Goal: Information Seeking & Learning: Learn about a topic

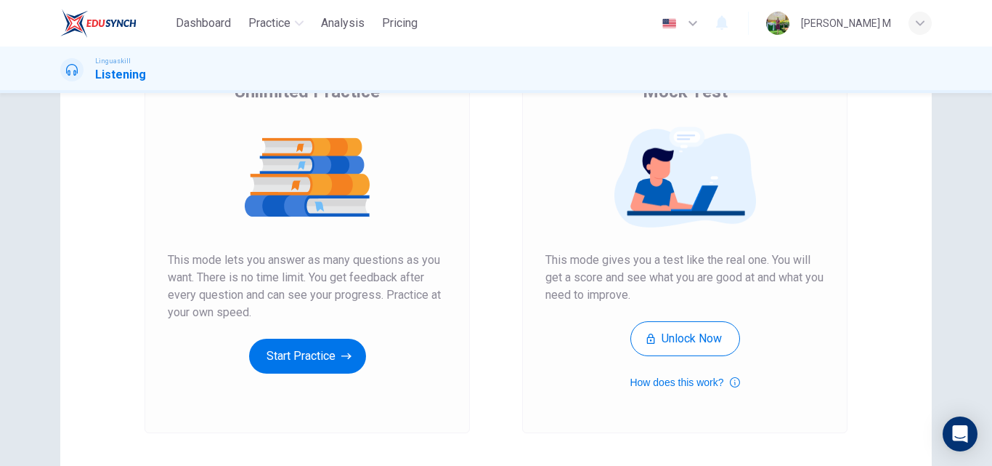
scroll to position [145, 0]
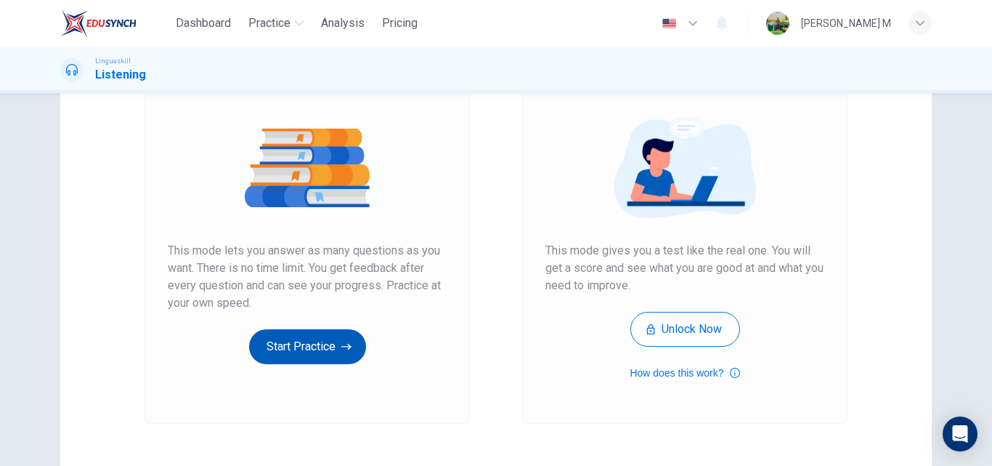
click at [294, 338] on button "Start Practice" at bounding box center [307, 346] width 117 height 35
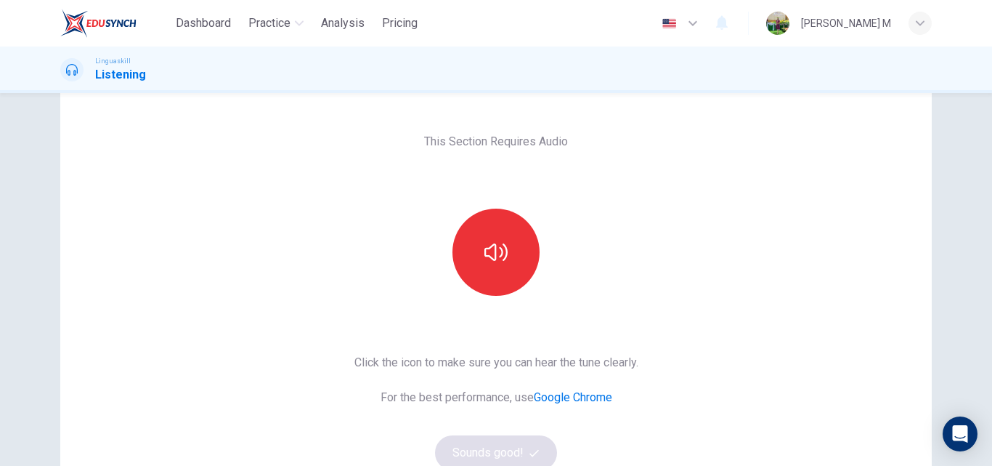
scroll to position [73, 0]
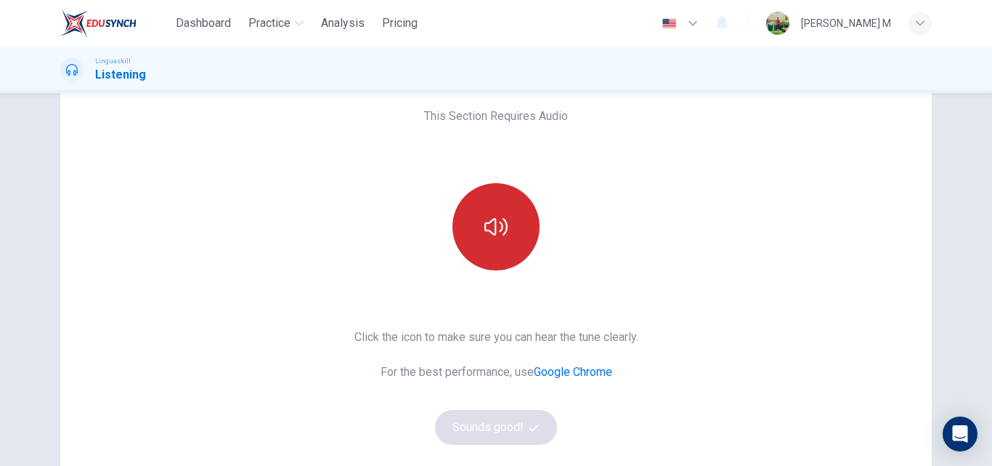
click at [485, 218] on icon "button" at bounding box center [496, 226] width 23 height 23
click at [500, 225] on icon "button" at bounding box center [496, 226] width 23 height 23
click at [498, 227] on icon "button" at bounding box center [496, 226] width 23 height 23
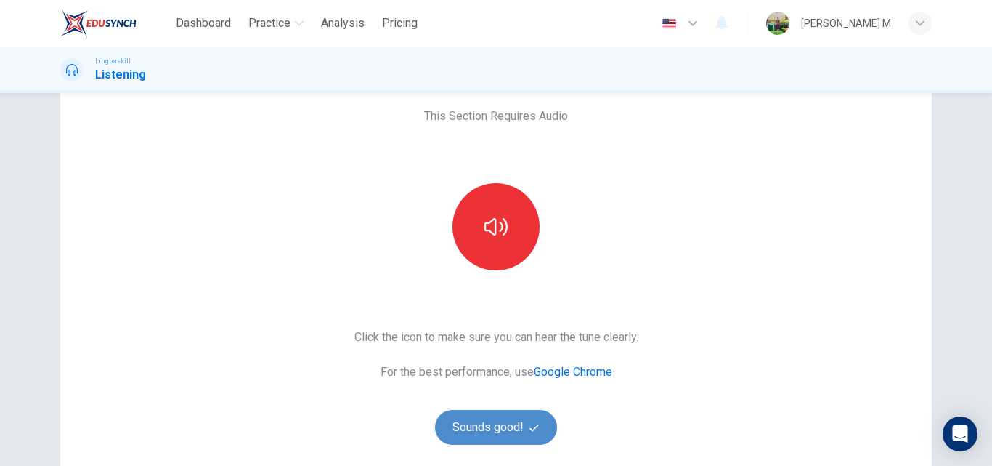
click at [508, 425] on button "Sounds good!" at bounding box center [496, 427] width 122 height 35
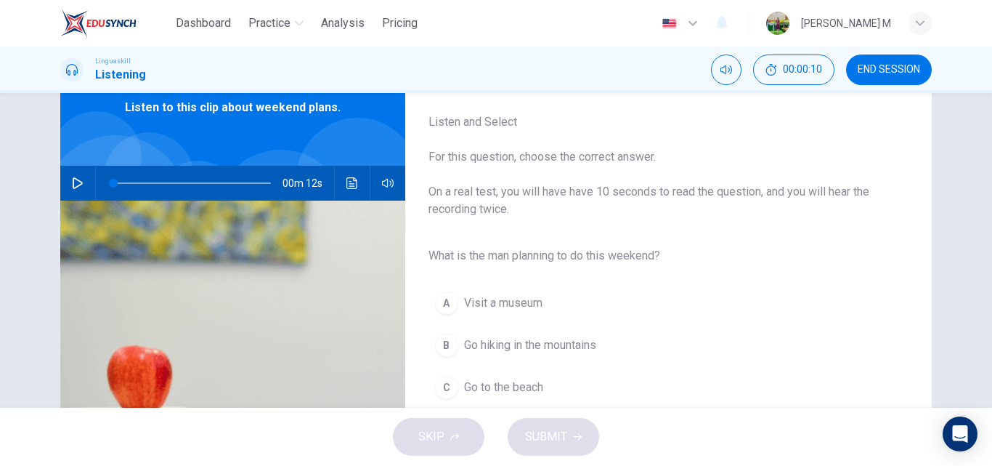
click at [73, 182] on icon "button" at bounding box center [78, 183] width 10 height 12
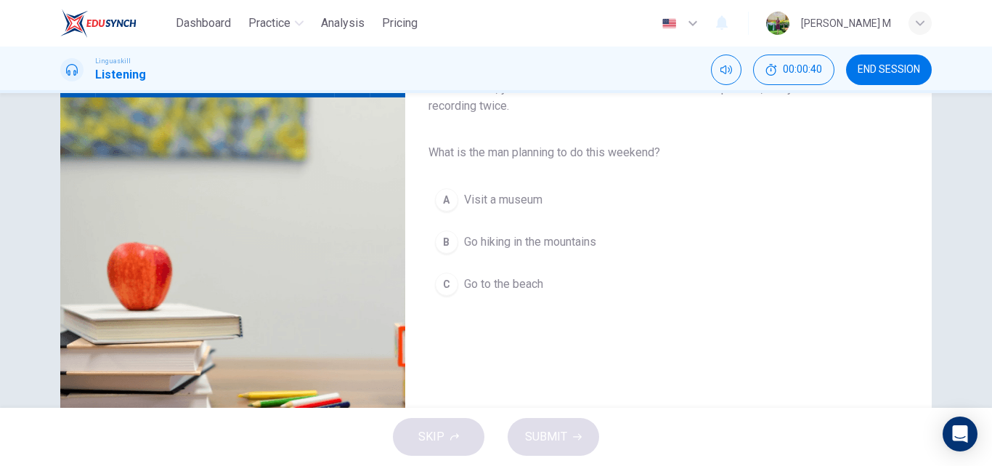
scroll to position [103, 0]
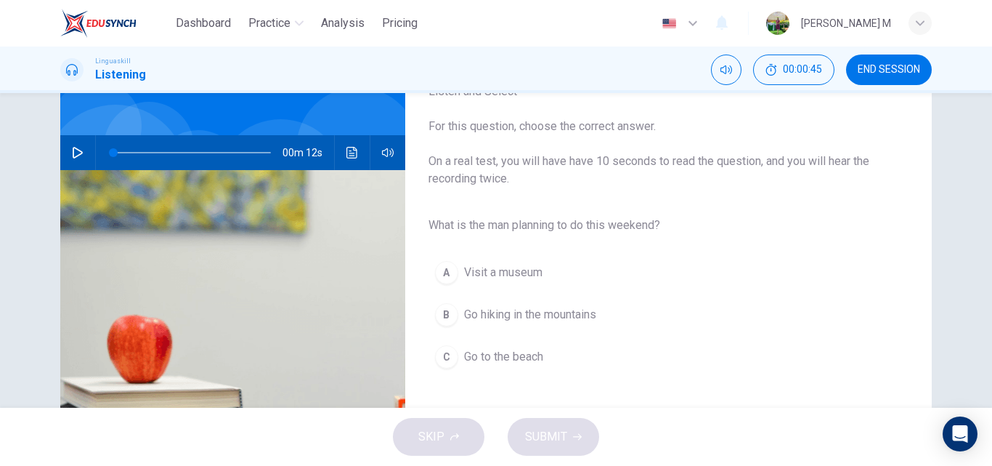
click at [66, 155] on button "button" at bounding box center [77, 152] width 23 height 35
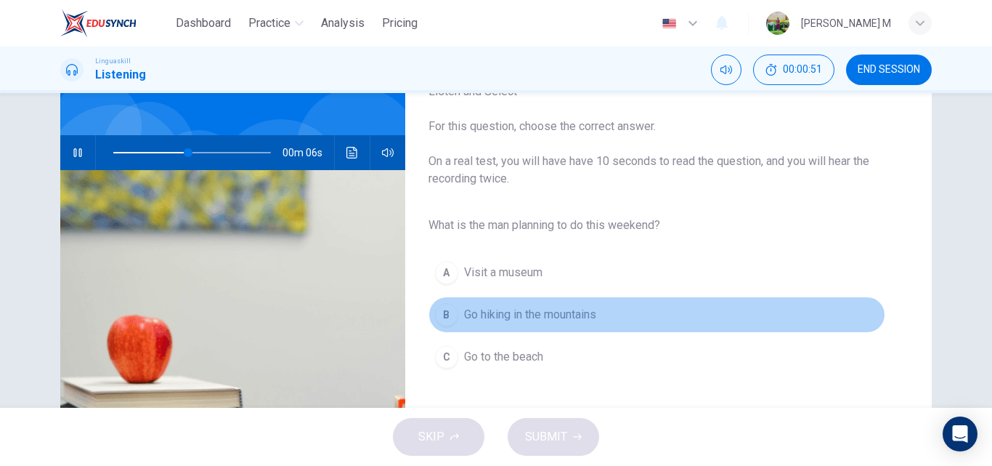
click at [436, 314] on div "B" at bounding box center [446, 314] width 23 height 23
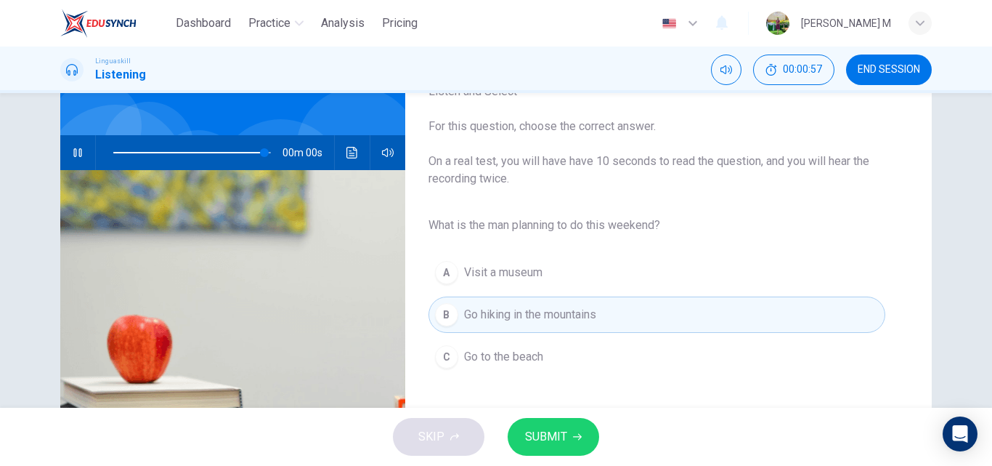
type input "0"
click at [558, 434] on span "SUBMIT" at bounding box center [546, 436] width 42 height 20
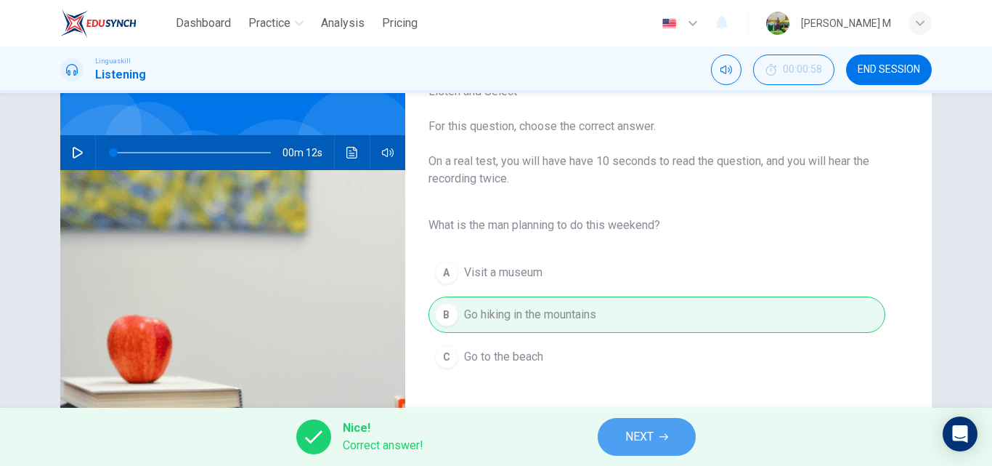
click at [649, 433] on span "NEXT" at bounding box center [639, 436] width 28 height 20
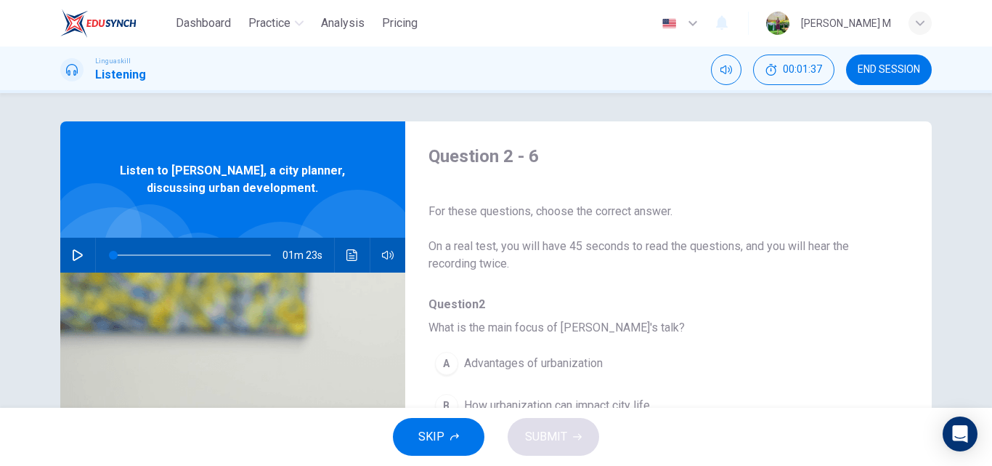
scroll to position [0, 0]
click at [79, 251] on icon "button" at bounding box center [78, 256] width 12 height 12
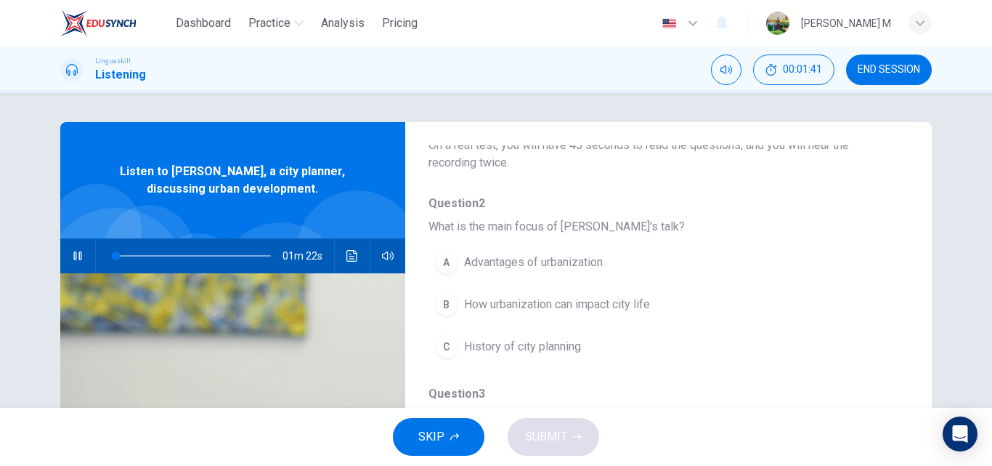
scroll to position [145, 0]
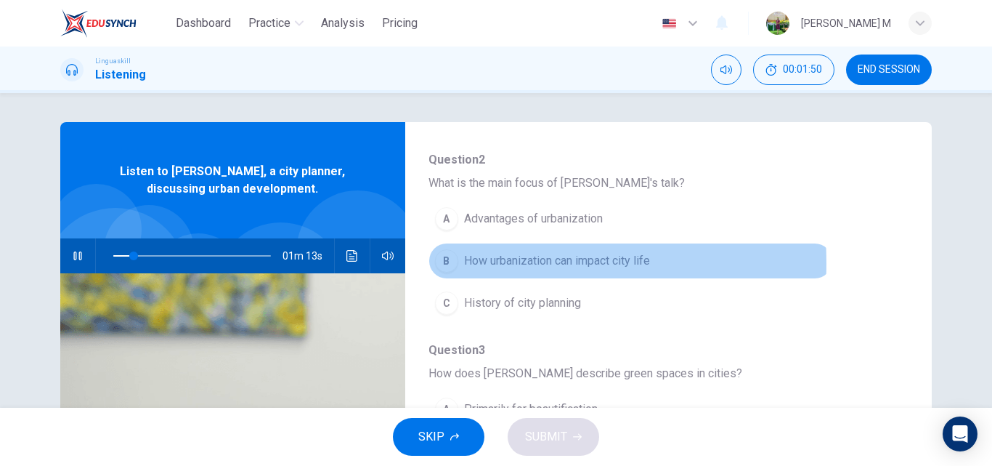
click at [438, 263] on div "B" at bounding box center [446, 260] width 23 height 23
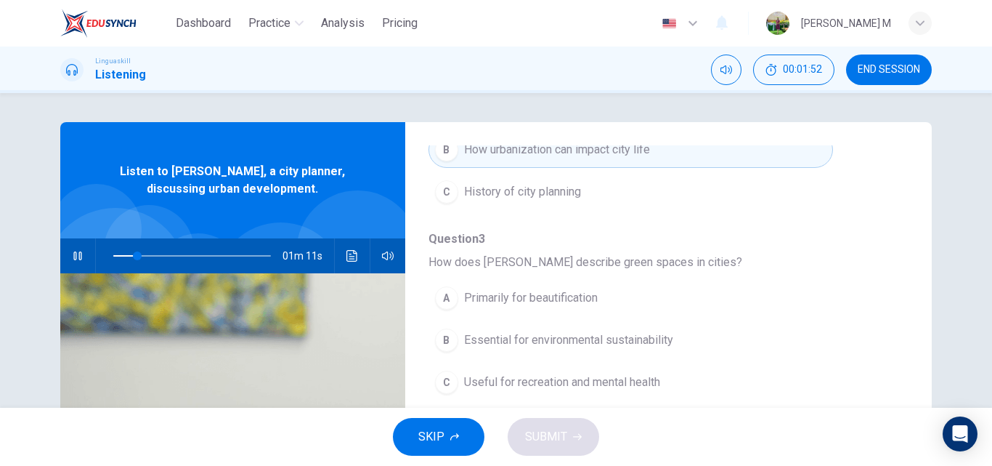
scroll to position [291, 0]
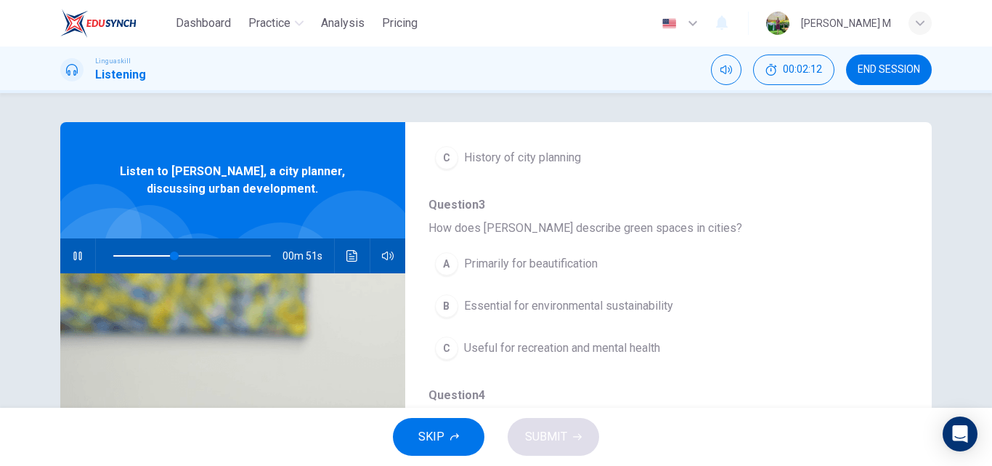
click at [442, 339] on div "C" at bounding box center [446, 347] width 23 height 23
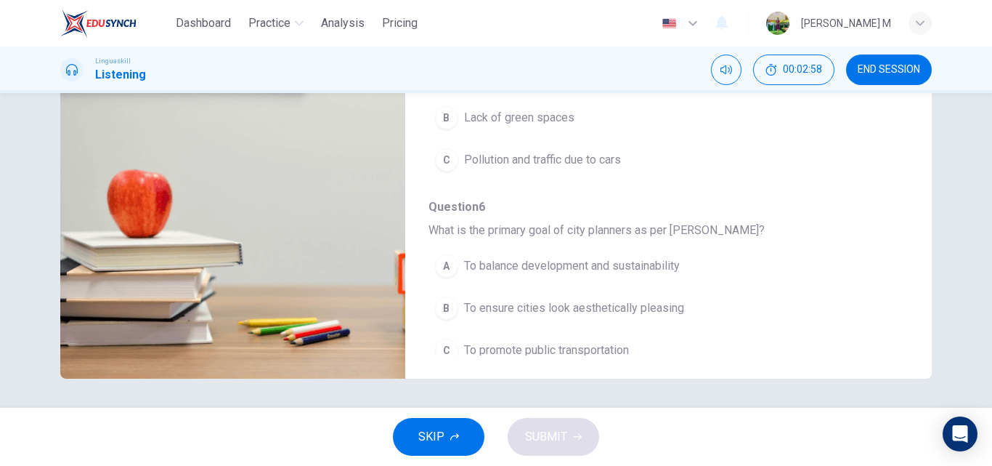
scroll to position [627, 0]
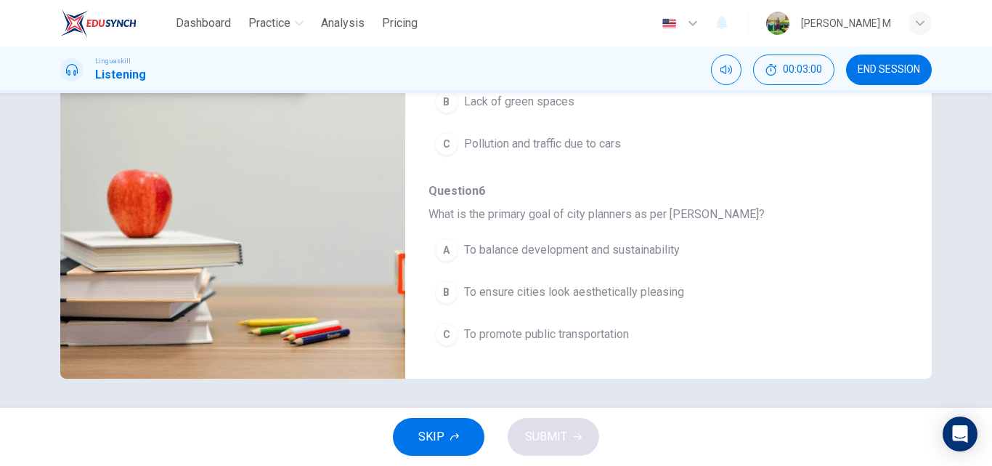
click at [540, 252] on span "To balance development and sustainability" at bounding box center [572, 249] width 216 height 17
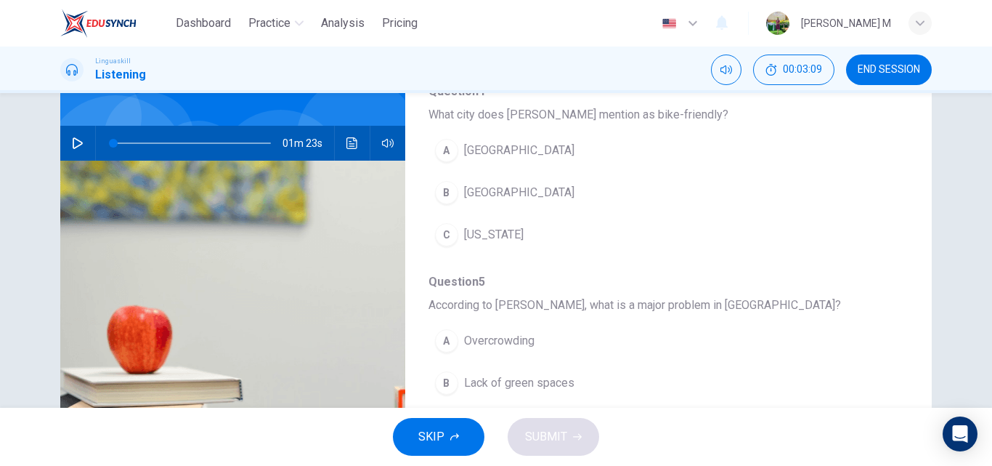
scroll to position [103, 0]
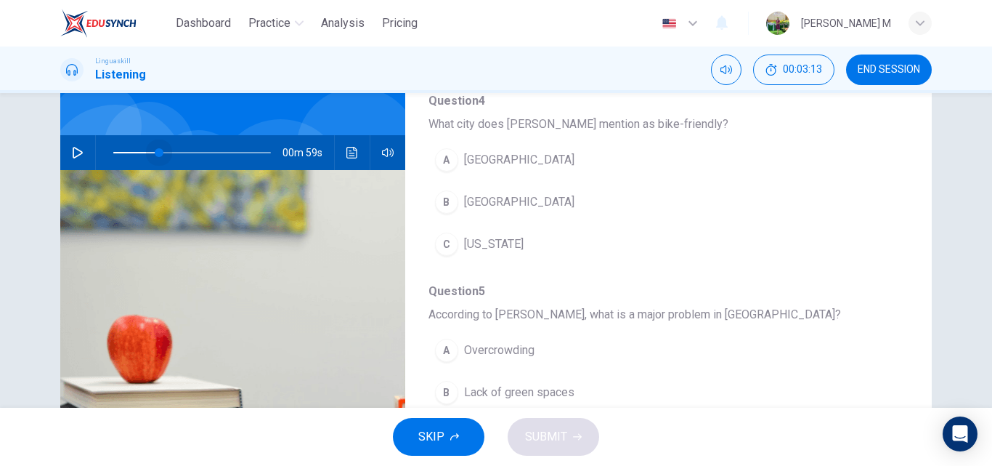
drag, startPoint x: 106, startPoint y: 153, endPoint x: 162, endPoint y: 146, distance: 56.3
click at [162, 148] on span at bounding box center [159, 152] width 9 height 9
click at [78, 150] on icon "button" at bounding box center [78, 153] width 12 height 12
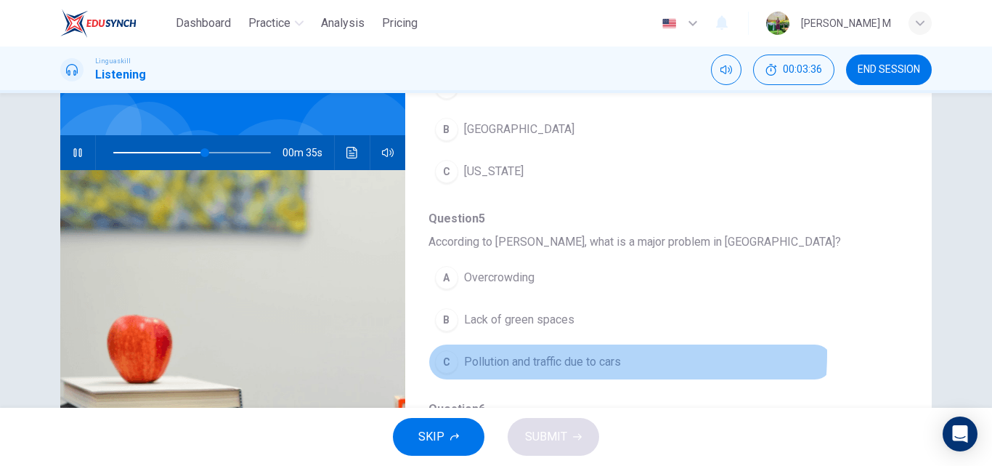
click at [546, 353] on span "Pollution and traffic due to cars" at bounding box center [542, 361] width 157 height 17
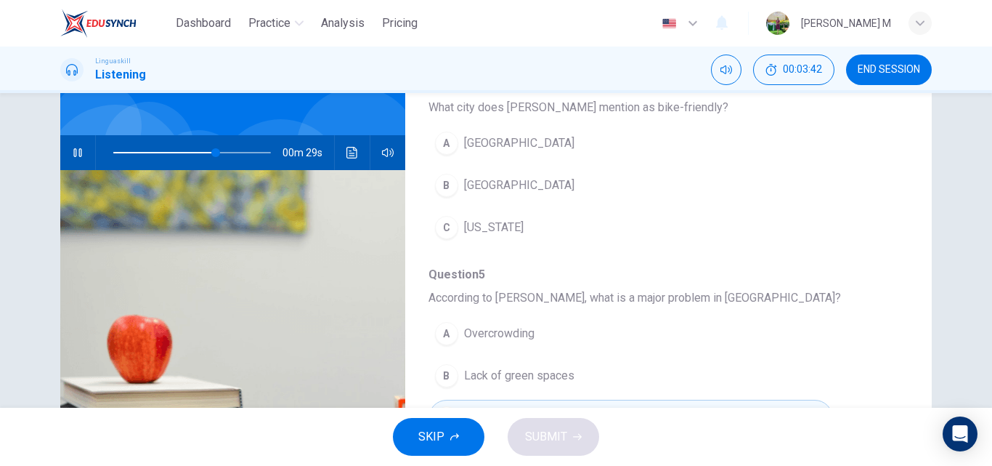
scroll to position [482, 0]
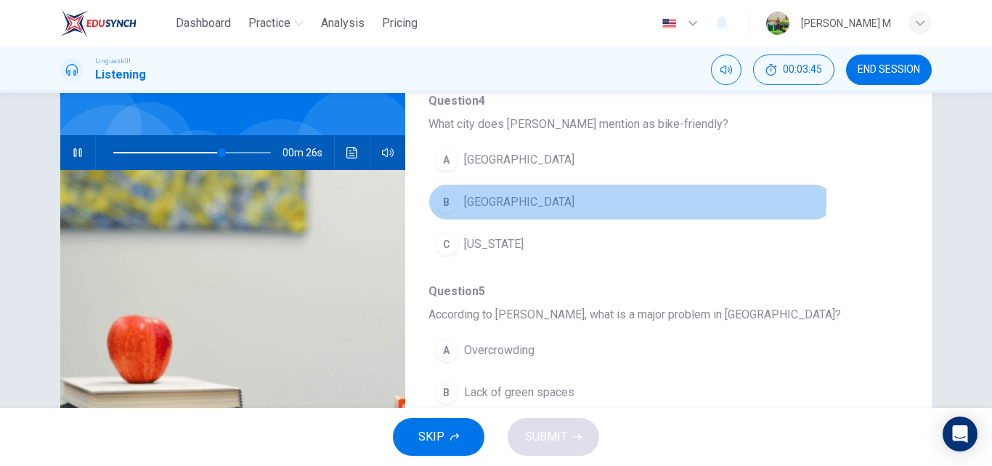
click at [509, 198] on span "[GEOGRAPHIC_DATA]" at bounding box center [519, 201] width 110 height 17
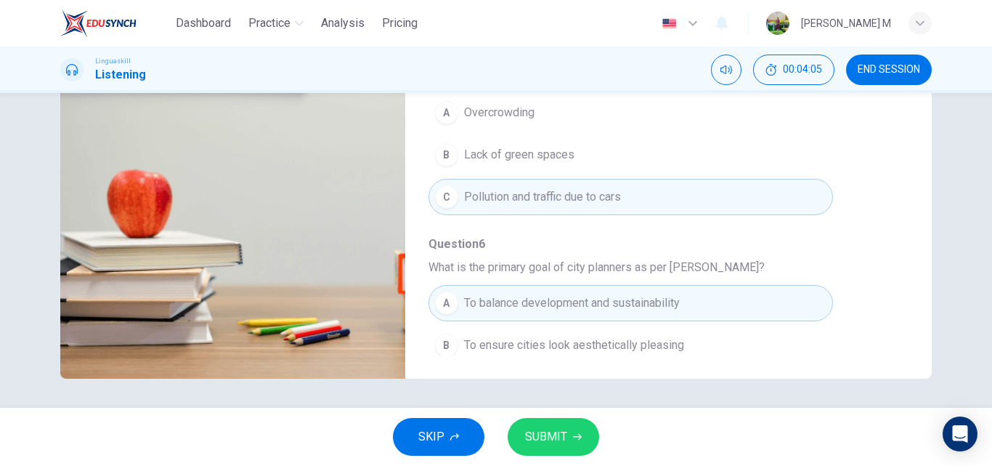
scroll to position [627, 0]
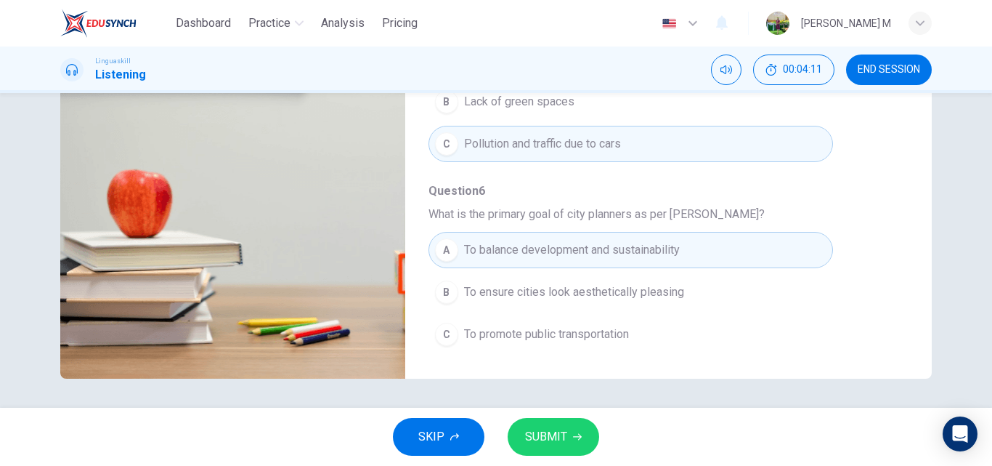
click at [554, 430] on span "SUBMIT" at bounding box center [546, 436] width 42 height 20
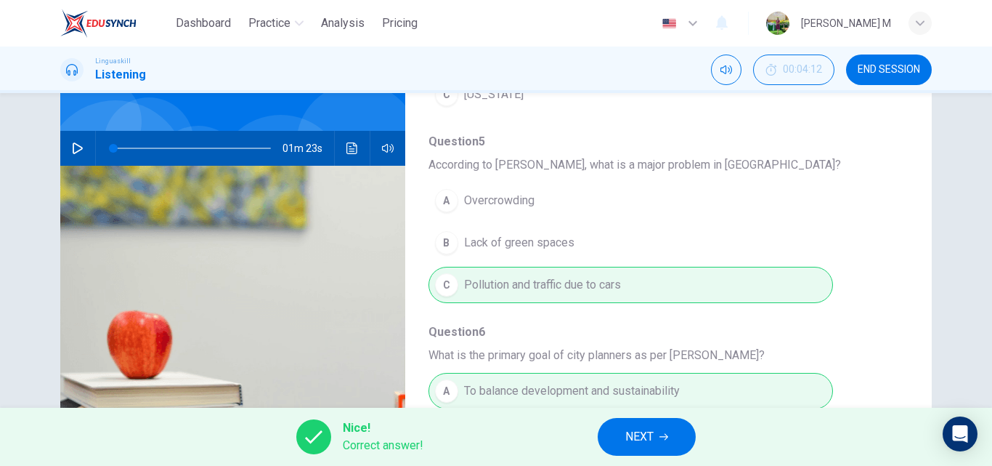
scroll to position [103, 0]
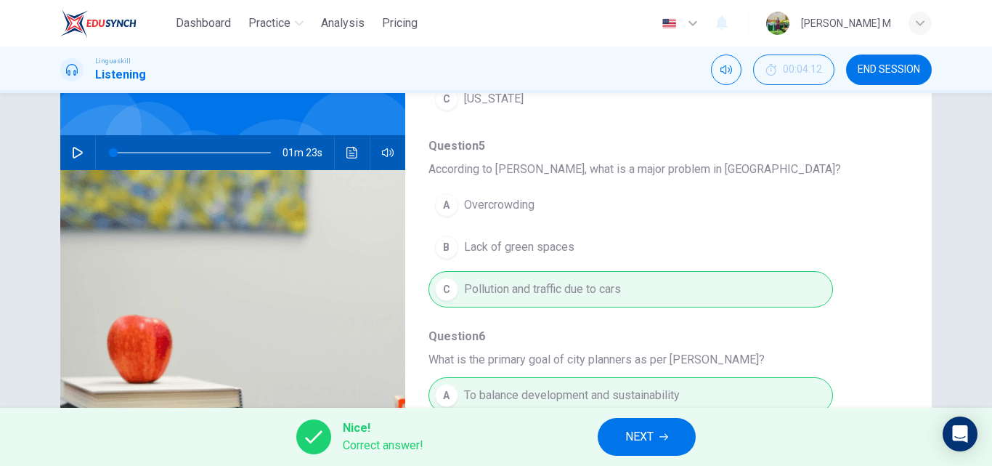
click at [341, 151] on button "Click to see the audio transcription" at bounding box center [352, 152] width 23 height 35
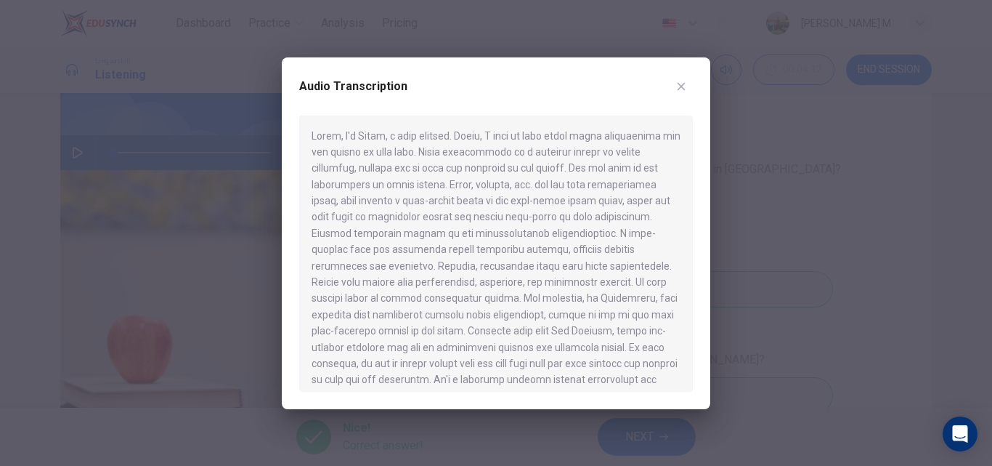
click at [680, 83] on icon "button" at bounding box center [682, 87] width 12 height 12
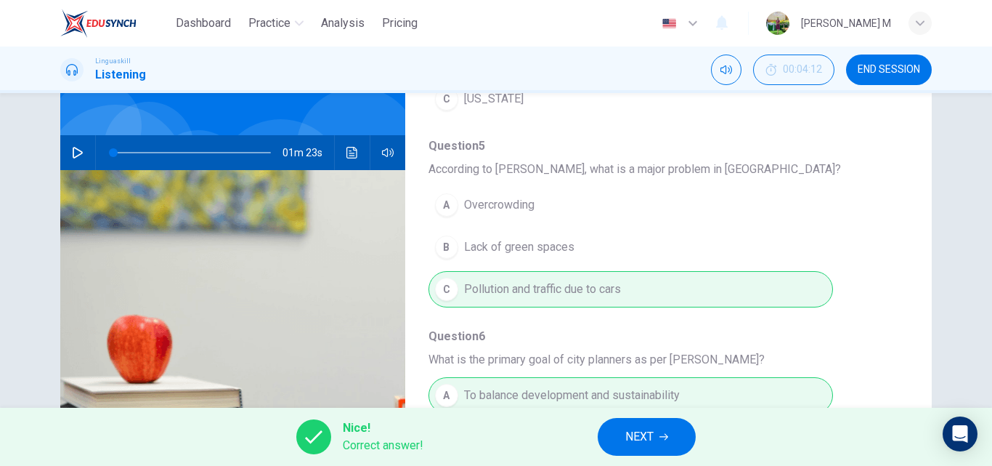
click at [79, 153] on icon "button" at bounding box center [78, 153] width 12 height 12
click at [356, 150] on button "Click to see the audio transcription" at bounding box center [352, 152] width 23 height 35
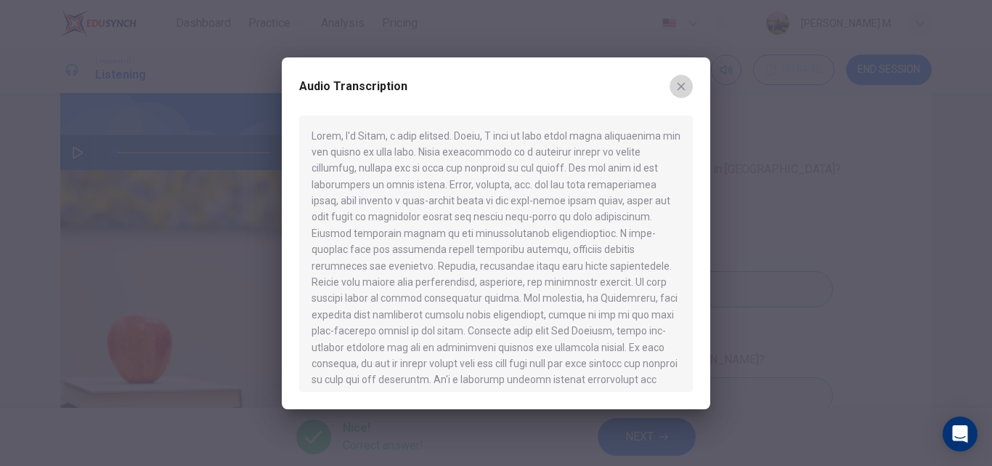
click at [680, 82] on icon "button" at bounding box center [682, 87] width 12 height 12
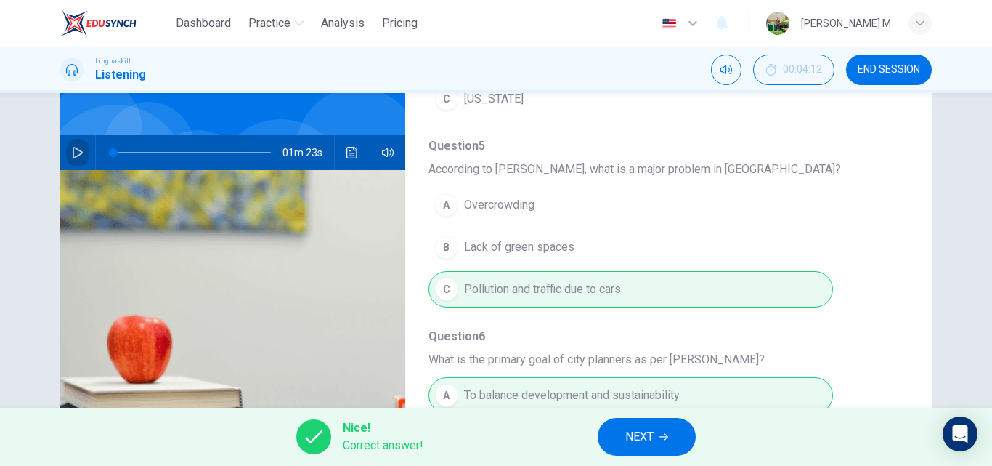
click at [67, 152] on button "button" at bounding box center [77, 152] width 23 height 35
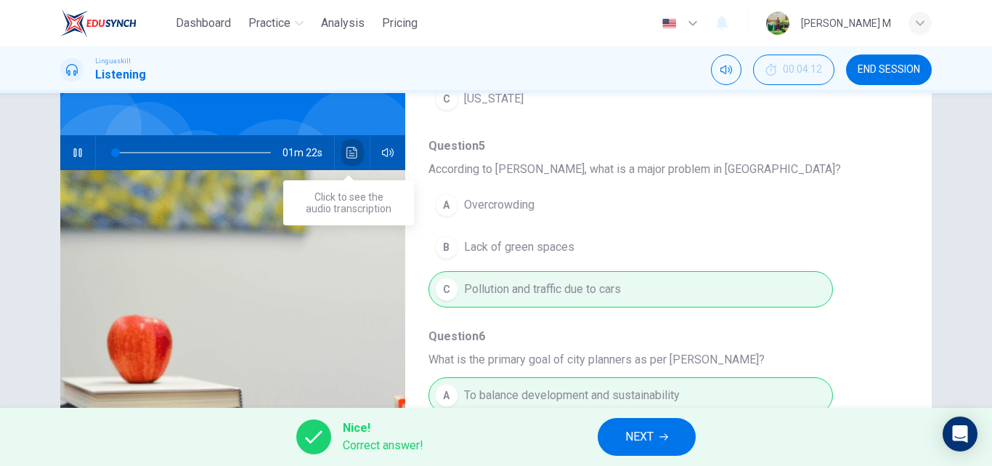
click at [347, 152] on icon "Click to see the audio transcription" at bounding box center [353, 153] width 12 height 12
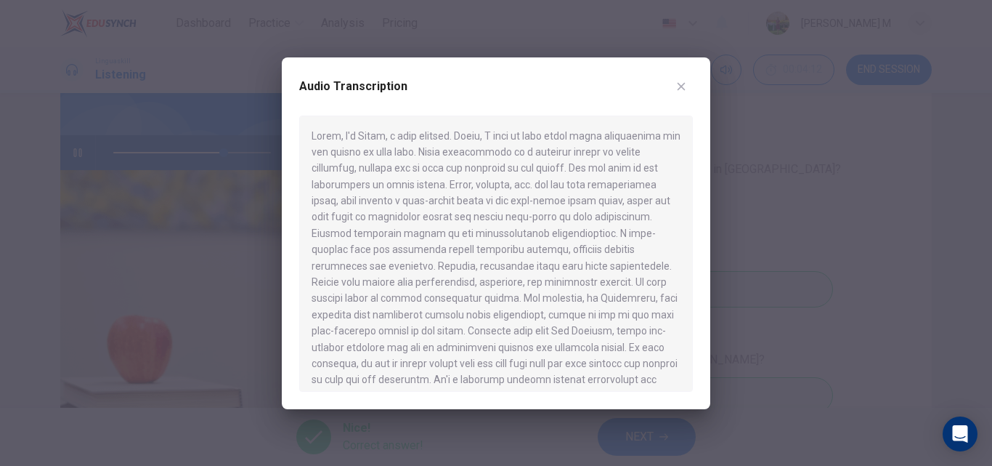
drag, startPoint x: 313, startPoint y: 132, endPoint x: 445, endPoint y: 195, distance: 145.6
click at [444, 196] on div at bounding box center [496, 254] width 394 height 276
drag, startPoint x: 430, startPoint y: 201, endPoint x: 567, endPoint y: 237, distance: 141.1
click at [567, 237] on div at bounding box center [496, 254] width 394 height 276
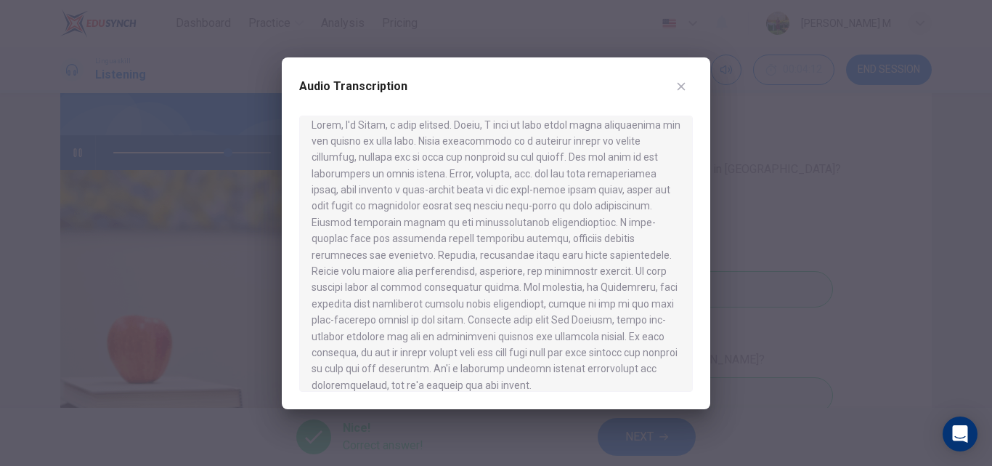
scroll to position [0, 0]
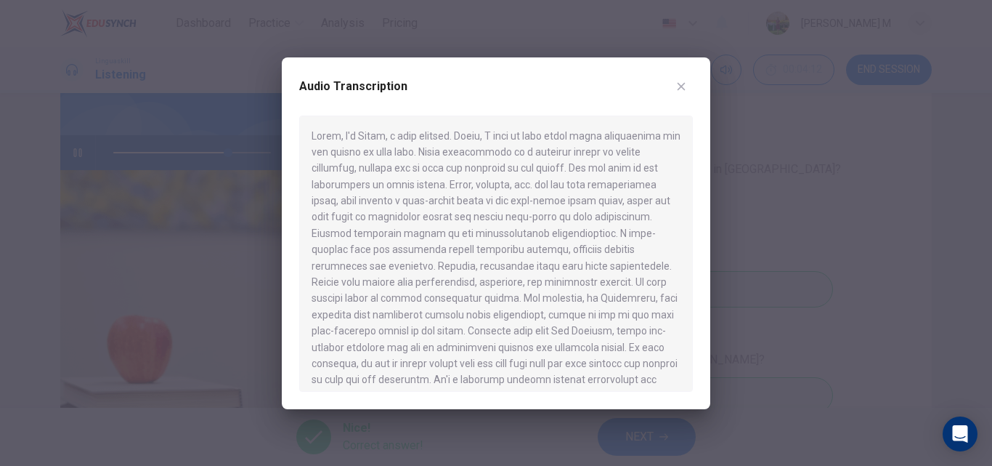
drag, startPoint x: 588, startPoint y: 258, endPoint x: 453, endPoint y: 221, distance: 140.1
click at [453, 221] on div at bounding box center [496, 254] width 394 height 276
type input "0"
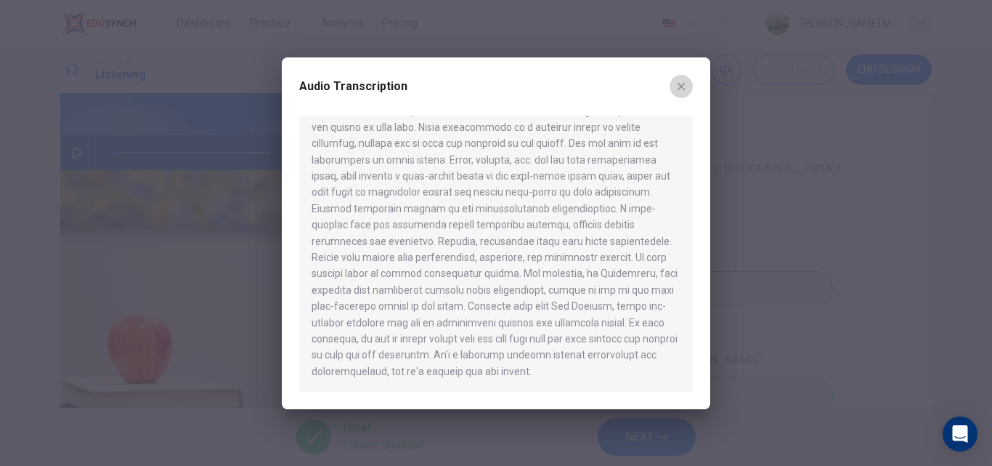
click at [673, 86] on button "button" at bounding box center [681, 86] width 23 height 23
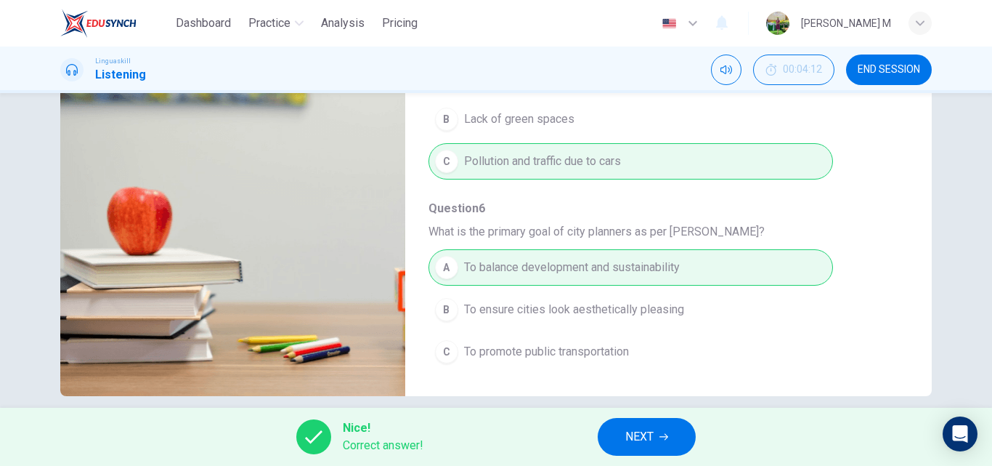
scroll to position [248, 0]
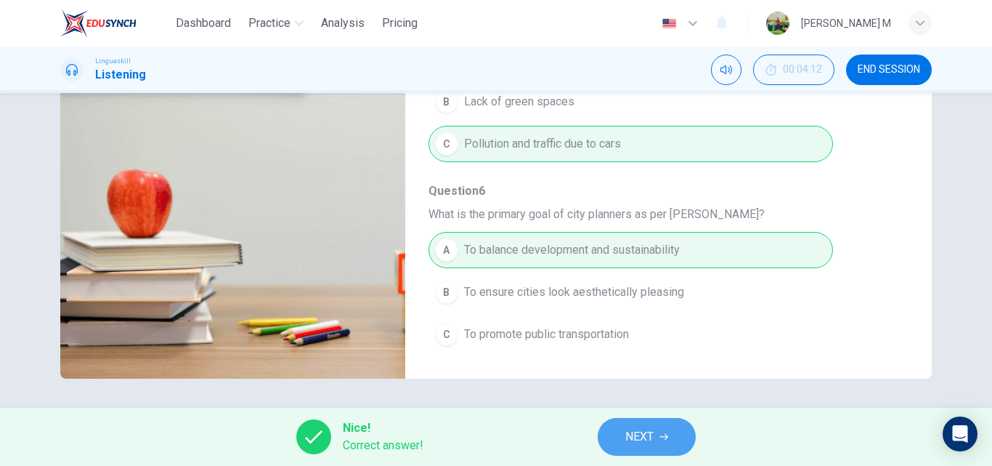
click at [673, 433] on button "NEXT" at bounding box center [647, 437] width 98 height 38
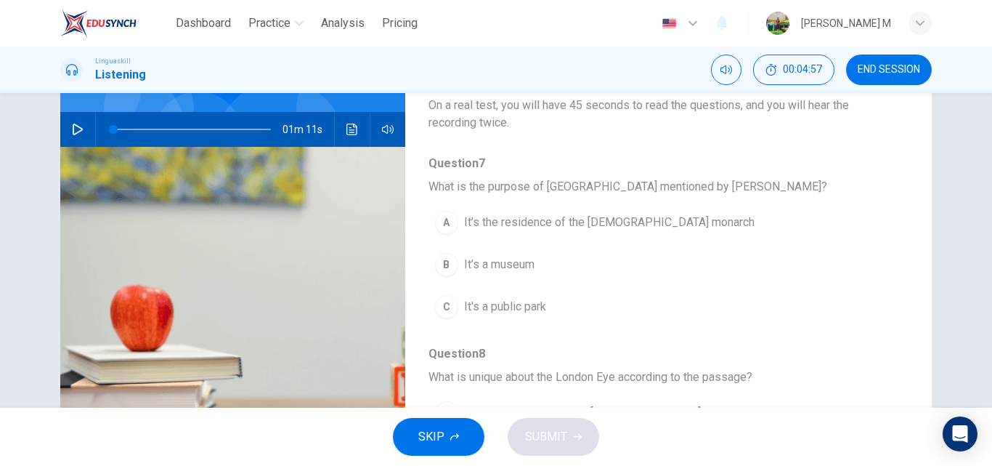
scroll to position [0, 0]
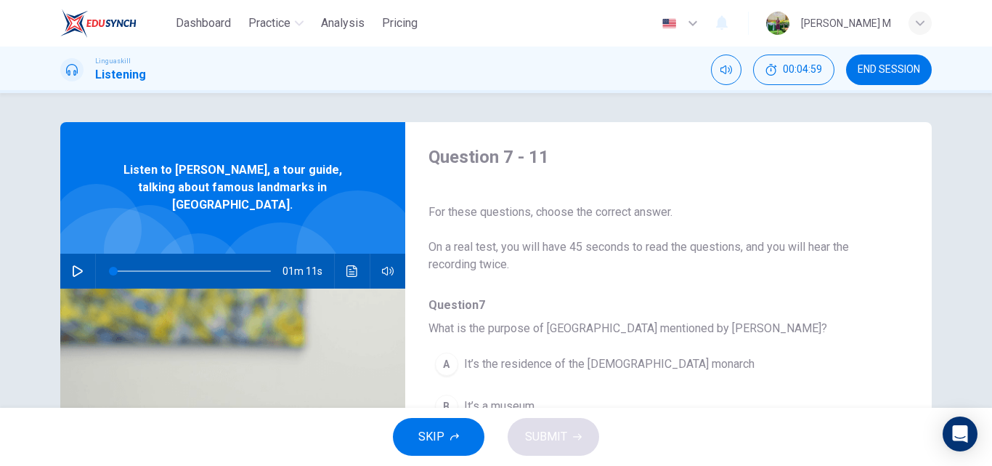
click at [68, 259] on button "button" at bounding box center [77, 271] width 23 height 35
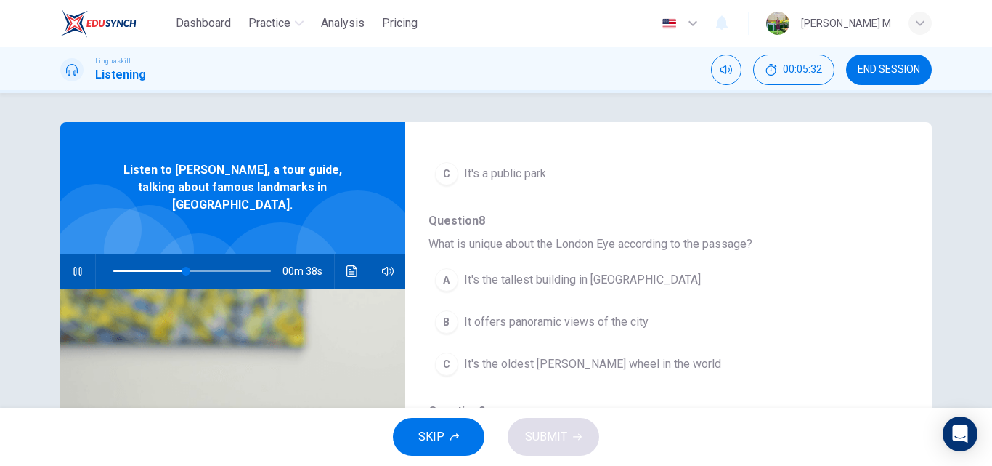
scroll to position [291, 0]
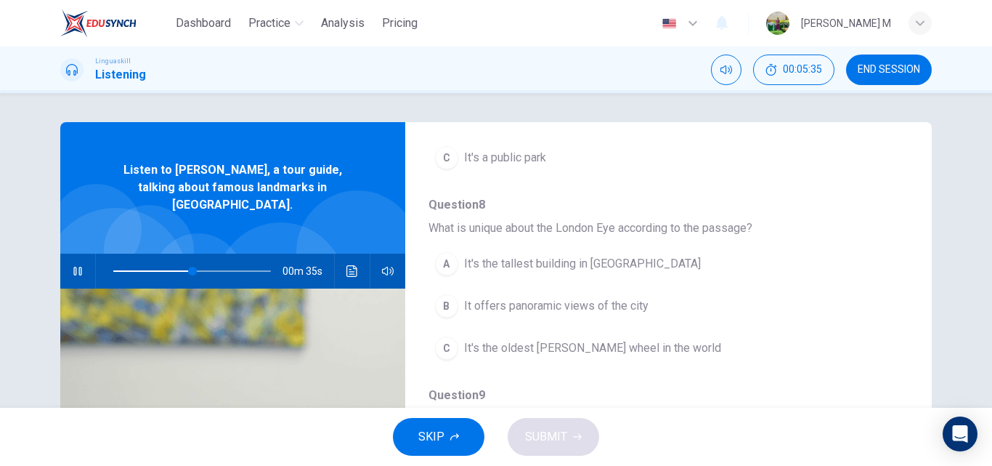
click at [447, 305] on div "B" at bounding box center [446, 305] width 23 height 23
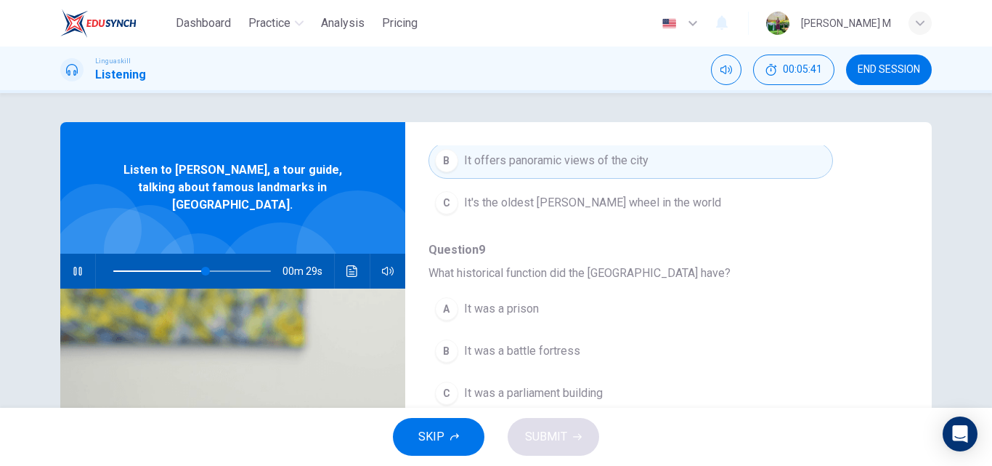
scroll to position [509, 0]
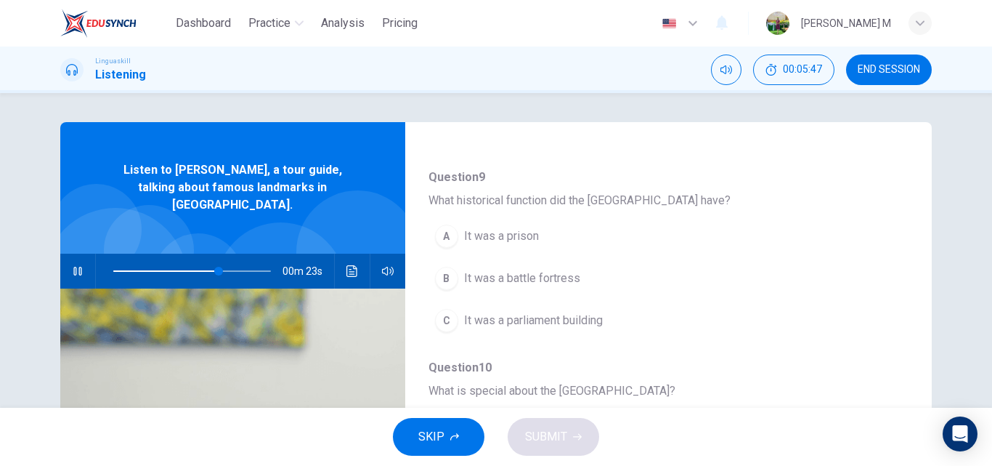
click at [551, 320] on span "It was a parliament building" at bounding box center [533, 320] width 139 height 17
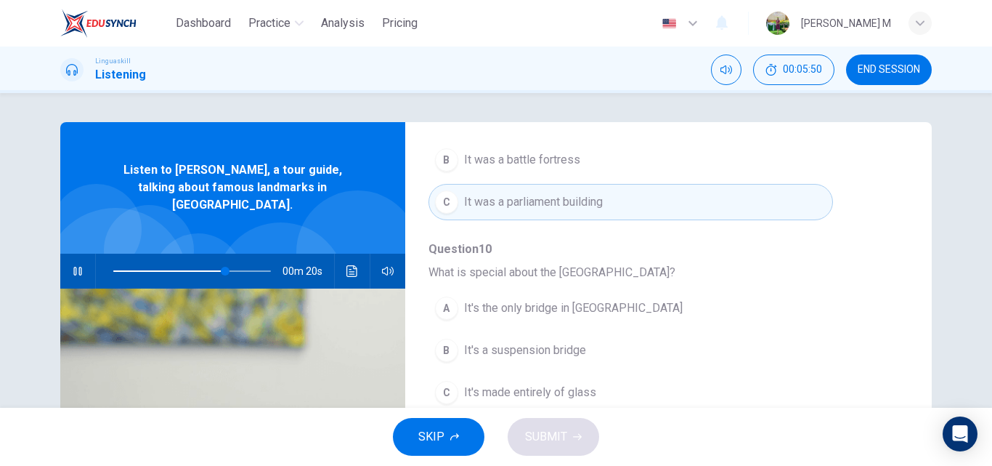
scroll to position [73, 0]
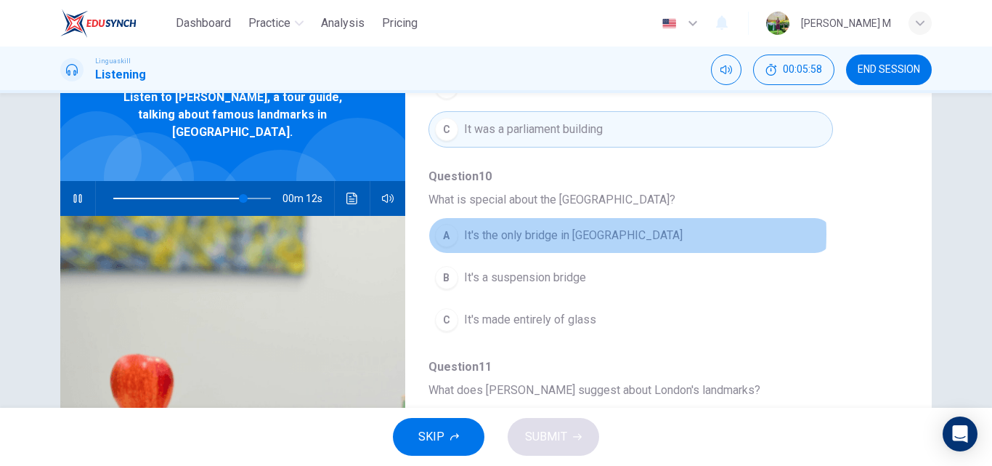
click at [564, 234] on span "It's the only bridge in [GEOGRAPHIC_DATA]" at bounding box center [573, 235] width 219 height 17
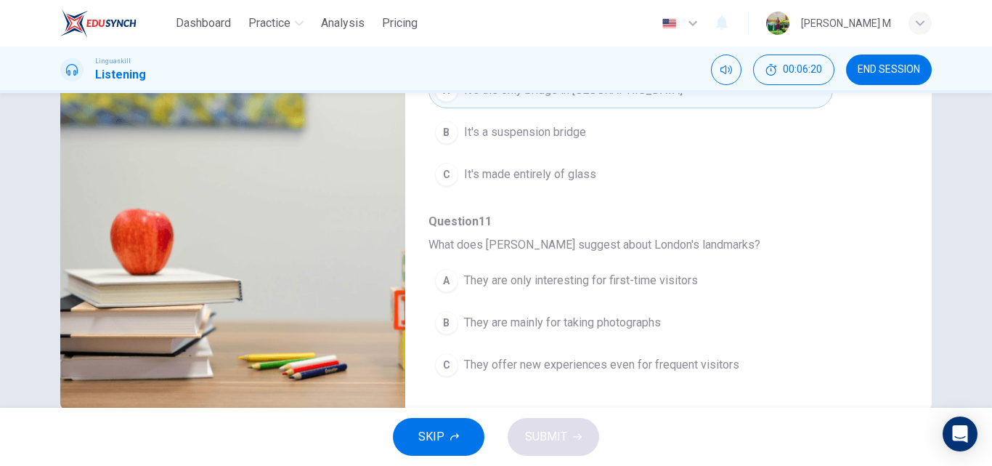
scroll to position [248, 0]
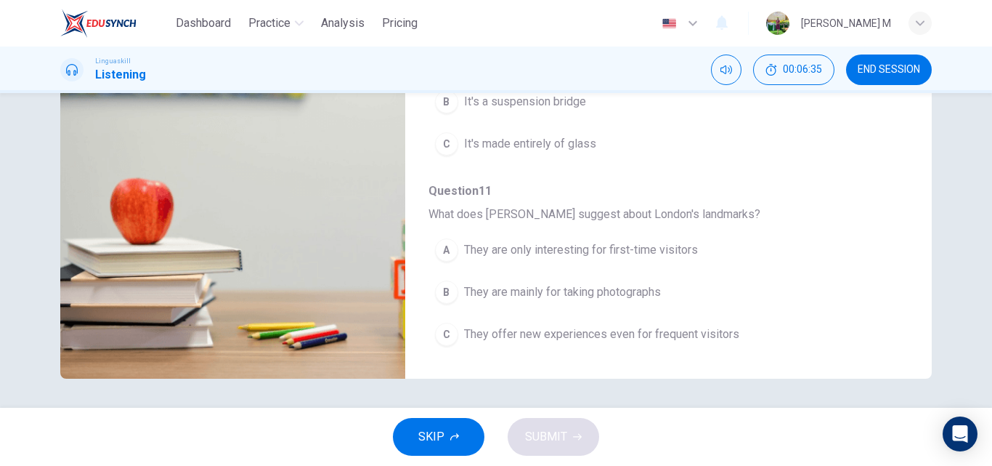
click at [582, 336] on span "They offer new experiences even for frequent visitors" at bounding box center [601, 333] width 275 height 17
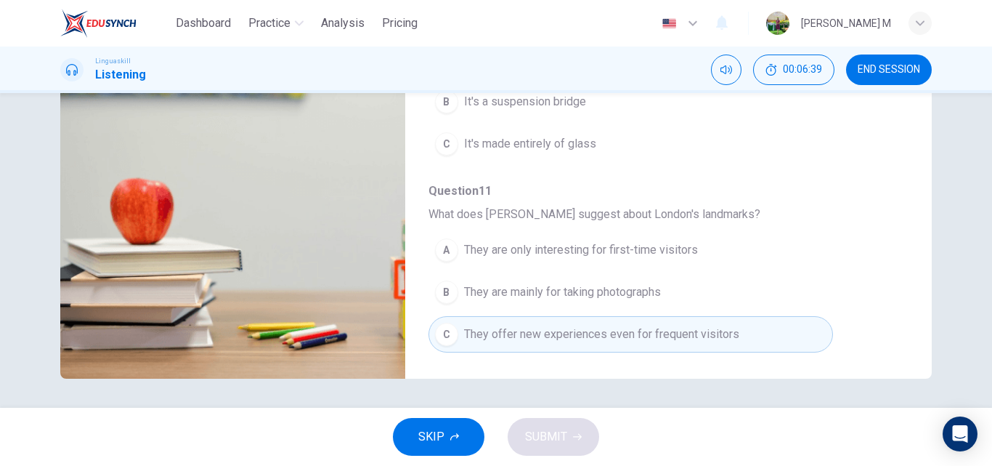
click at [518, 296] on span "They are mainly for taking photographs" at bounding box center [562, 291] width 197 height 17
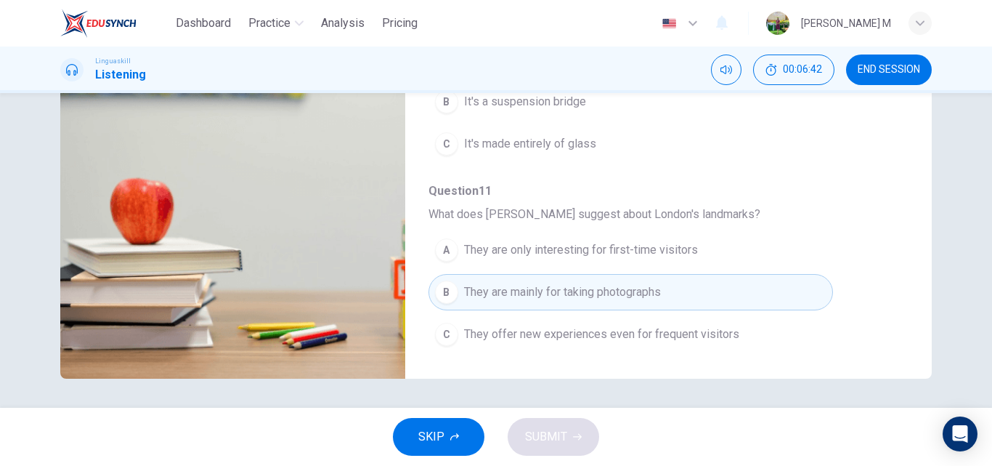
click at [608, 257] on span "They are only interesting for first-time visitors" at bounding box center [581, 249] width 234 height 17
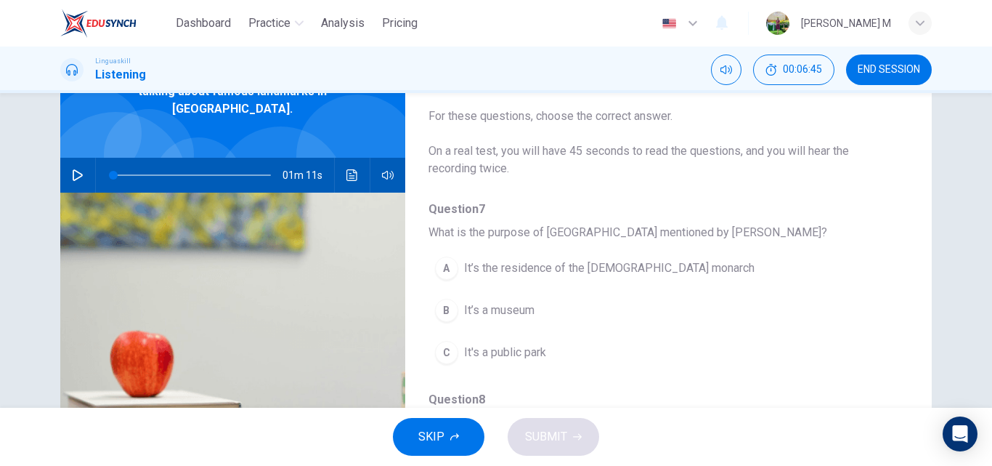
scroll to position [31, 0]
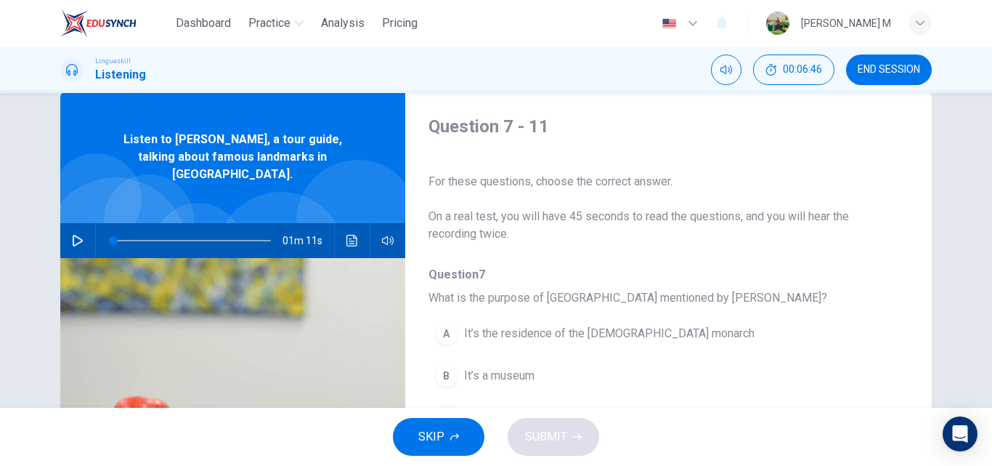
click at [72, 223] on button "button" at bounding box center [77, 240] width 23 height 35
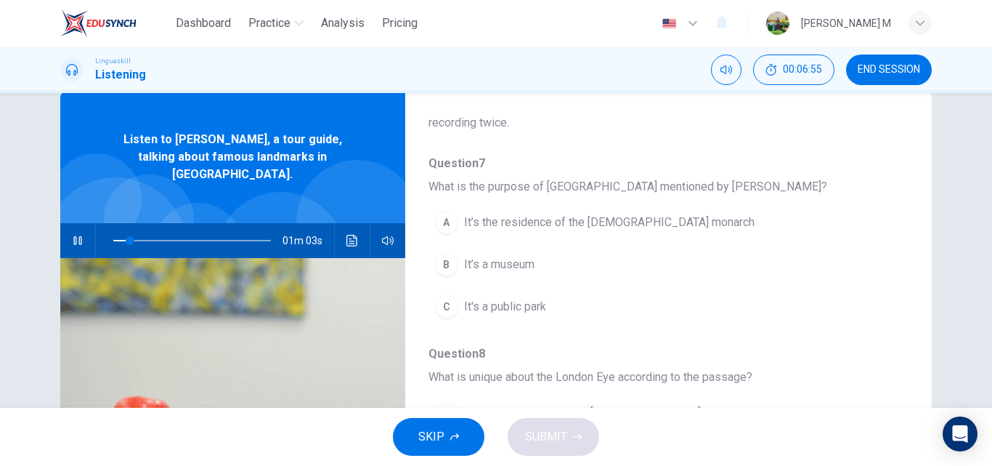
scroll to position [145, 0]
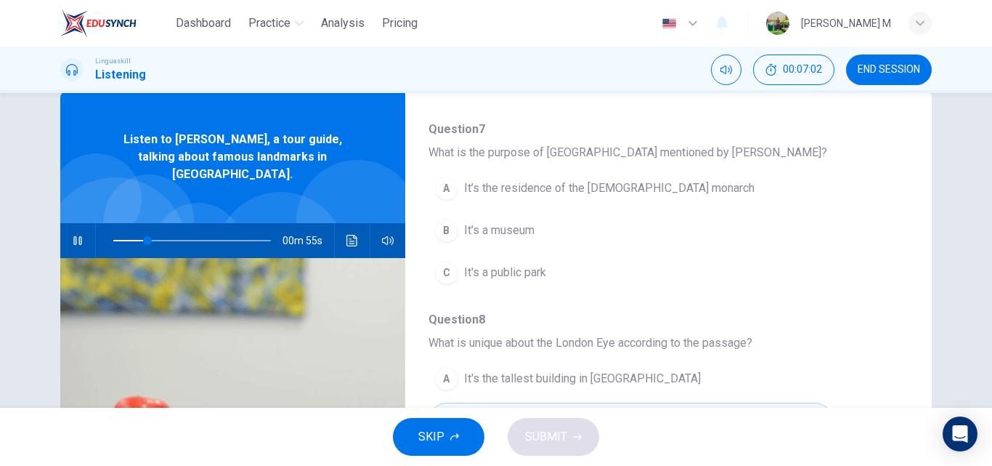
click at [624, 185] on span "It’s the residence of the [DEMOGRAPHIC_DATA] monarch" at bounding box center [609, 187] width 291 height 17
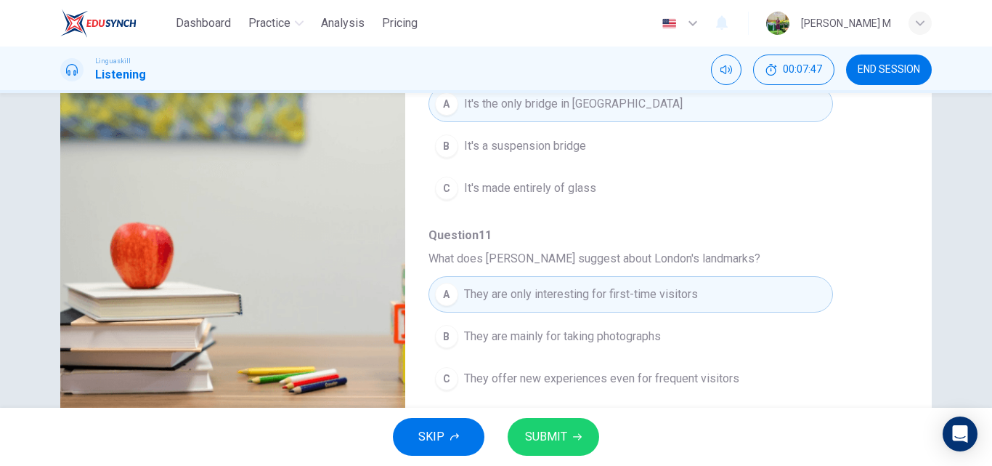
scroll to position [248, 0]
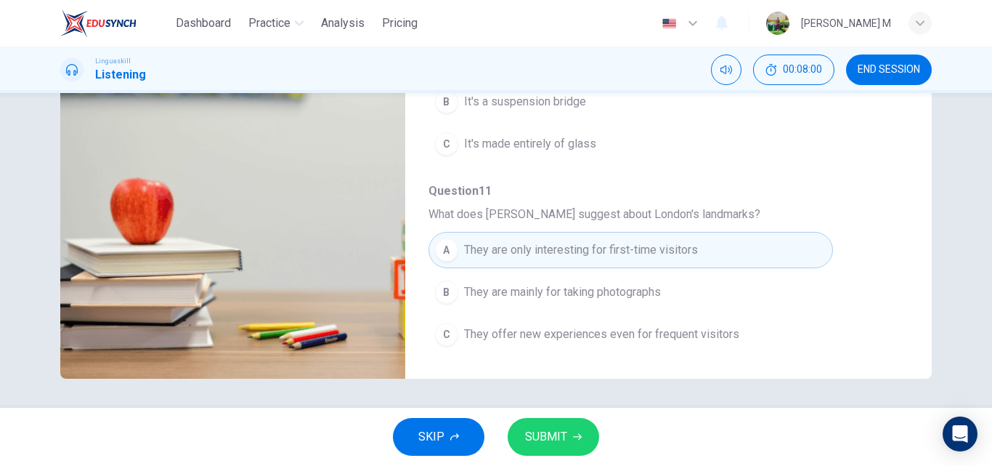
click at [580, 429] on button "SUBMIT" at bounding box center [554, 437] width 92 height 38
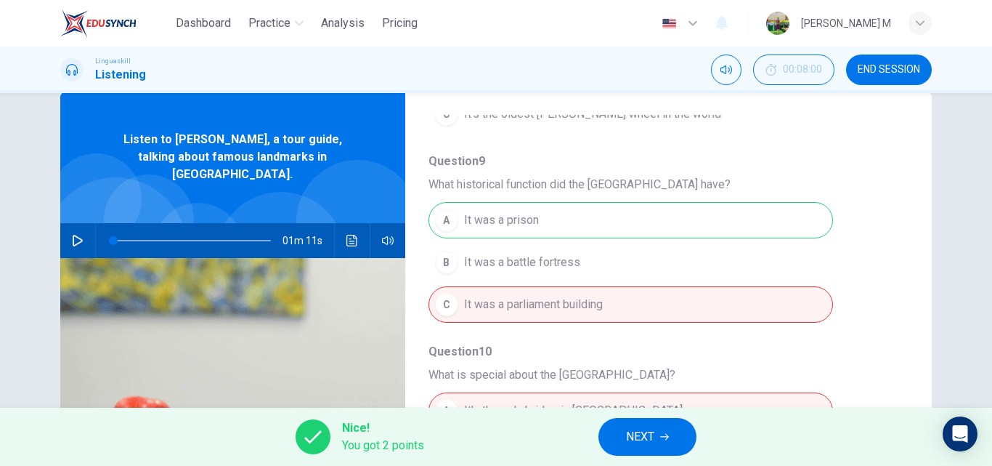
scroll to position [509, 0]
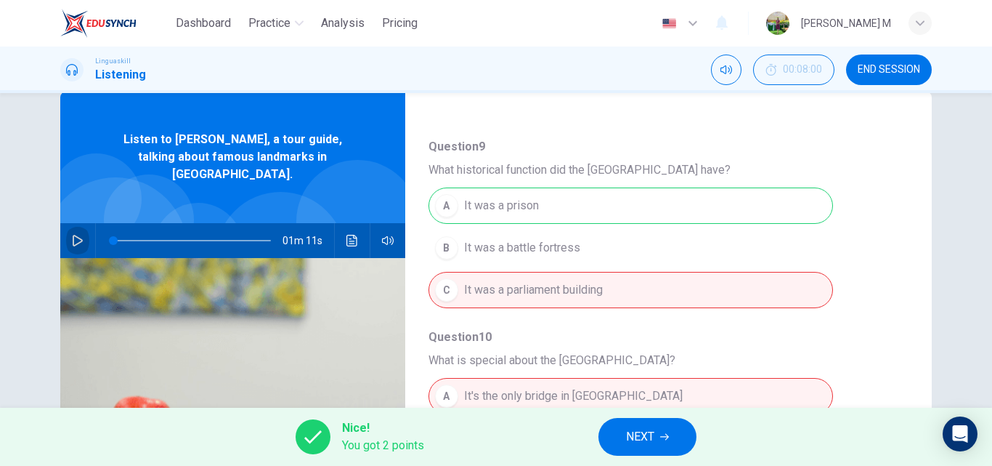
click at [75, 235] on icon "button" at bounding box center [78, 241] width 10 height 12
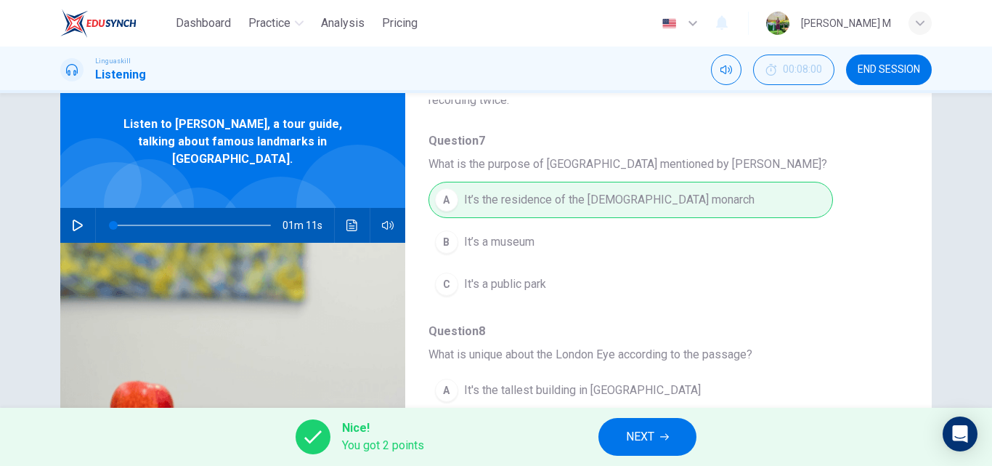
scroll to position [31, 0]
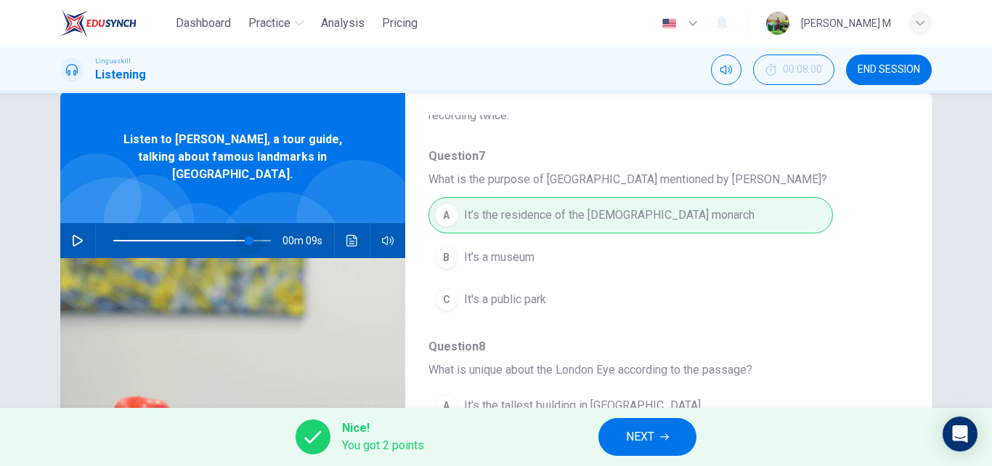
drag, startPoint x: 109, startPoint y: 219, endPoint x: 243, endPoint y: 221, distance: 134.4
click at [245, 236] on span at bounding box center [249, 240] width 9 height 9
click at [72, 235] on icon "button" at bounding box center [78, 241] width 12 height 12
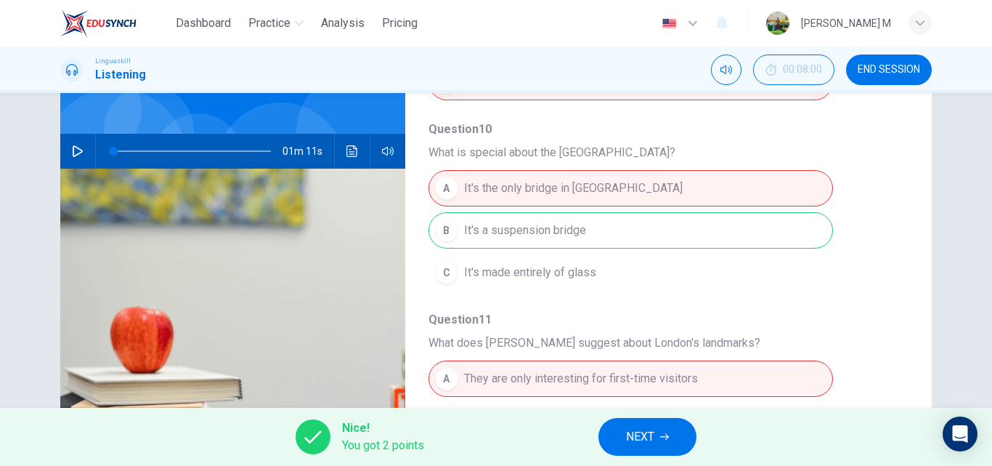
scroll to position [0, 0]
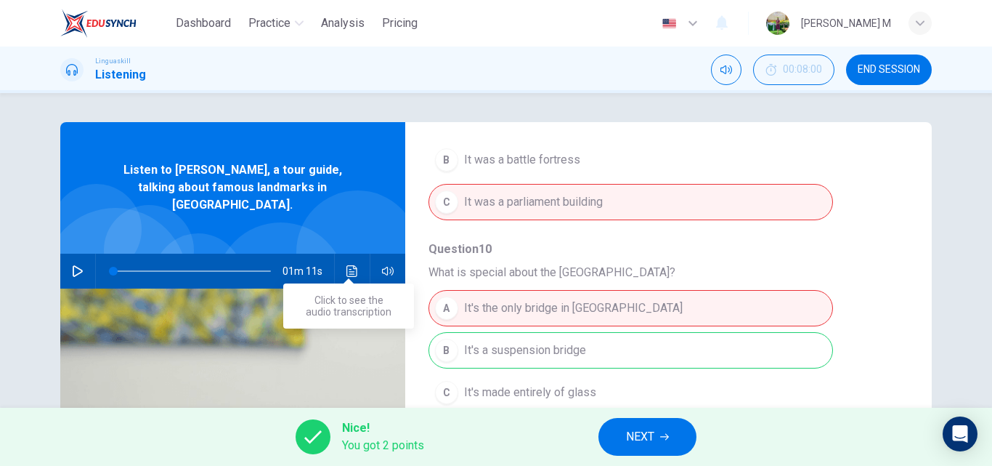
click at [347, 265] on icon "Click to see the audio transcription" at bounding box center [353, 271] width 12 height 12
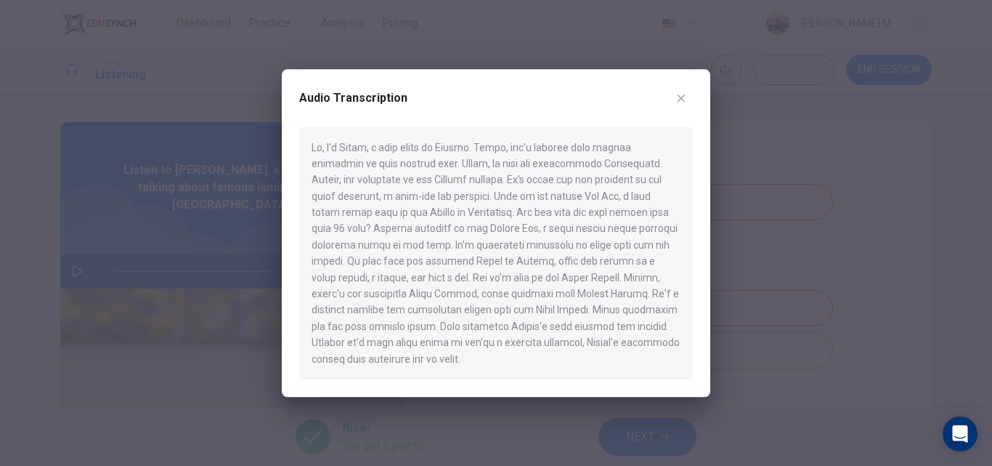
click at [680, 97] on icon "button" at bounding box center [682, 98] width 12 height 12
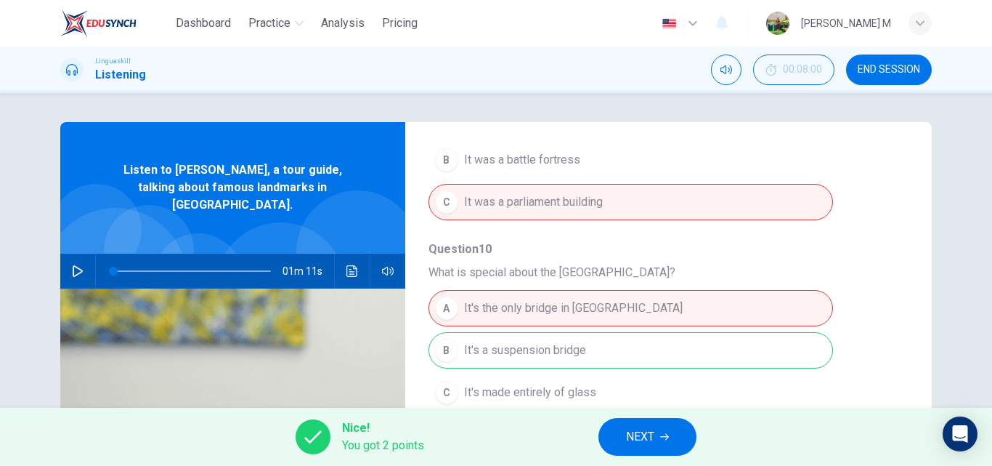
click at [73, 265] on icon "button" at bounding box center [78, 271] width 10 height 12
click at [354, 265] on icon "Click to see the audio transcription" at bounding box center [353, 271] width 12 height 12
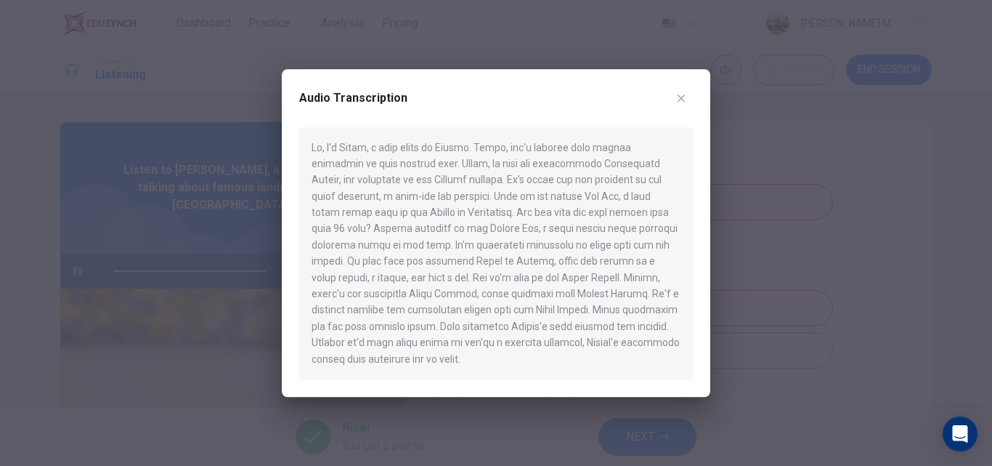
type input "0"
click at [683, 95] on icon "button" at bounding box center [682, 98] width 12 height 12
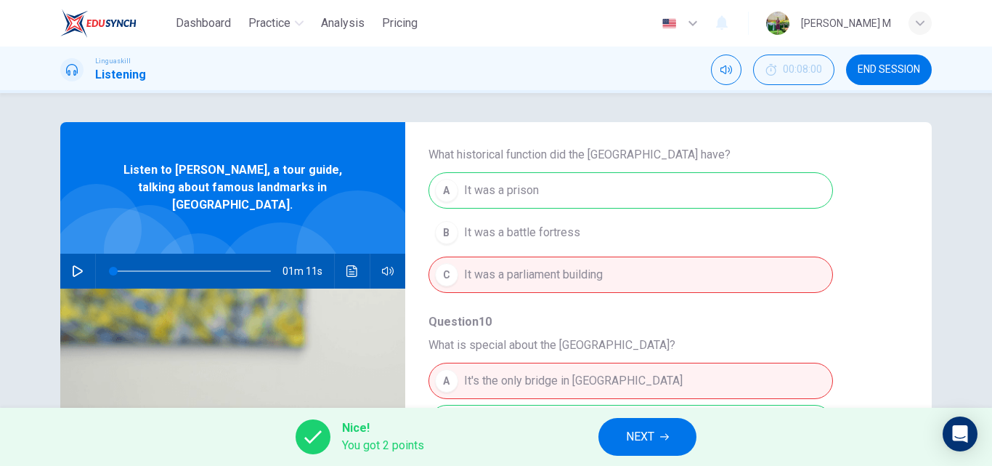
scroll to position [482, 0]
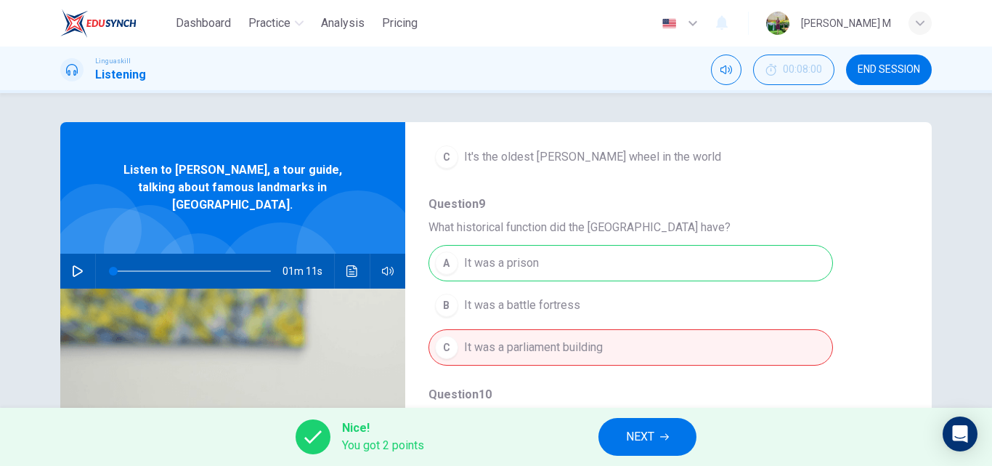
click at [651, 438] on span "NEXT" at bounding box center [640, 436] width 28 height 20
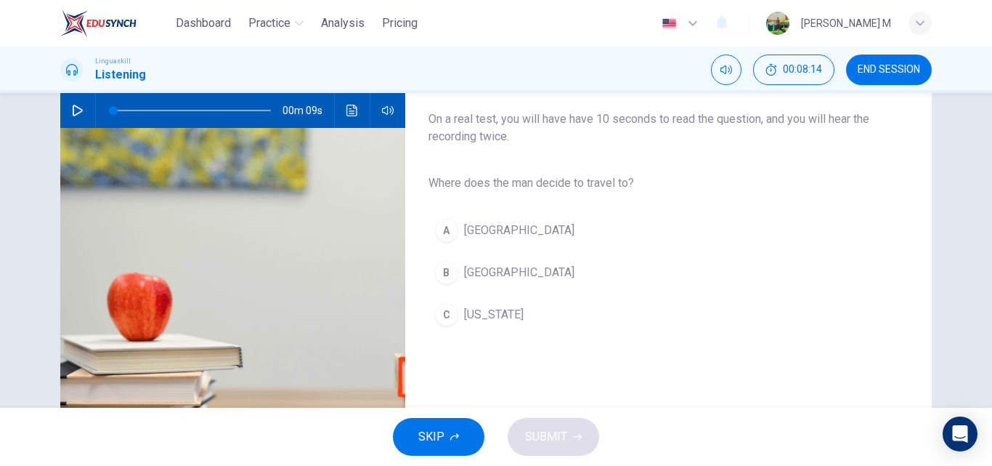
scroll to position [73, 0]
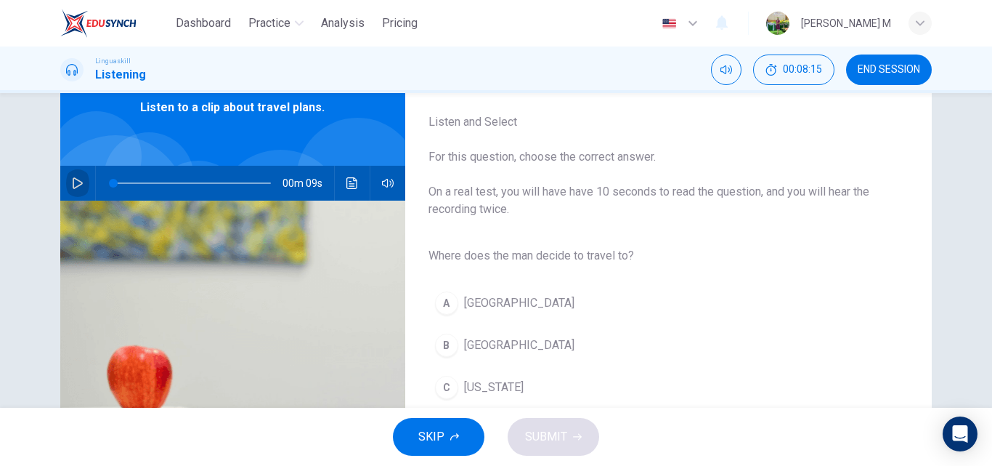
click at [74, 186] on icon "button" at bounding box center [78, 183] width 10 height 12
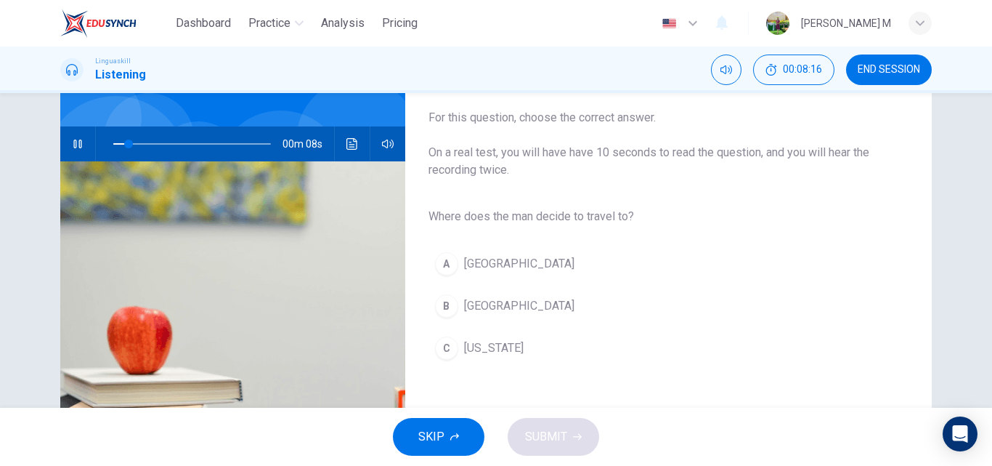
scroll to position [145, 0]
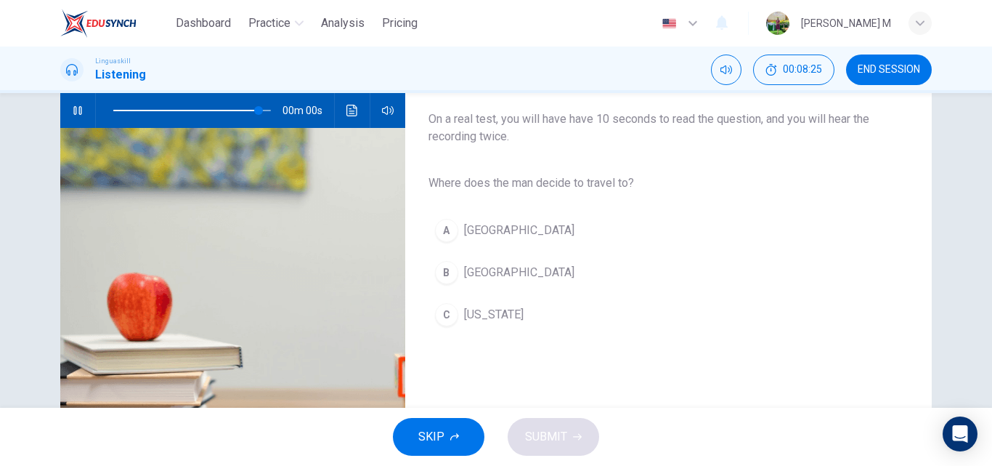
type input "0"
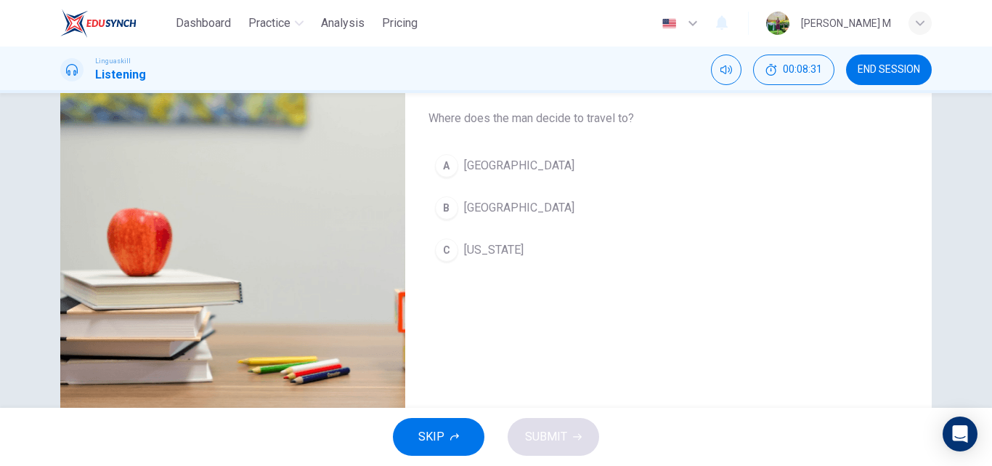
scroll to position [218, 0]
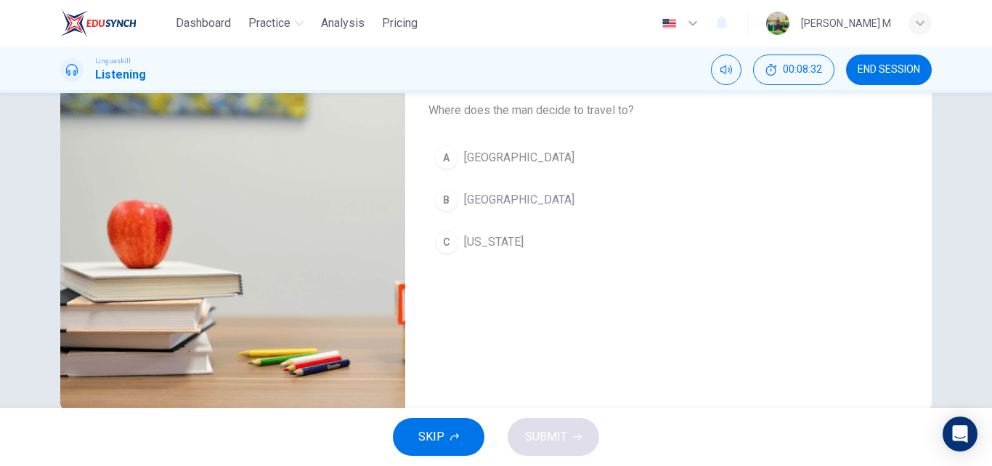
click at [444, 203] on div "B" at bounding box center [446, 199] width 23 height 23
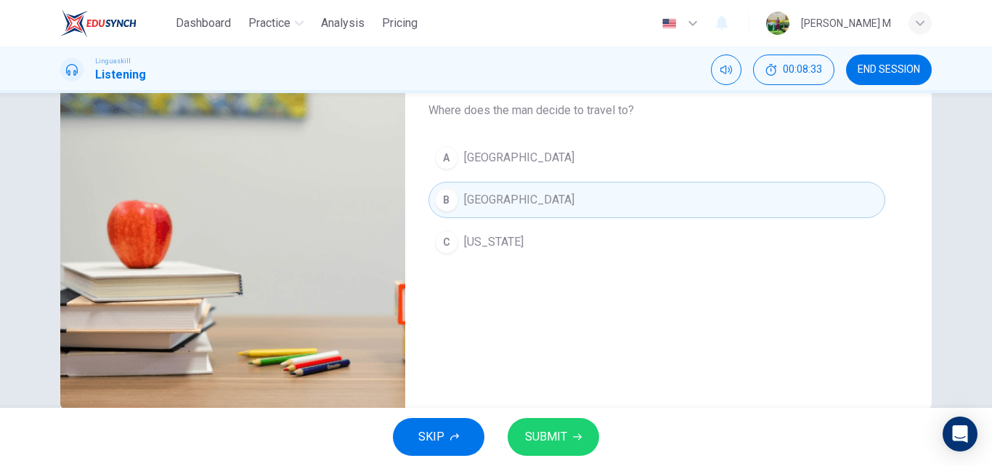
click at [551, 423] on button "SUBMIT" at bounding box center [554, 437] width 92 height 38
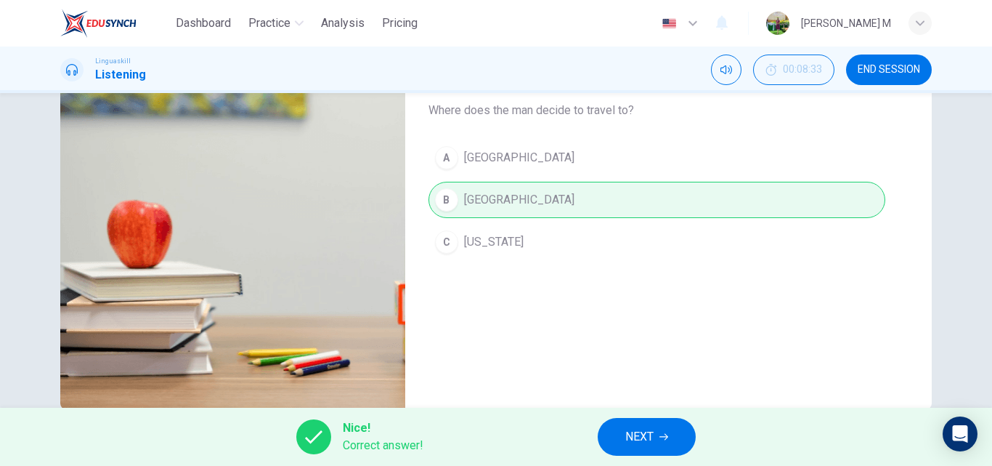
click at [650, 430] on span "NEXT" at bounding box center [639, 436] width 28 height 20
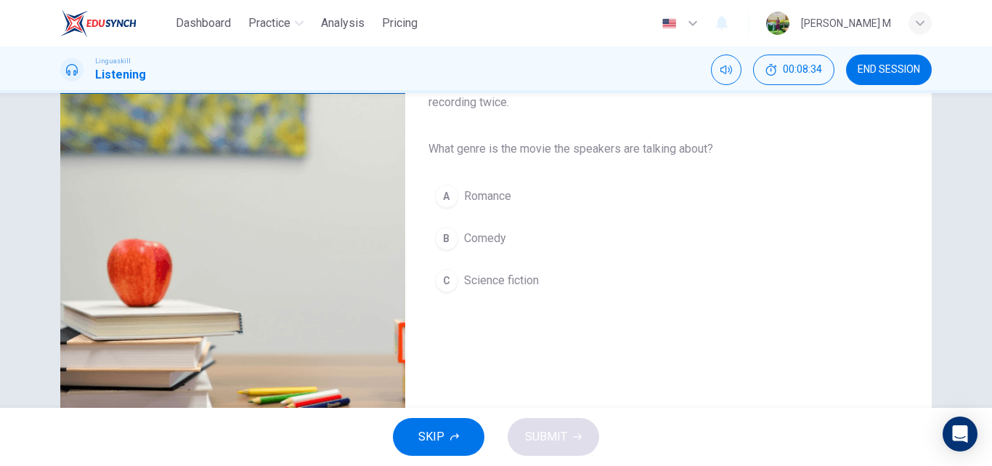
scroll to position [145, 0]
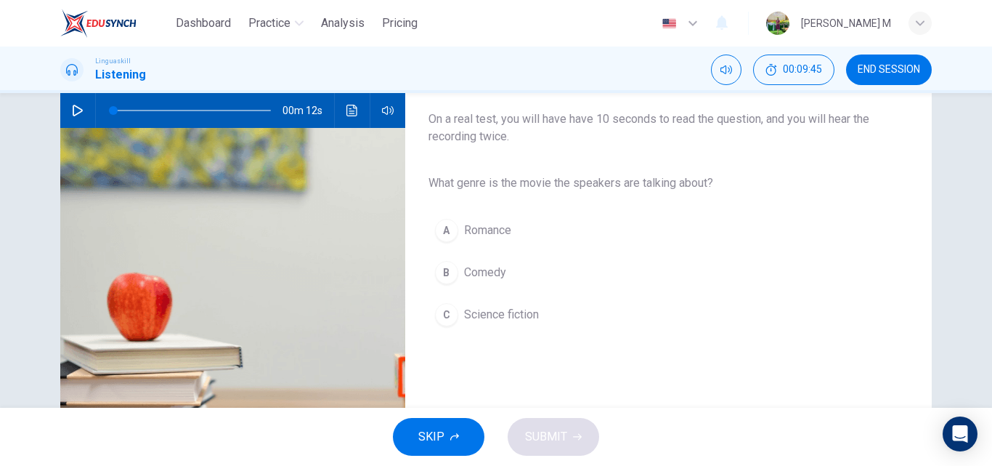
click at [72, 105] on icon "button" at bounding box center [78, 111] width 12 height 12
click at [73, 113] on icon "button" at bounding box center [78, 111] width 10 height 12
click at [73, 105] on icon "button" at bounding box center [78, 111] width 10 height 12
click at [434, 304] on button "C Science fiction" at bounding box center [657, 314] width 457 height 36
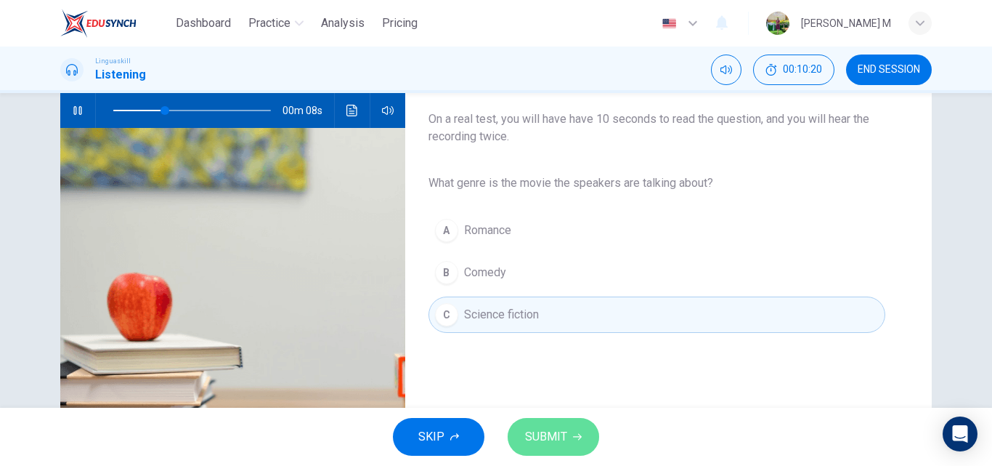
click at [565, 431] on span "SUBMIT" at bounding box center [546, 436] width 42 height 20
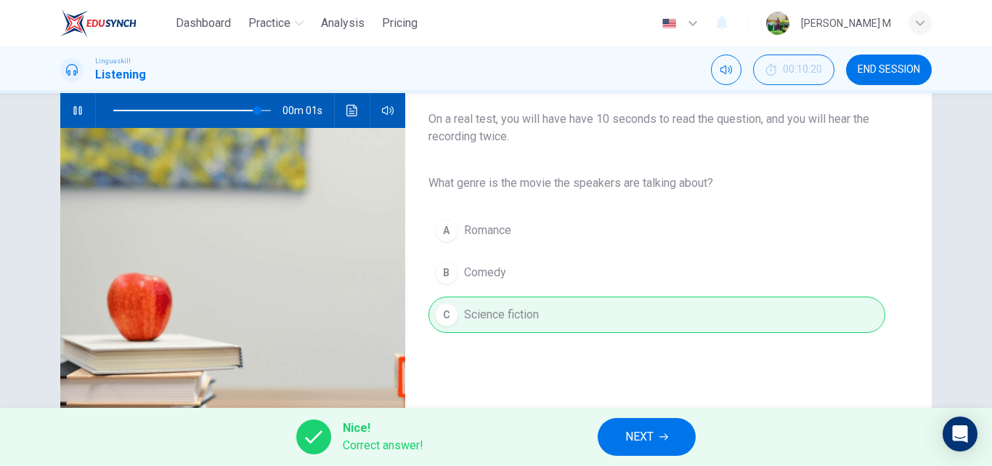
type input "0"
click at [657, 434] on button "NEXT" at bounding box center [647, 437] width 98 height 38
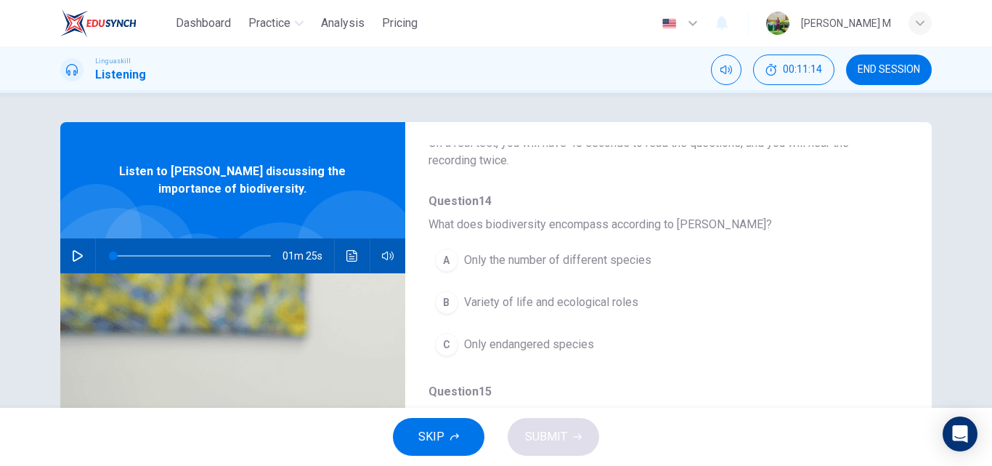
scroll to position [0, 0]
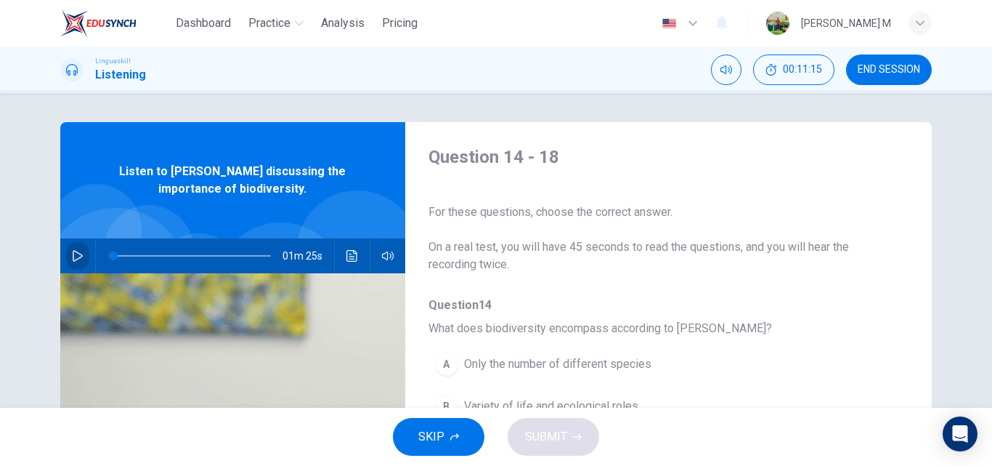
click at [73, 256] on icon "button" at bounding box center [78, 256] width 12 height 12
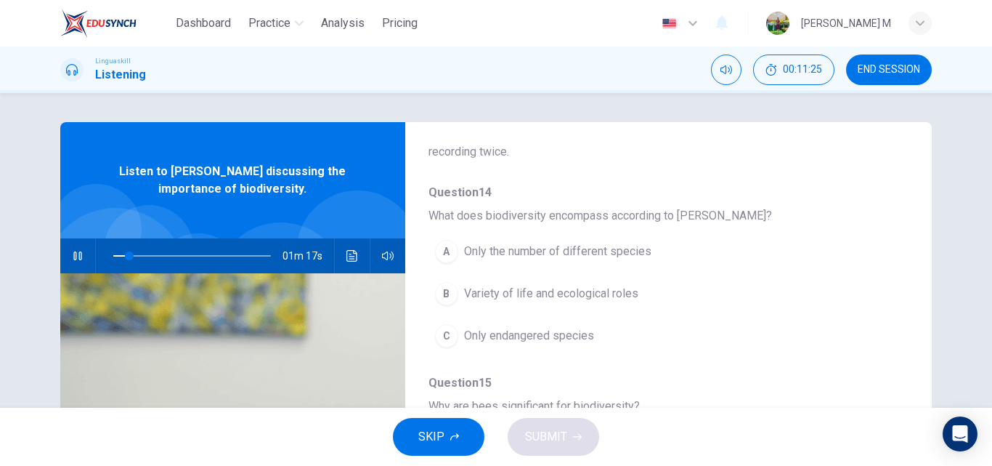
scroll to position [145, 0]
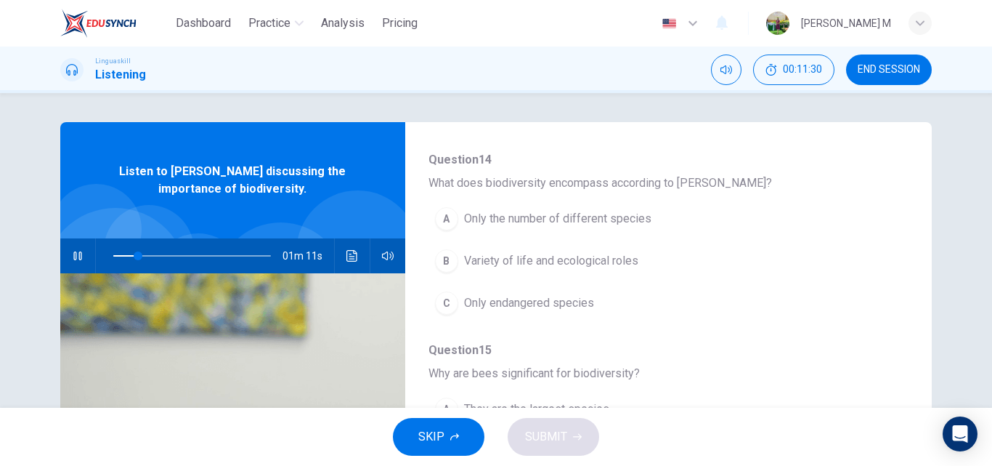
click at [604, 256] on span "Variety of life and ecological roles" at bounding box center [551, 260] width 174 height 17
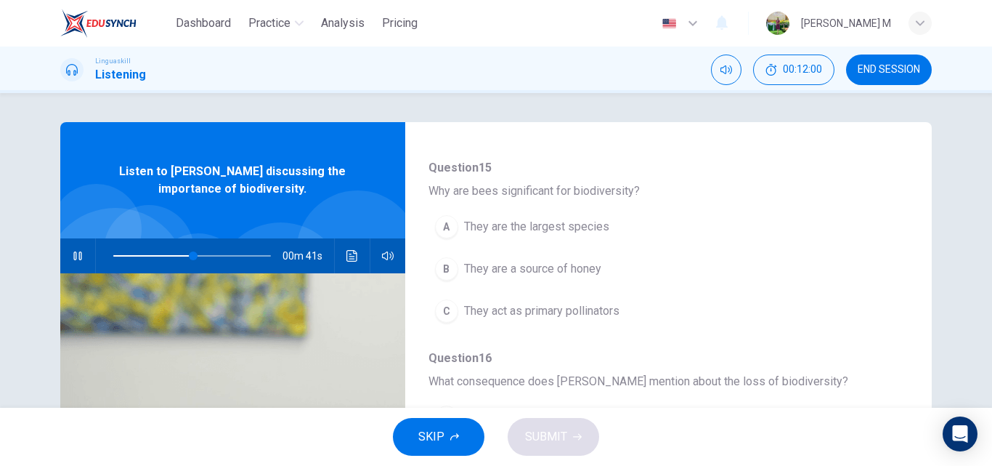
scroll to position [363, 0]
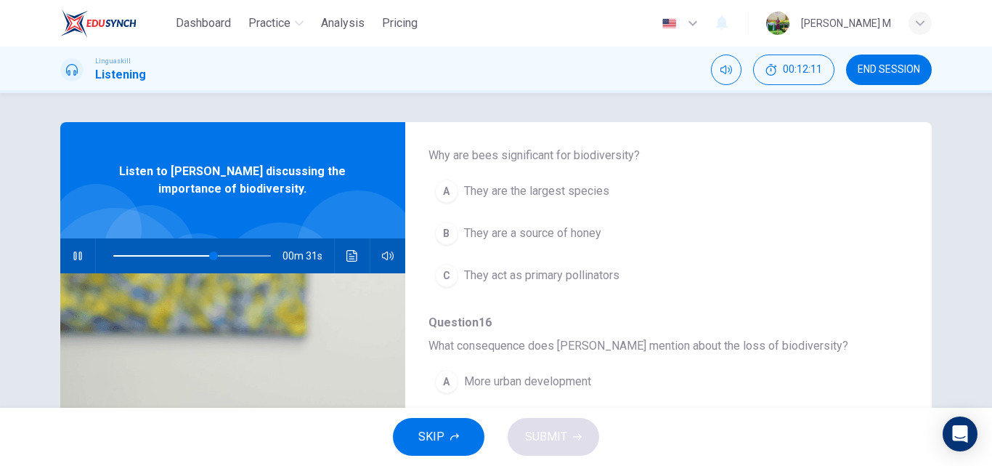
click at [583, 193] on span "They are the largest species" at bounding box center [536, 190] width 145 height 17
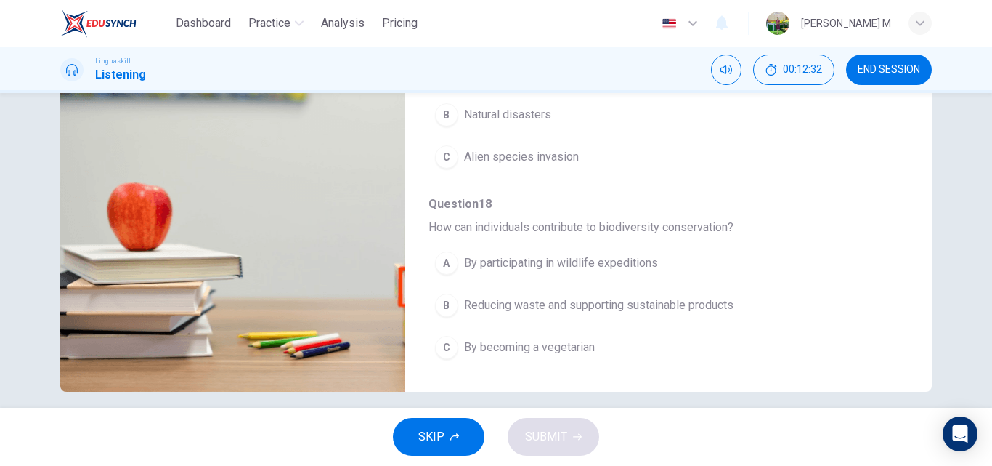
scroll to position [248, 0]
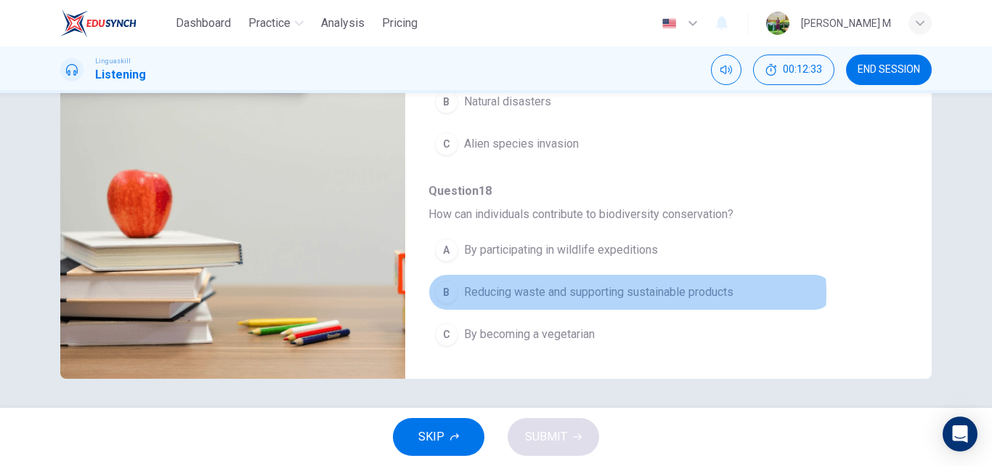
click at [608, 293] on span "Reducing waste and supporting sustainable products" at bounding box center [599, 291] width 270 height 17
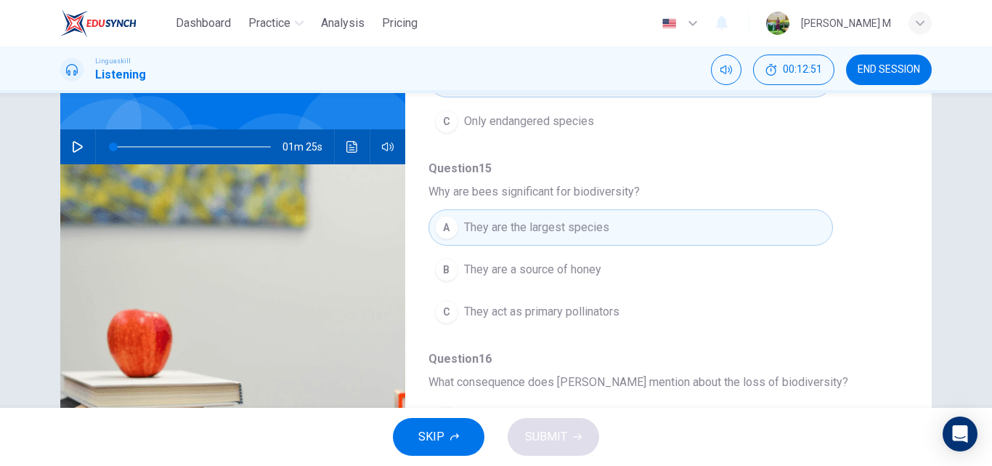
scroll to position [103, 0]
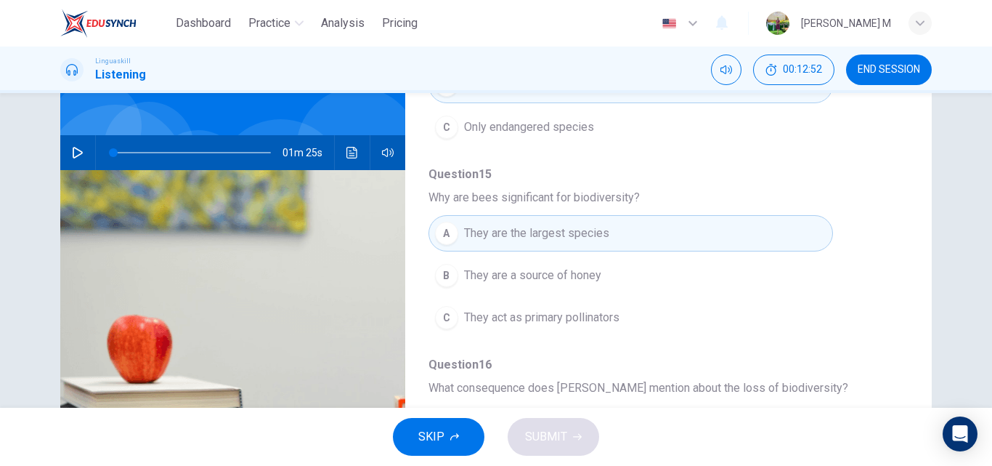
click at [66, 153] on button "button" at bounding box center [77, 152] width 23 height 35
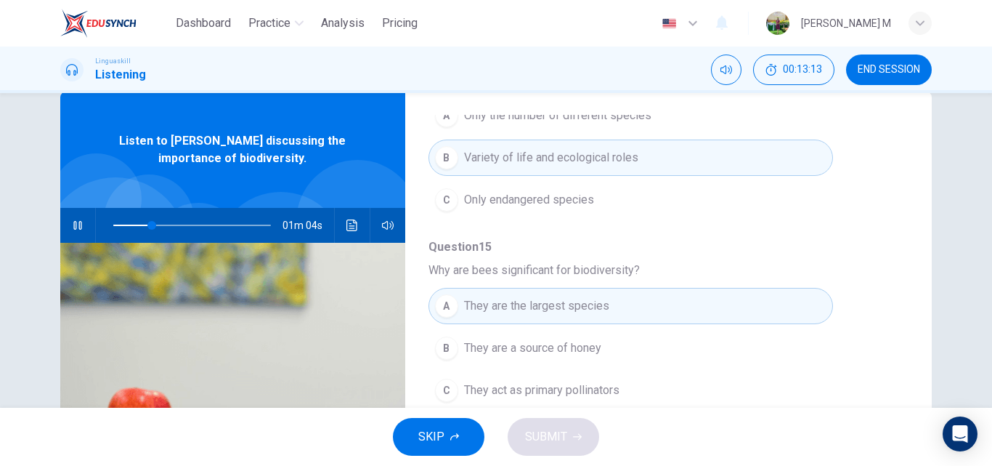
scroll to position [291, 0]
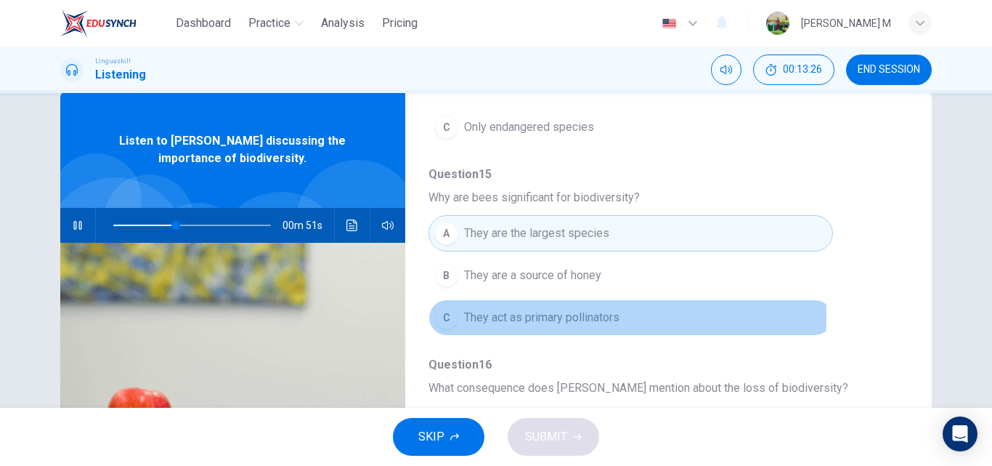
click at [530, 316] on span "They act as primary pollinators" at bounding box center [541, 317] width 155 height 17
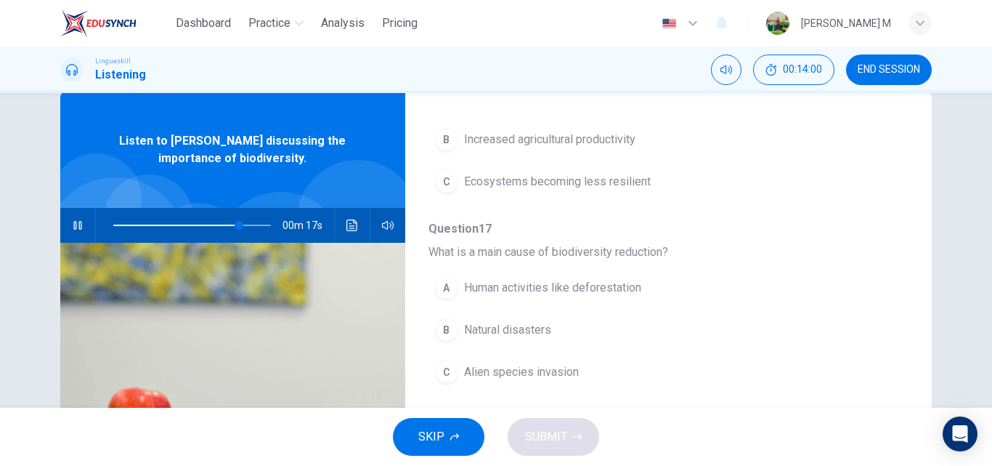
scroll to position [627, 0]
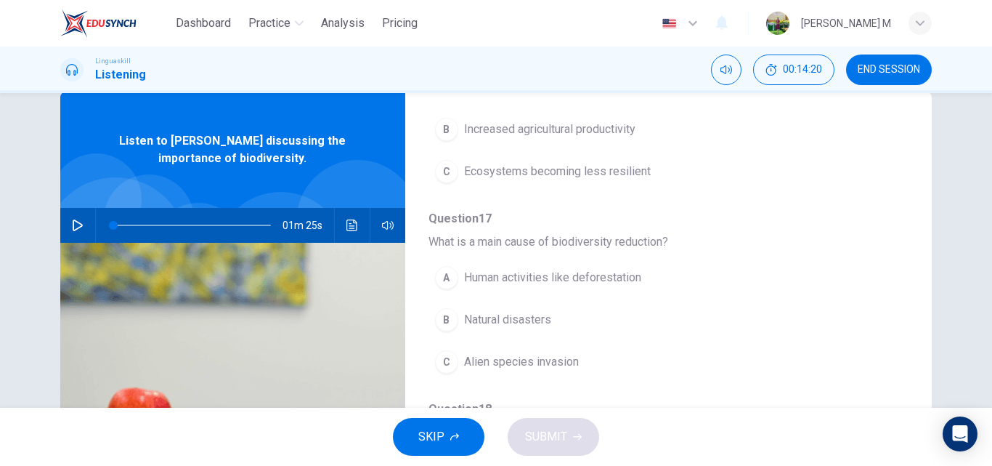
click at [609, 278] on span "Human activities like deforestation" at bounding box center [552, 277] width 177 height 17
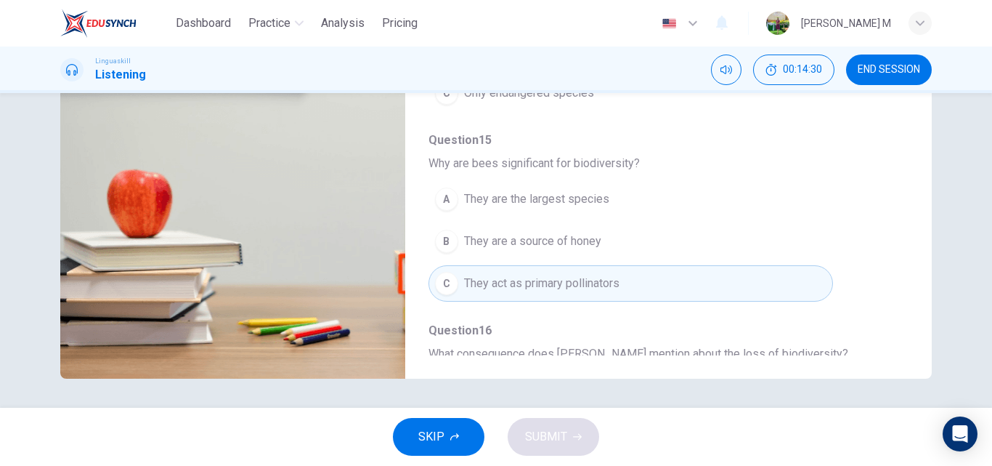
scroll to position [291, 0]
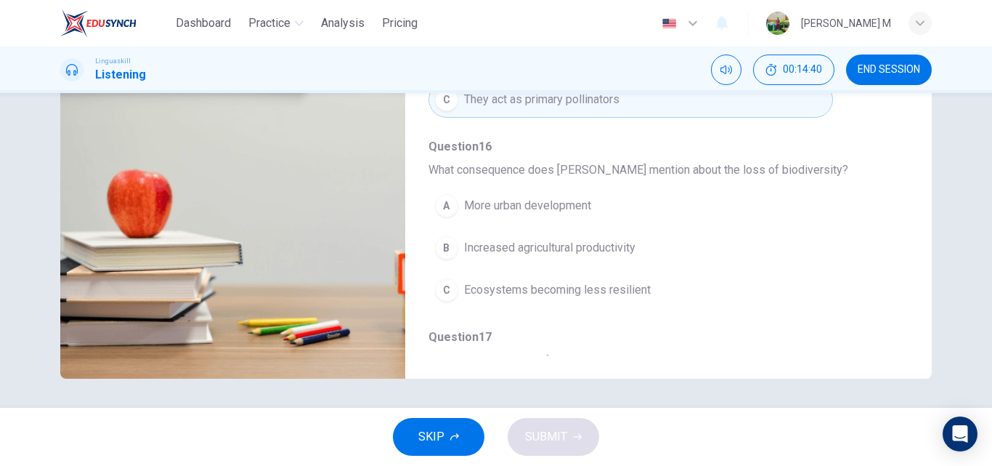
click at [621, 243] on span "Increased agricultural productivity" at bounding box center [549, 247] width 171 height 17
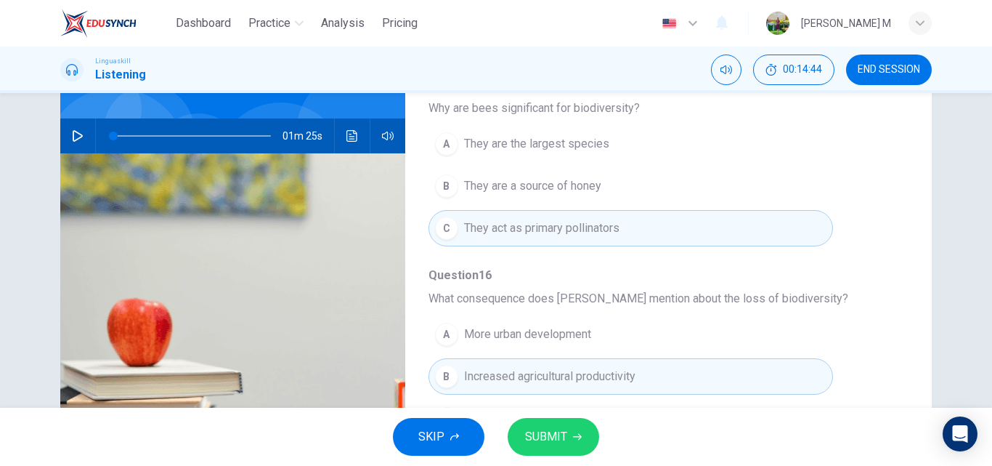
scroll to position [0, 0]
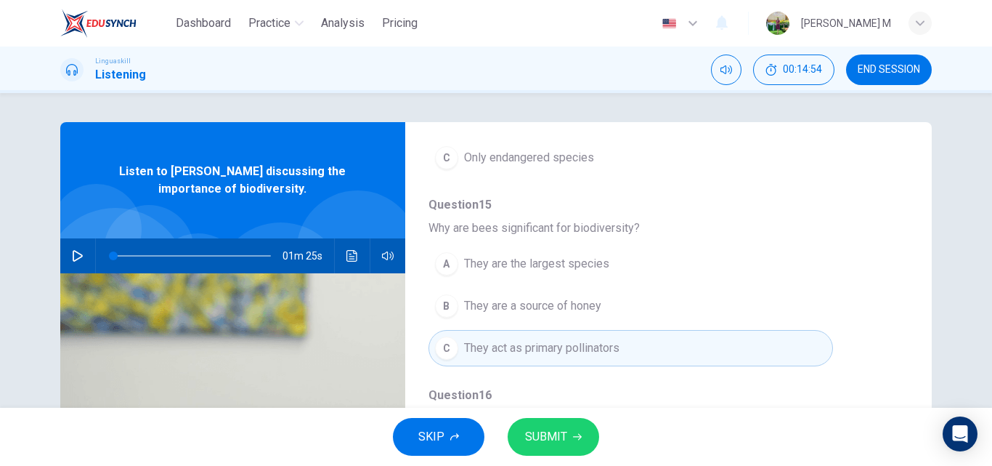
click at [76, 254] on icon "button" at bounding box center [78, 256] width 10 height 12
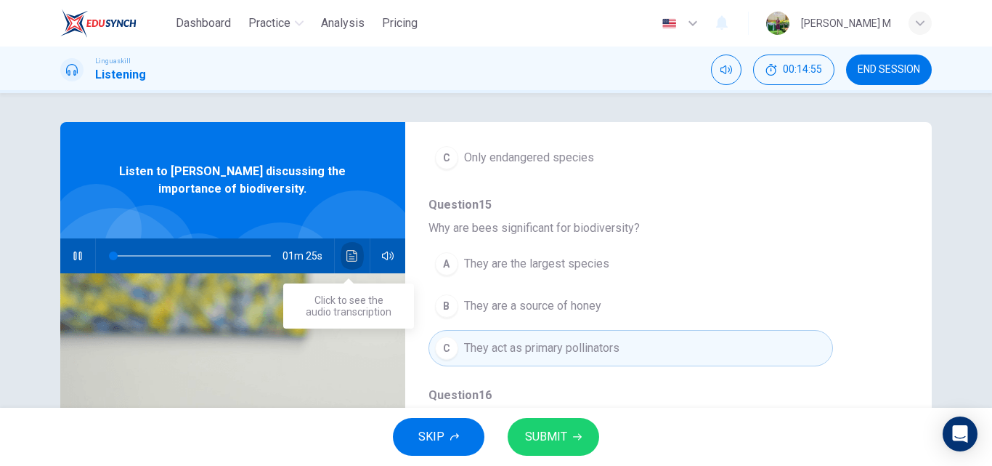
click at [349, 257] on icon "Click to see the audio transcription" at bounding box center [353, 256] width 12 height 12
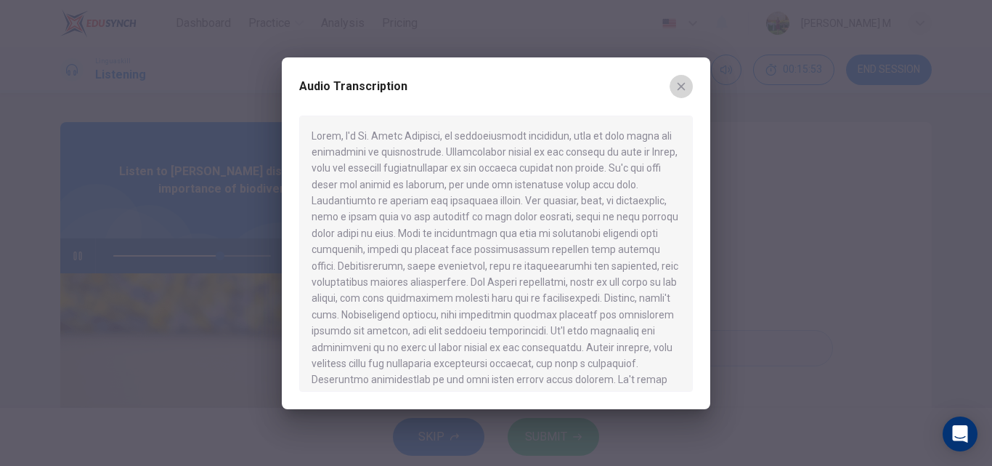
click at [685, 85] on icon "button" at bounding box center [682, 87] width 12 height 12
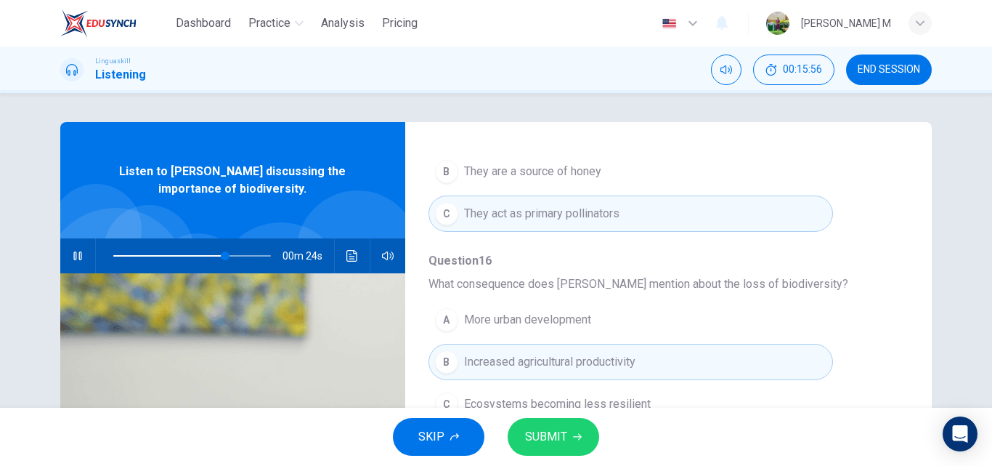
scroll to position [363, 0]
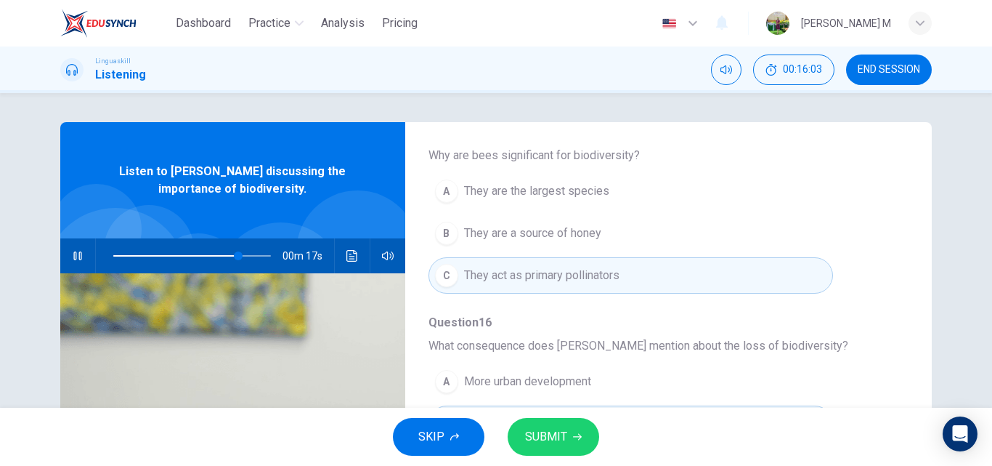
click at [348, 254] on icon "Click to see the audio transcription" at bounding box center [353, 256] width 12 height 12
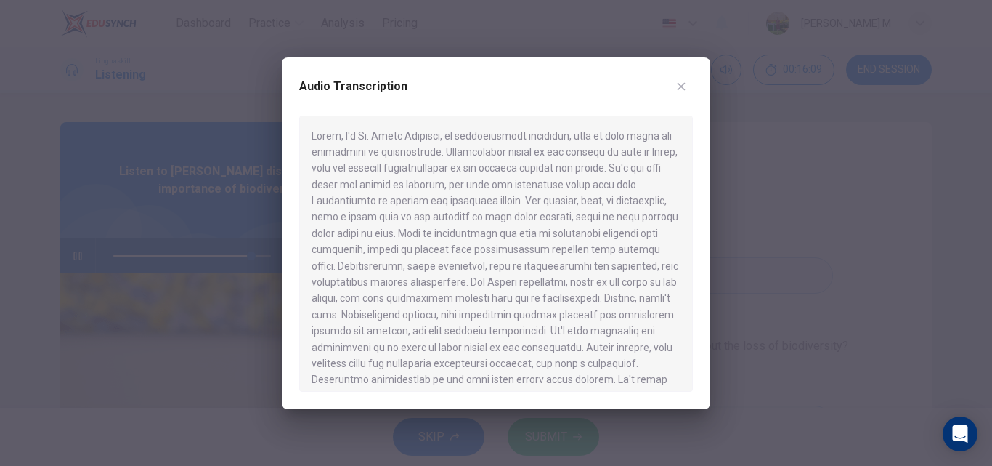
click at [681, 87] on icon "button" at bounding box center [682, 87] width 12 height 12
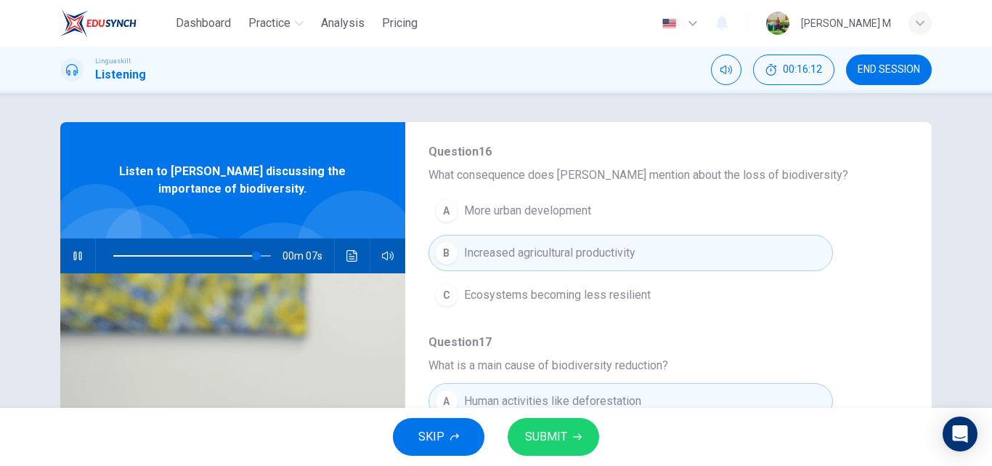
scroll to position [509, 0]
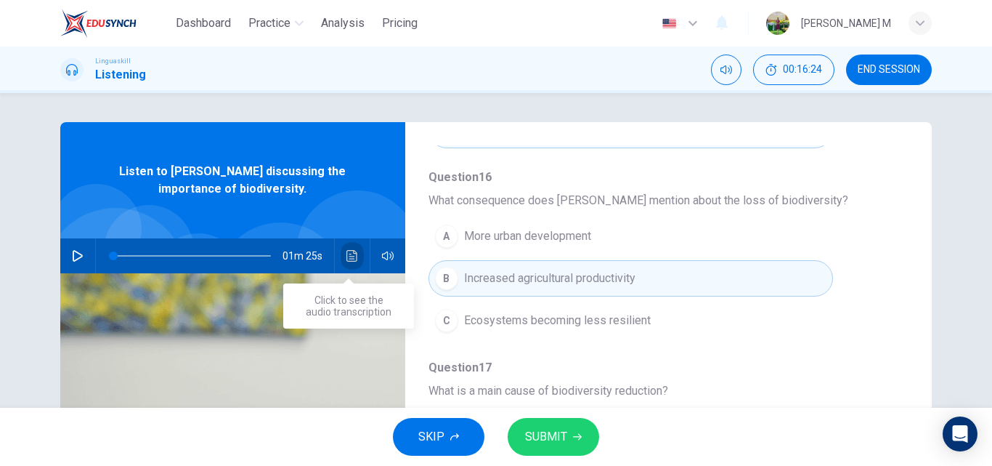
click at [341, 254] on button "Click to see the audio transcription" at bounding box center [352, 255] width 23 height 35
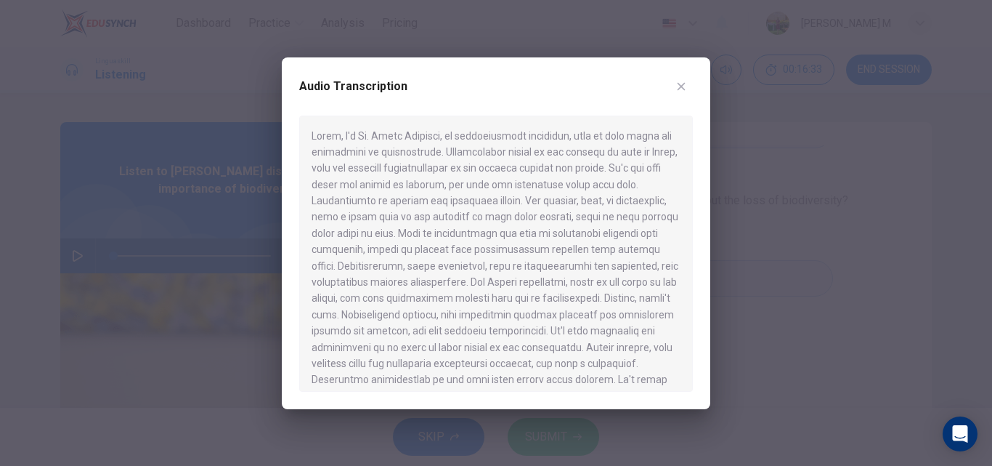
click at [674, 87] on button "button" at bounding box center [681, 86] width 23 height 23
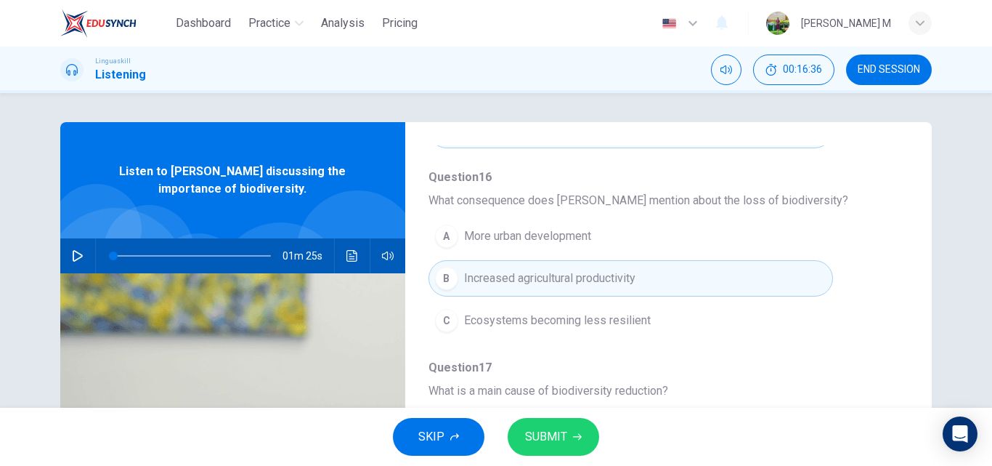
click at [588, 317] on span "Ecosystems becoming less resilient" at bounding box center [557, 320] width 187 height 17
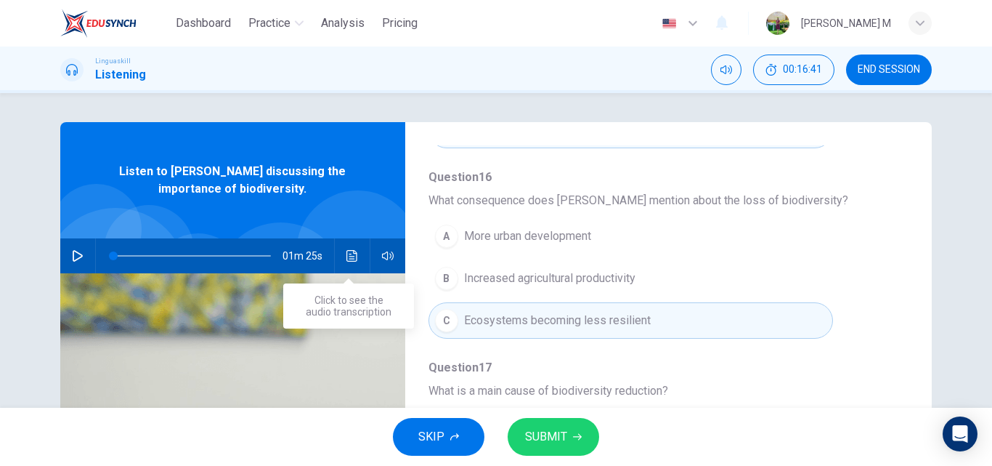
click at [349, 251] on icon "Click to see the audio transcription" at bounding box center [352, 256] width 11 height 12
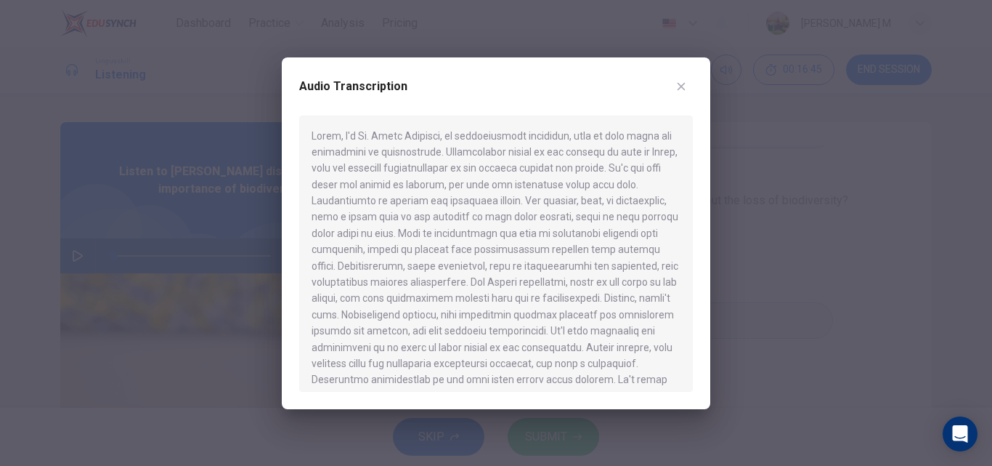
click at [684, 91] on icon "button" at bounding box center [682, 87] width 12 height 12
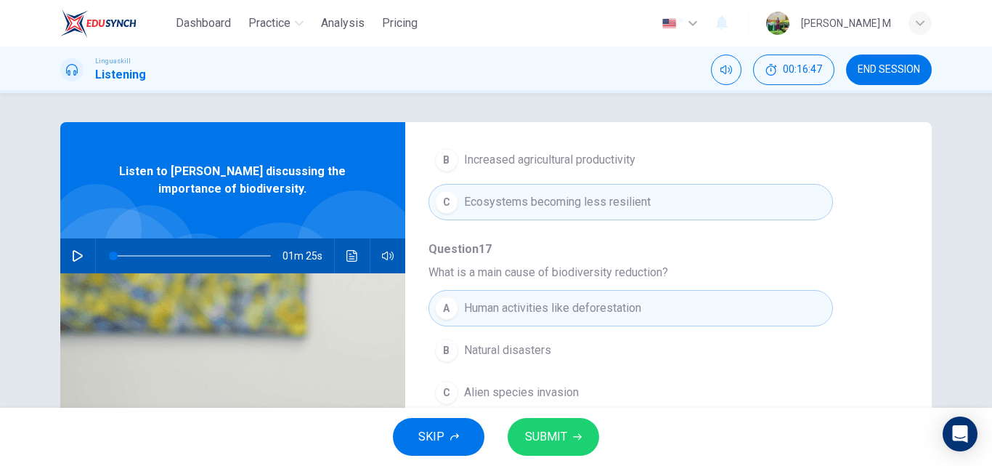
scroll to position [73, 0]
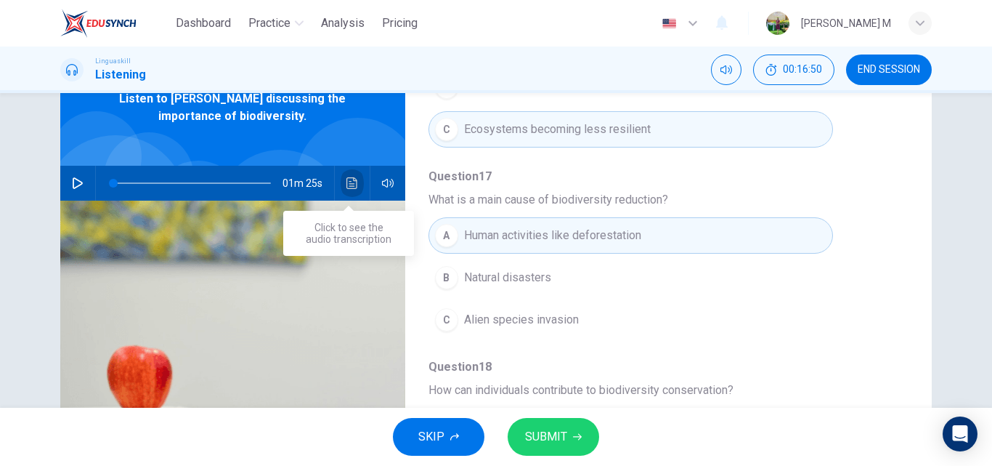
click at [347, 177] on icon "Click to see the audio transcription" at bounding box center [352, 183] width 11 height 12
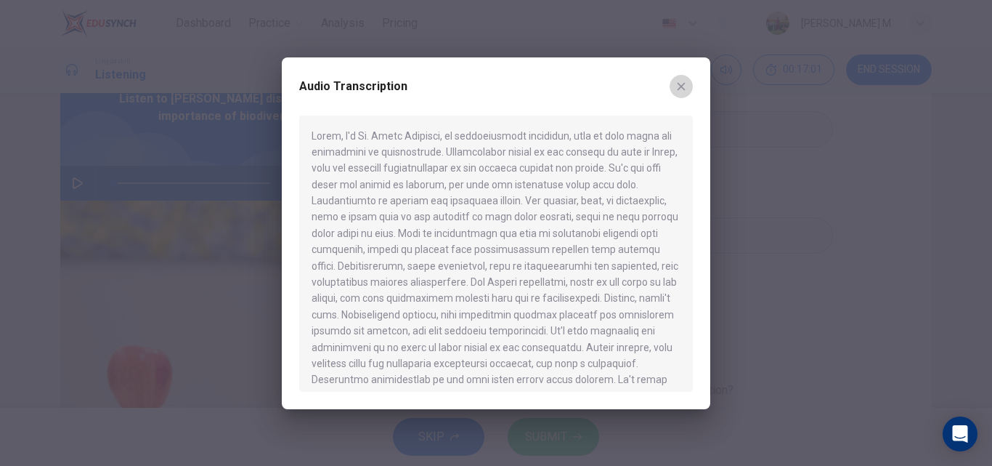
click at [682, 86] on icon "button" at bounding box center [682, 86] width 8 height 8
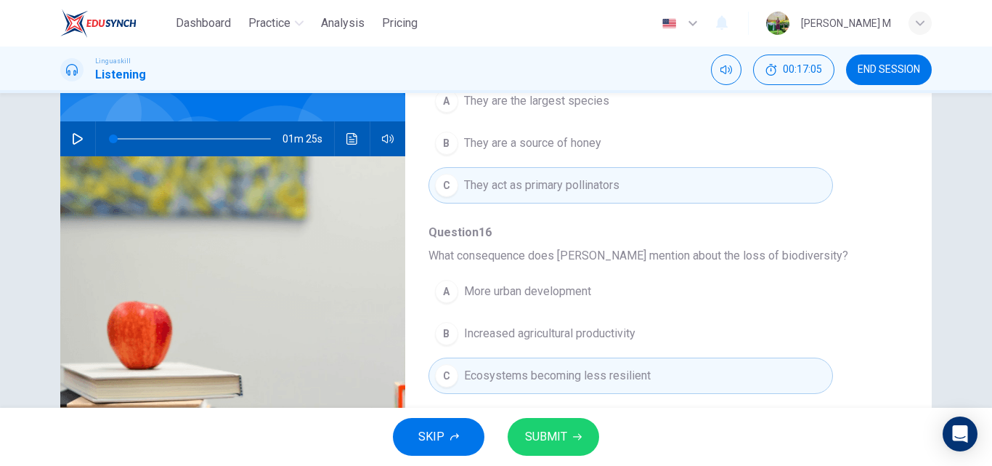
scroll to position [0, 0]
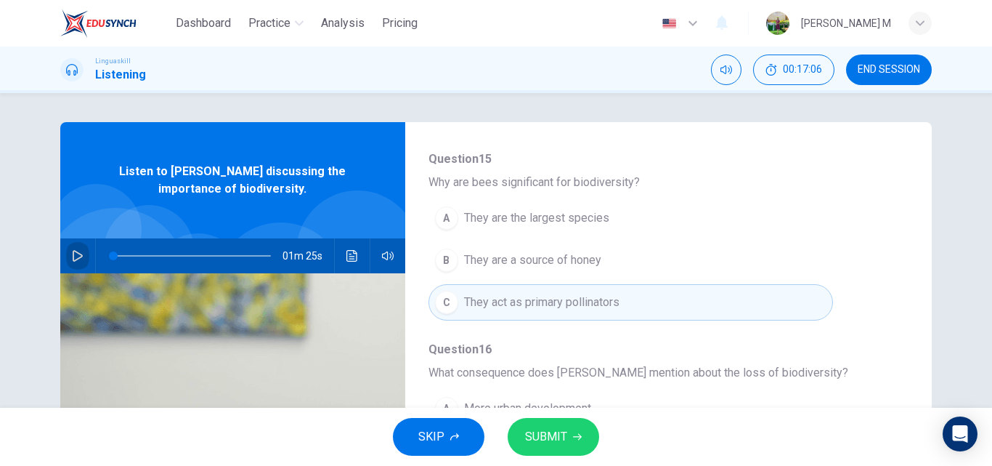
click at [66, 253] on button "button" at bounding box center [77, 255] width 23 height 35
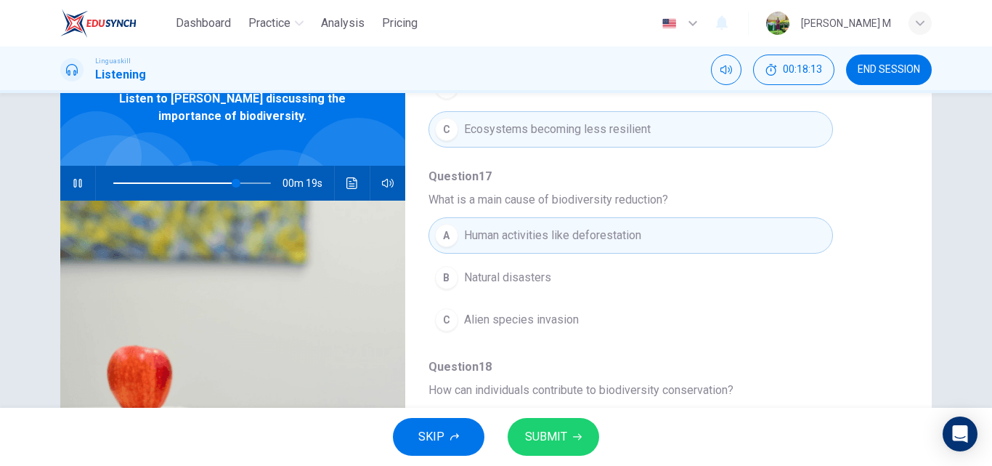
scroll to position [145, 0]
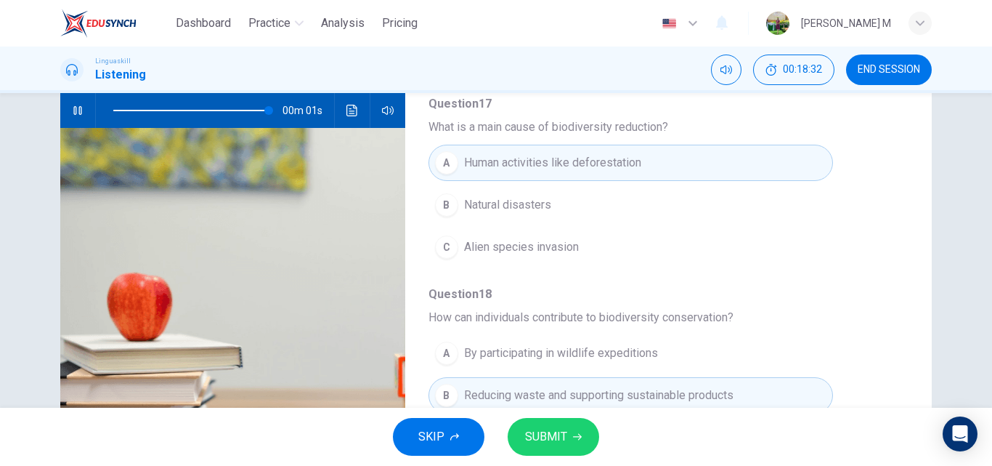
type input "0"
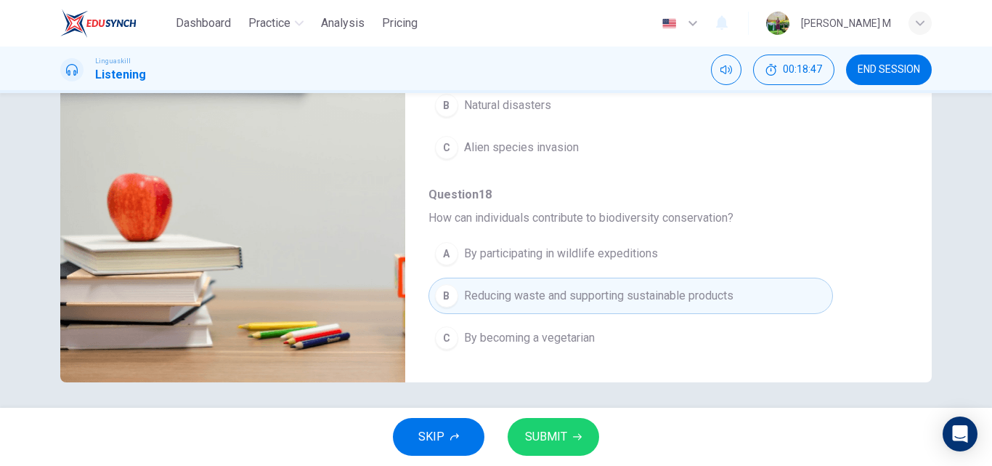
scroll to position [248, 0]
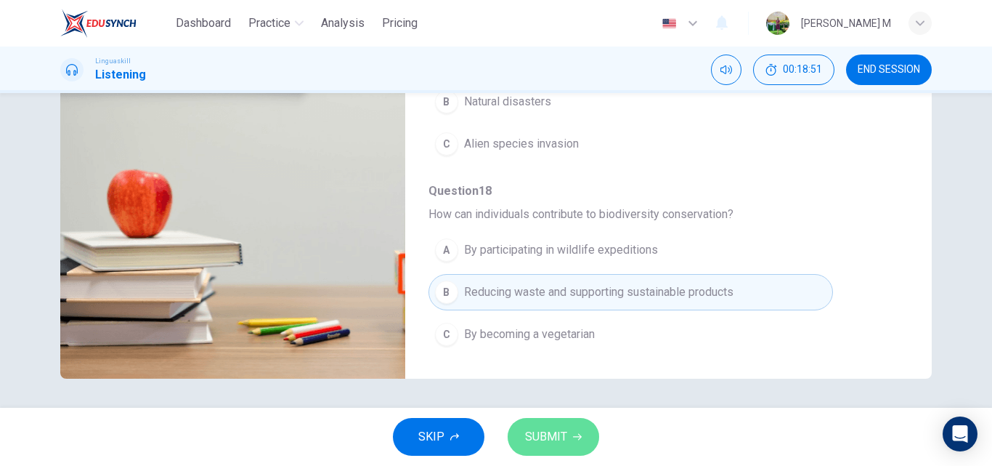
click at [573, 434] on icon "button" at bounding box center [577, 436] width 9 height 9
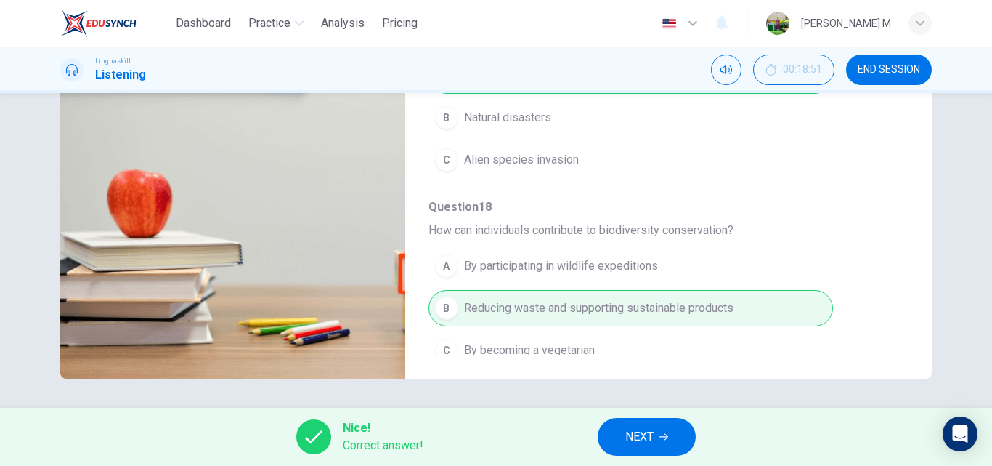
scroll to position [627, 0]
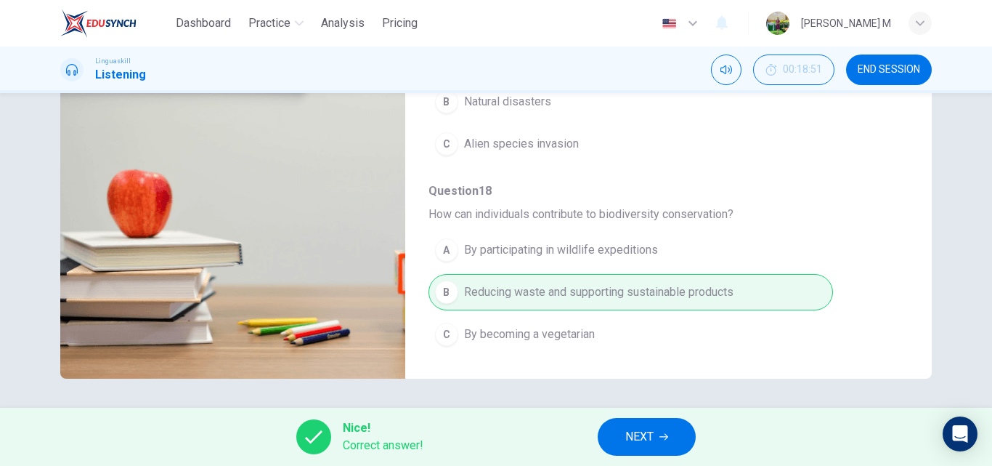
click at [644, 432] on span "NEXT" at bounding box center [639, 436] width 28 height 20
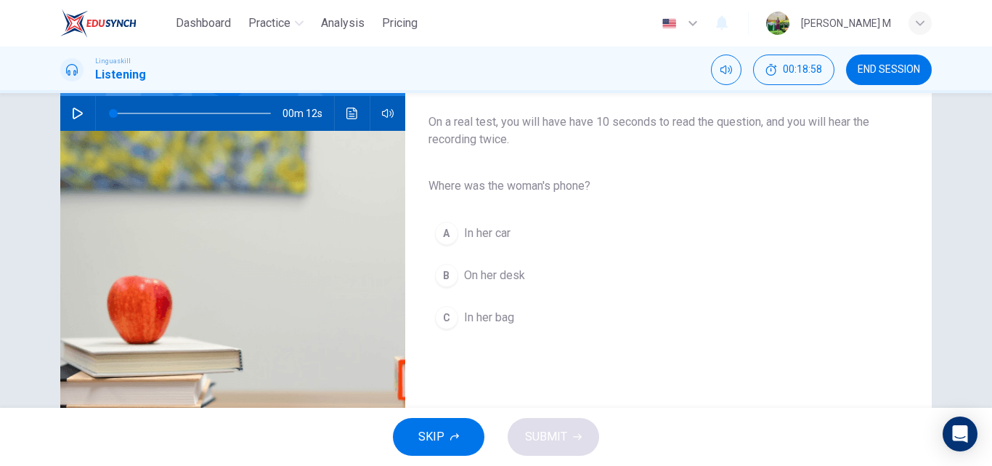
scroll to position [0, 0]
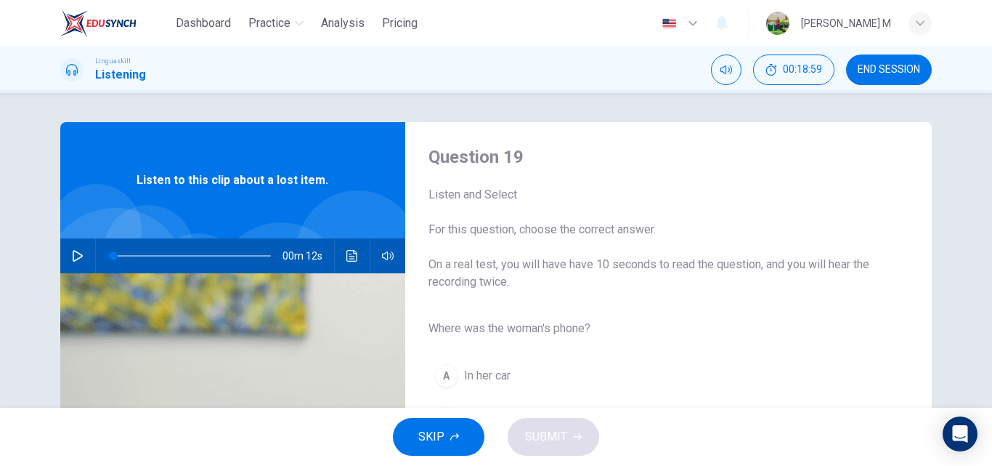
click at [67, 255] on button "button" at bounding box center [77, 255] width 23 height 35
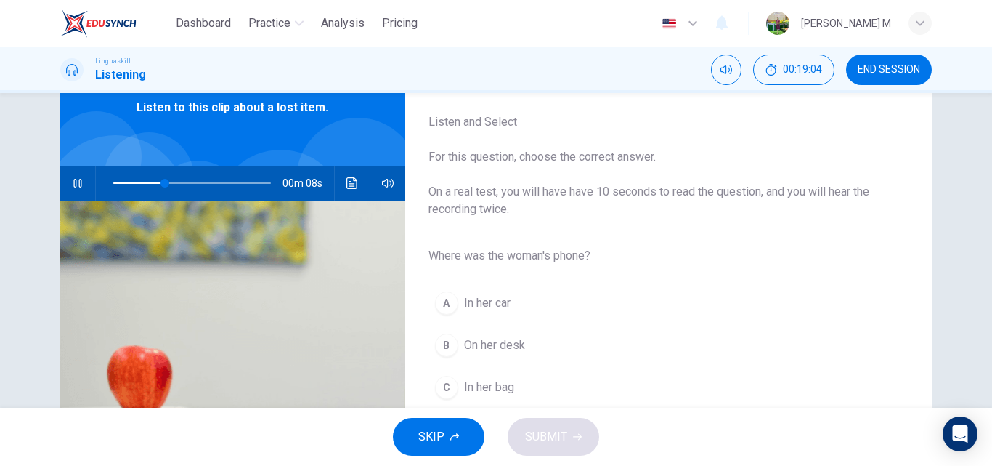
scroll to position [145, 0]
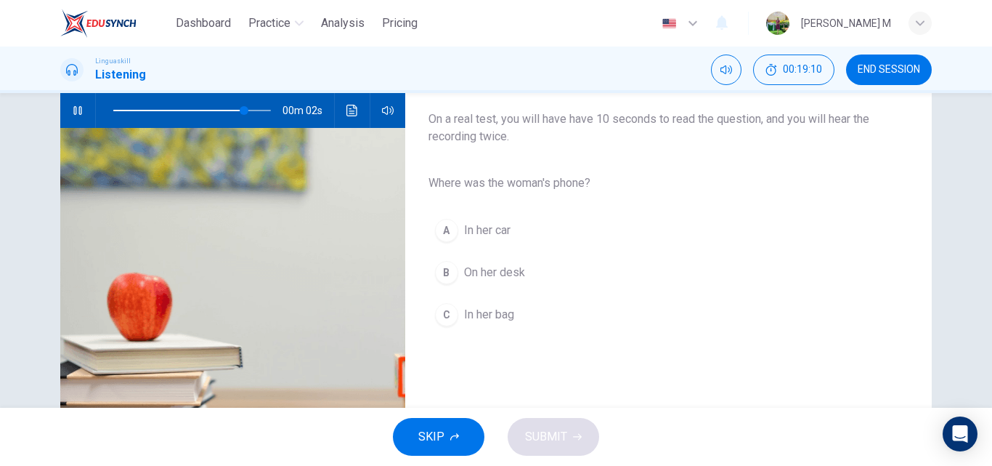
click at [495, 310] on span "In her bag" at bounding box center [489, 314] width 50 height 17
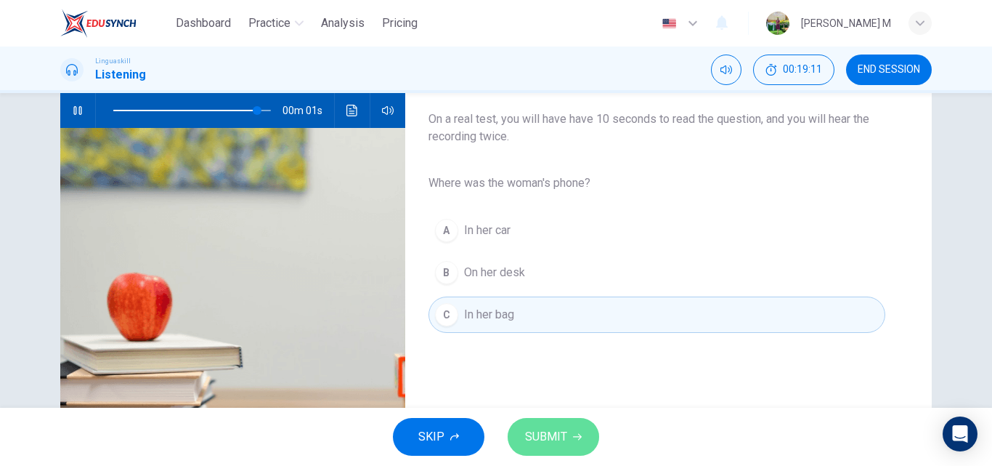
click at [562, 446] on span "SUBMIT" at bounding box center [546, 436] width 42 height 20
type input "0"
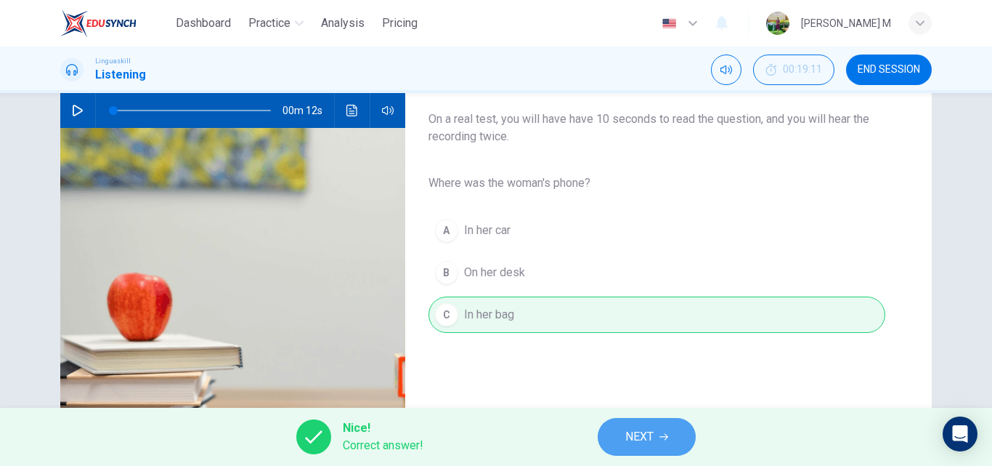
click at [636, 437] on span "NEXT" at bounding box center [639, 436] width 28 height 20
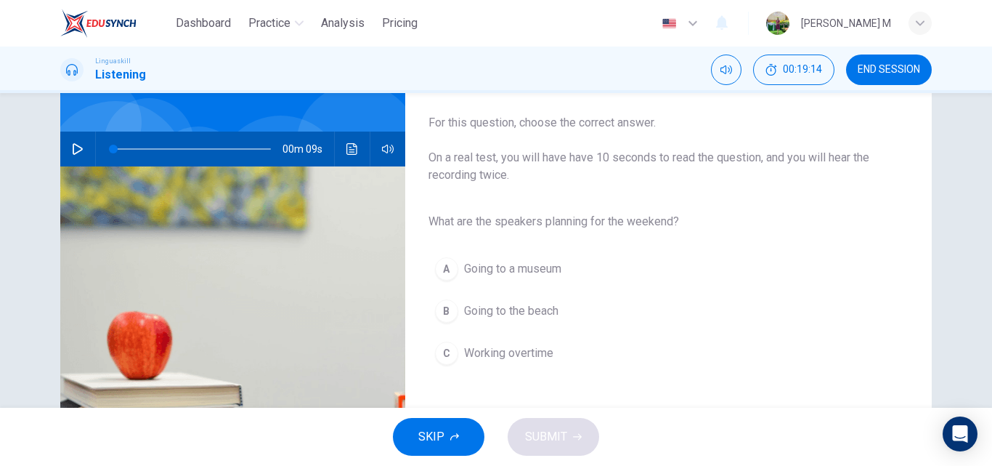
scroll to position [73, 0]
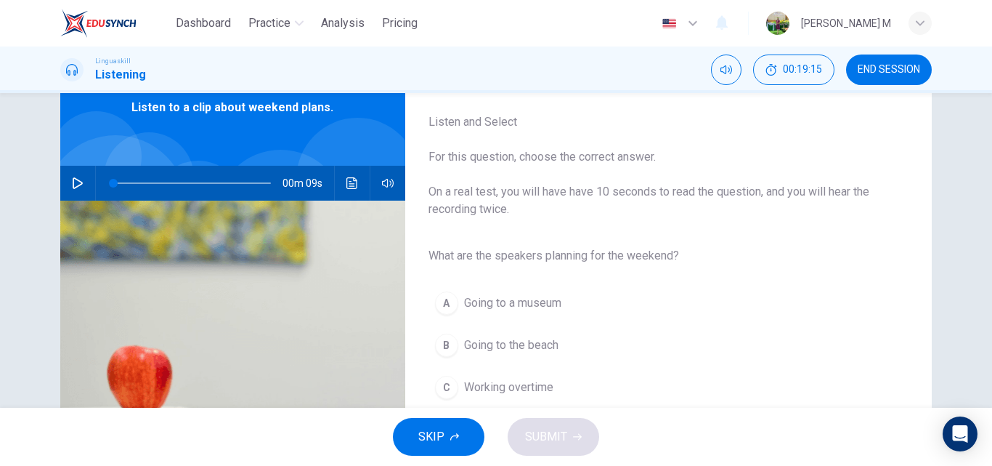
click at [66, 182] on button "button" at bounding box center [77, 183] width 23 height 35
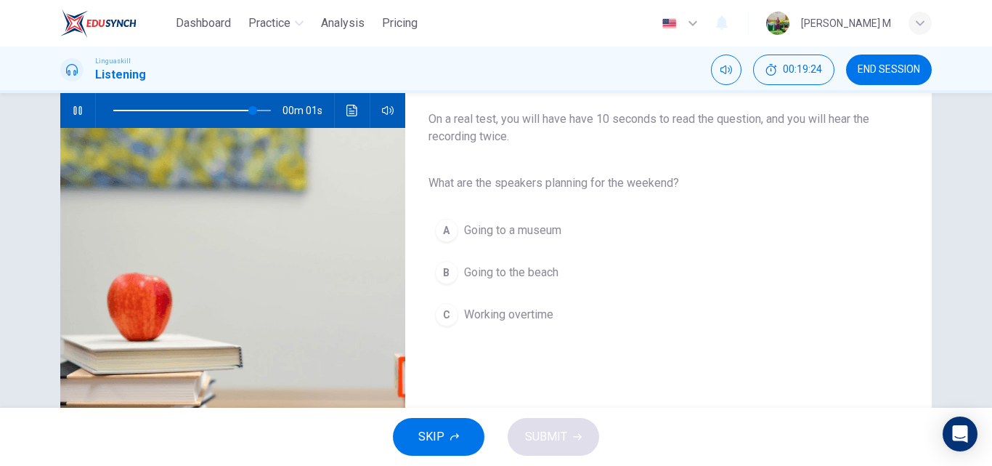
type input "0"
click at [495, 275] on span "Going to the beach" at bounding box center [511, 272] width 94 height 17
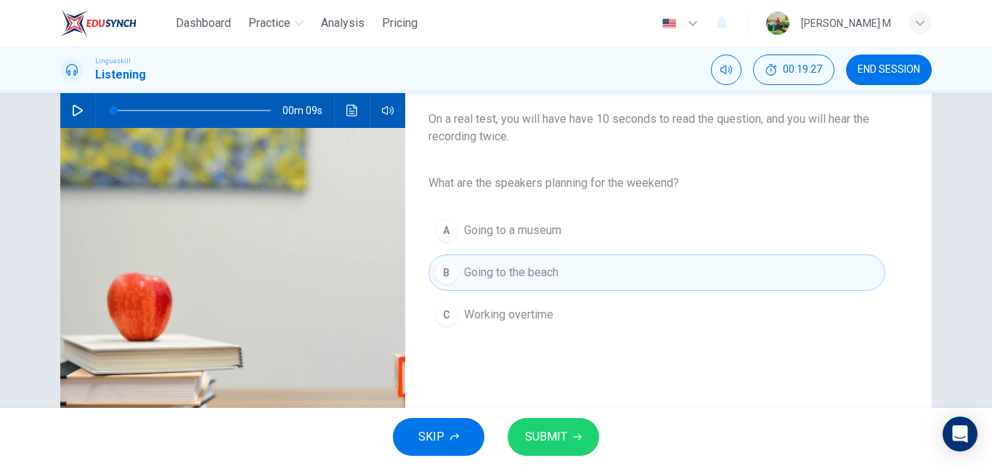
click at [567, 427] on button "SUBMIT" at bounding box center [554, 437] width 92 height 38
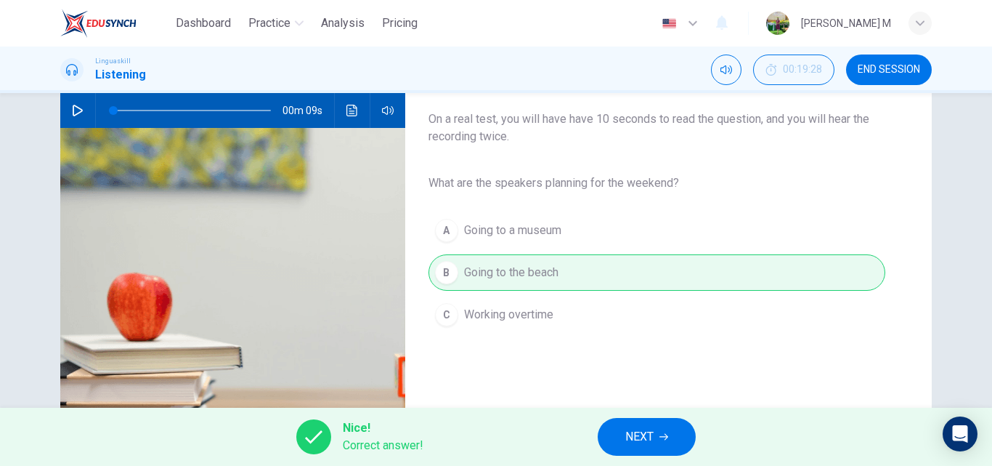
click at [341, 105] on button "Click to see the audio transcription" at bounding box center [352, 110] width 23 height 35
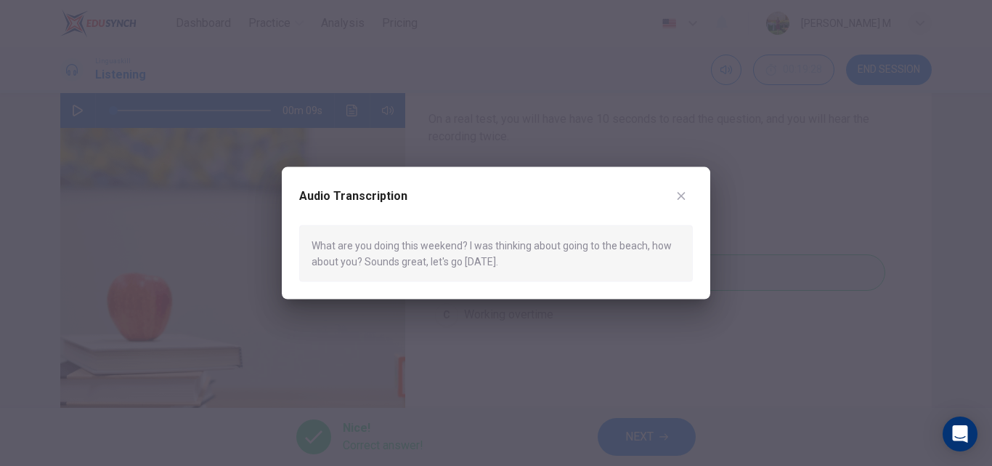
click at [686, 190] on icon "button" at bounding box center [682, 196] width 12 height 12
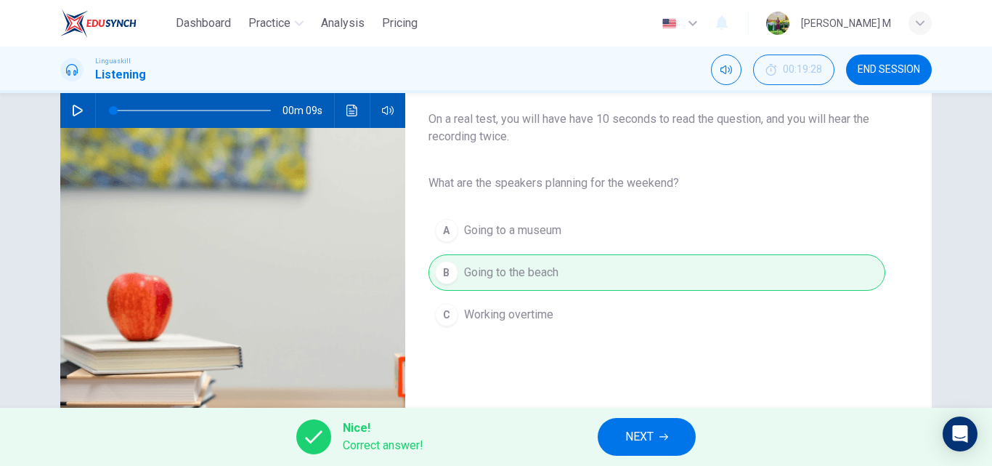
click at [626, 434] on span "NEXT" at bounding box center [639, 436] width 28 height 20
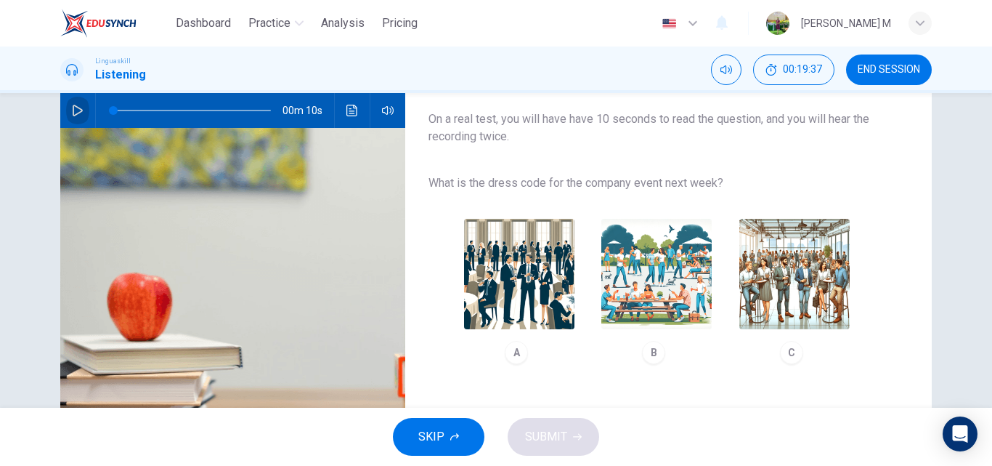
click at [77, 107] on icon "button" at bounding box center [78, 111] width 12 height 12
click at [532, 285] on img "button" at bounding box center [519, 274] width 110 height 110
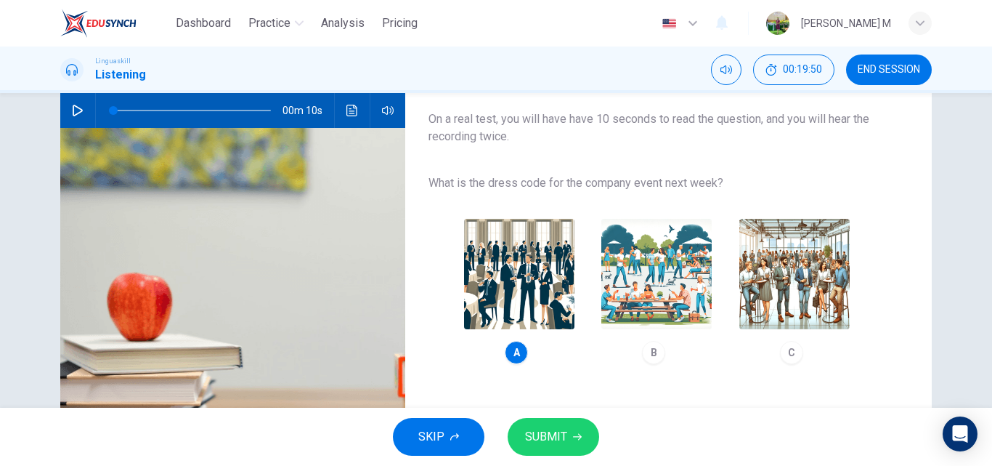
click at [559, 432] on span "SUBMIT" at bounding box center [546, 436] width 42 height 20
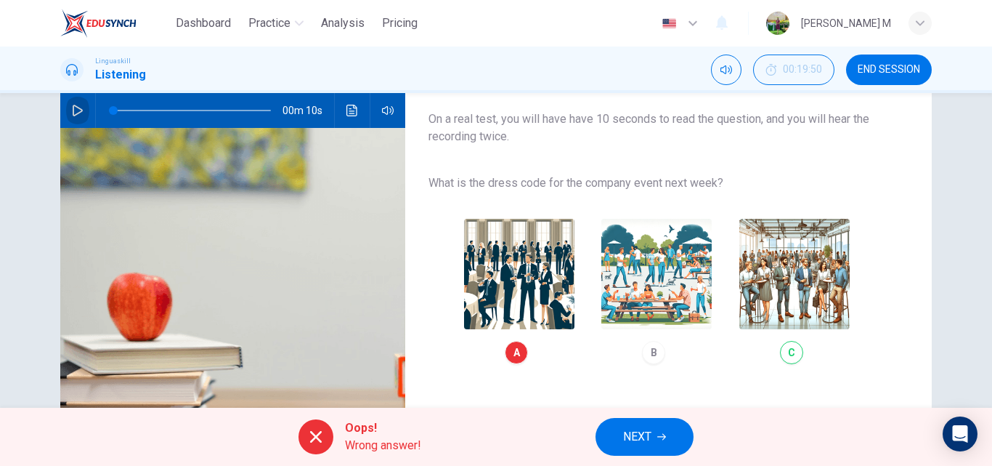
click at [72, 108] on icon "button" at bounding box center [78, 111] width 12 height 12
click at [775, 355] on div "A B C" at bounding box center [657, 291] width 457 height 164
click at [76, 110] on icon "button" at bounding box center [78, 111] width 12 height 12
click at [352, 108] on icon "Click to see the audio transcription" at bounding box center [353, 111] width 12 height 12
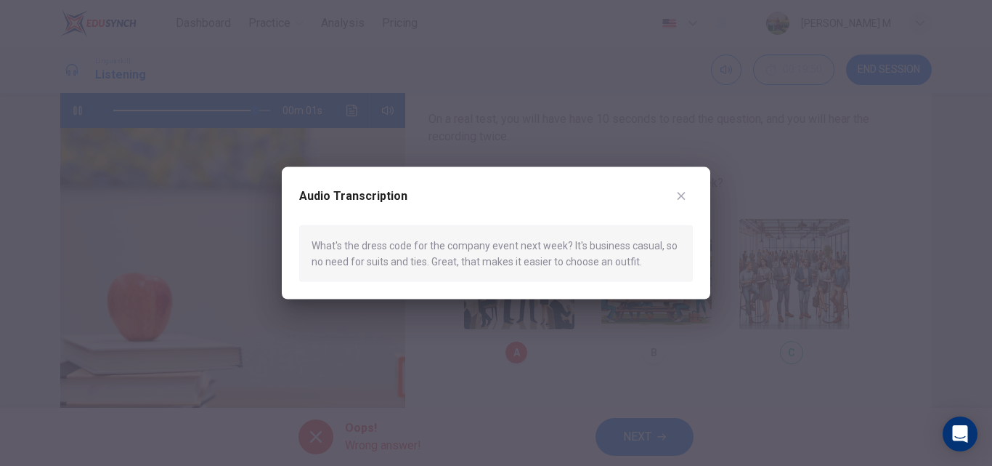
type input "0"
click at [689, 186] on button "button" at bounding box center [681, 195] width 23 height 23
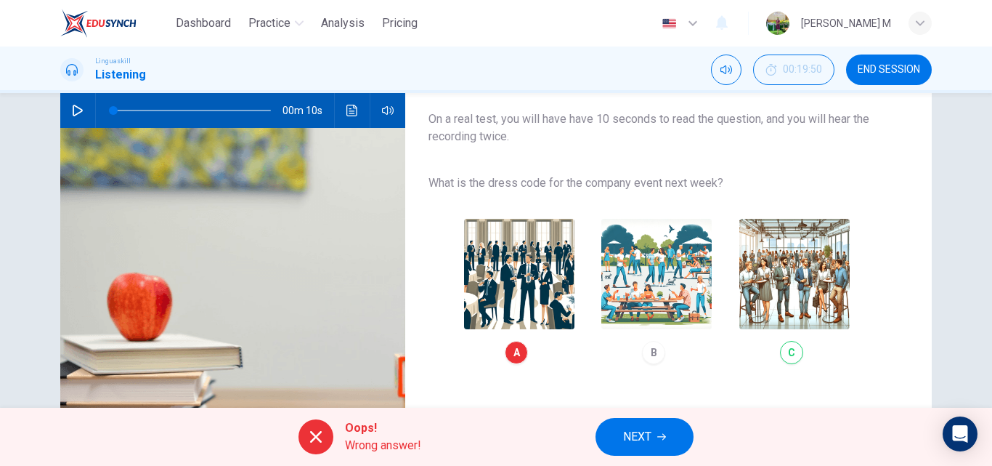
click at [647, 446] on span "NEXT" at bounding box center [637, 436] width 28 height 20
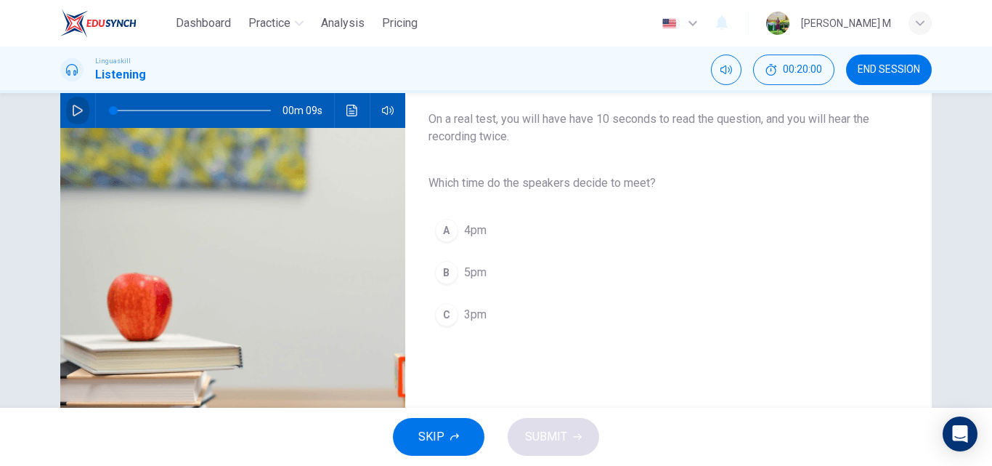
click at [75, 110] on icon "button" at bounding box center [78, 111] width 12 height 12
click at [450, 223] on div "A" at bounding box center [446, 230] width 23 height 23
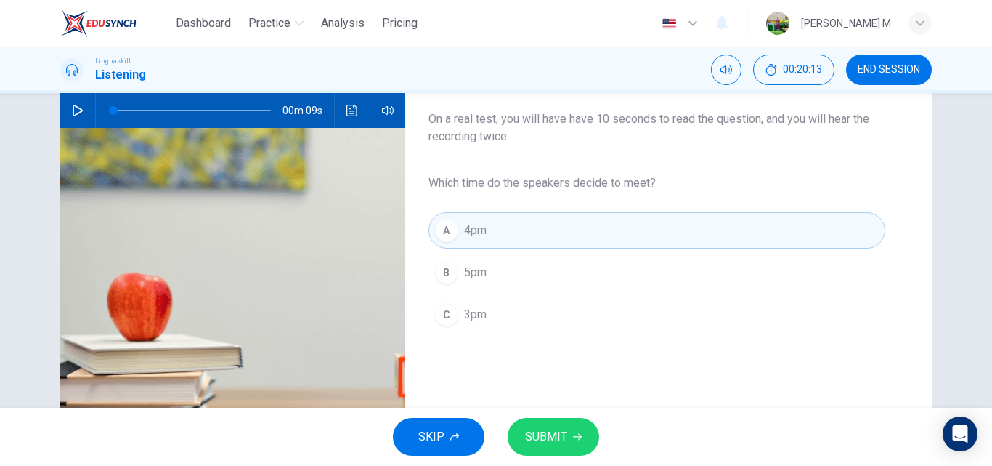
click at [551, 432] on span "SUBMIT" at bounding box center [546, 436] width 42 height 20
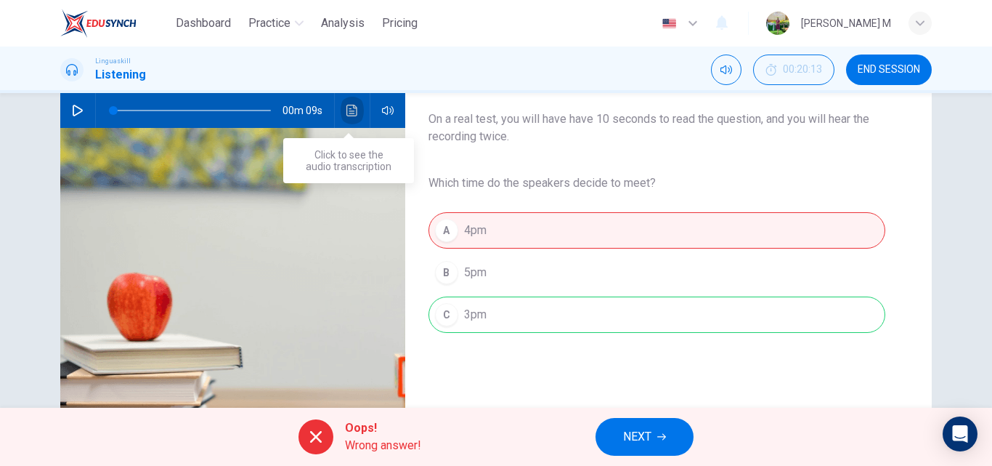
click at [347, 113] on icon "Click to see the audio transcription" at bounding box center [352, 111] width 11 height 12
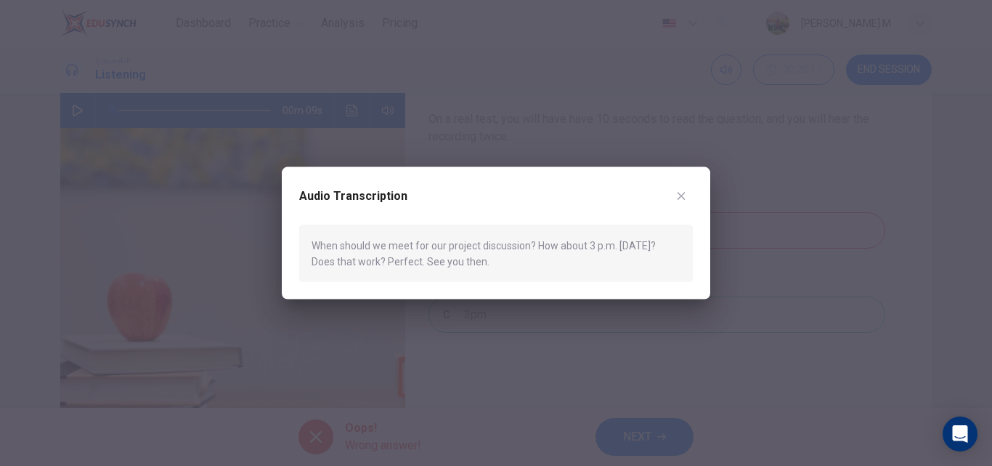
click at [683, 194] on icon "button" at bounding box center [682, 196] width 8 height 8
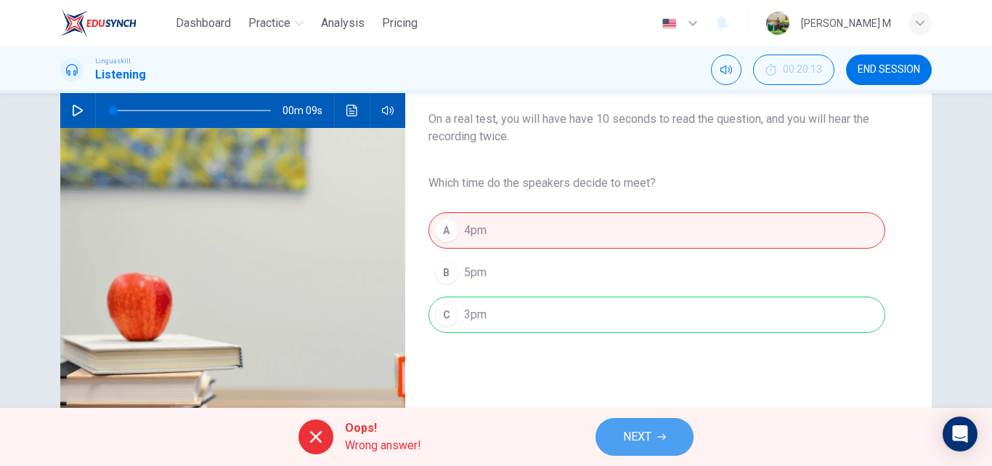
click at [632, 440] on span "NEXT" at bounding box center [637, 436] width 28 height 20
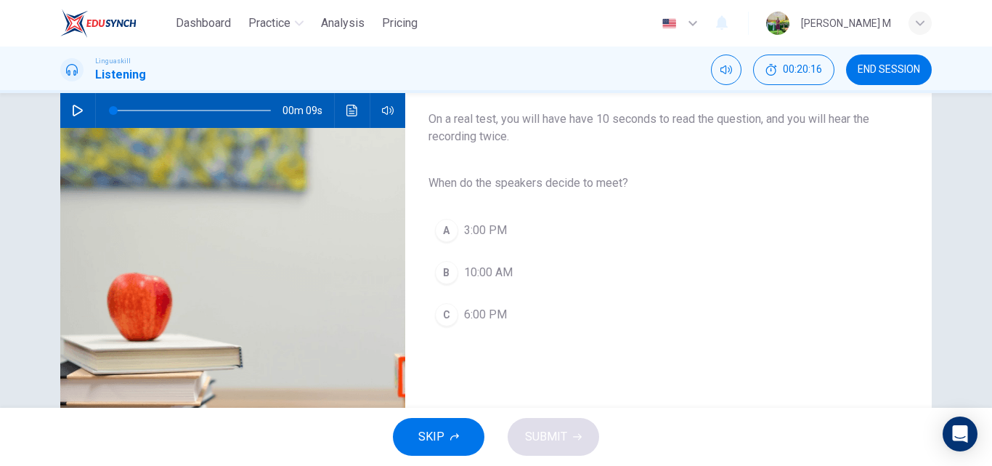
click at [76, 112] on icon "button" at bounding box center [78, 111] width 12 height 12
type input "0"
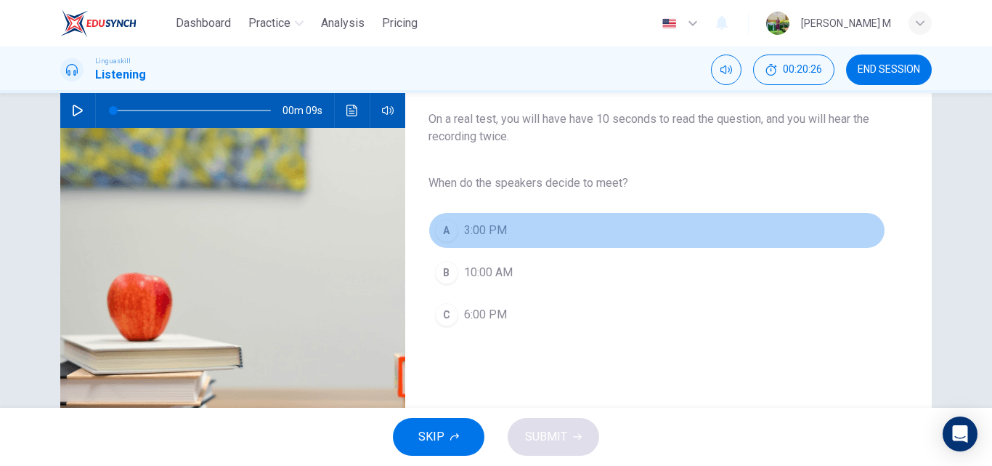
click at [478, 226] on span "3:00 PM" at bounding box center [485, 230] width 43 height 17
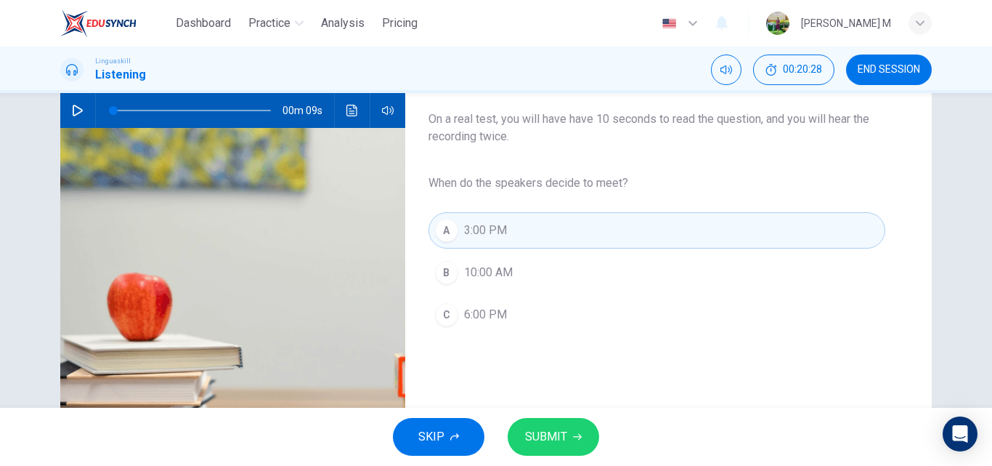
click at [569, 434] on button "SUBMIT" at bounding box center [554, 437] width 92 height 38
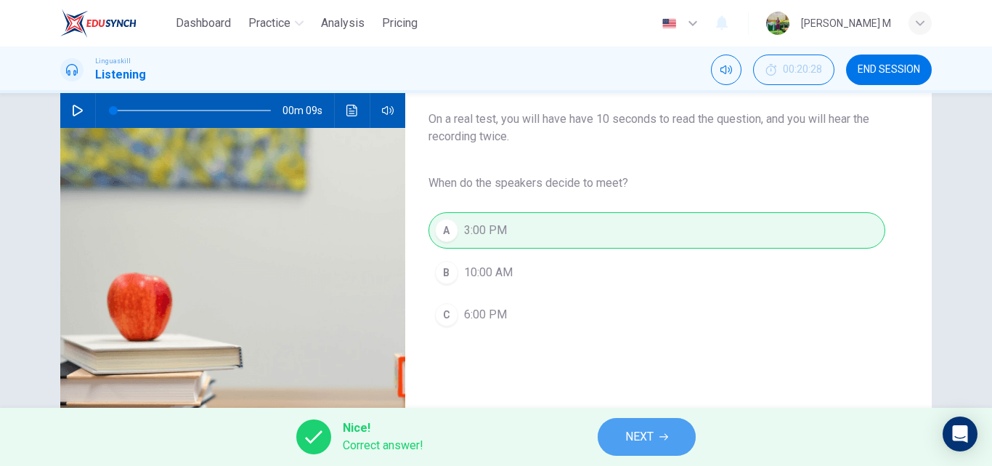
click at [665, 435] on icon "button" at bounding box center [664, 436] width 9 height 9
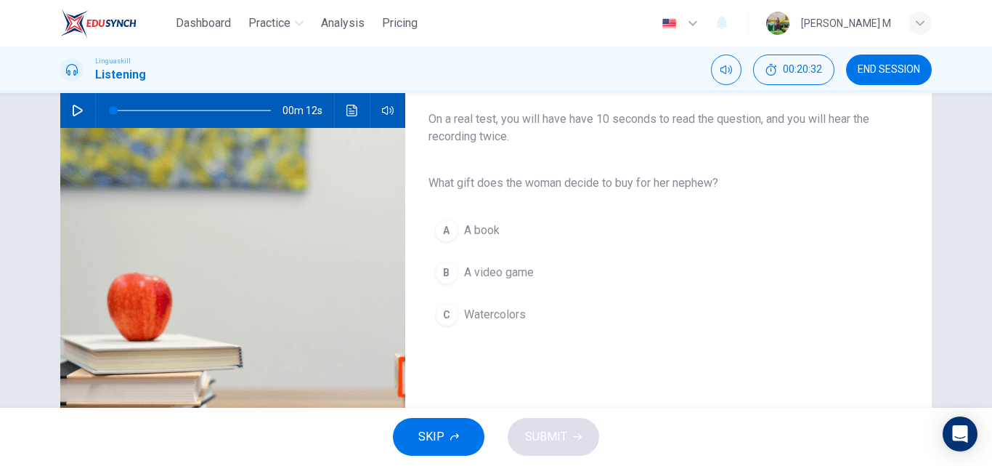
click at [73, 111] on icon "button" at bounding box center [78, 111] width 10 height 12
type input "0"
click at [531, 312] on button "C Watercolors" at bounding box center [657, 314] width 457 height 36
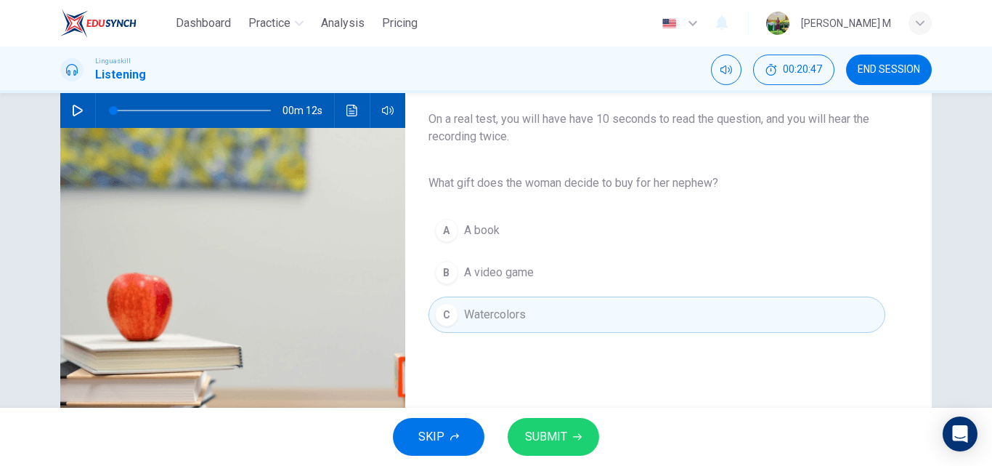
click at [567, 428] on button "SUBMIT" at bounding box center [554, 437] width 92 height 38
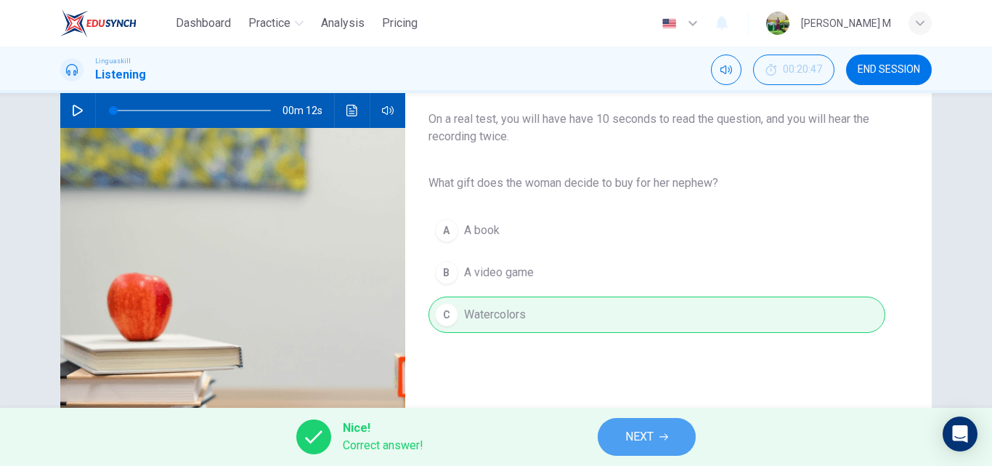
click at [644, 427] on span "NEXT" at bounding box center [639, 436] width 28 height 20
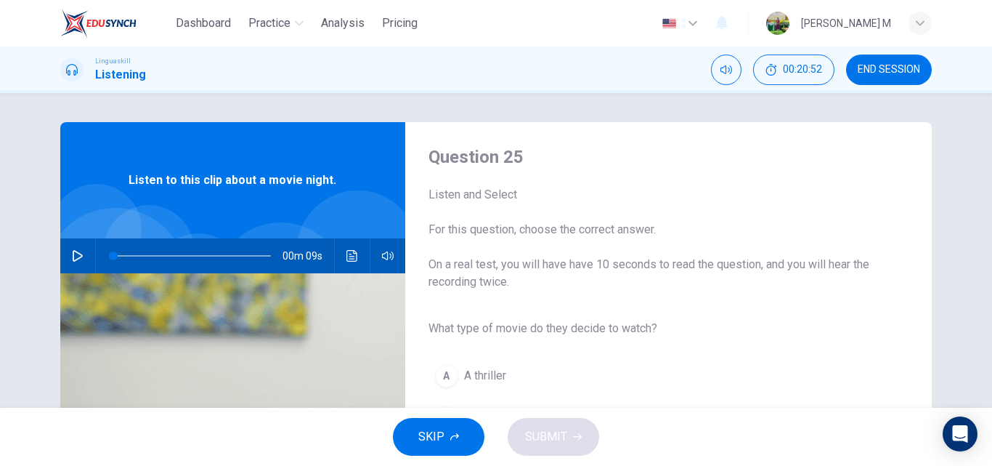
scroll to position [73, 0]
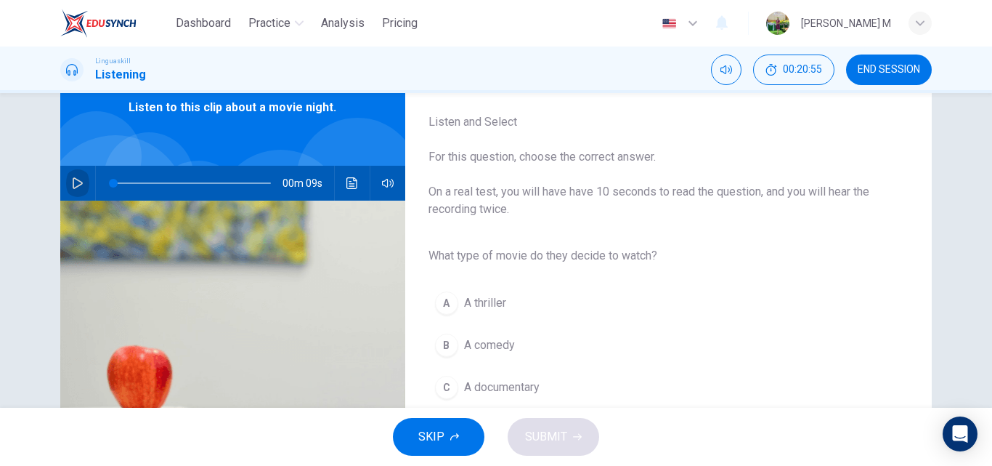
click at [73, 178] on icon "button" at bounding box center [78, 183] width 12 height 12
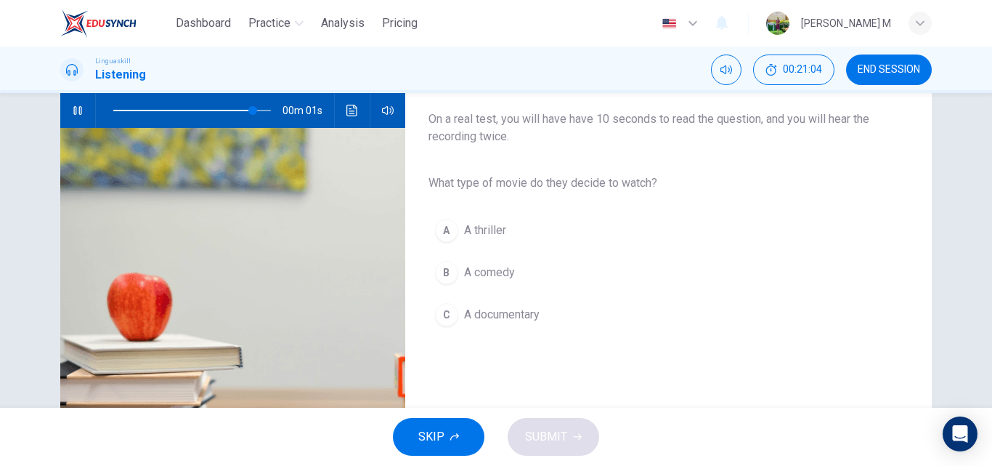
type input "0"
click at [551, 269] on button "B A comedy" at bounding box center [657, 272] width 457 height 36
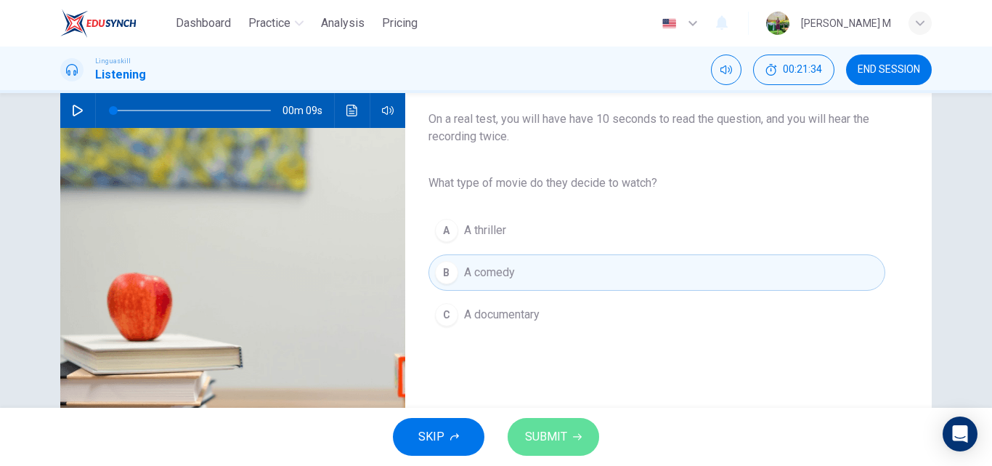
click at [551, 428] on span "SUBMIT" at bounding box center [546, 436] width 42 height 20
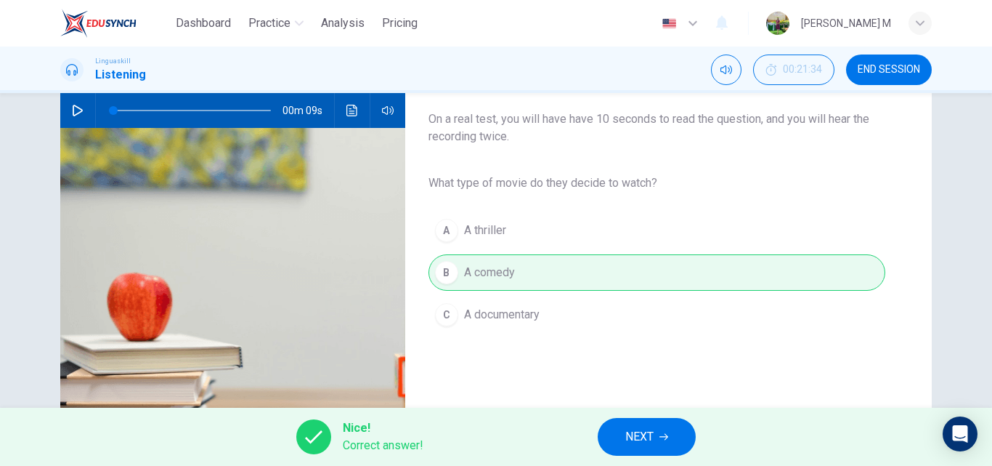
click at [665, 438] on icon "button" at bounding box center [664, 436] width 9 height 9
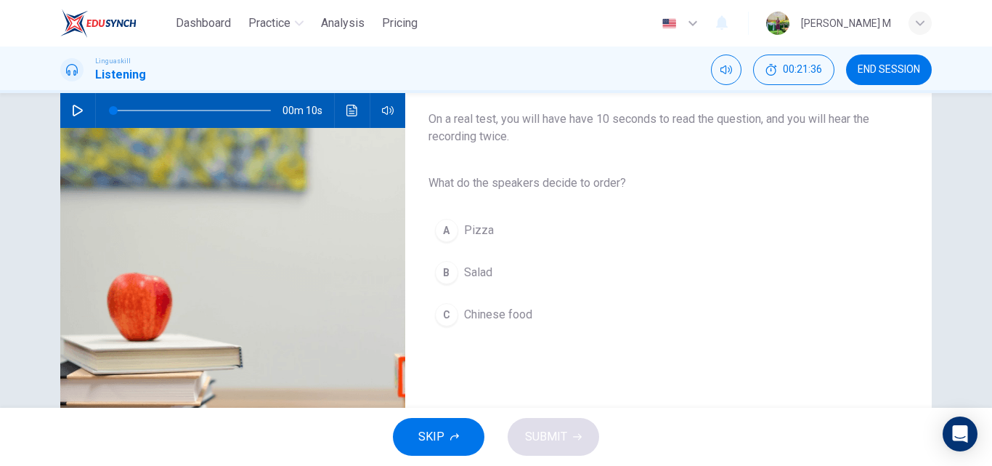
click at [81, 113] on button "button" at bounding box center [77, 110] width 23 height 35
click at [519, 273] on button "B Salad" at bounding box center [657, 272] width 457 height 36
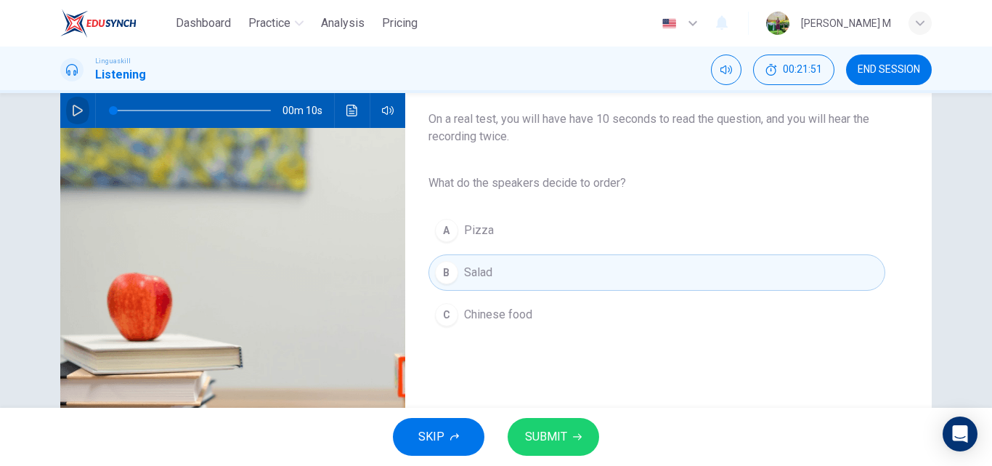
click at [73, 117] on button "button" at bounding box center [77, 110] width 23 height 35
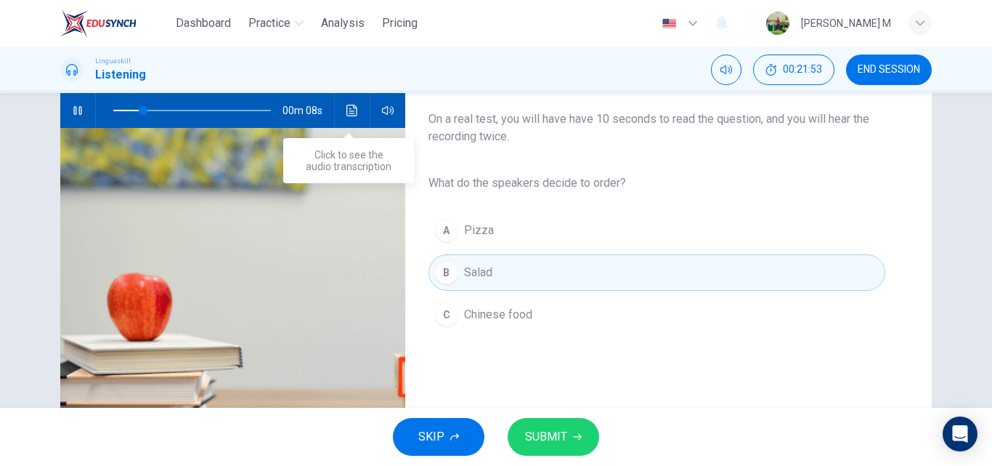
click at [352, 106] on icon "Click to see the audio transcription" at bounding box center [353, 111] width 12 height 12
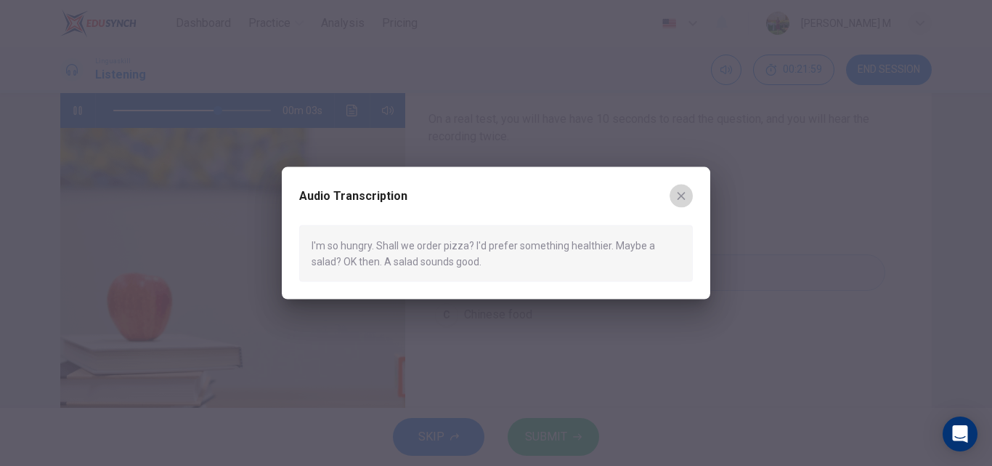
click at [678, 194] on icon "button" at bounding box center [682, 196] width 12 height 12
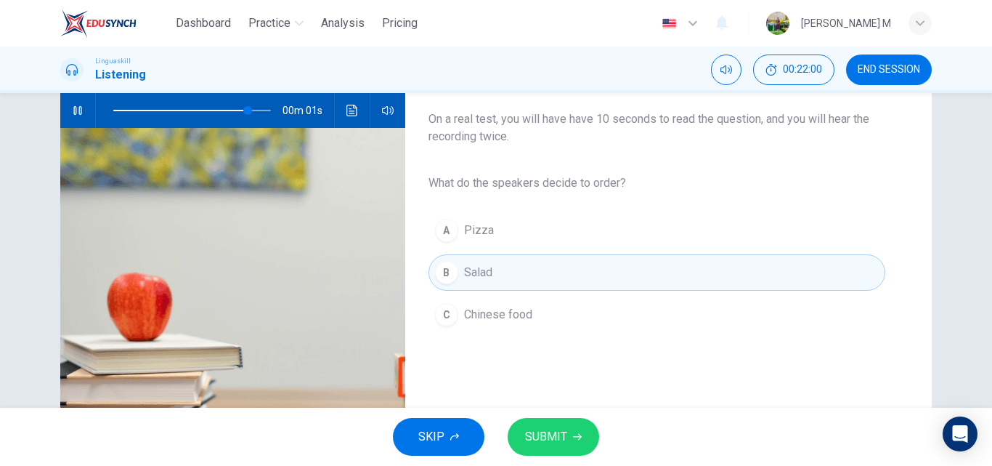
click at [550, 426] on button "SUBMIT" at bounding box center [554, 437] width 92 height 38
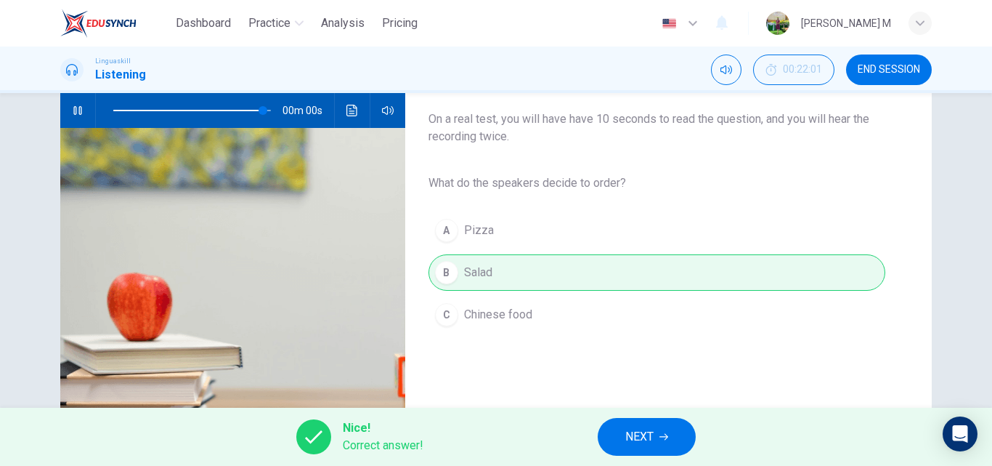
type input "0"
click at [654, 429] on span "NEXT" at bounding box center [639, 436] width 28 height 20
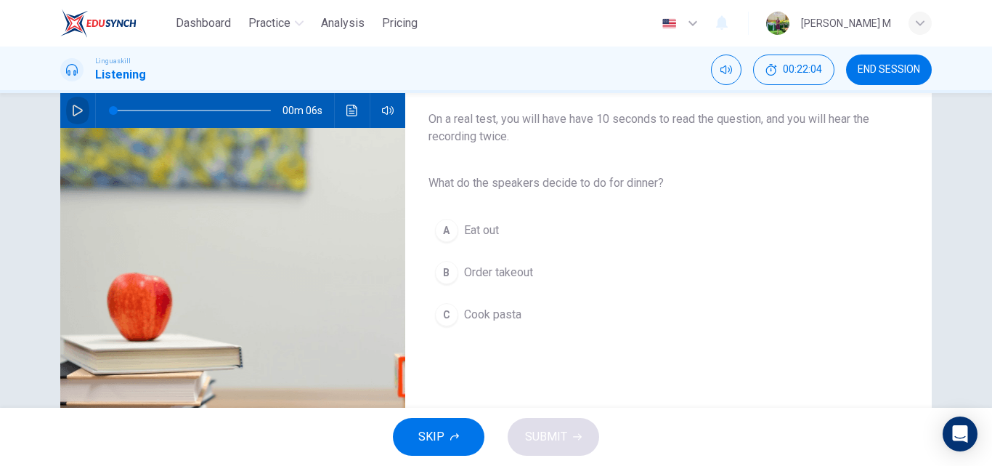
click at [73, 104] on button "button" at bounding box center [77, 110] width 23 height 35
click at [66, 111] on button "button" at bounding box center [77, 110] width 23 height 35
type input "0"
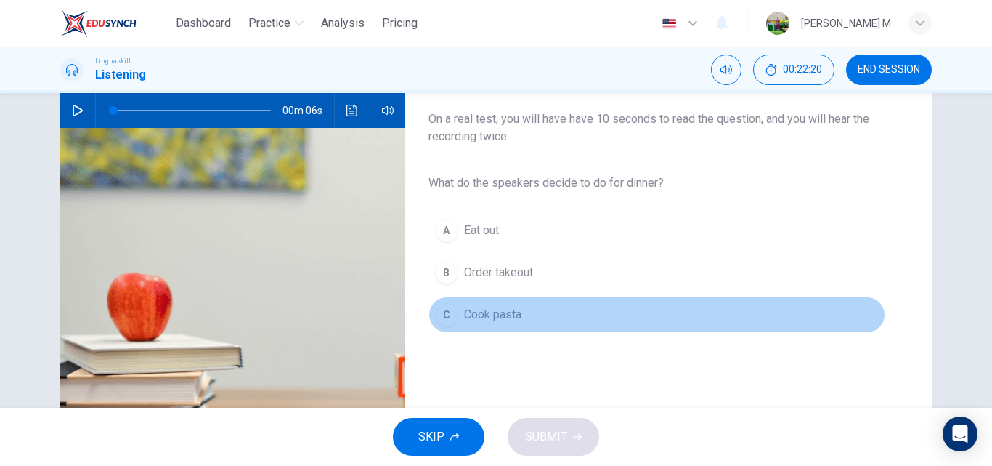
click at [501, 314] on span "Cook pasta" at bounding box center [492, 314] width 57 height 17
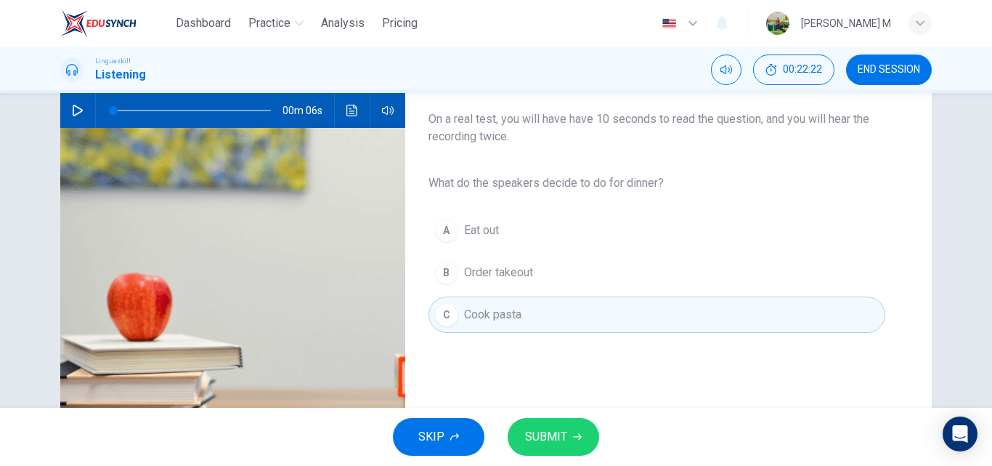
click at [541, 440] on span "SUBMIT" at bounding box center [546, 436] width 42 height 20
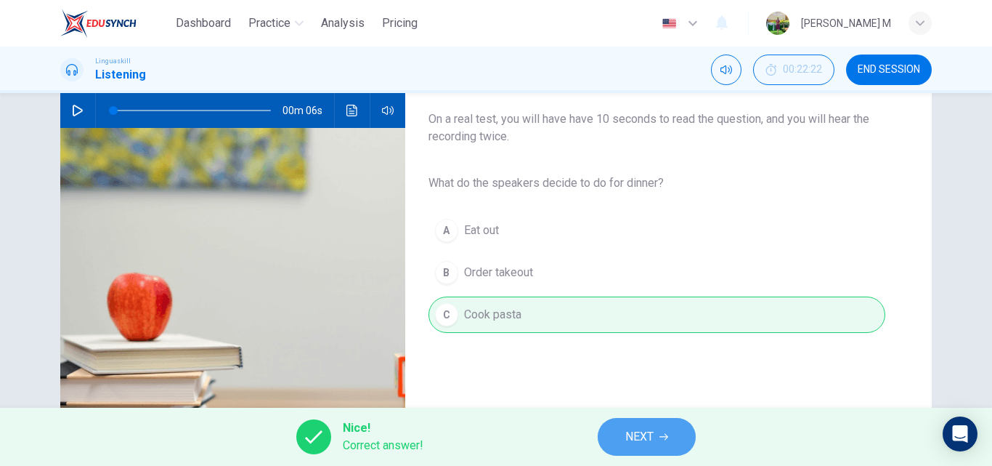
click at [646, 432] on span "NEXT" at bounding box center [639, 436] width 28 height 20
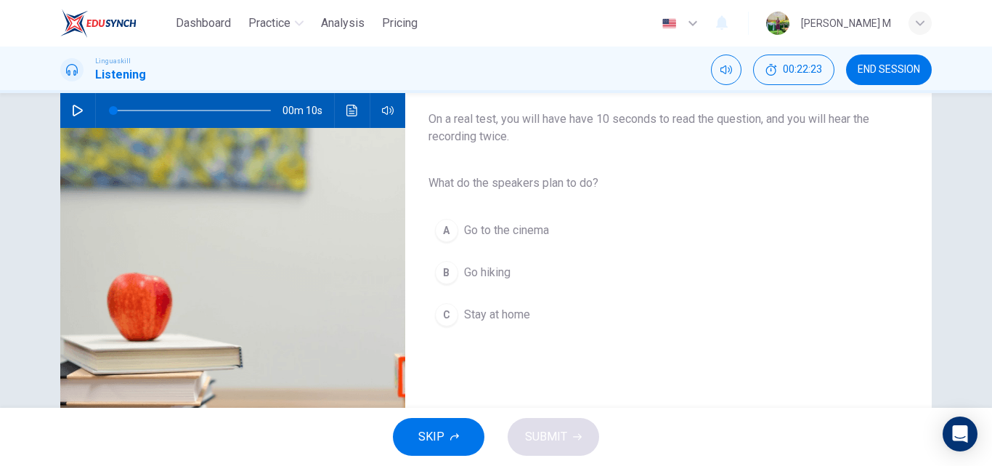
click at [67, 109] on button "button" at bounding box center [77, 110] width 23 height 35
type input "0"
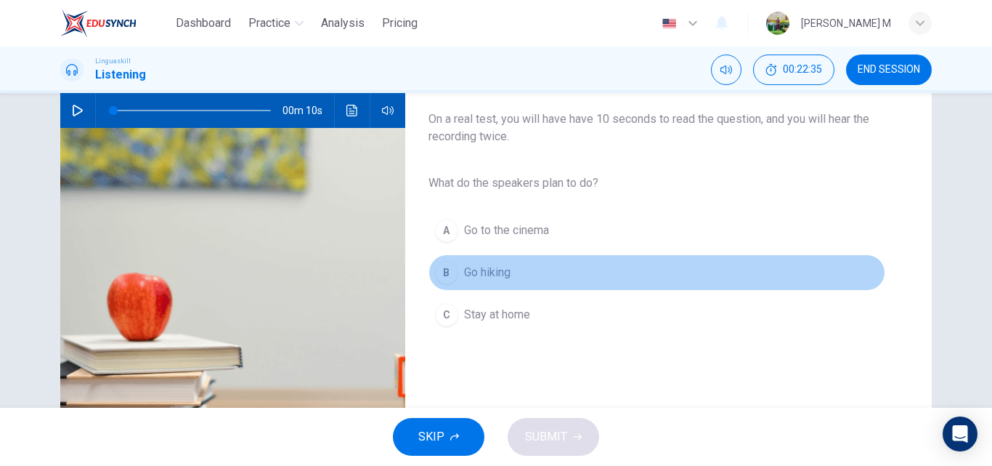
click at [500, 272] on span "Go hiking" at bounding box center [487, 272] width 46 height 17
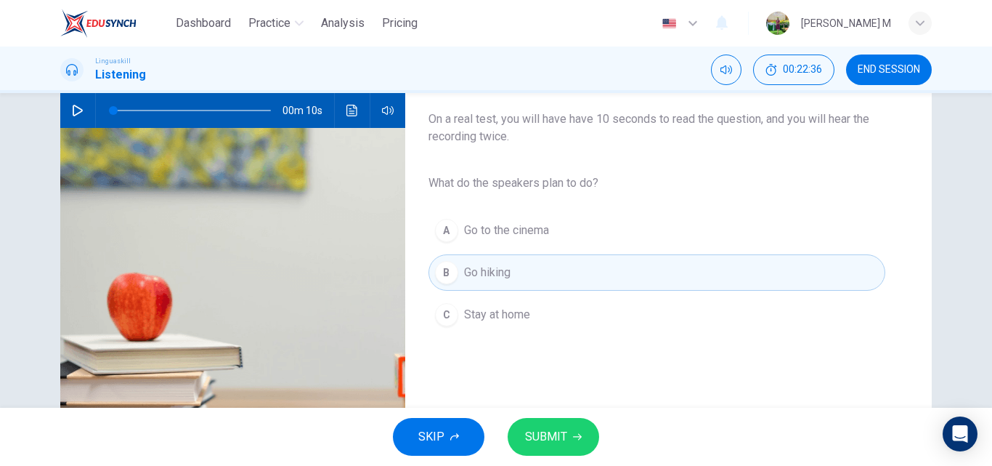
click at [556, 432] on span "SUBMIT" at bounding box center [546, 436] width 42 height 20
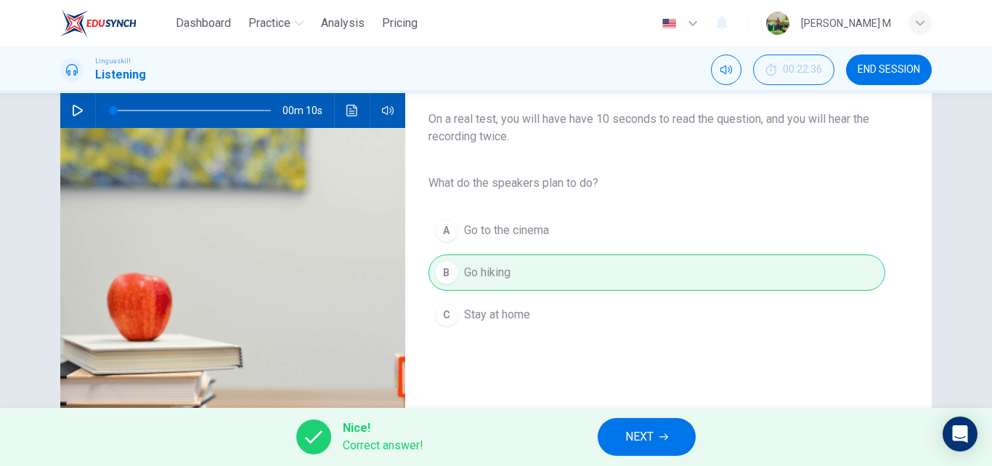
click at [643, 436] on span "NEXT" at bounding box center [639, 436] width 28 height 20
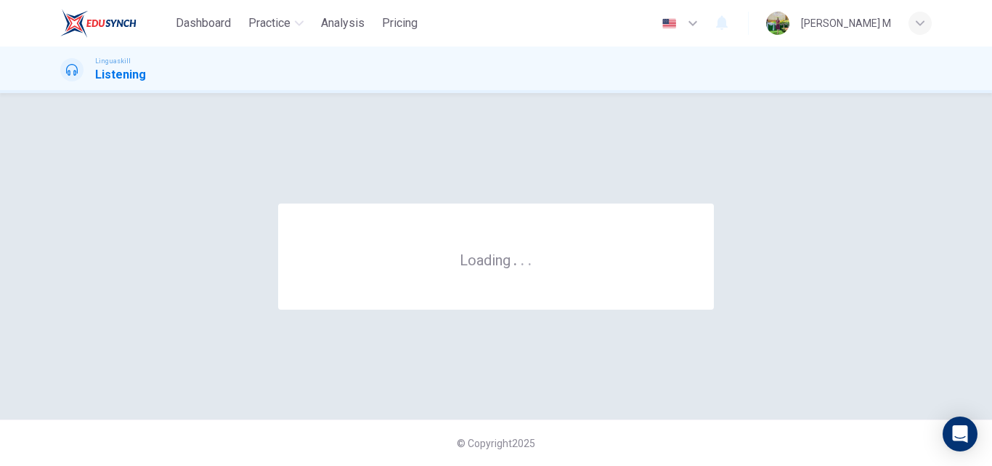
scroll to position [0, 0]
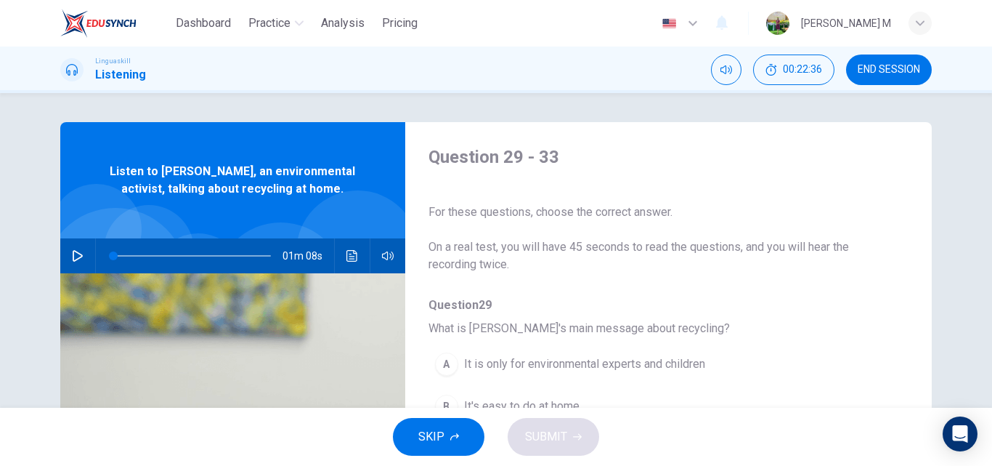
click at [73, 251] on icon "button" at bounding box center [78, 256] width 10 height 12
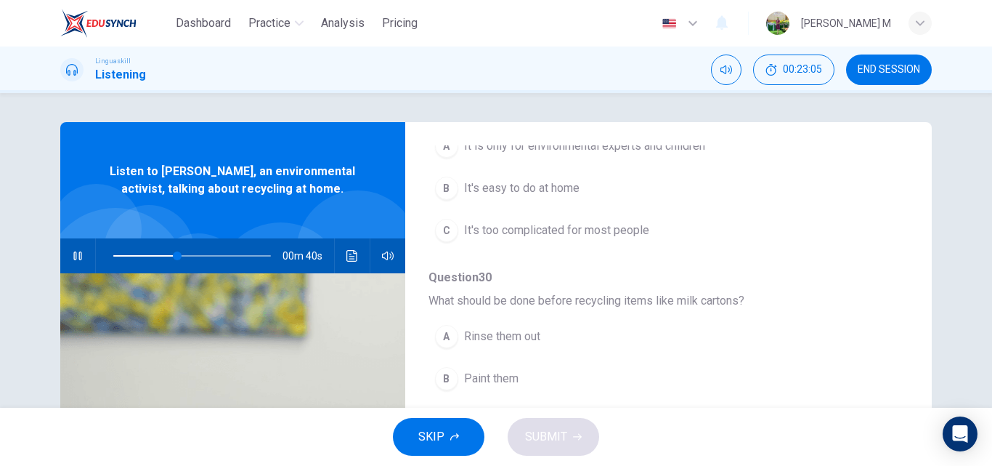
scroll to position [145, 0]
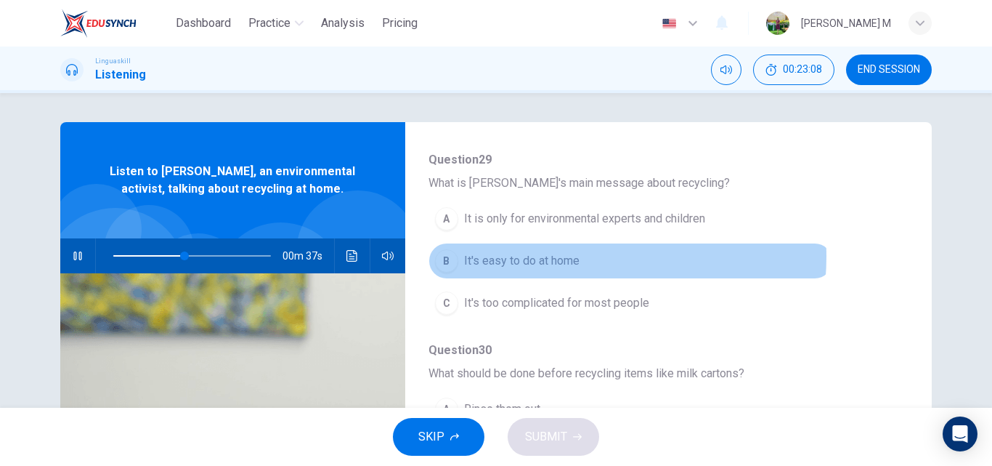
click at [567, 256] on span "It's easy to do at home" at bounding box center [522, 260] width 116 height 17
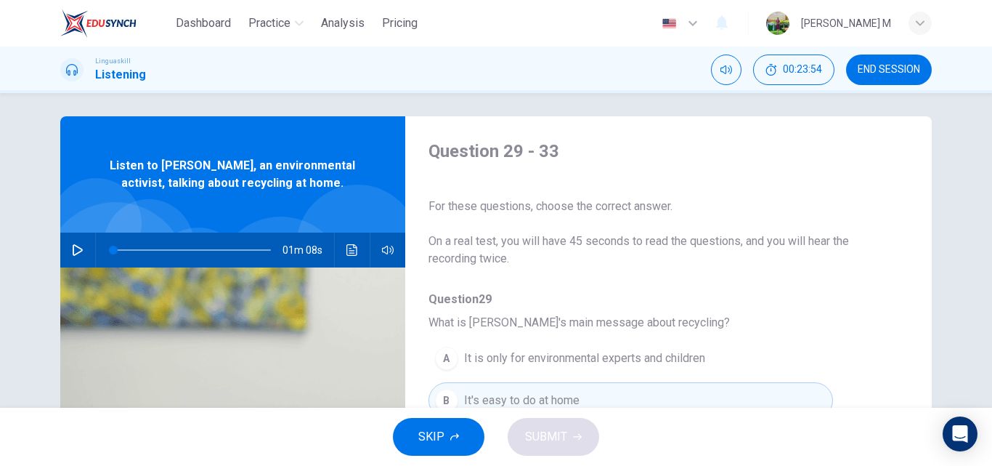
scroll to position [0, 0]
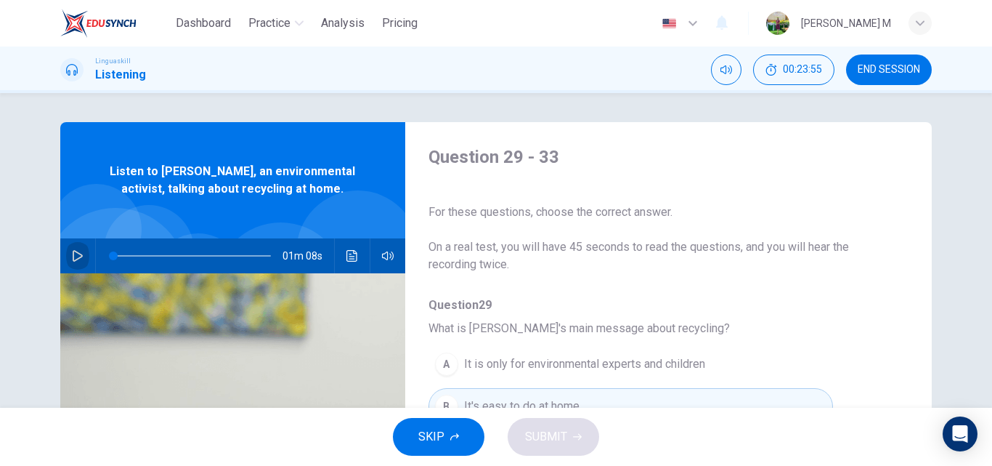
click at [73, 249] on button "button" at bounding box center [77, 255] width 23 height 35
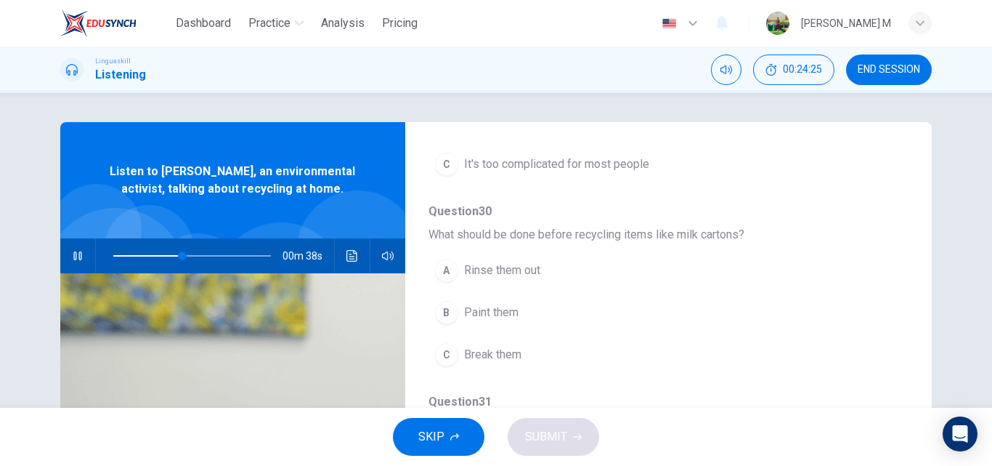
scroll to position [291, 0]
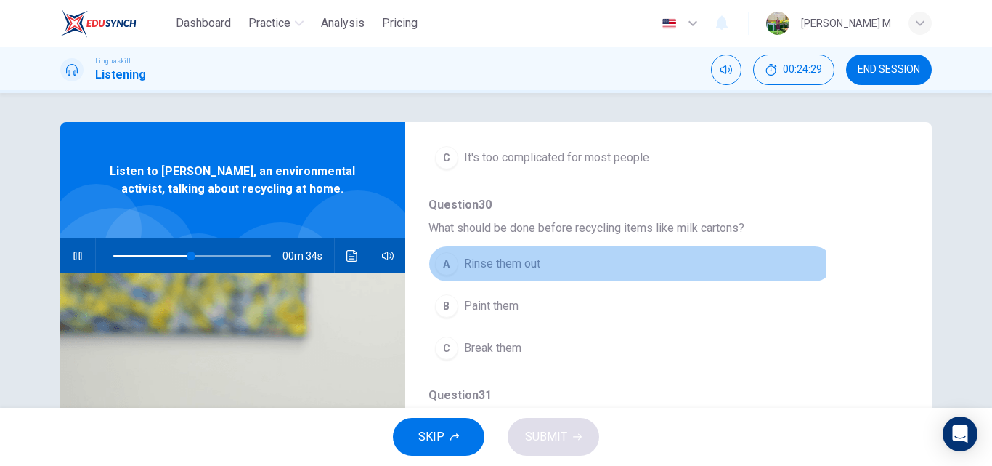
click at [524, 262] on span "Rinse them out" at bounding box center [502, 263] width 76 height 17
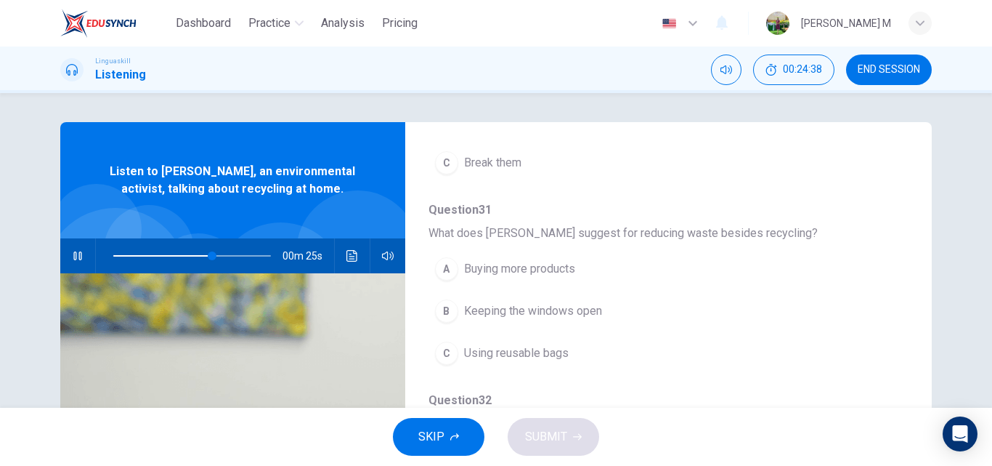
scroll to position [509, 0]
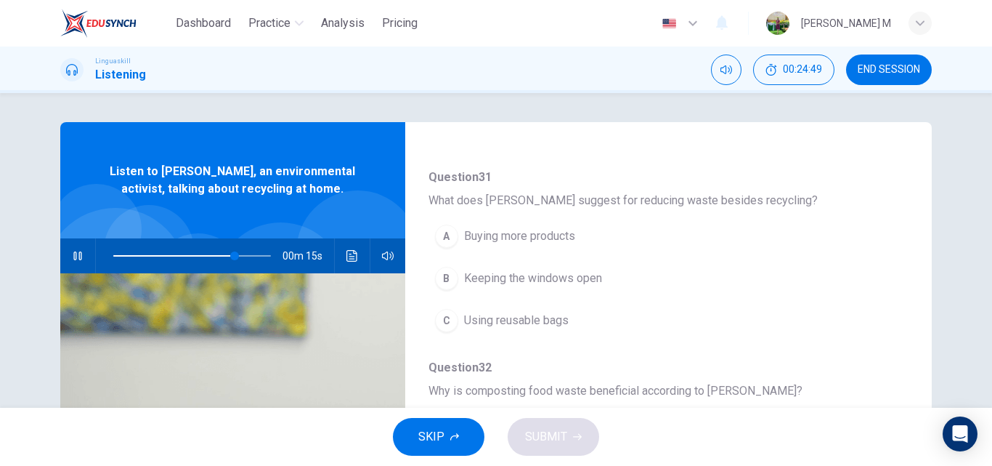
click at [530, 322] on span "Using reusable bags" at bounding box center [516, 320] width 105 height 17
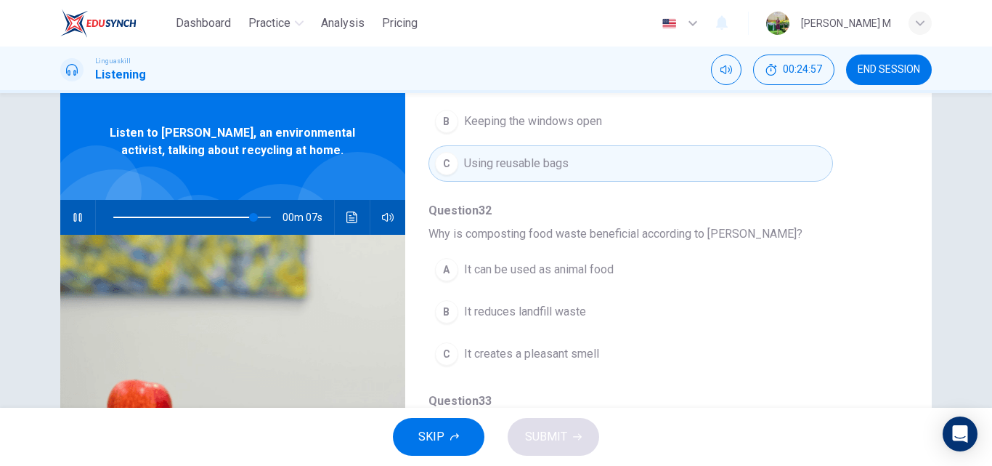
scroll to position [73, 0]
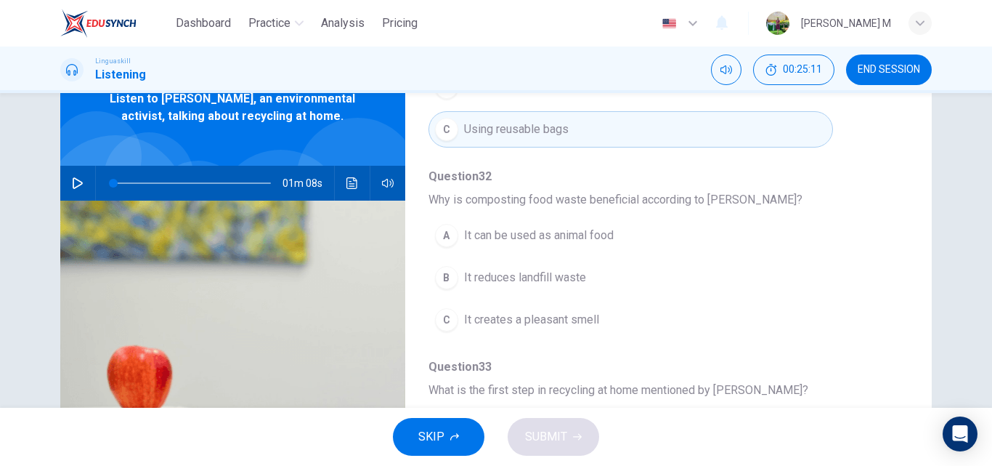
click at [75, 180] on icon "button" at bounding box center [78, 183] width 10 height 12
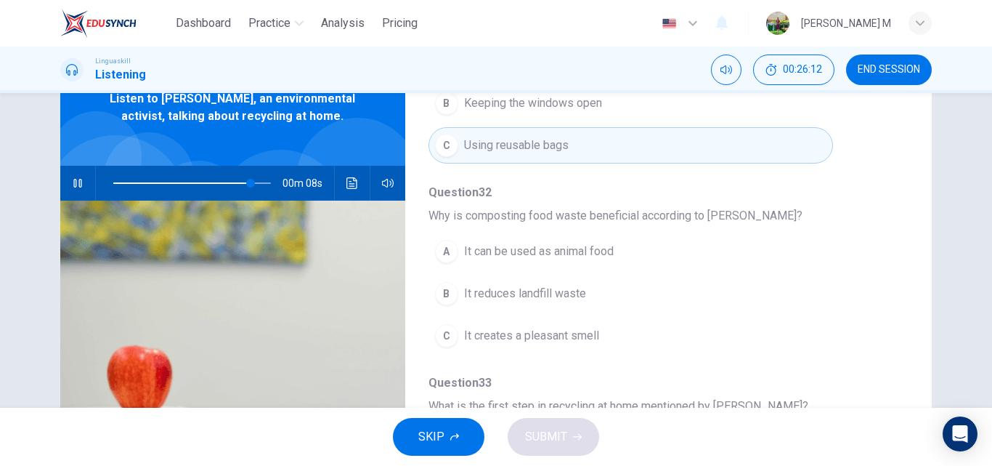
scroll to position [627, 0]
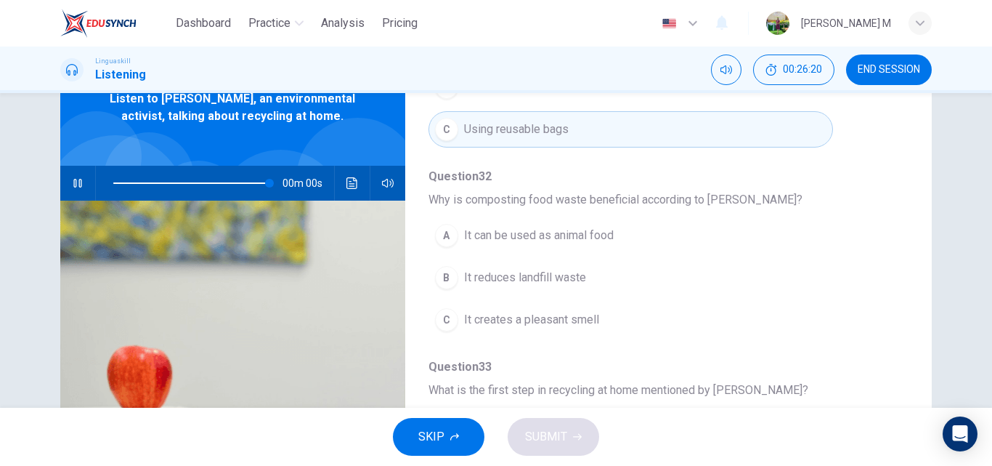
type input "0"
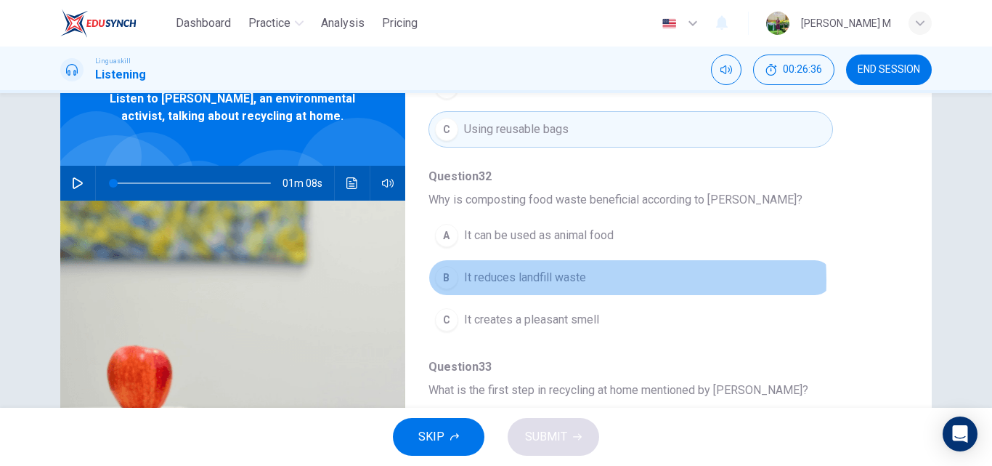
click at [539, 280] on span "It reduces landfill waste" at bounding box center [525, 277] width 122 height 17
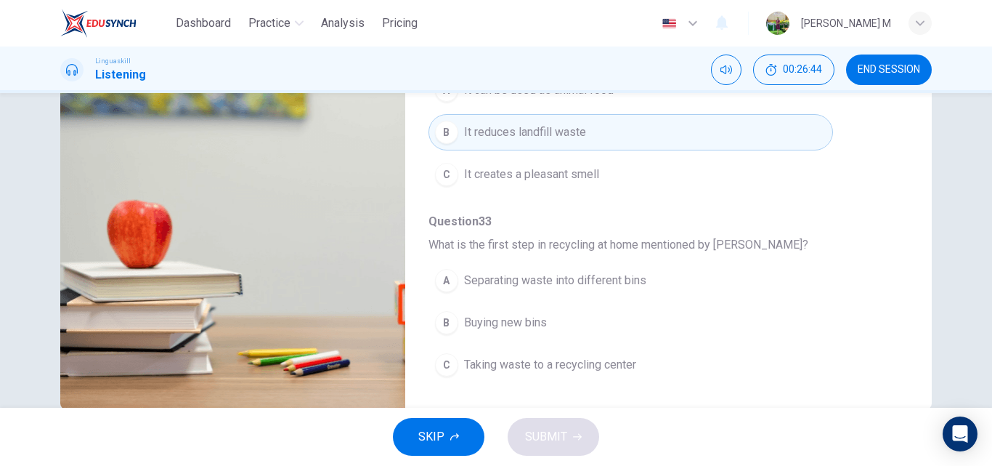
scroll to position [248, 0]
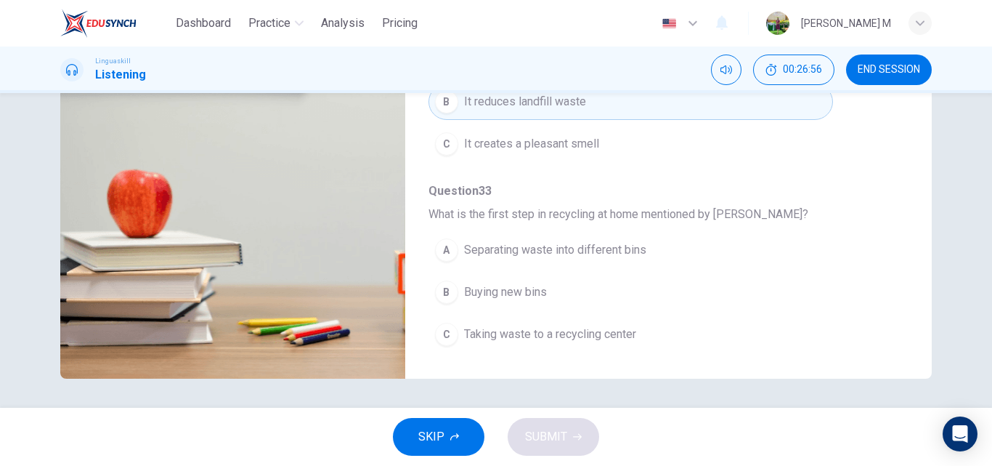
click at [593, 243] on span "Separating waste into different bins" at bounding box center [555, 249] width 182 height 17
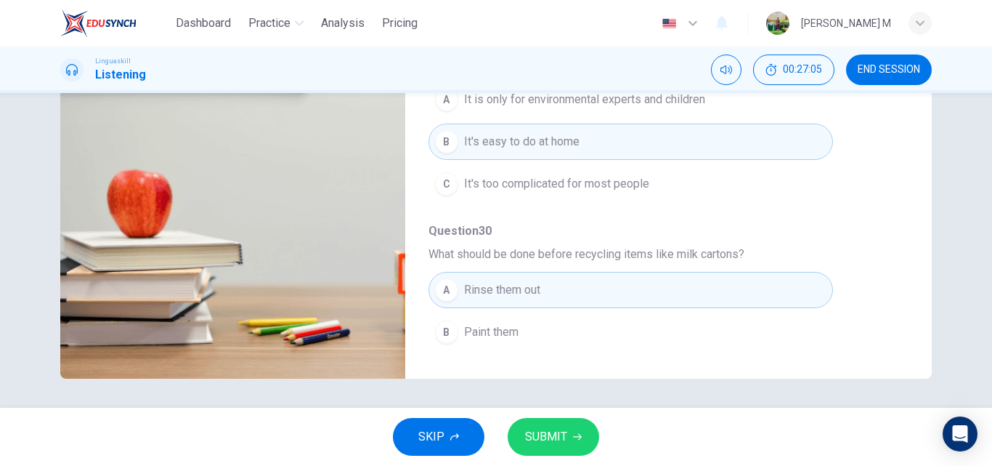
scroll to position [0, 0]
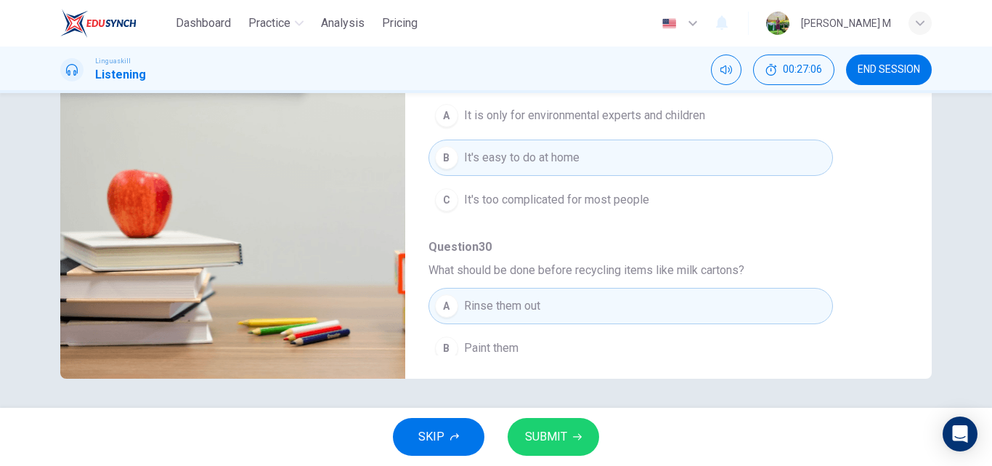
click at [567, 441] on button "SUBMIT" at bounding box center [554, 437] width 92 height 38
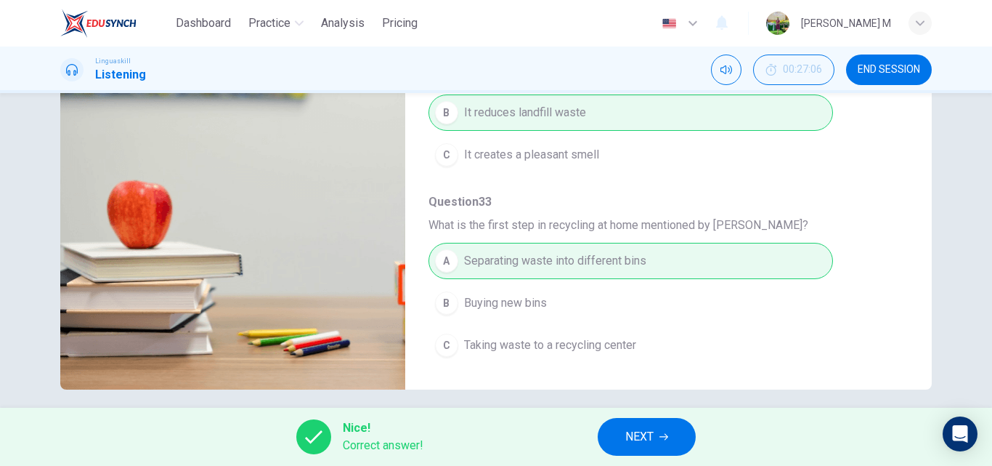
scroll to position [248, 0]
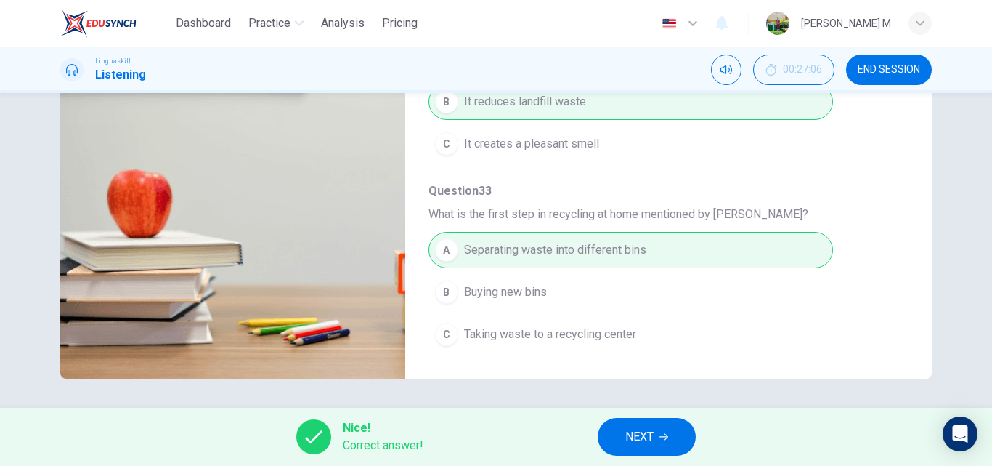
click at [664, 426] on button "NEXT" at bounding box center [647, 437] width 98 height 38
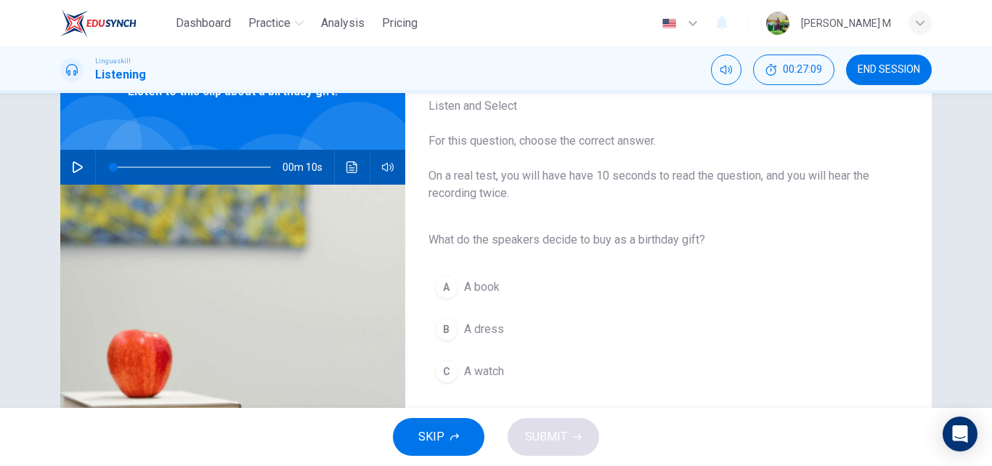
scroll to position [0, 0]
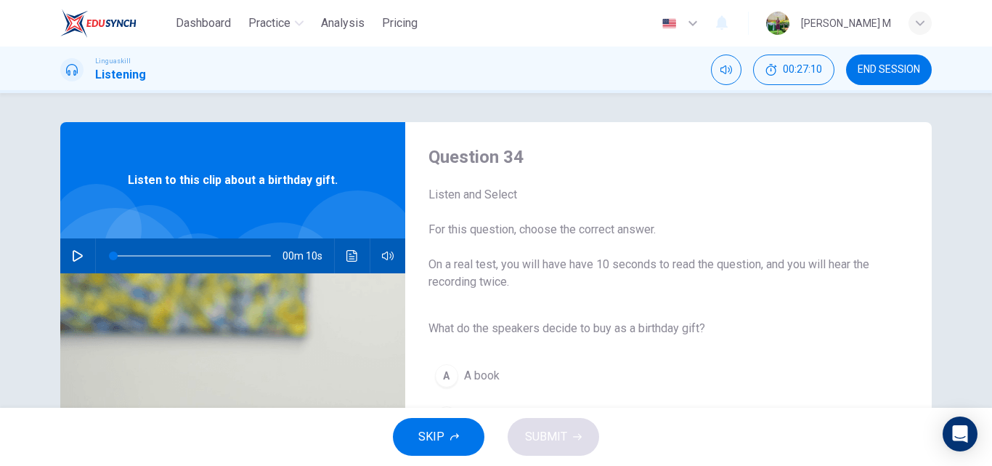
click at [73, 253] on icon "button" at bounding box center [78, 256] width 12 height 12
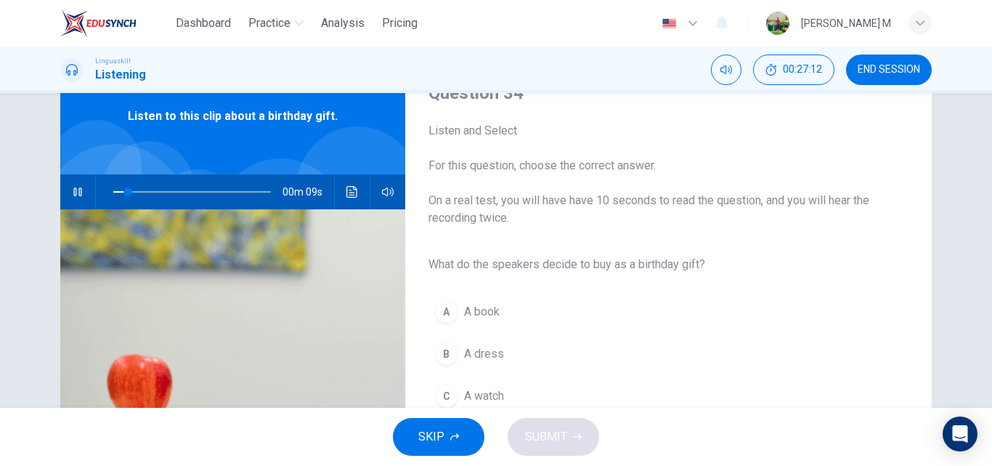
scroll to position [145, 0]
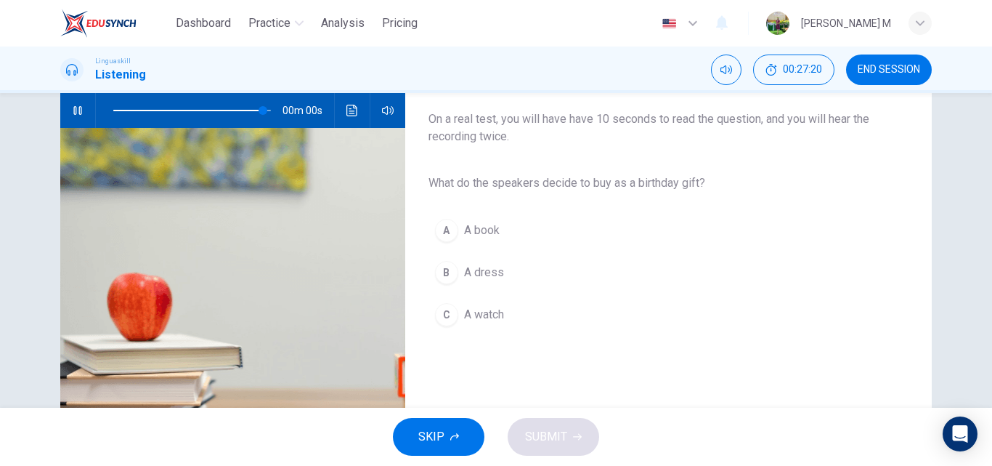
click at [479, 228] on span "A book" at bounding box center [482, 230] width 36 height 17
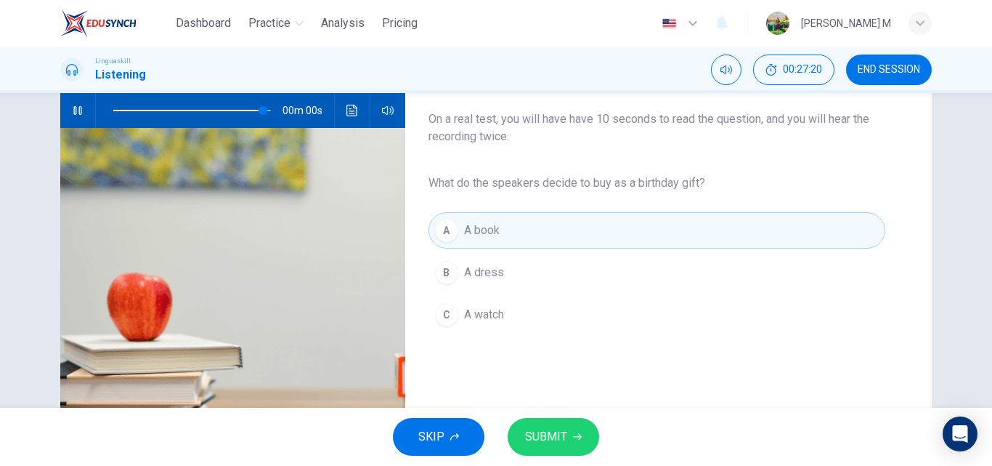
type input "0"
click at [563, 432] on span "SUBMIT" at bounding box center [546, 436] width 42 height 20
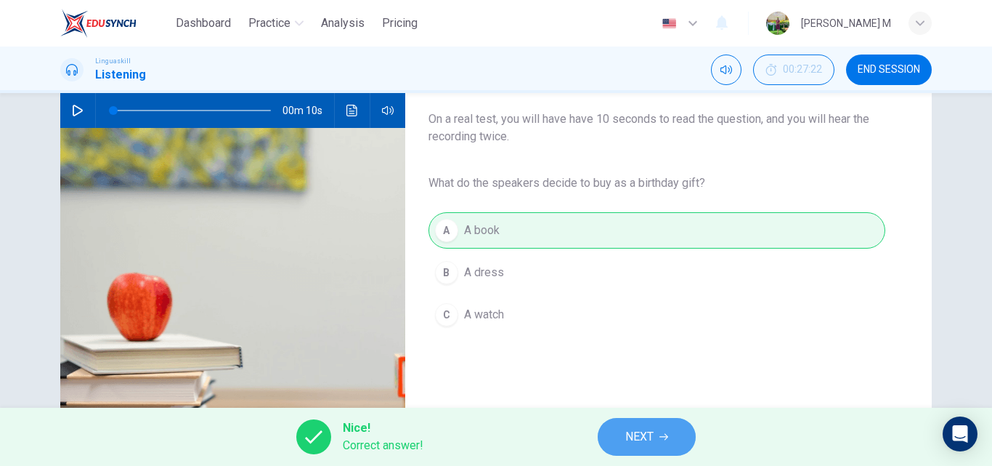
click at [639, 440] on span "NEXT" at bounding box center [639, 436] width 28 height 20
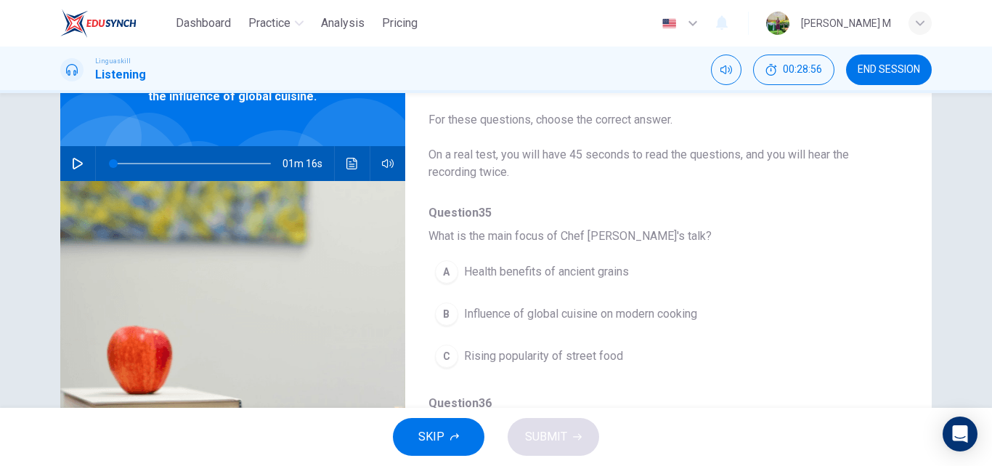
scroll to position [0, 0]
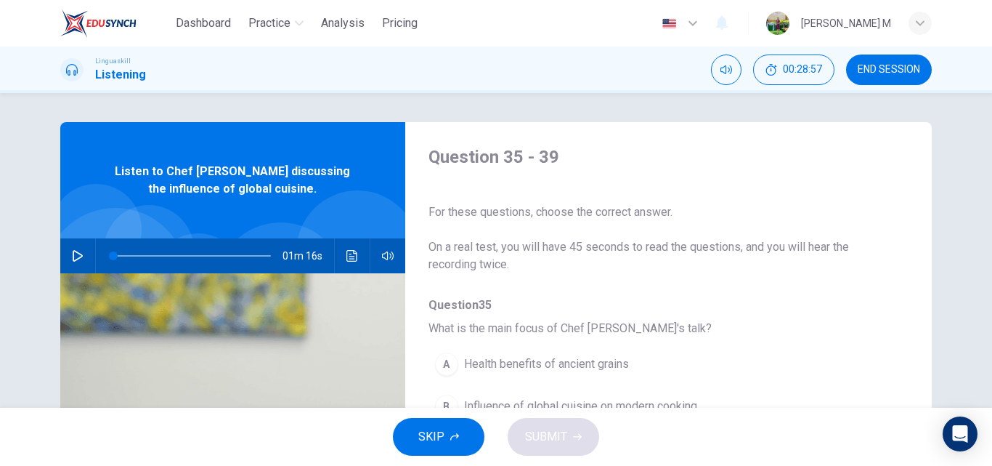
click at [80, 254] on button "button" at bounding box center [77, 255] width 23 height 35
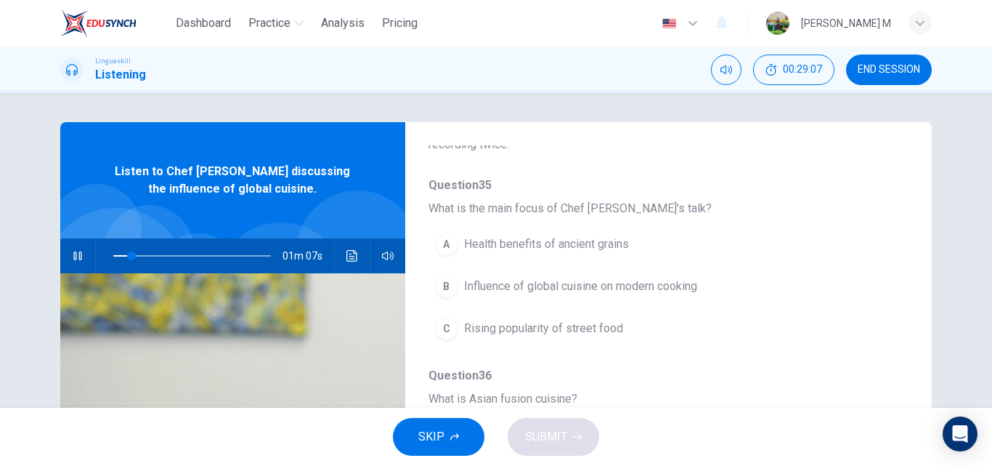
scroll to position [145, 0]
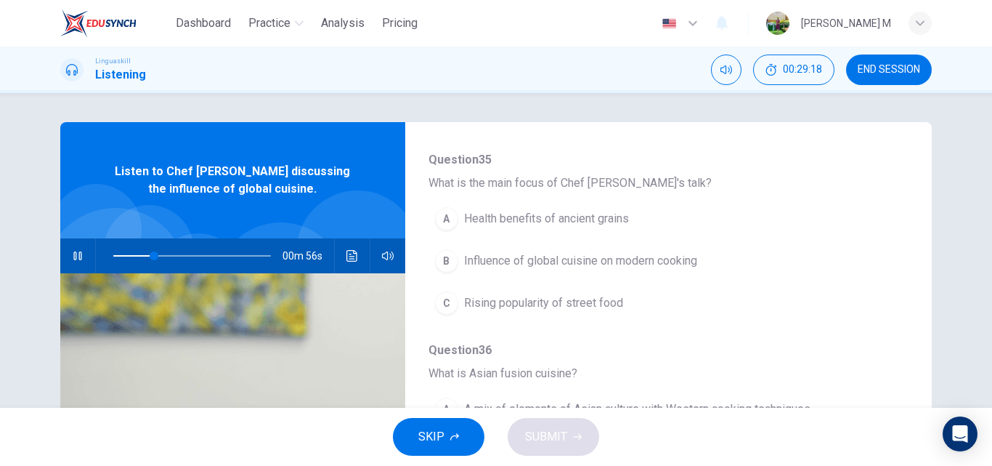
click at [546, 258] on span "Influence of global cuisine on modern cooking" at bounding box center [580, 260] width 233 height 17
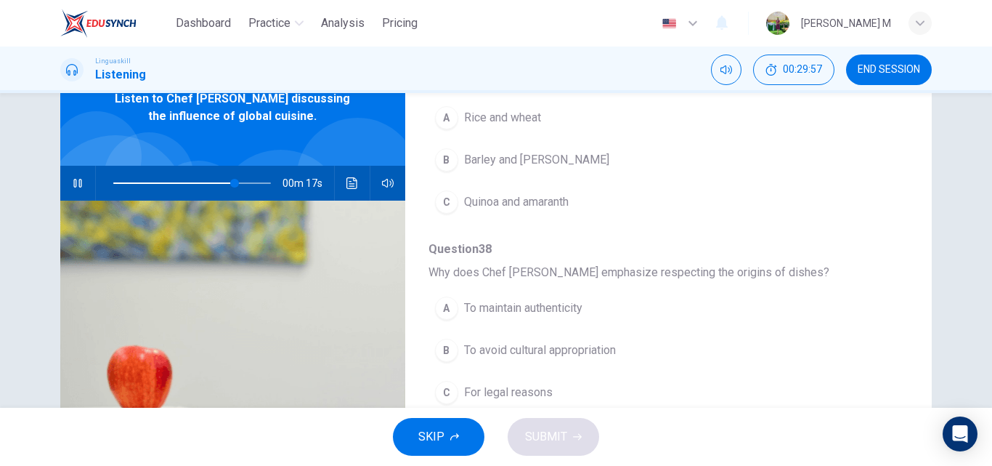
scroll to position [627, 0]
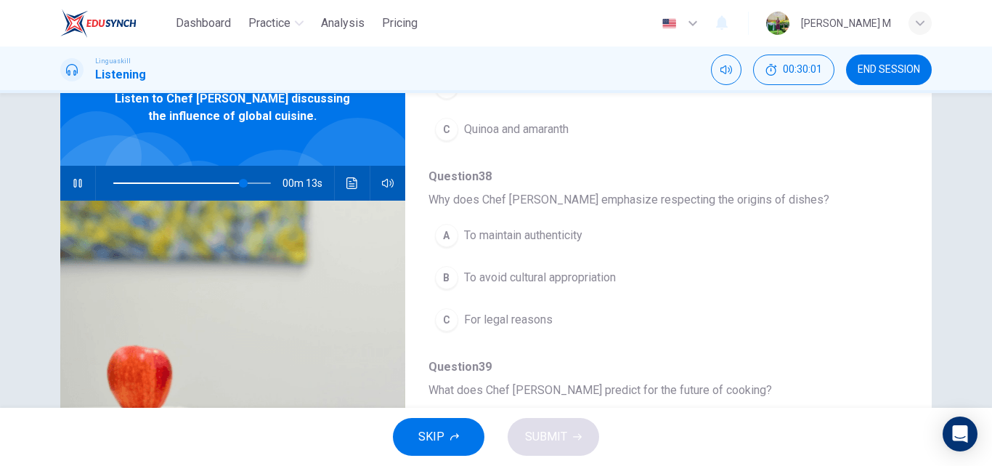
click at [612, 267] on button "B To avoid cultural appropriation" at bounding box center [631, 277] width 405 height 36
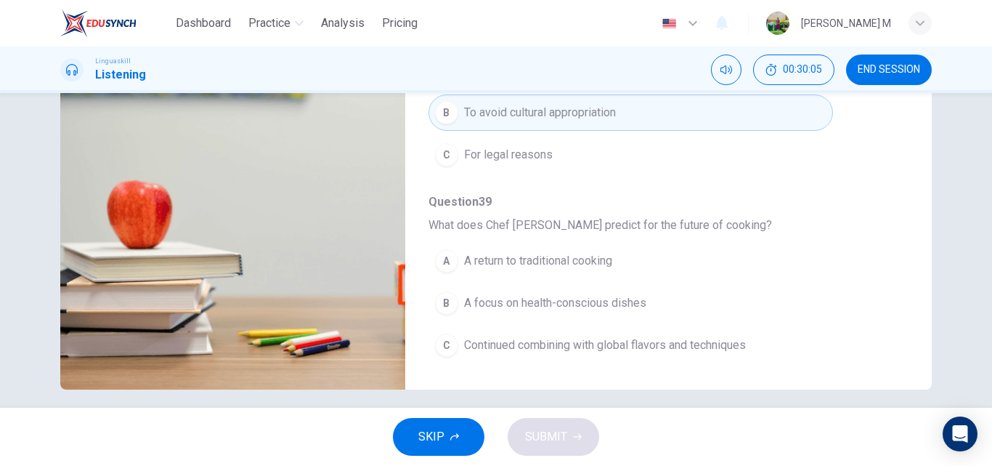
scroll to position [248, 0]
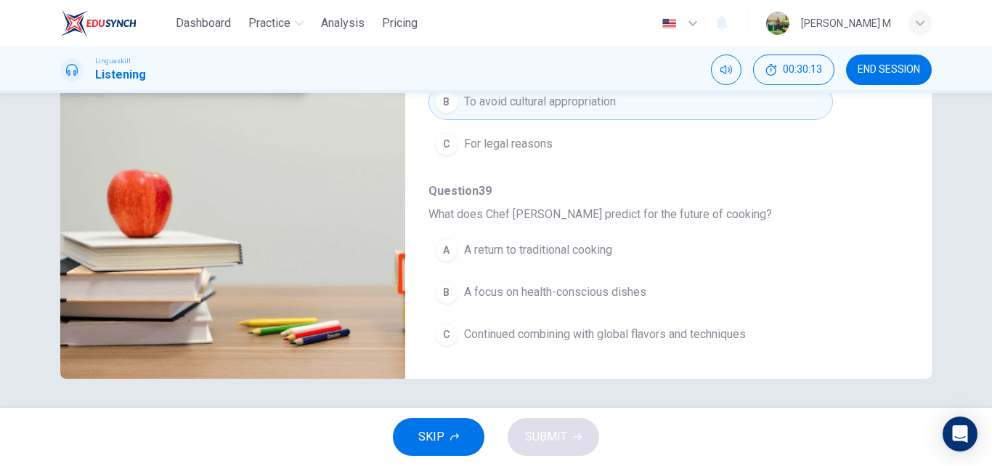
click at [631, 338] on span "Continued combining with global flavors and techniques" at bounding box center [605, 333] width 282 height 17
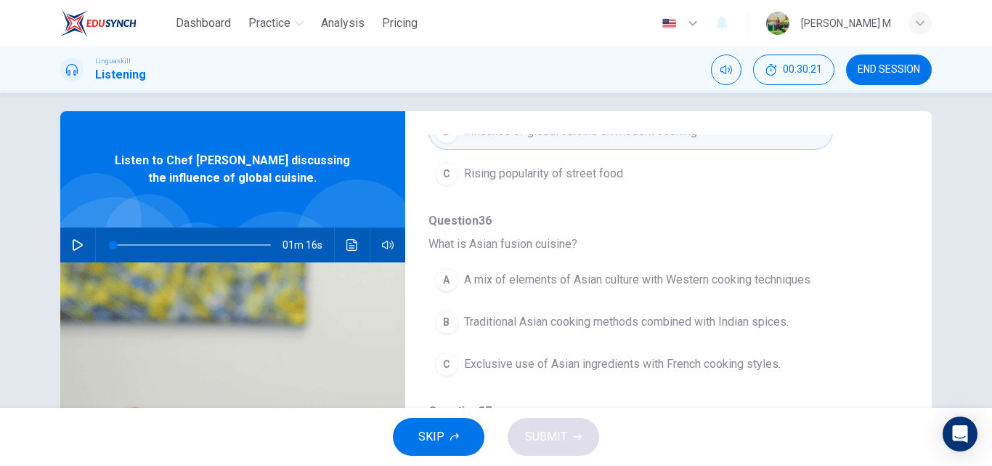
scroll to position [0, 0]
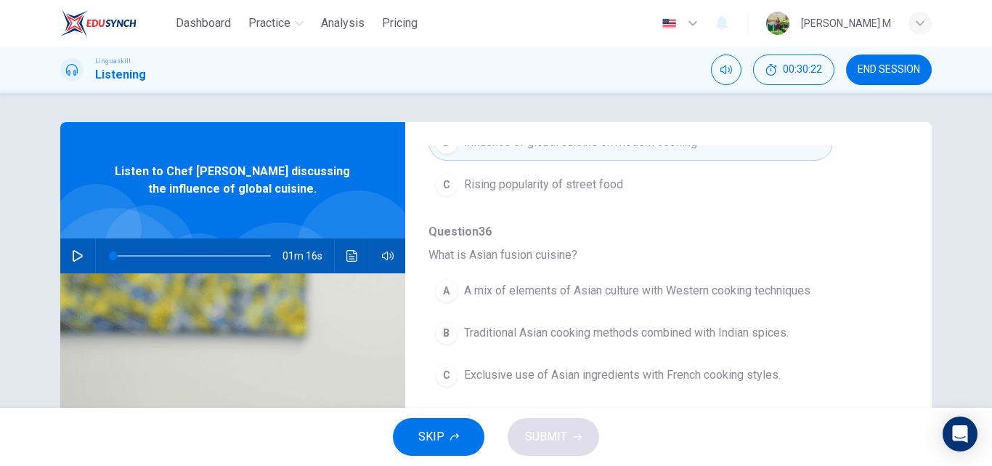
click at [70, 248] on button "button" at bounding box center [77, 255] width 23 height 35
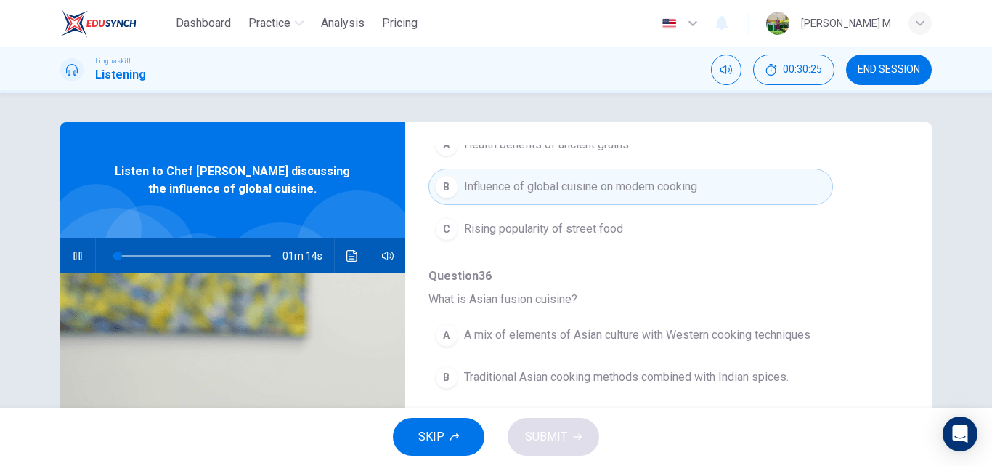
scroll to position [291, 0]
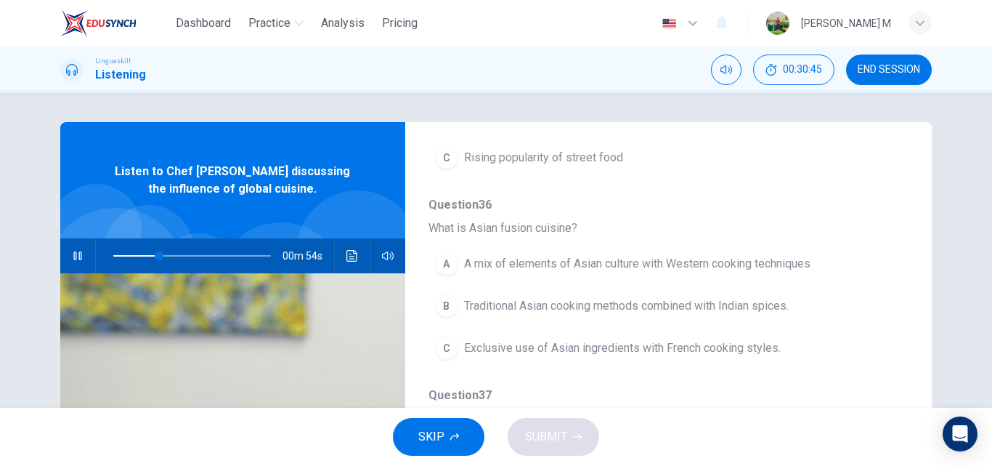
click at [675, 262] on span "A mix of elements of Asian culture with Western cooking techniques" at bounding box center [637, 263] width 347 height 17
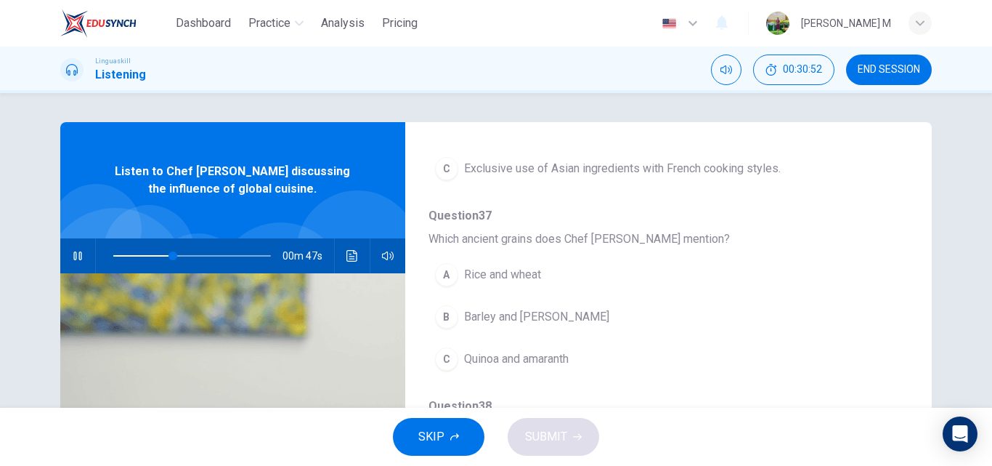
scroll to position [509, 0]
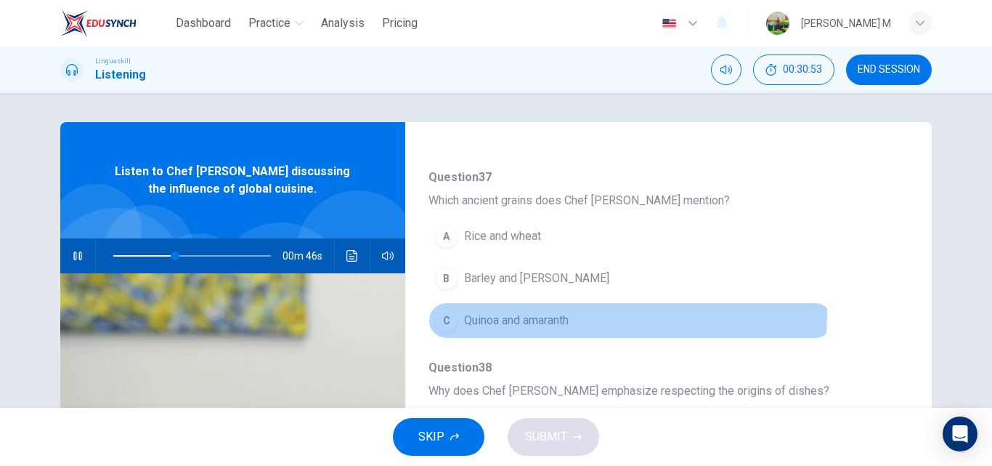
click at [552, 312] on span "Quinoa and amaranth" at bounding box center [516, 320] width 105 height 17
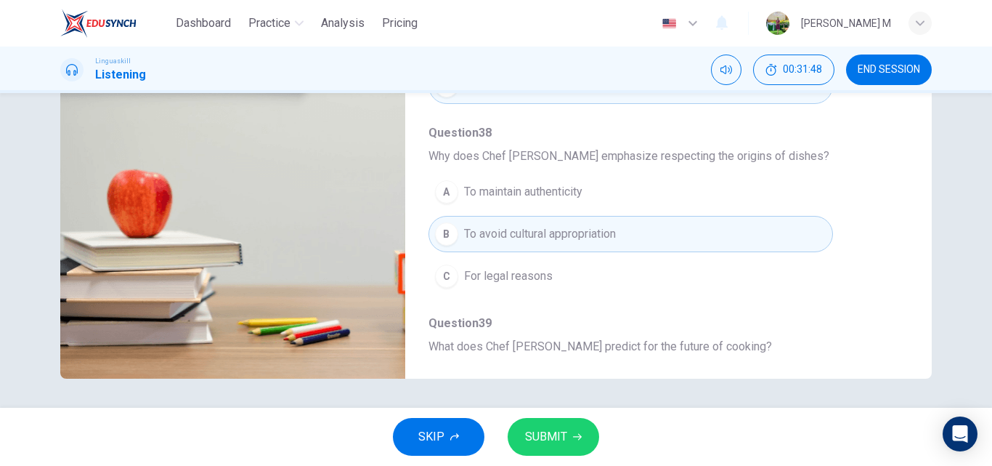
scroll to position [482, 0]
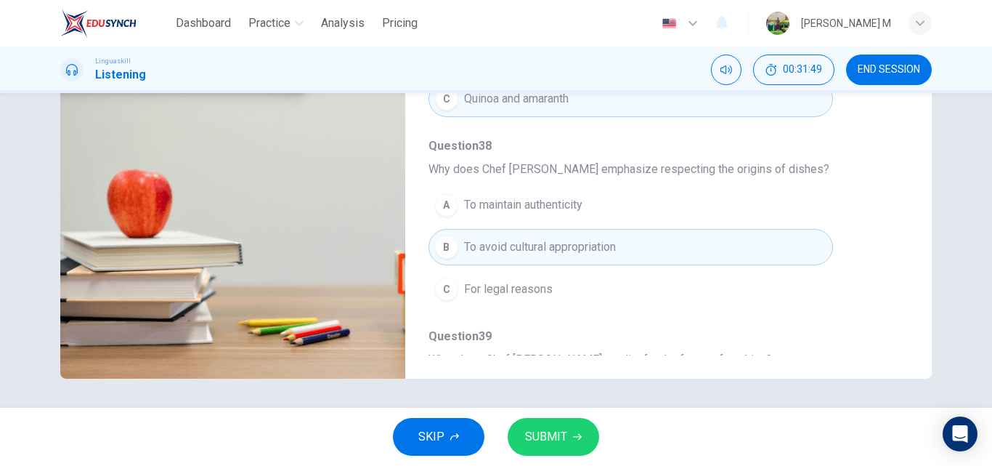
click at [559, 434] on span "SUBMIT" at bounding box center [546, 436] width 42 height 20
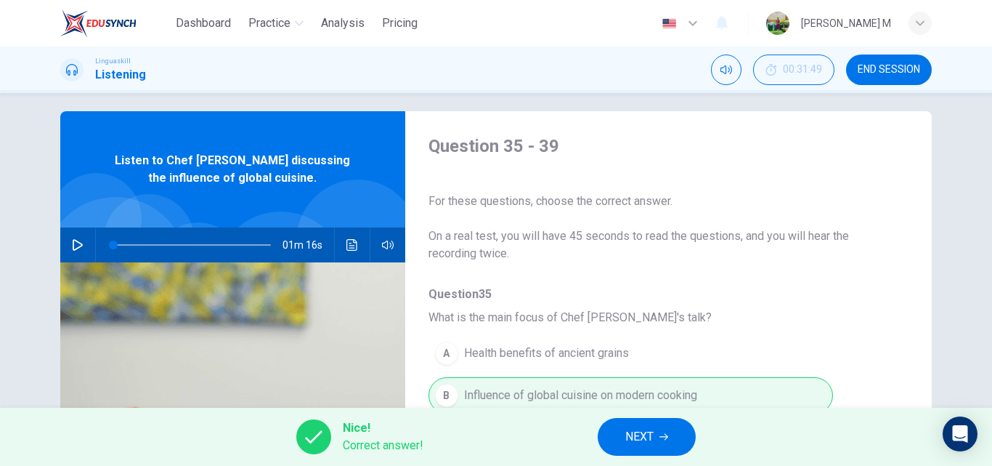
scroll to position [0, 0]
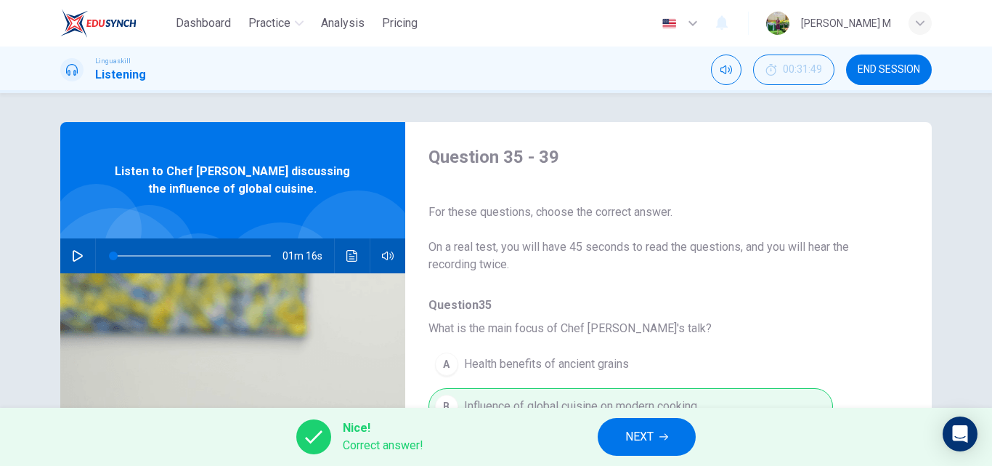
click at [74, 250] on icon "button" at bounding box center [78, 256] width 12 height 12
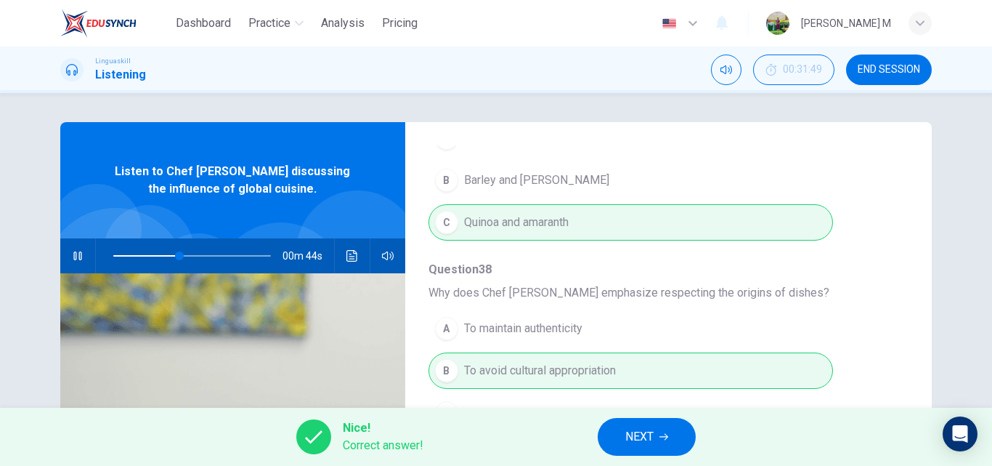
scroll to position [627, 0]
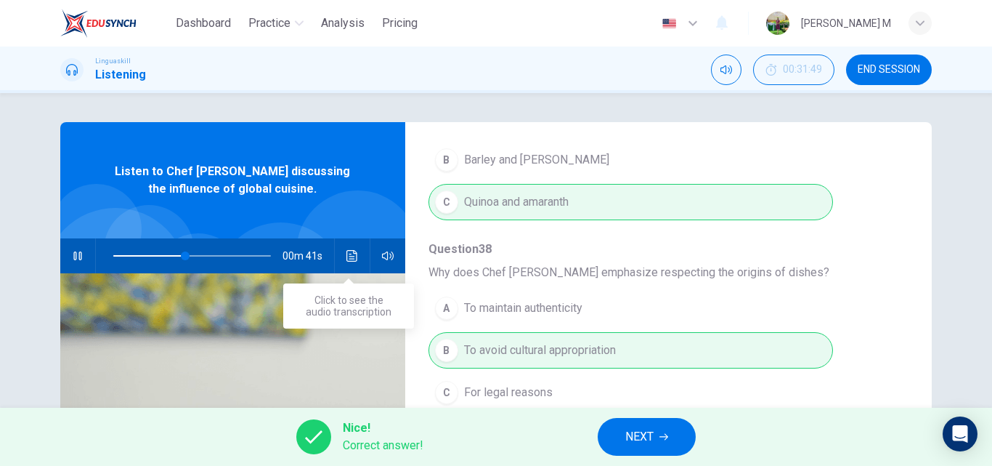
click at [343, 246] on button "Click to see the audio transcription" at bounding box center [352, 255] width 23 height 35
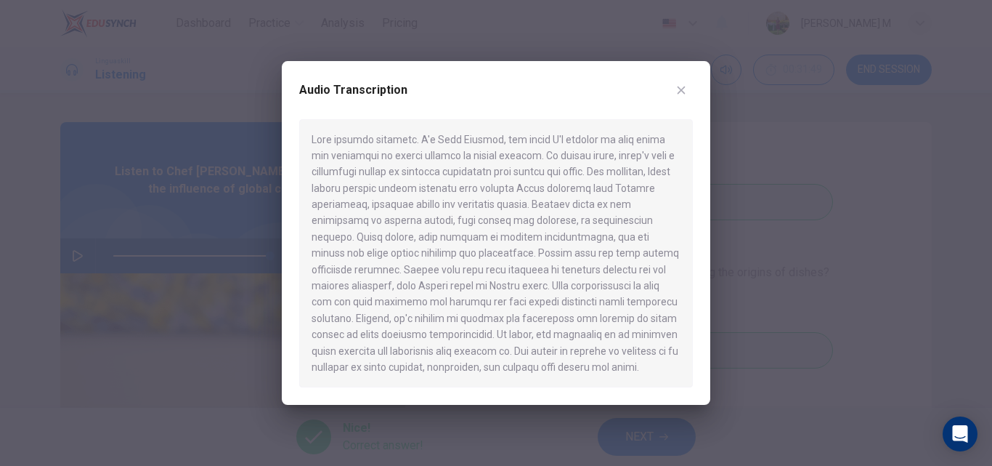
type input "0"
click at [685, 89] on icon "button" at bounding box center [682, 90] width 12 height 12
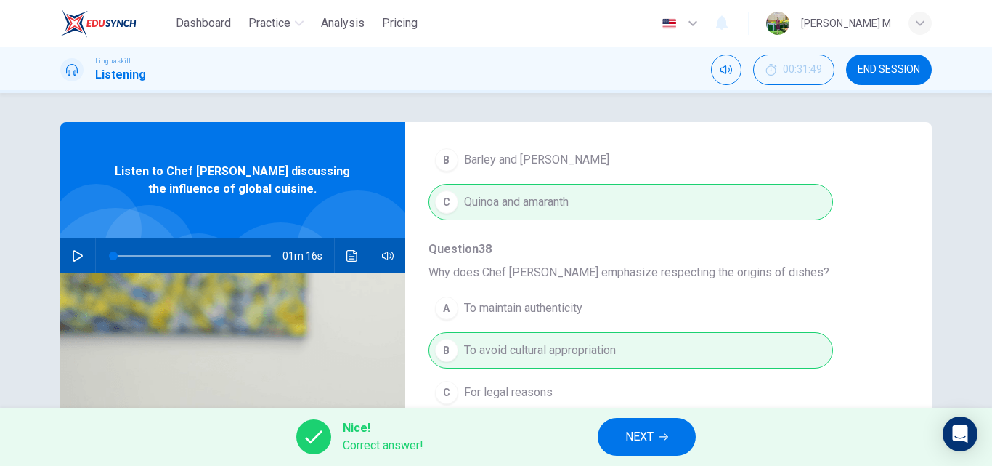
click at [657, 437] on button "NEXT" at bounding box center [647, 437] width 98 height 38
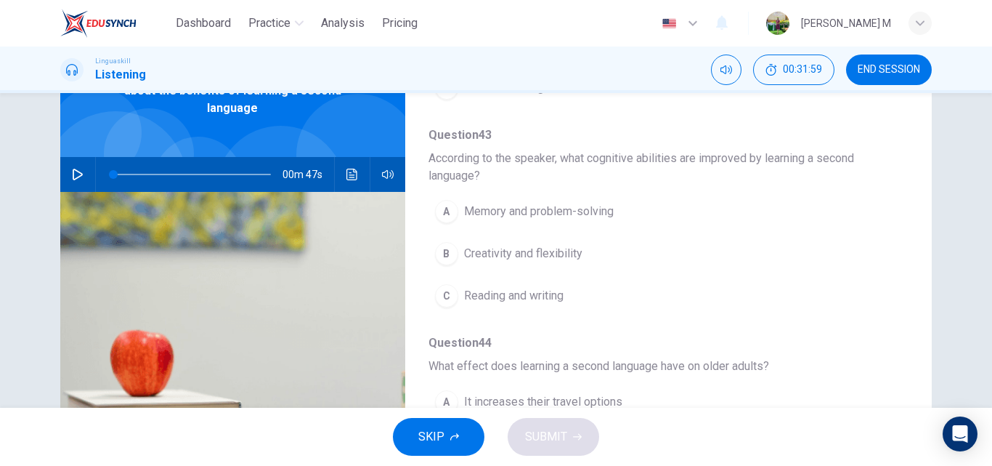
scroll to position [31, 0]
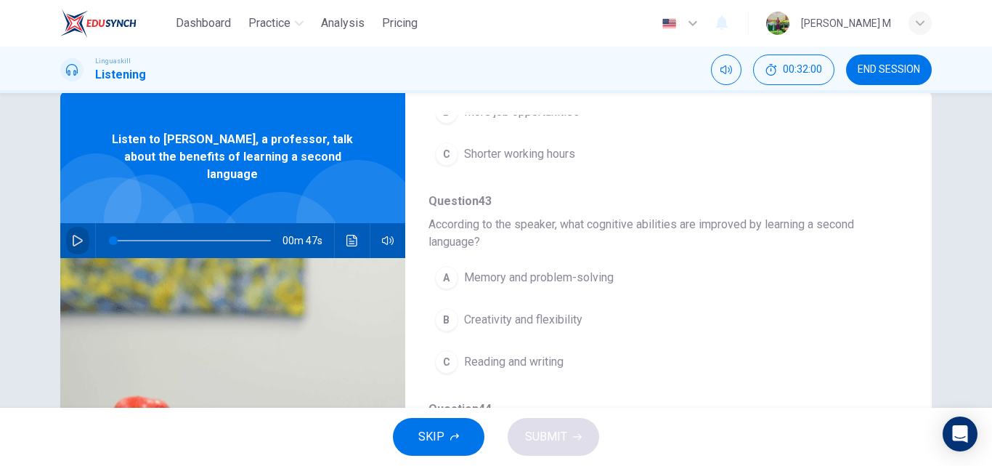
click at [76, 223] on button "button" at bounding box center [77, 240] width 23 height 35
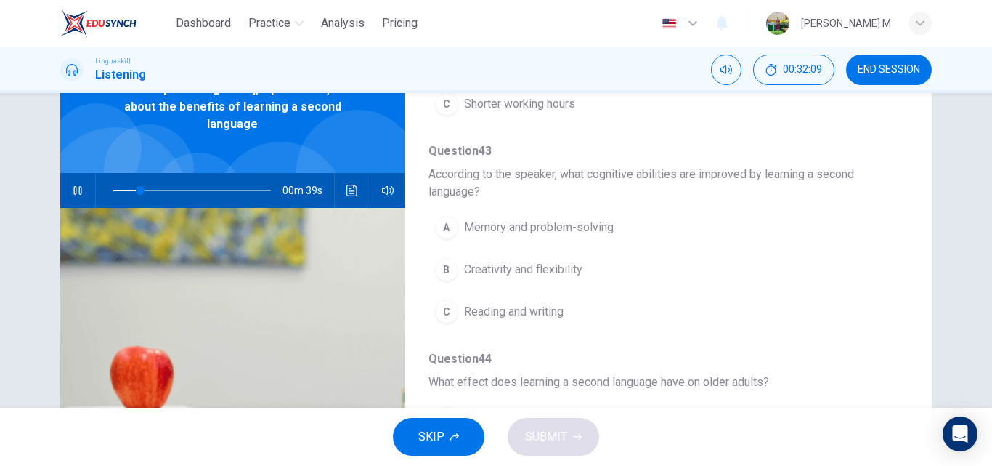
scroll to position [103, 0]
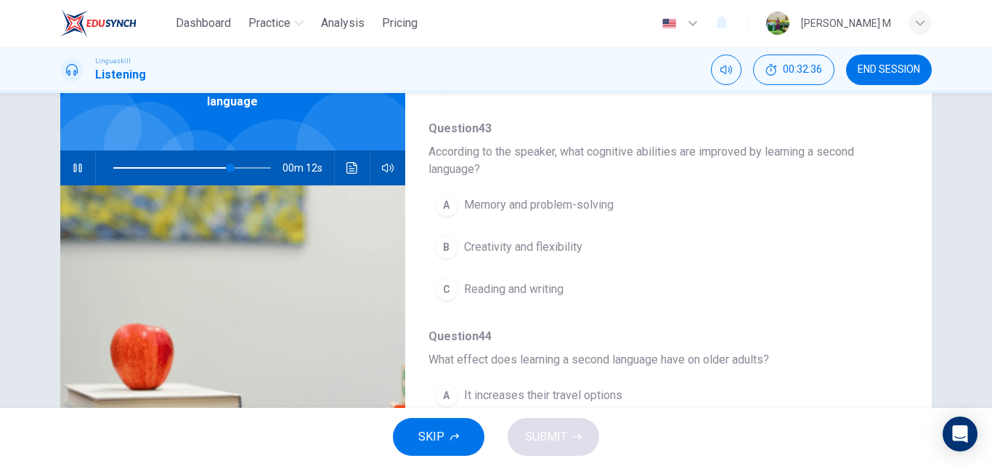
click at [535, 243] on span "Creativity and flexibility" at bounding box center [523, 246] width 118 height 17
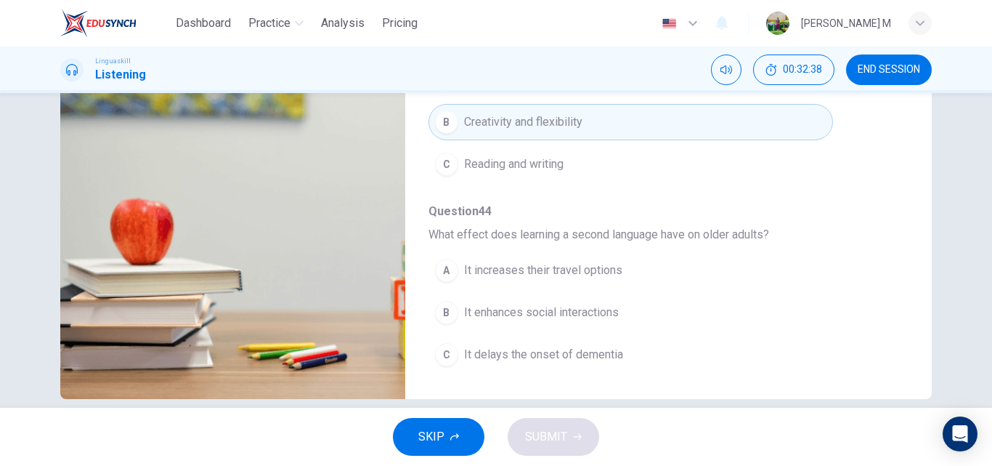
scroll to position [248, 0]
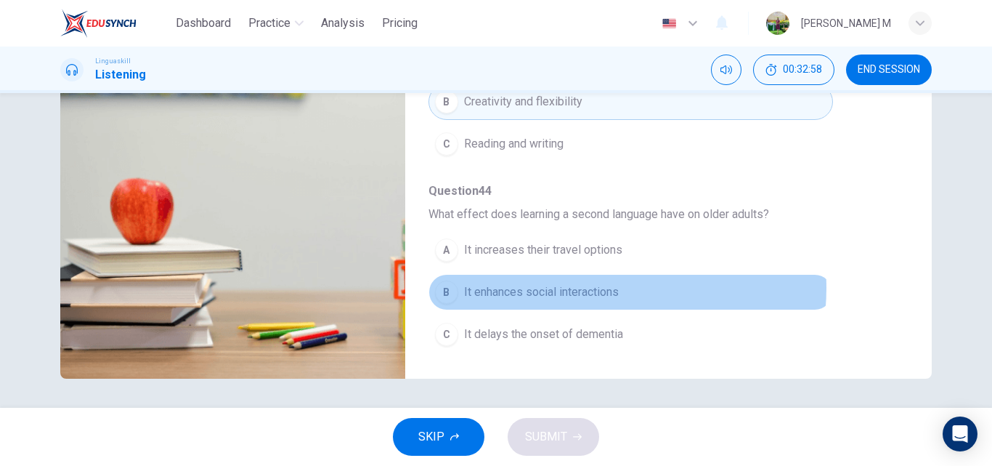
click at [583, 288] on span "It enhances social interactions" at bounding box center [541, 291] width 155 height 17
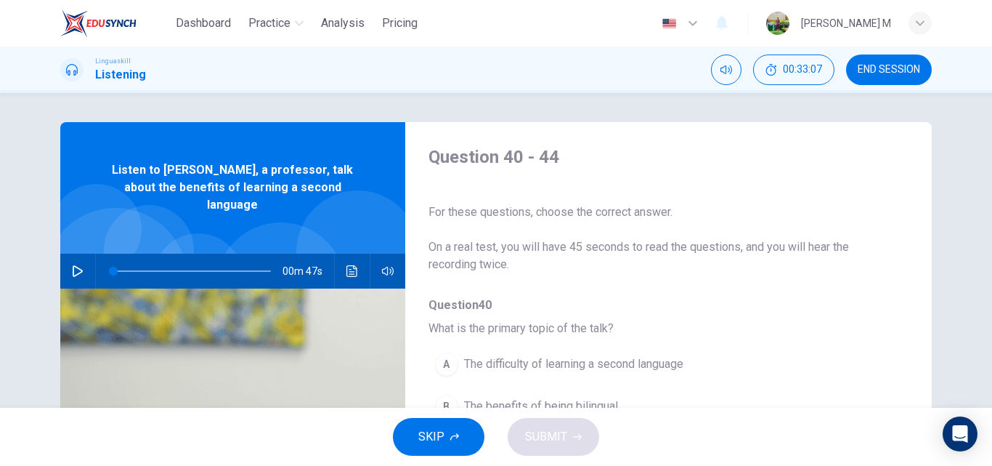
scroll to position [73, 0]
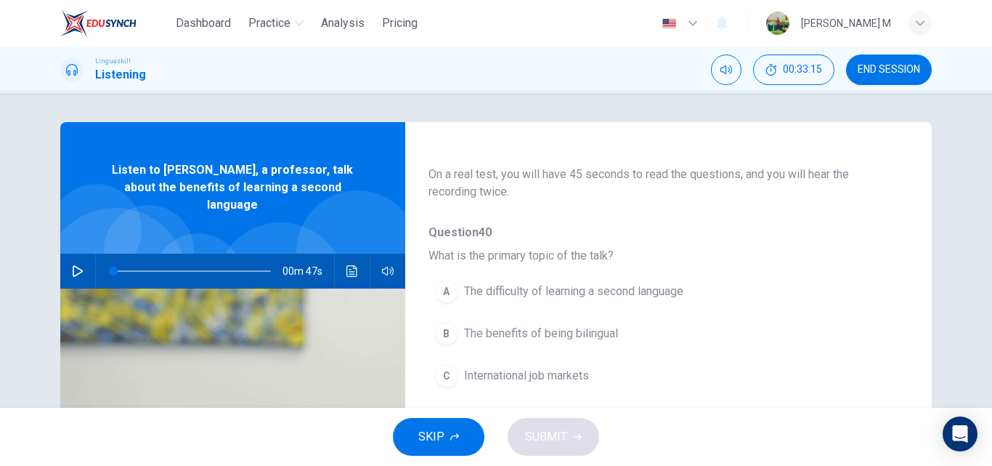
click at [564, 332] on span "The benefits of being bilingual" at bounding box center [541, 333] width 154 height 17
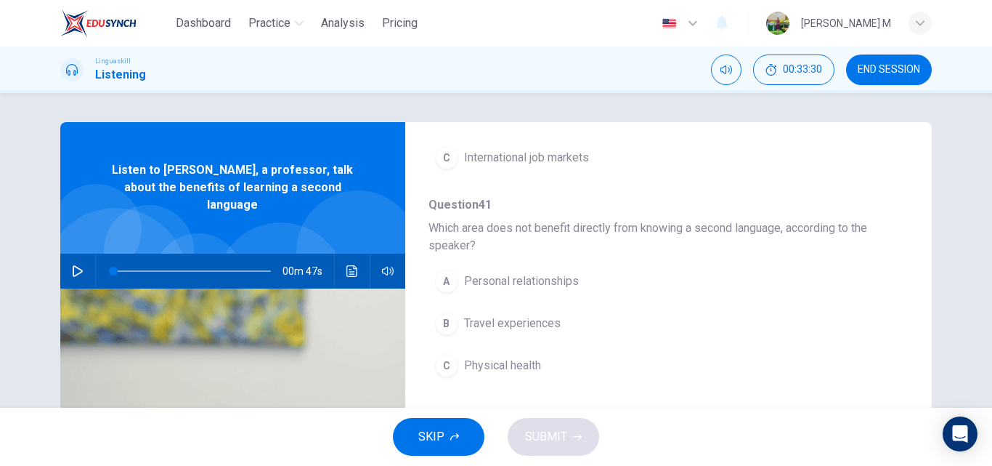
scroll to position [363, 0]
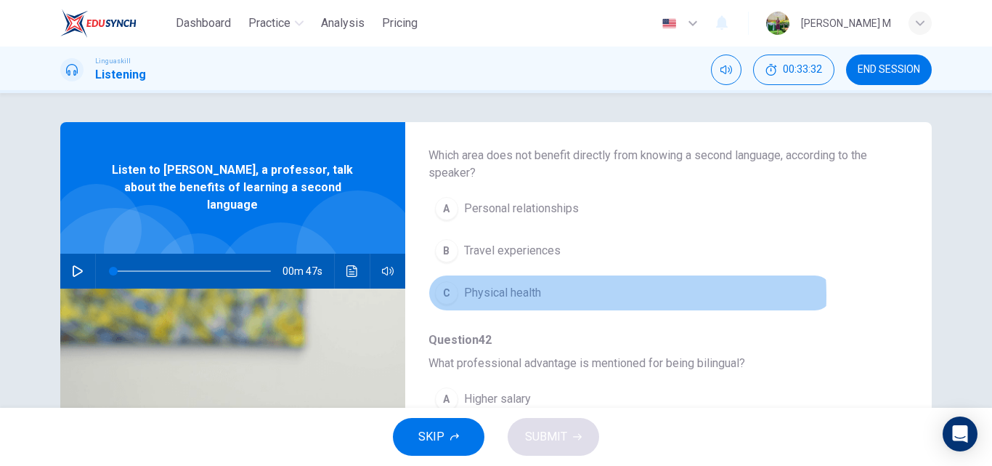
click at [550, 295] on button "C Physical health" at bounding box center [631, 293] width 405 height 36
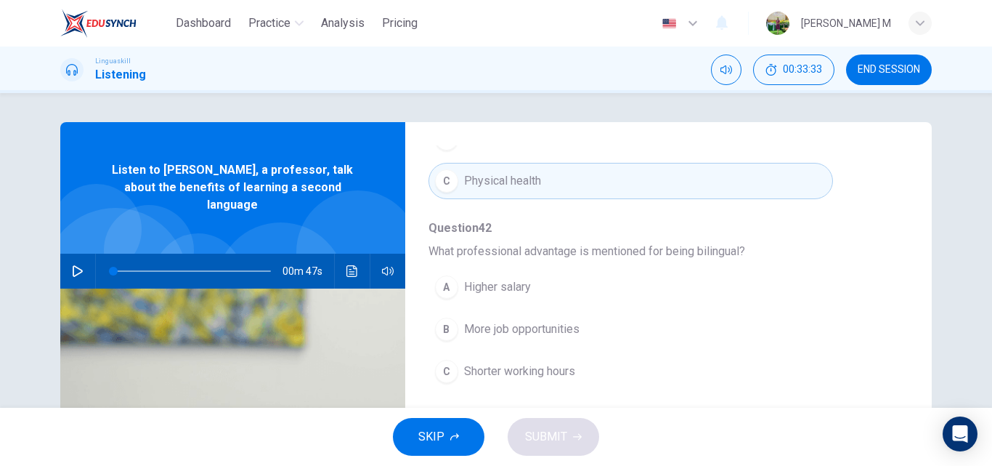
scroll to position [509, 0]
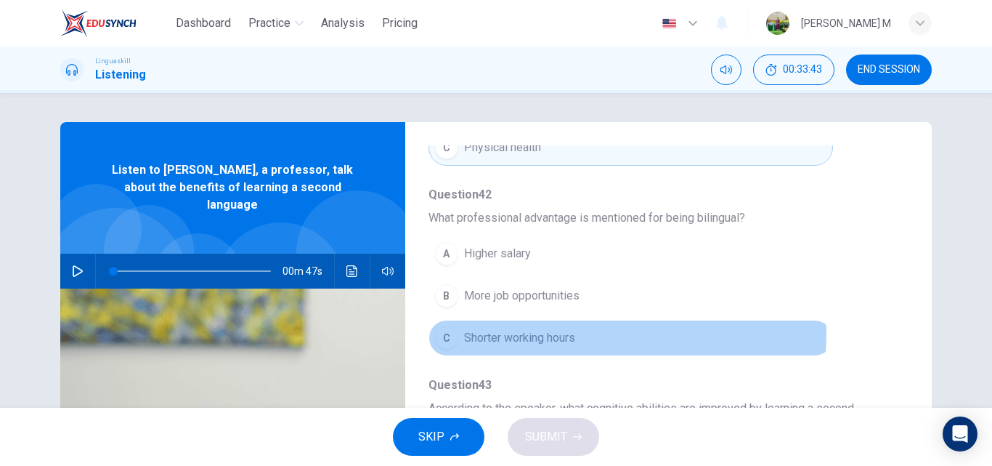
click at [564, 333] on span "Shorter working hours" at bounding box center [519, 337] width 111 height 17
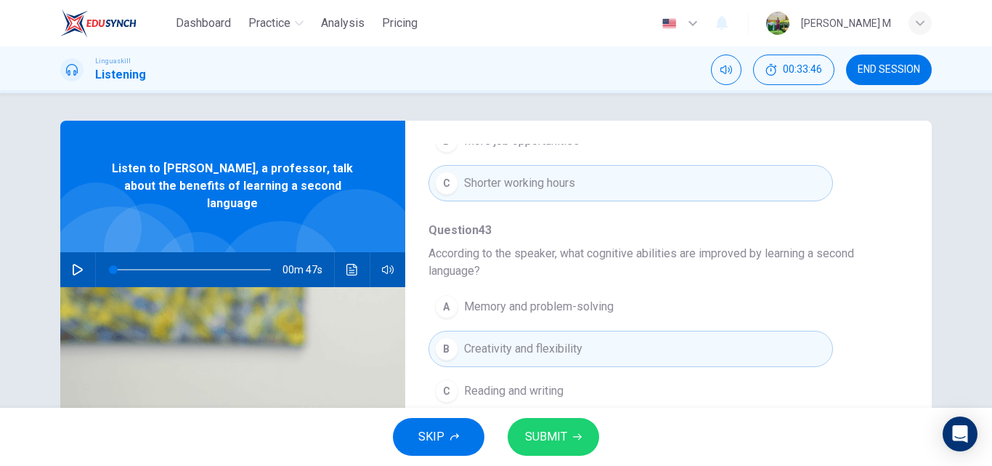
scroll to position [0, 0]
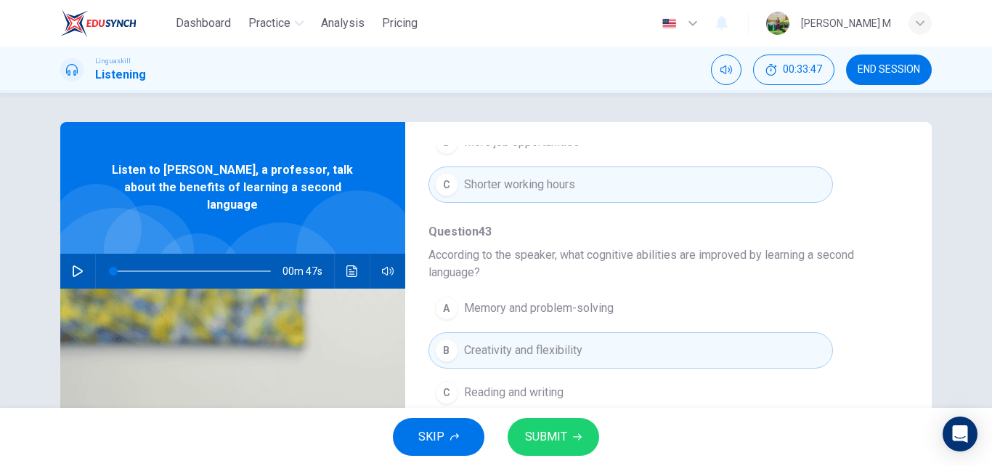
click at [72, 265] on icon "button" at bounding box center [78, 271] width 12 height 12
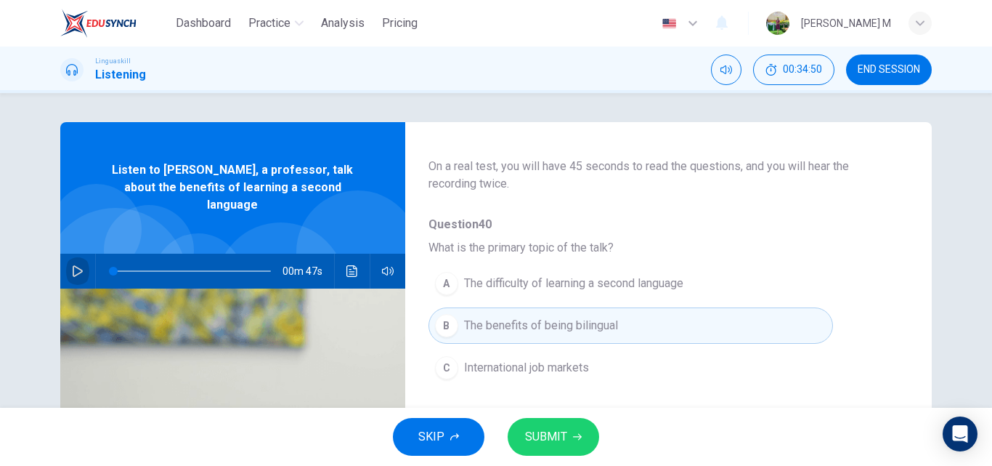
click at [72, 265] on icon "button" at bounding box center [78, 271] width 12 height 12
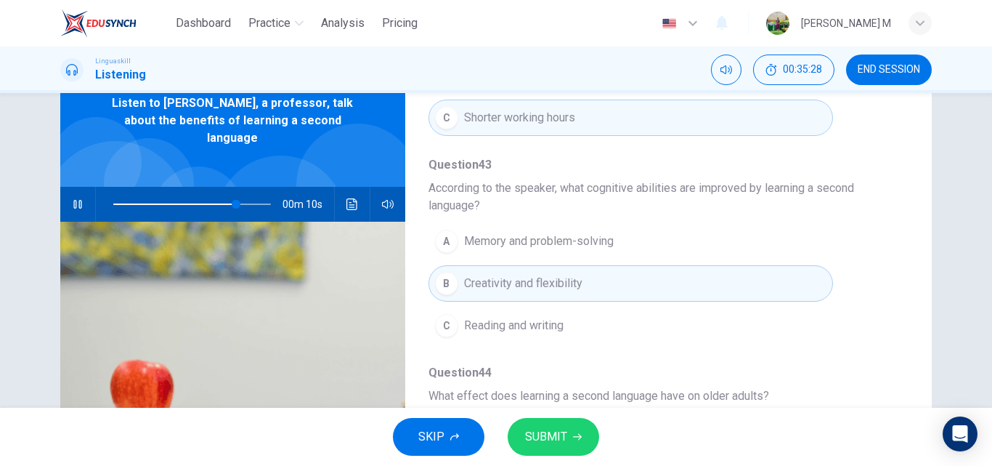
scroll to position [145, 0]
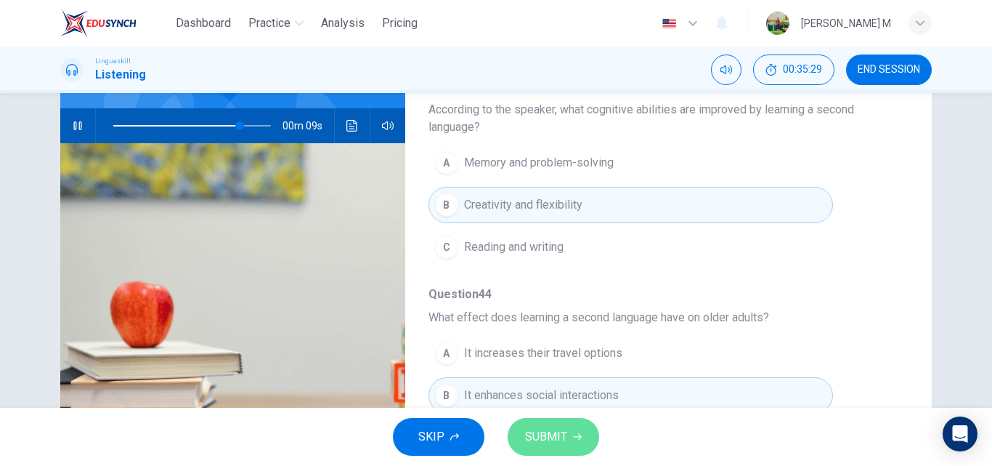
click at [562, 436] on span "SUBMIT" at bounding box center [546, 436] width 42 height 20
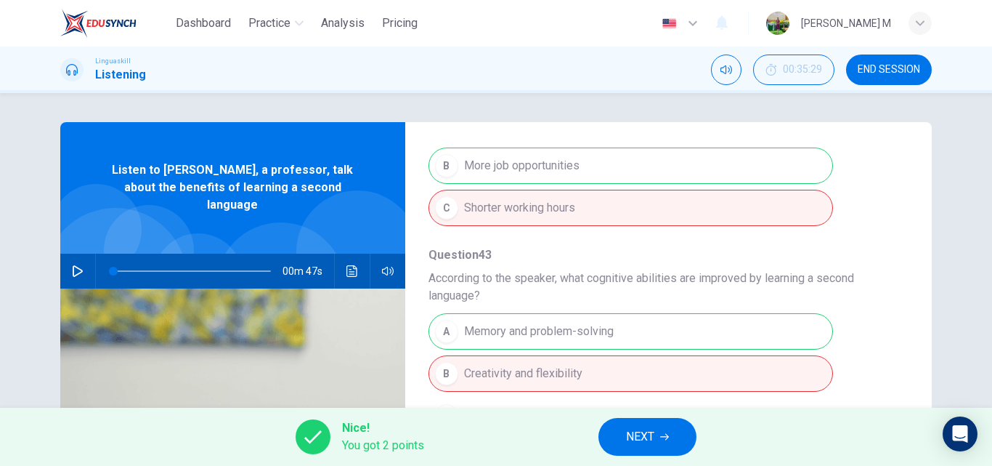
scroll to position [662, 0]
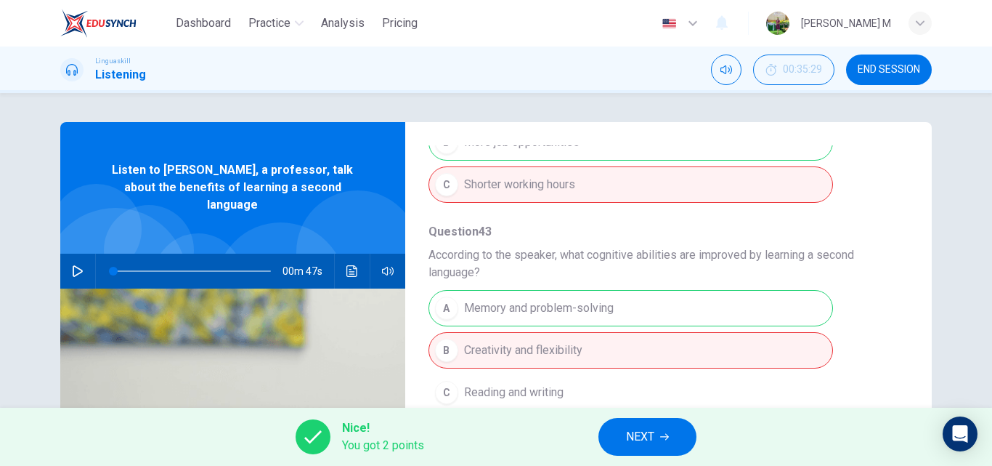
click at [74, 254] on button "button" at bounding box center [77, 271] width 23 height 35
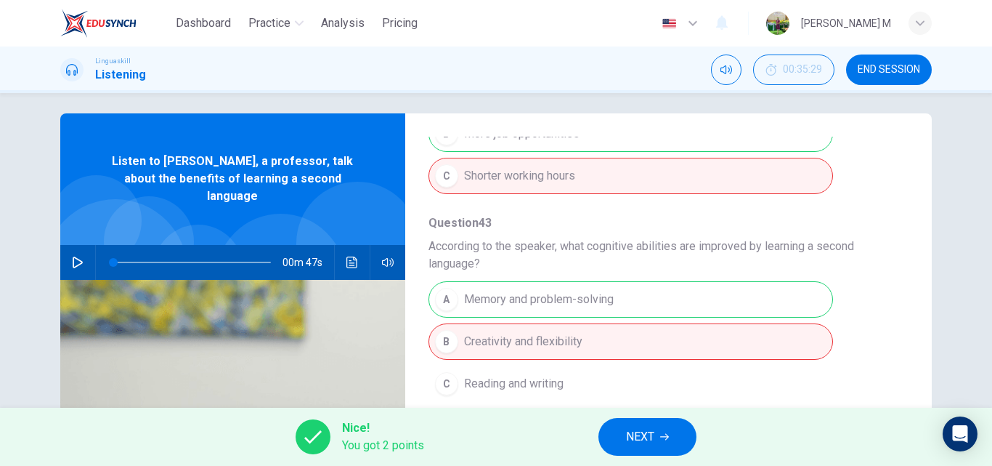
scroll to position [0, 0]
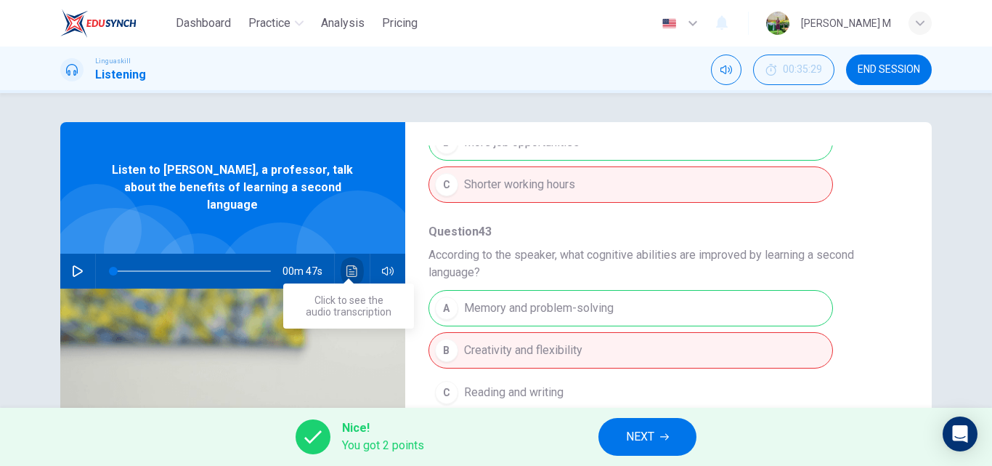
click at [349, 254] on button "Click to see the audio transcription" at bounding box center [352, 271] width 23 height 35
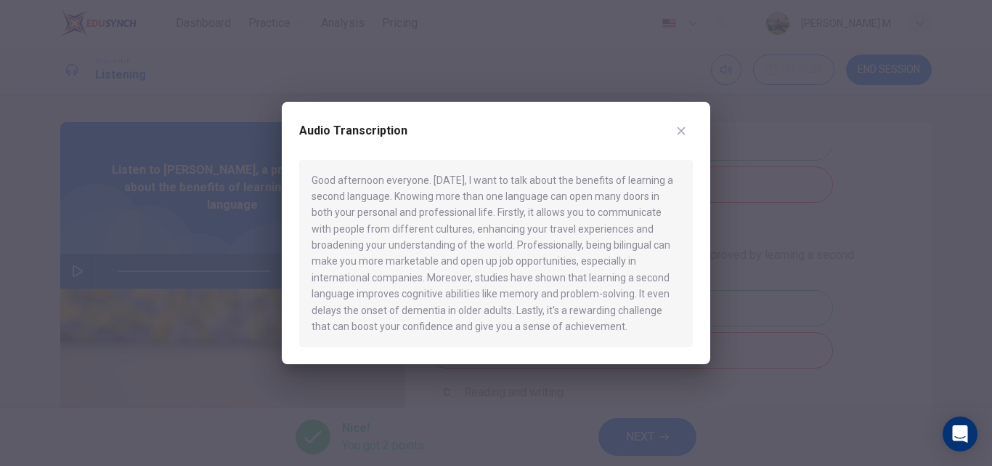
click at [219, 163] on div at bounding box center [496, 233] width 992 height 466
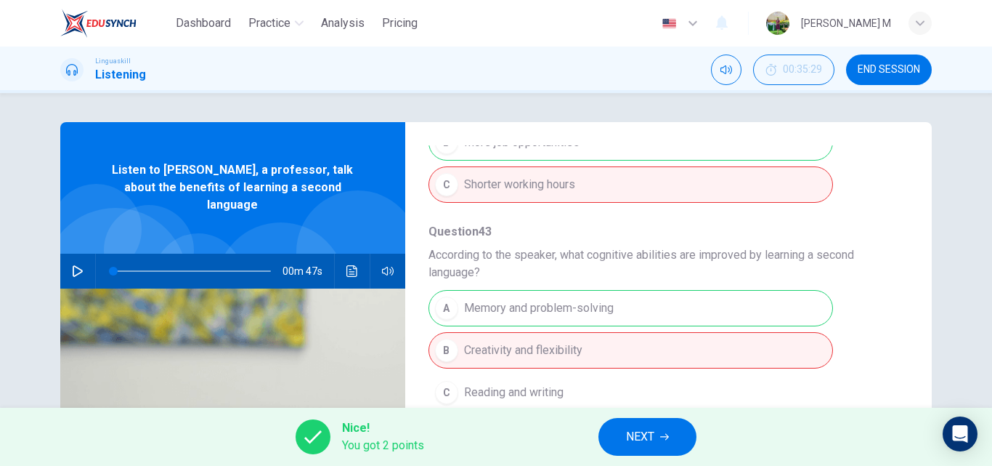
click at [73, 265] on icon "button" at bounding box center [78, 271] width 10 height 12
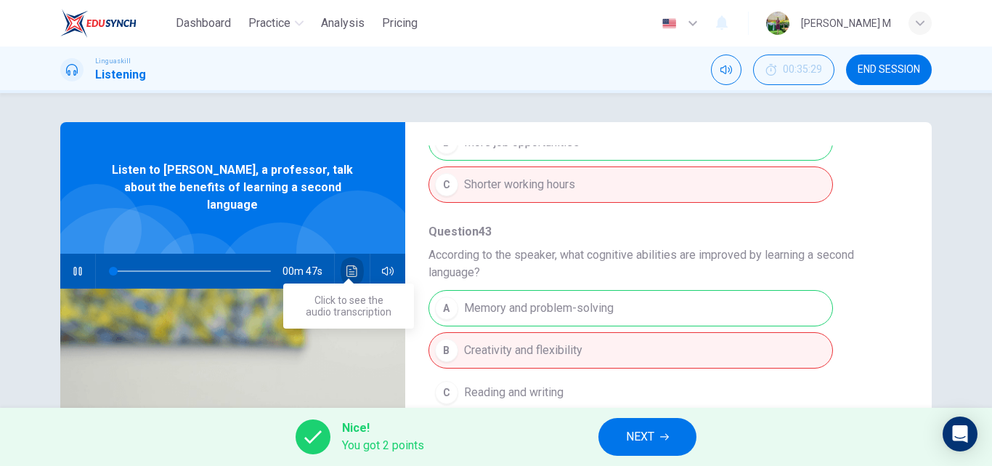
click at [347, 265] on icon "Click to see the audio transcription" at bounding box center [352, 271] width 11 height 12
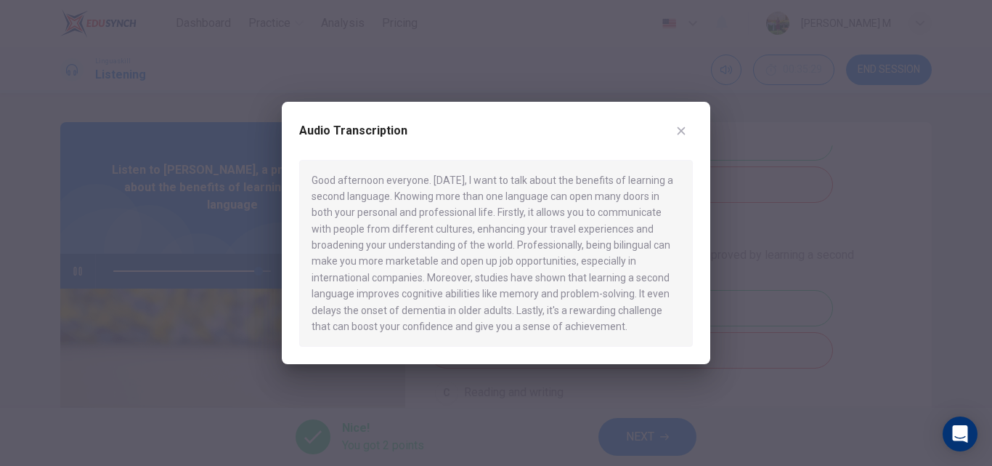
click at [680, 127] on icon "button" at bounding box center [682, 131] width 12 height 12
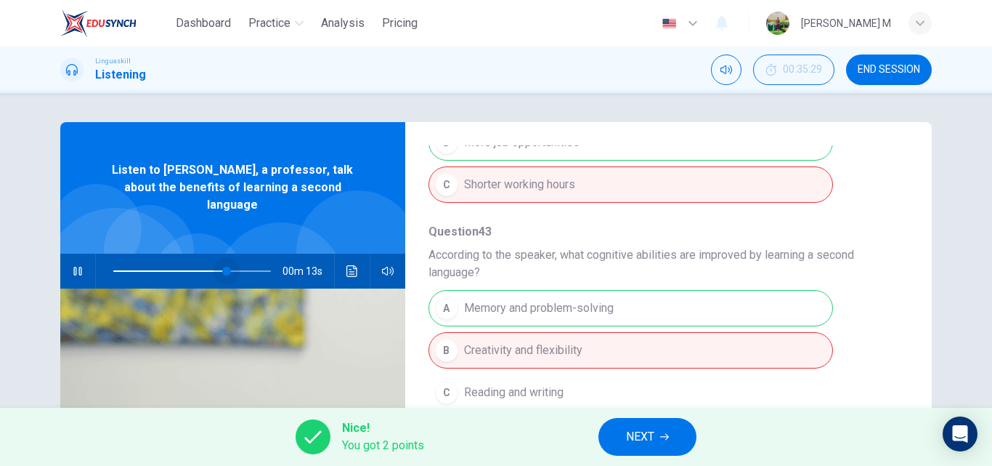
drag, startPoint x: 260, startPoint y: 255, endPoint x: 220, endPoint y: 253, distance: 40.0
click at [222, 267] on span at bounding box center [226, 271] width 9 height 9
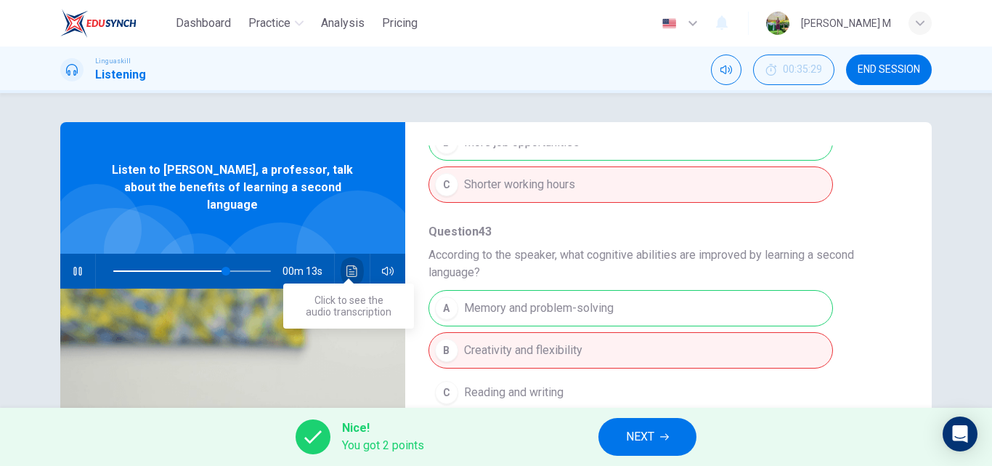
click at [347, 265] on icon "Click to see the audio transcription" at bounding box center [353, 271] width 12 height 12
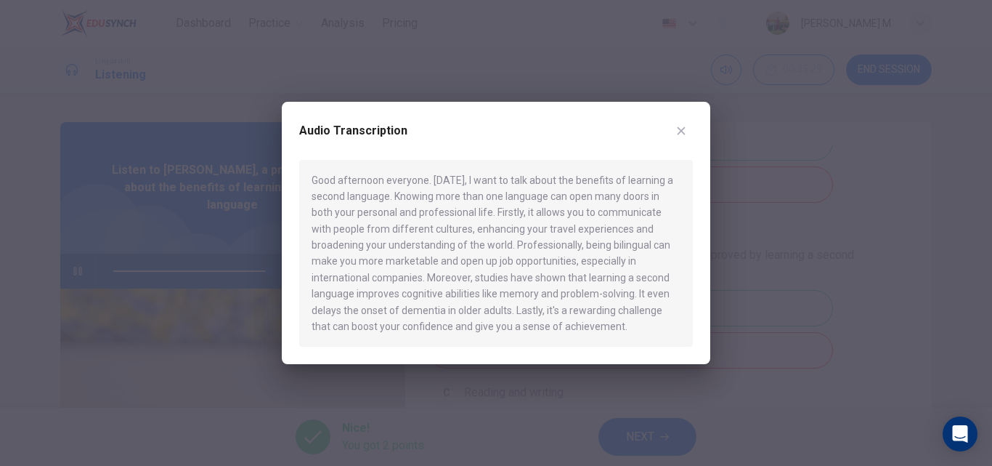
type input "0"
click at [686, 125] on icon "button" at bounding box center [682, 131] width 12 height 12
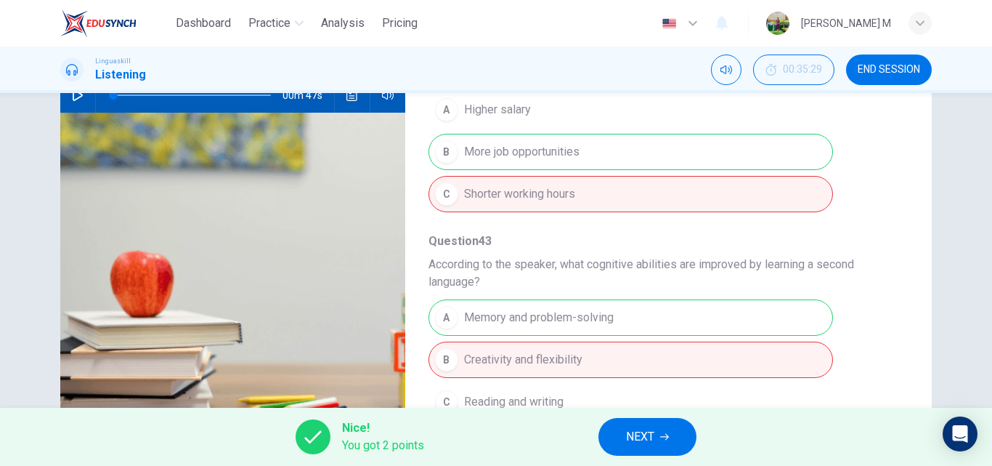
scroll to position [581, 0]
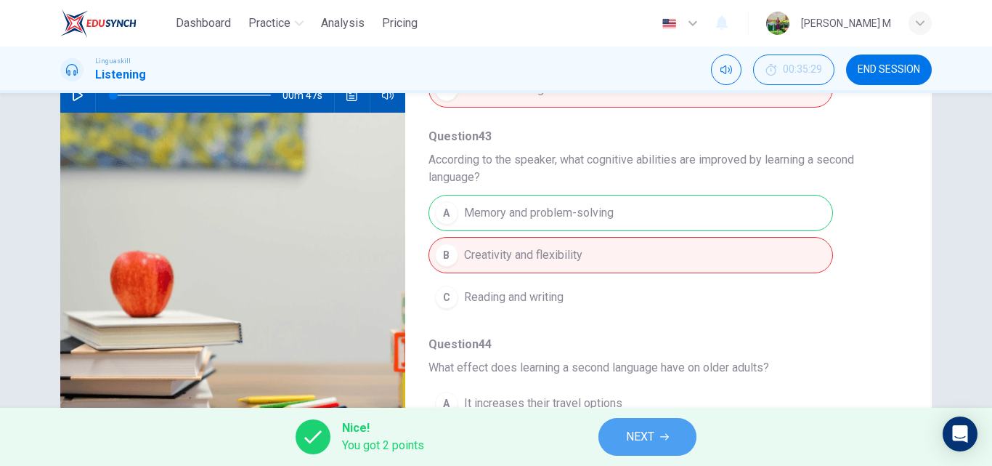
click at [667, 436] on icon "button" at bounding box center [664, 436] width 9 height 9
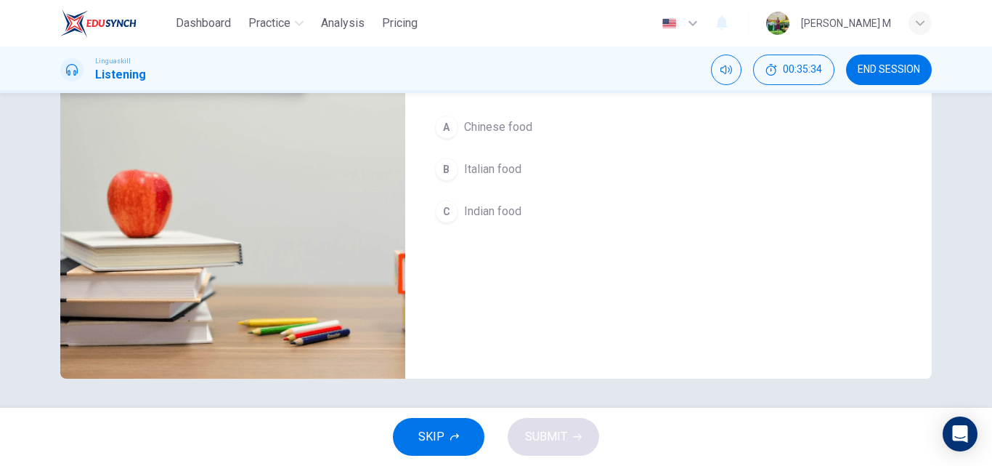
scroll to position [31, 0]
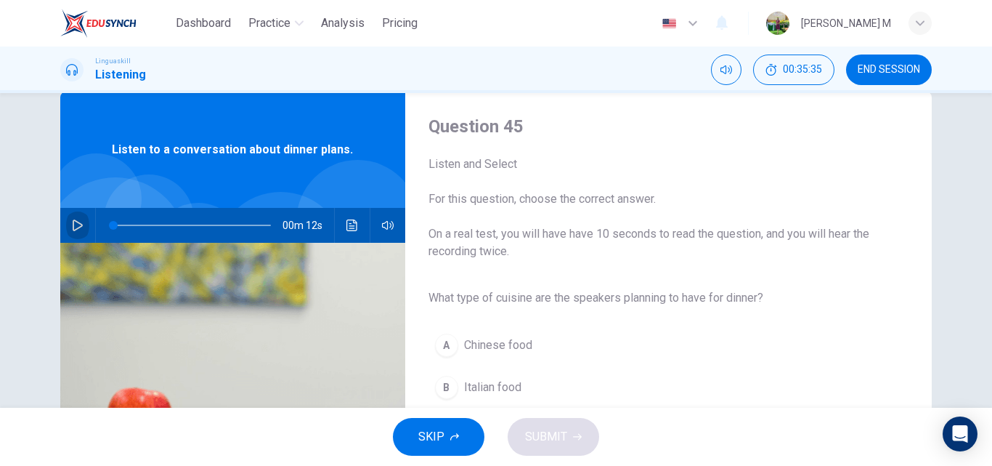
click at [74, 222] on icon "button" at bounding box center [78, 225] width 10 height 12
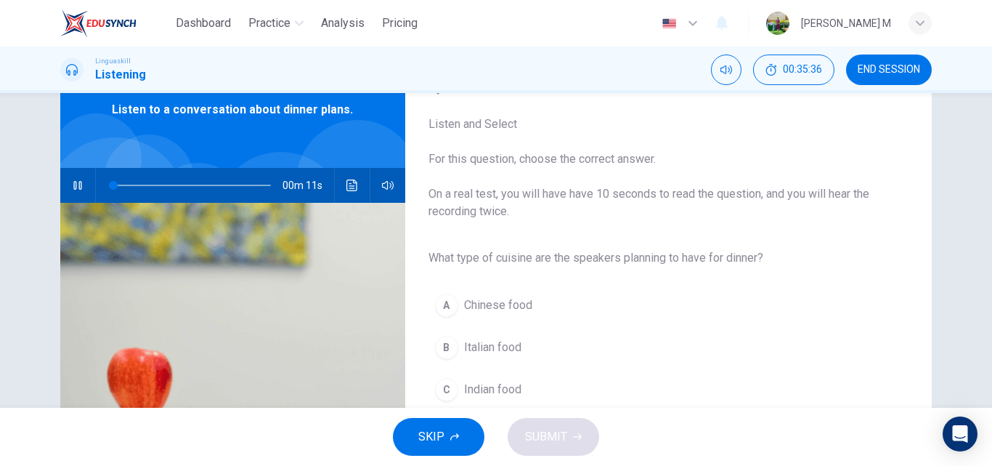
scroll to position [103, 0]
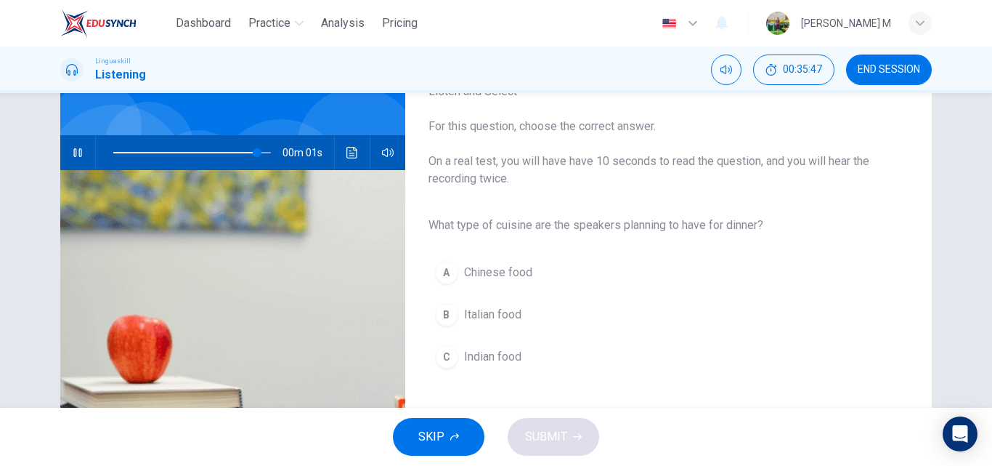
type input "0"
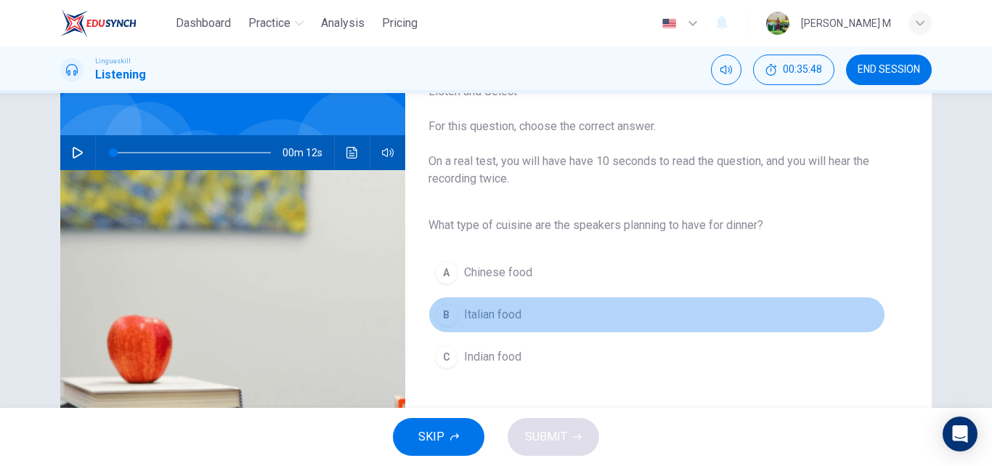
click at [494, 314] on span "Italian food" at bounding box center [492, 314] width 57 height 17
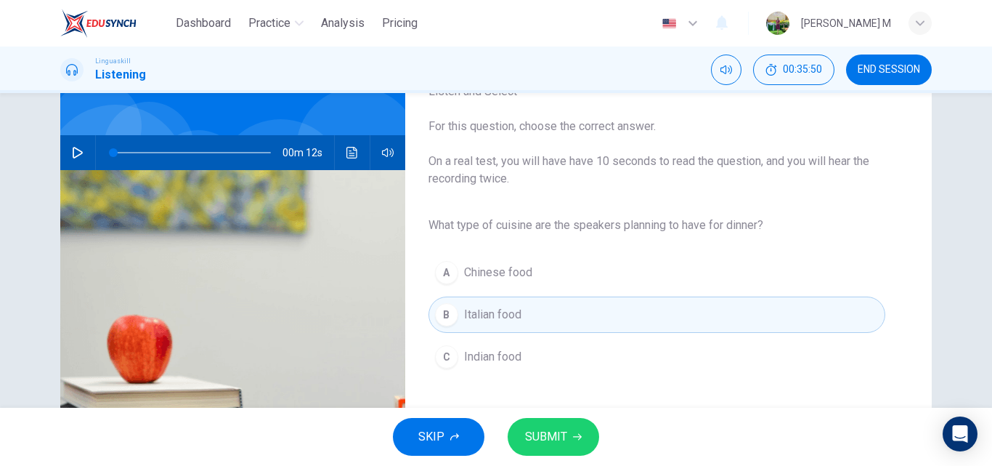
click at [543, 425] on button "SUBMIT" at bounding box center [554, 437] width 92 height 38
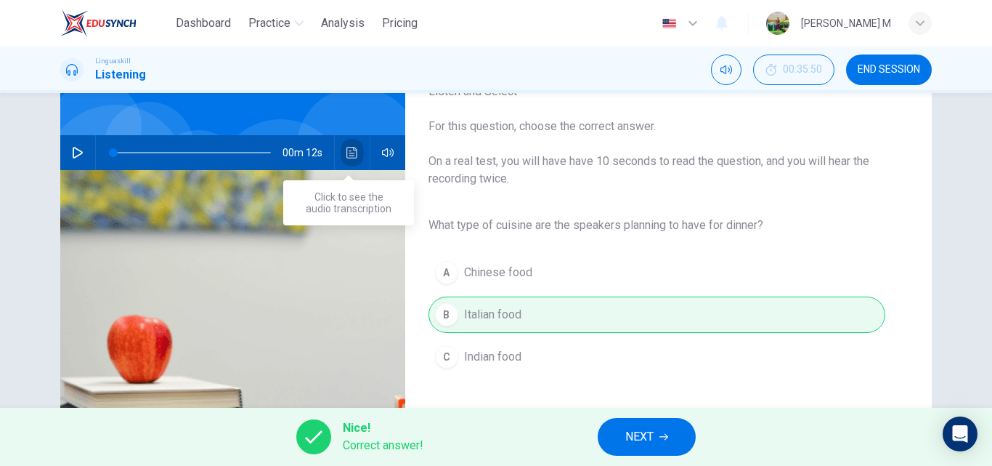
click at [347, 152] on icon "Click to see the audio transcription" at bounding box center [352, 153] width 11 height 12
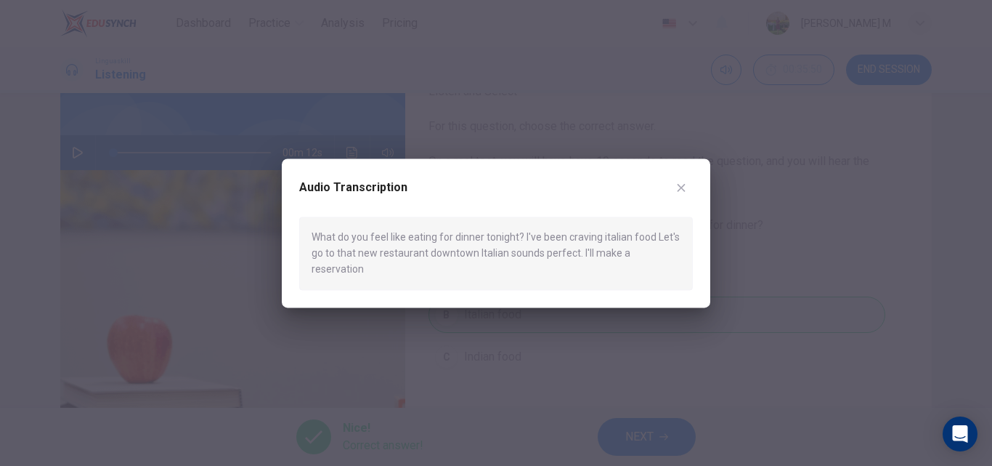
click at [681, 193] on icon "button" at bounding box center [682, 188] width 12 height 12
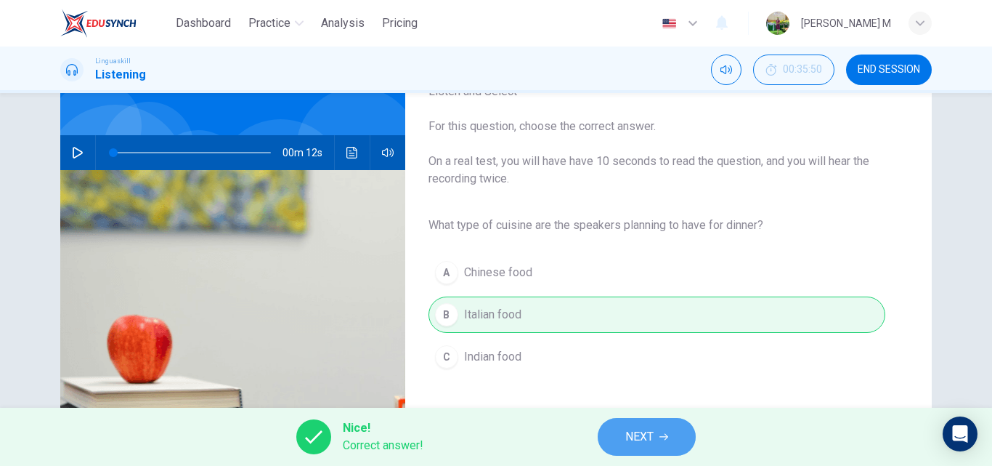
click at [656, 429] on button "NEXT" at bounding box center [647, 437] width 98 height 38
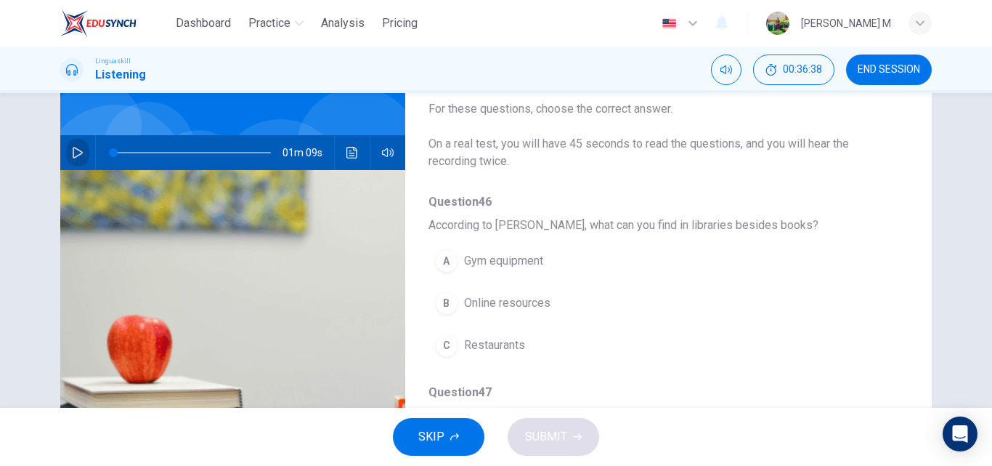
click at [66, 149] on button "button" at bounding box center [77, 152] width 23 height 35
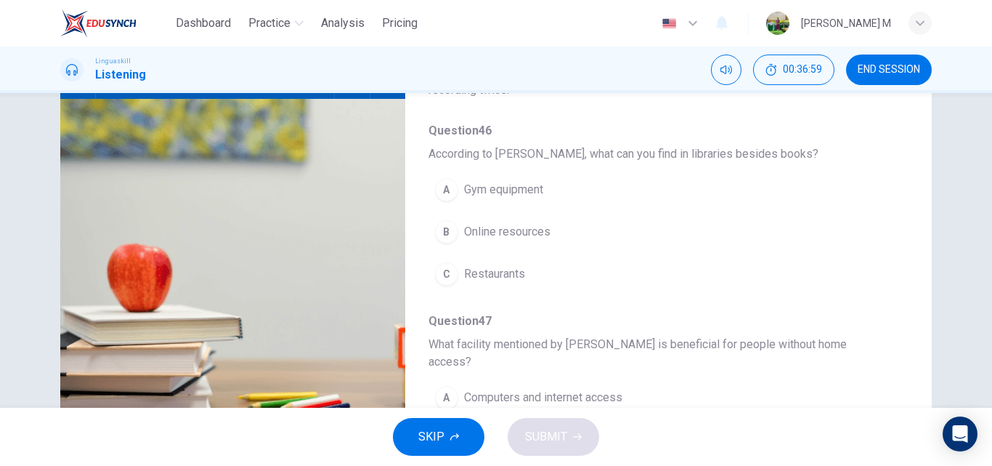
scroll to position [176, 0]
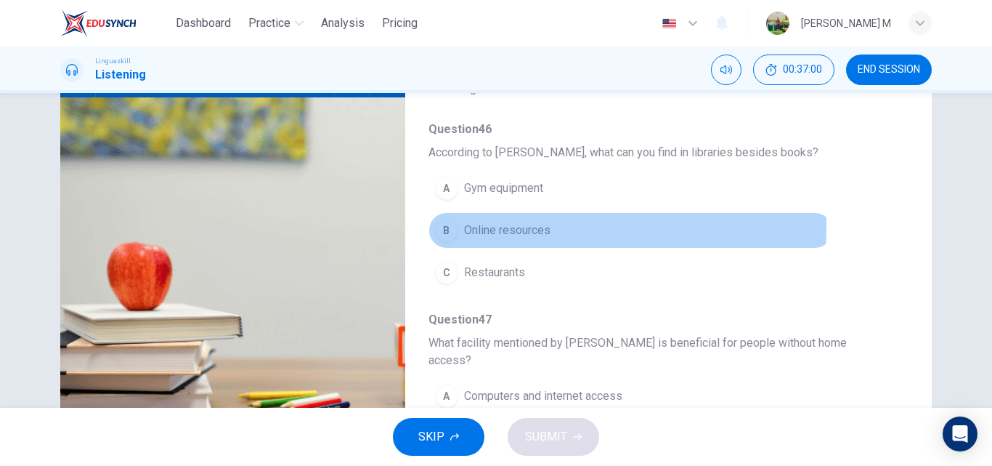
click at [515, 226] on span "Online resources" at bounding box center [507, 230] width 86 height 17
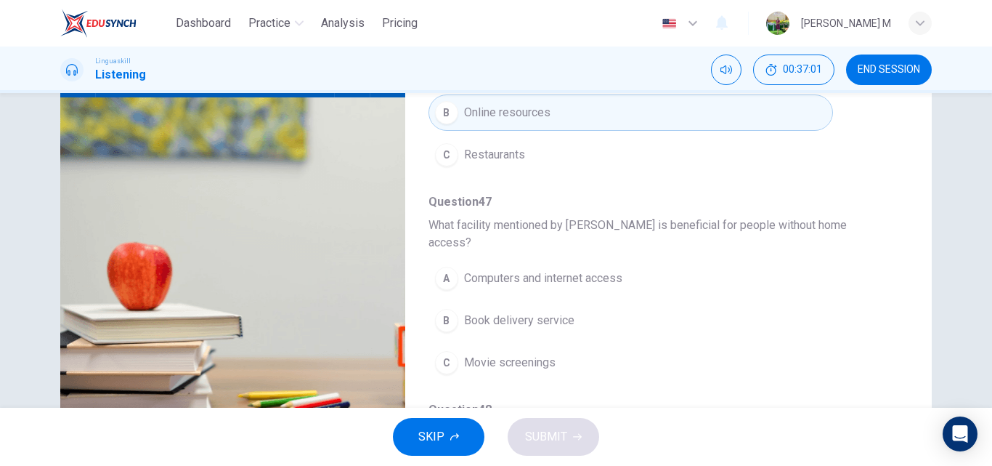
scroll to position [145, 0]
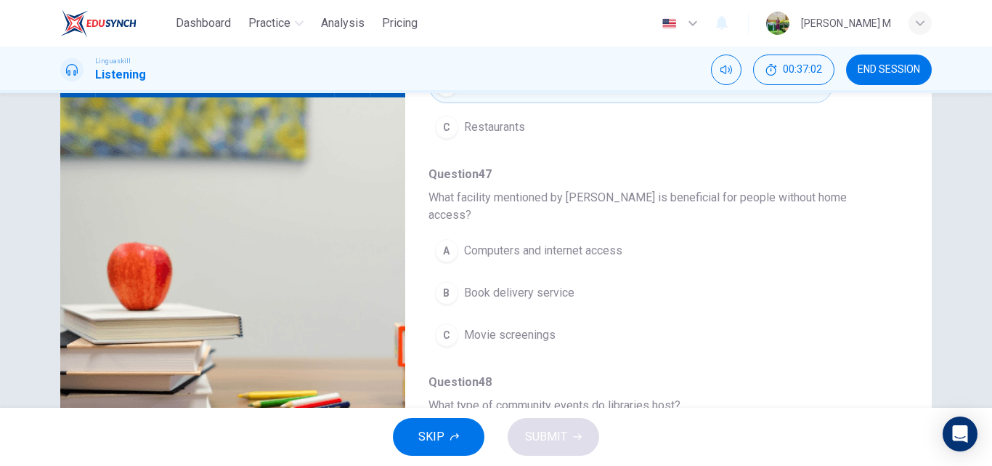
click at [601, 242] on span "Computers and internet access" at bounding box center [543, 250] width 158 height 17
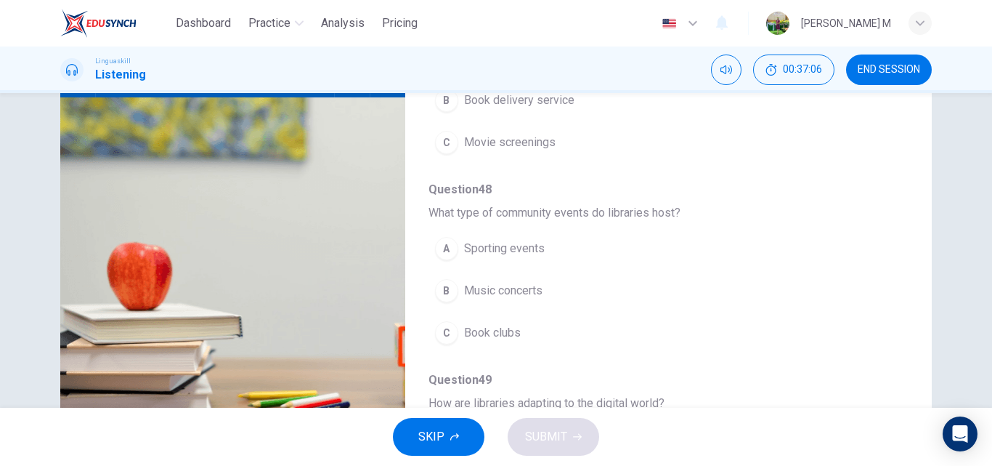
scroll to position [363, 0]
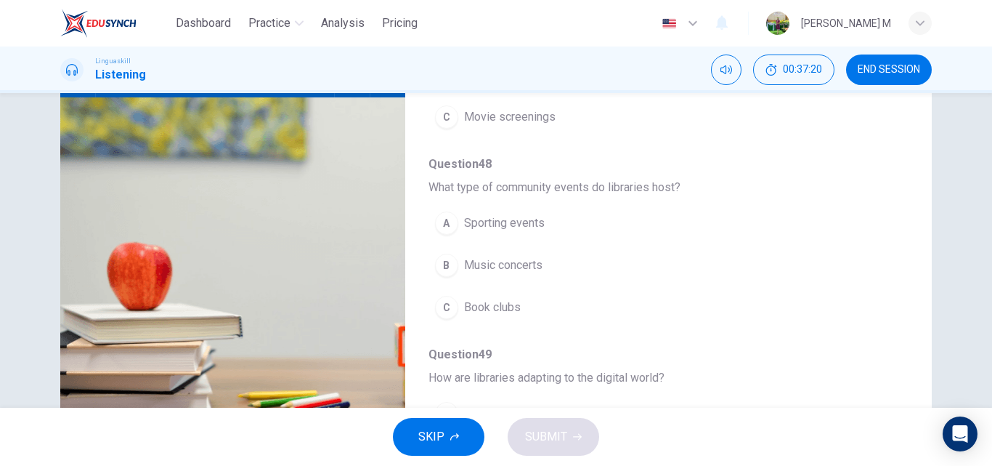
click at [503, 299] on span "Book clubs" at bounding box center [492, 307] width 57 height 17
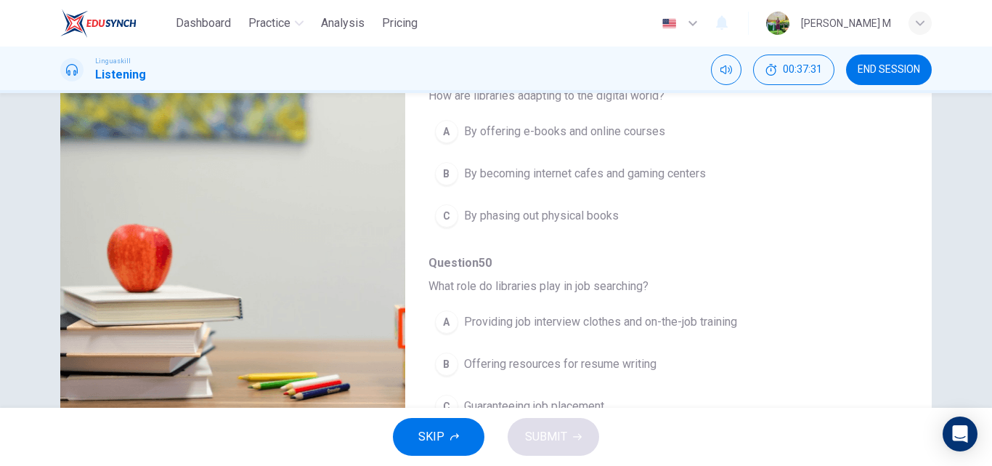
scroll to position [248, 0]
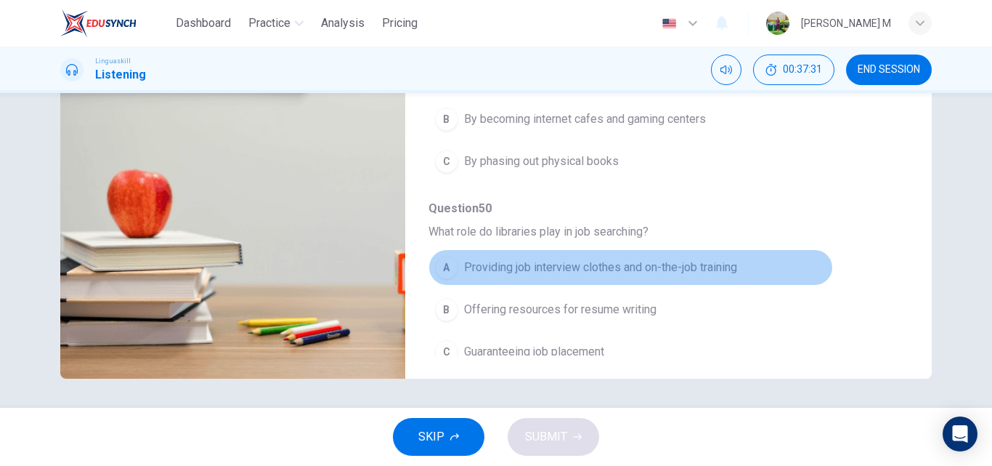
click at [652, 259] on span "Providing job interview clothes and on-the-job training" at bounding box center [600, 267] width 273 height 17
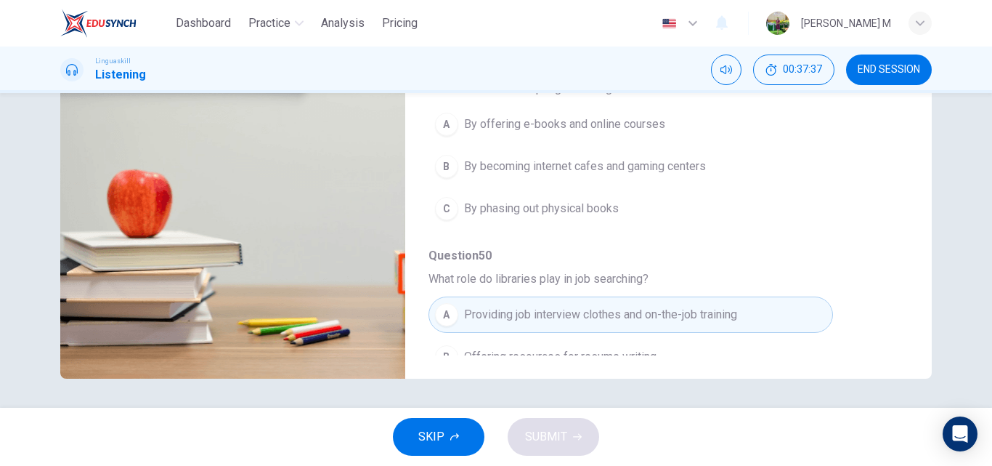
scroll to position [554, 0]
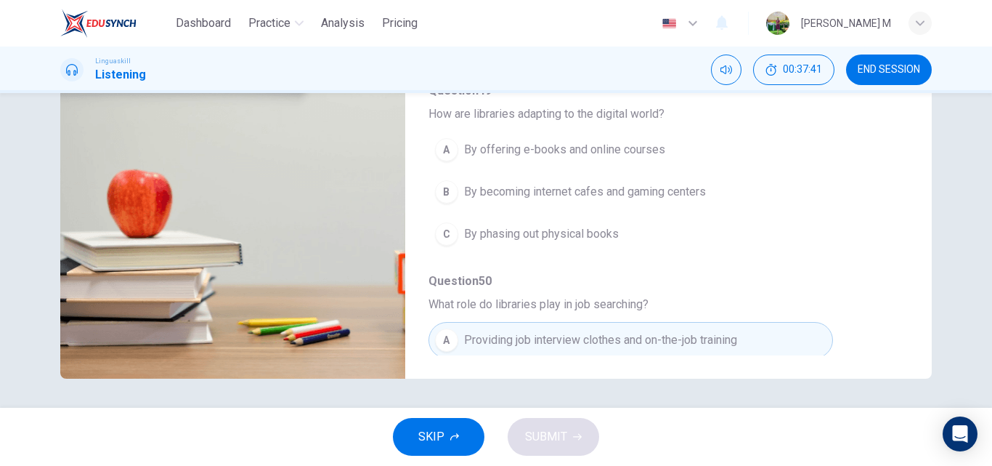
click at [598, 141] on span "By offering e-books and online courses" at bounding box center [564, 149] width 201 height 17
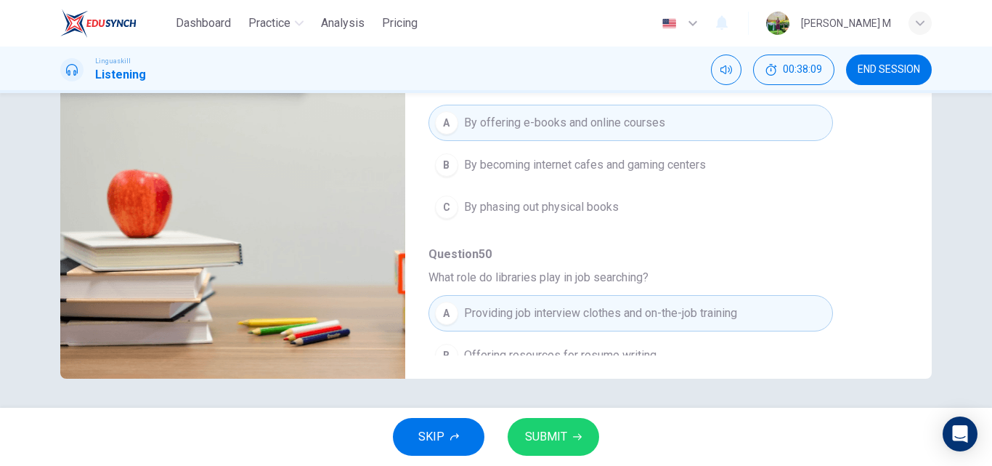
scroll to position [627, 0]
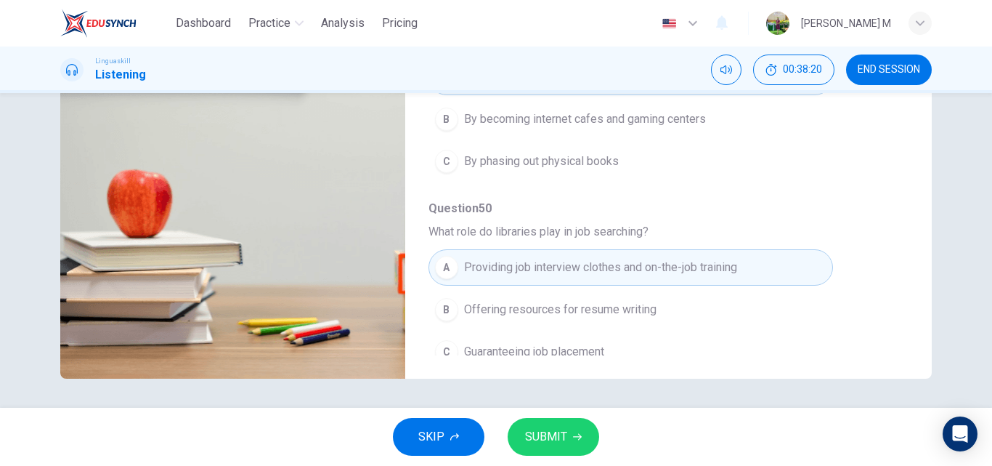
click at [573, 431] on button "SUBMIT" at bounding box center [554, 437] width 92 height 38
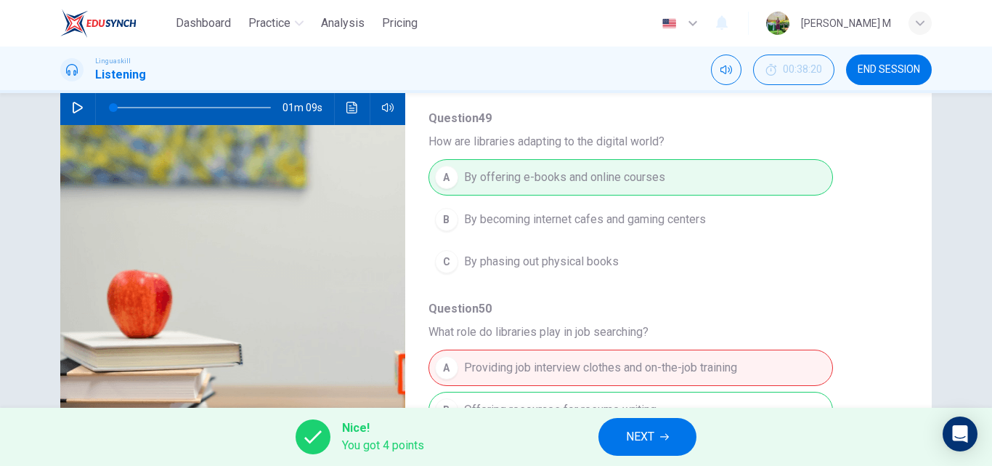
scroll to position [0, 0]
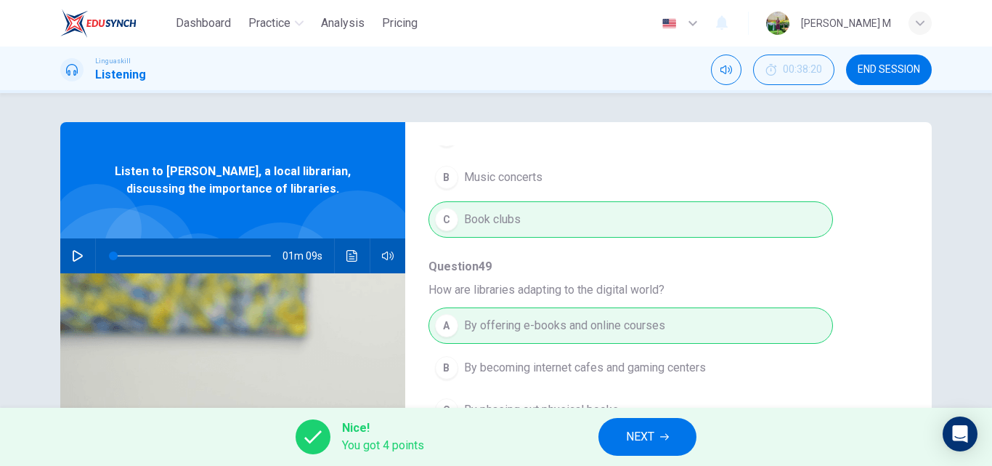
click at [79, 250] on icon "button" at bounding box center [78, 256] width 12 height 12
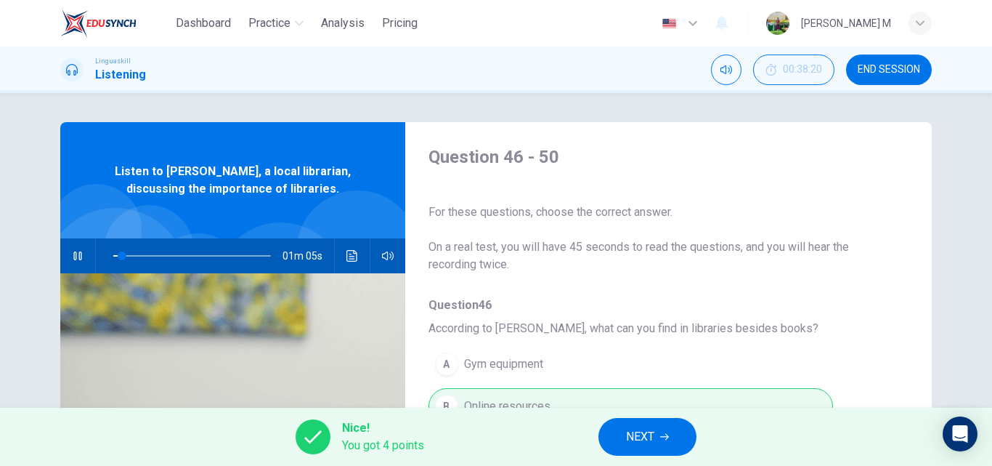
click at [347, 253] on icon "Click to see the audio transcription" at bounding box center [353, 256] width 12 height 12
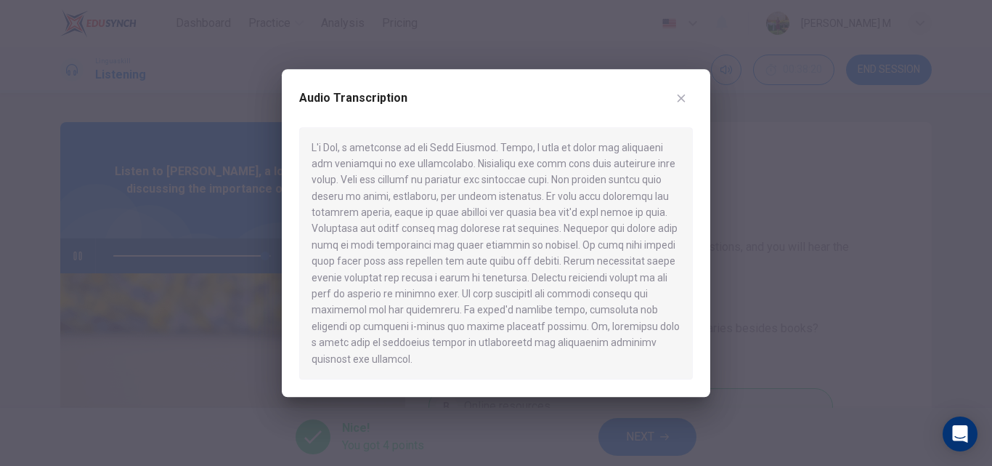
click at [692, 102] on button "button" at bounding box center [681, 97] width 23 height 23
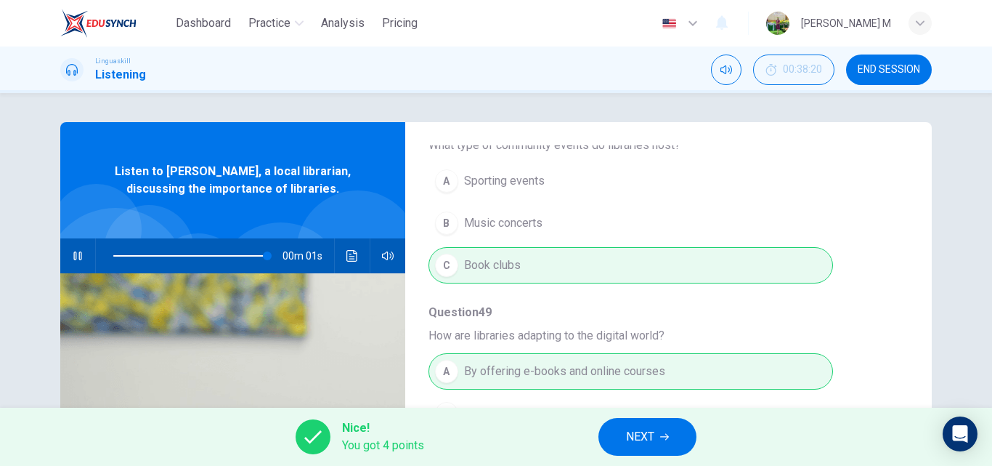
scroll to position [627, 0]
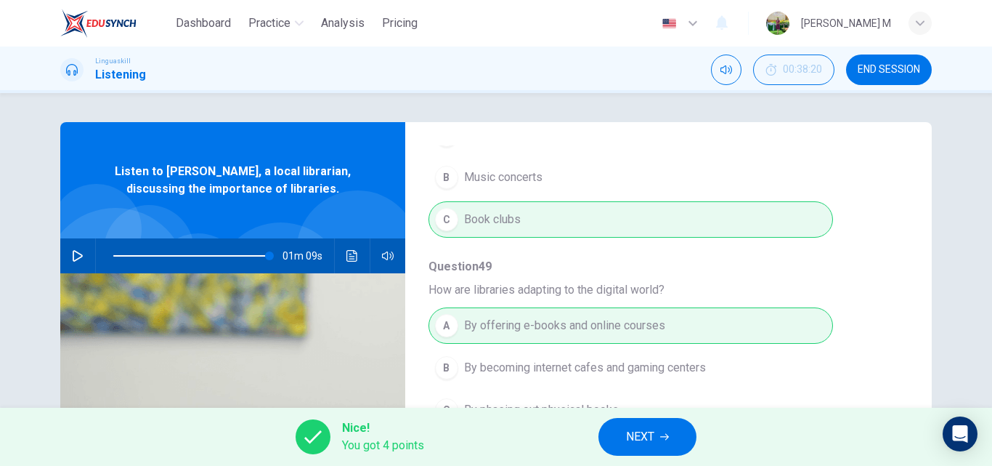
type input "0"
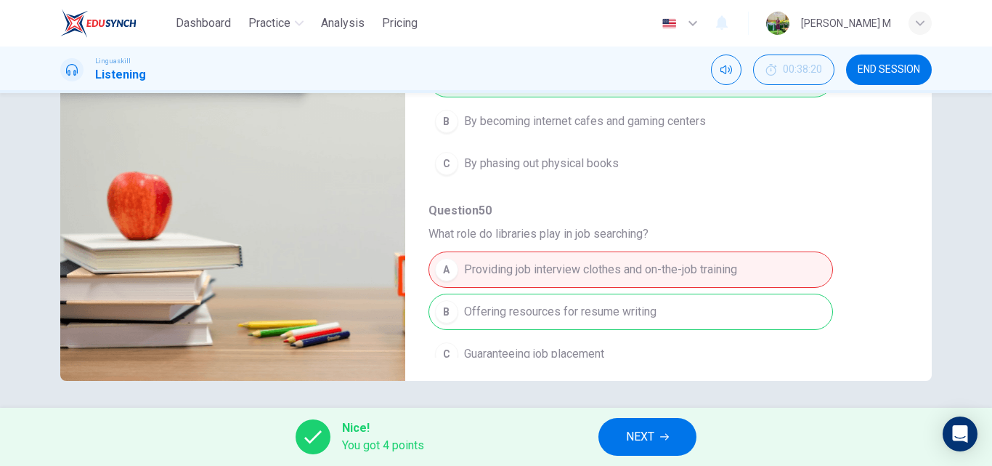
scroll to position [248, 0]
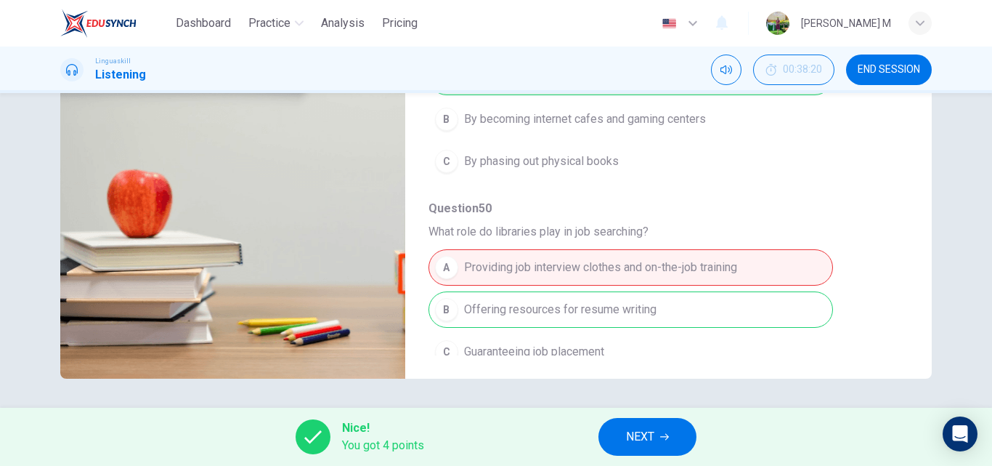
click at [666, 436] on icon "button" at bounding box center [664, 436] width 9 height 9
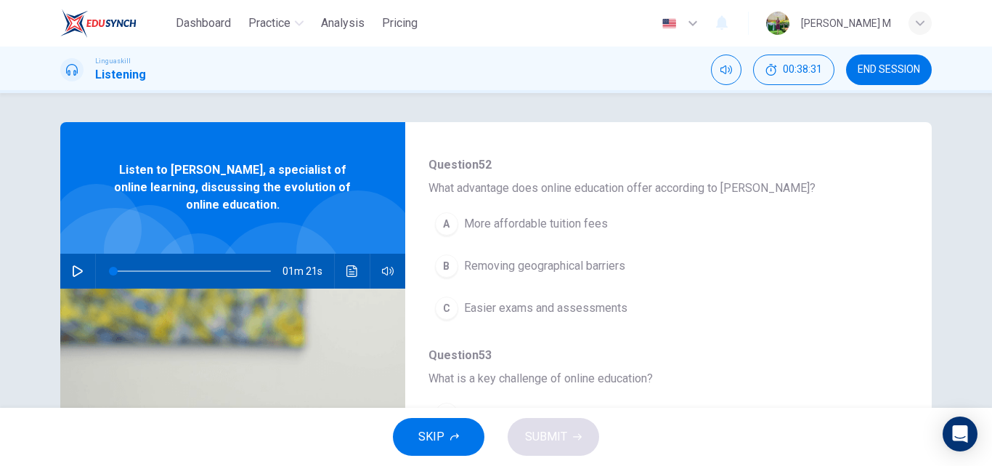
scroll to position [363, 0]
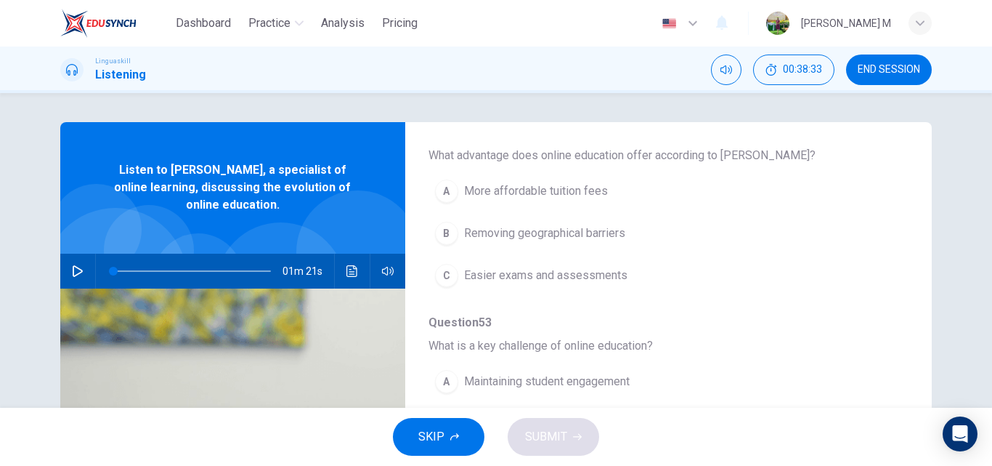
click at [352, 267] on icon "Click to see the audio transcription" at bounding box center [352, 271] width 11 height 12
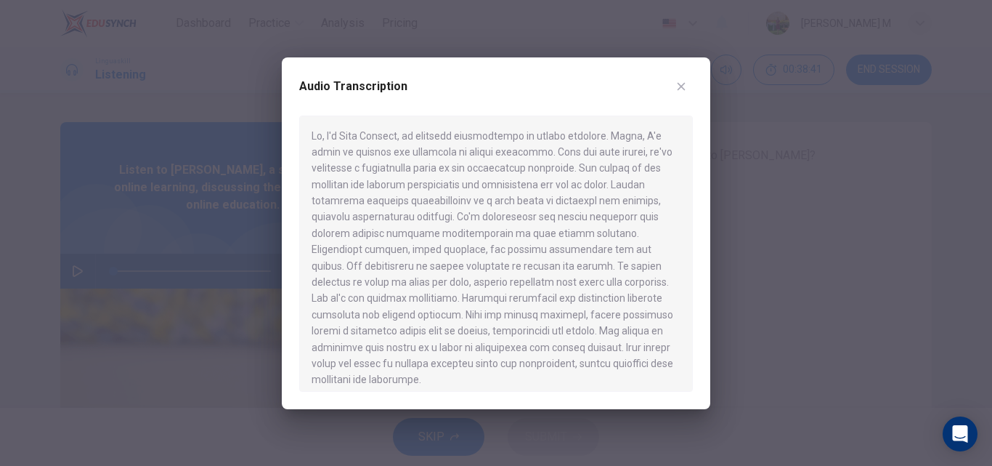
click at [681, 86] on icon "button" at bounding box center [682, 87] width 12 height 12
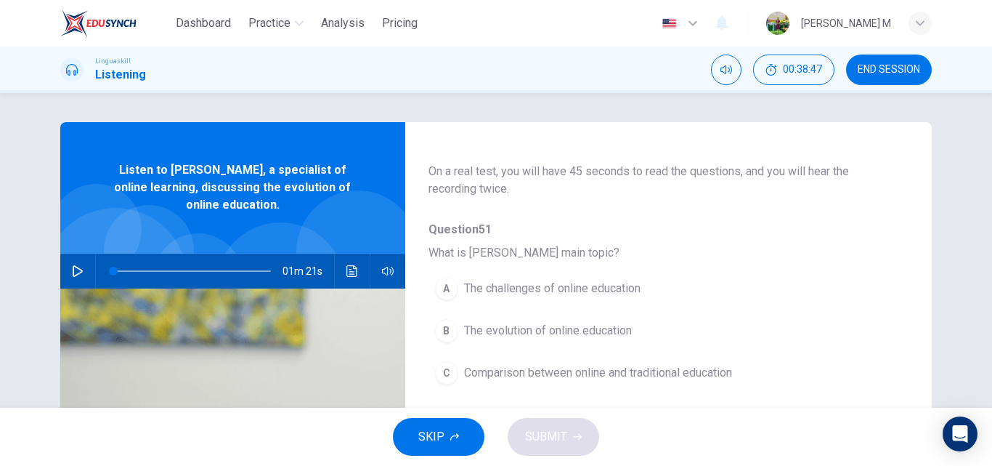
scroll to position [0, 0]
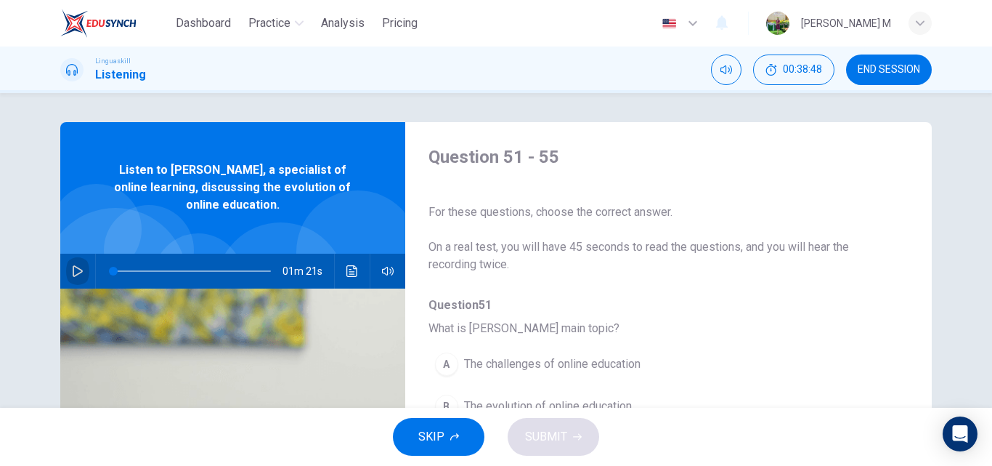
click at [76, 264] on button "button" at bounding box center [77, 271] width 23 height 35
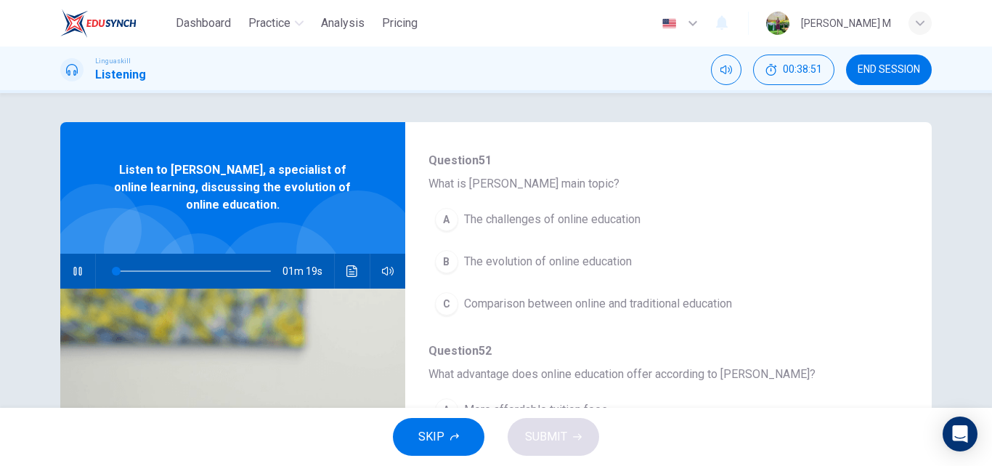
scroll to position [145, 0]
click at [590, 256] on span "The evolution of online education" at bounding box center [548, 260] width 168 height 17
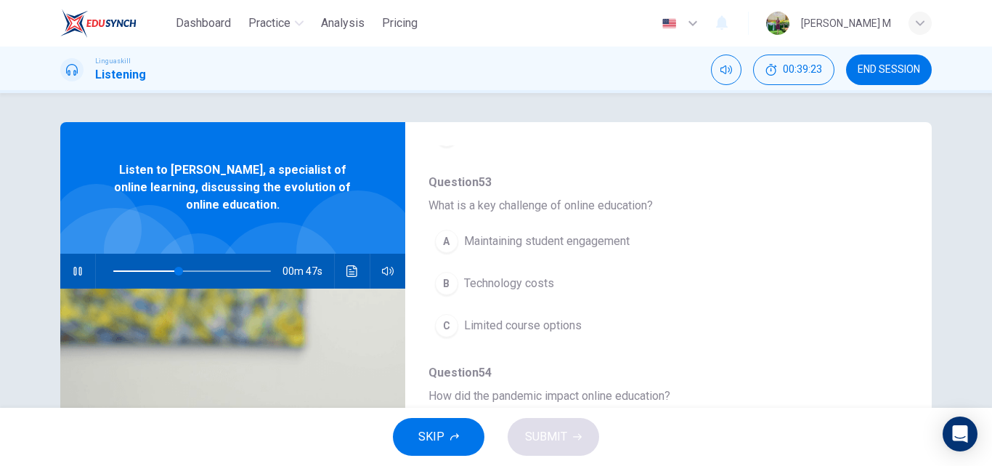
scroll to position [509, 0]
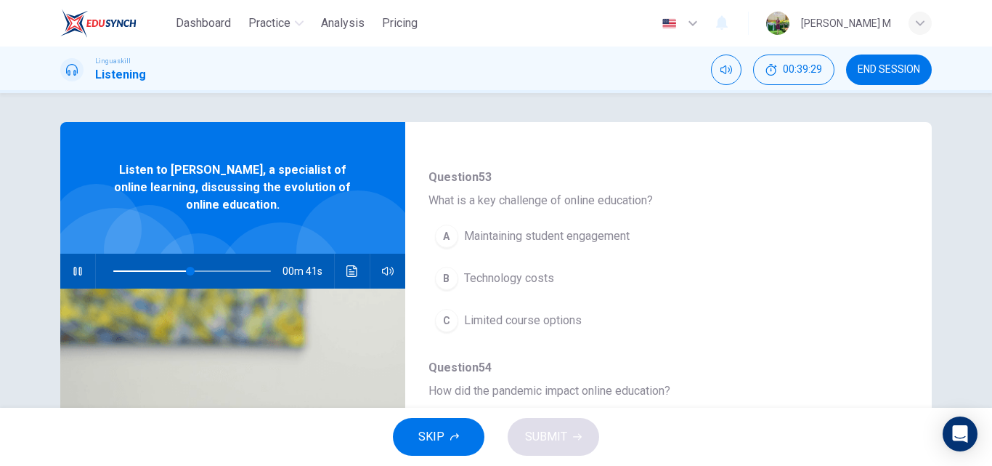
click at [543, 278] on span "Technology costs" at bounding box center [509, 278] width 90 height 17
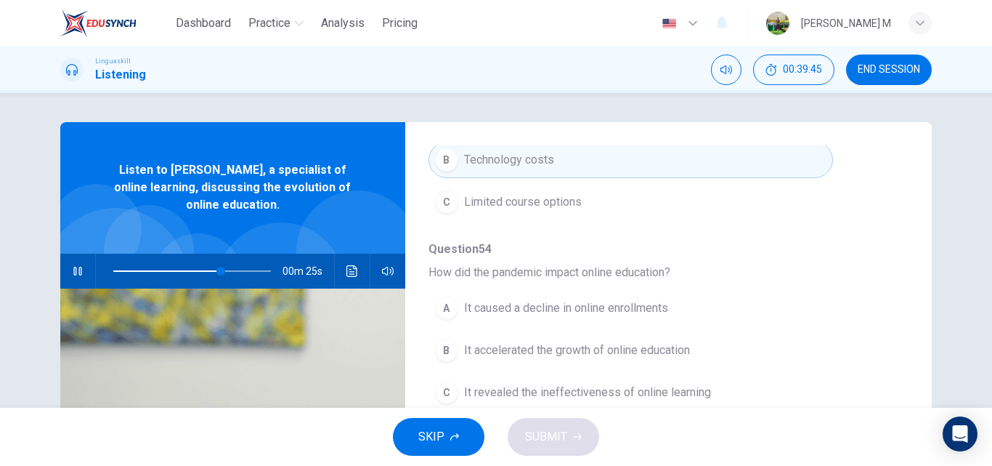
scroll to position [73, 0]
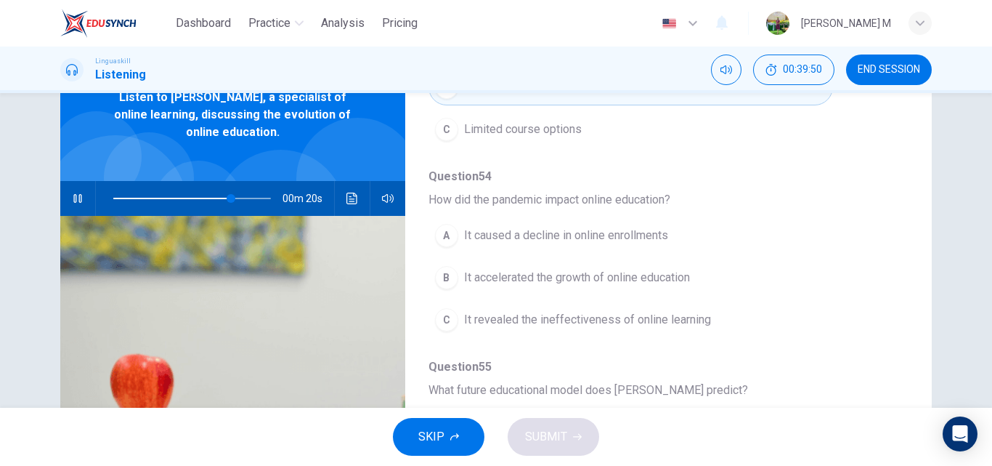
click at [692, 318] on span "It revealed the ineffectiveness of online learning" at bounding box center [587, 319] width 247 height 17
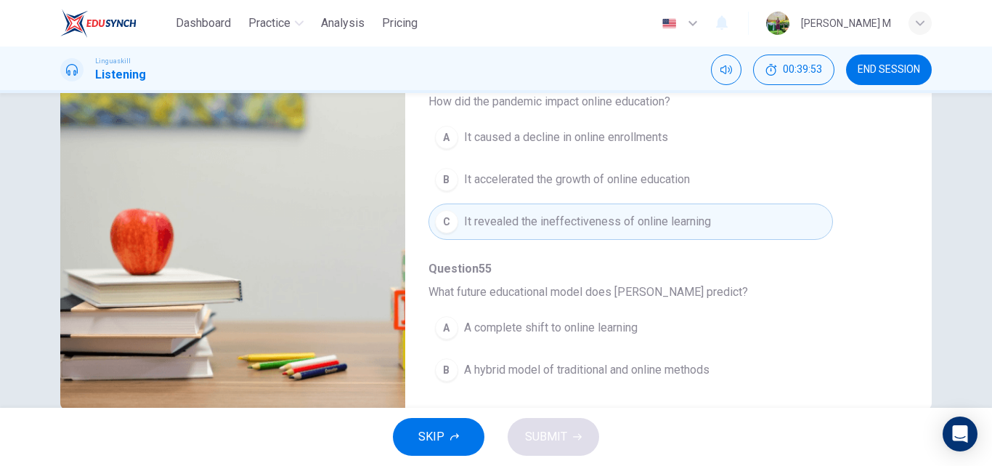
scroll to position [554, 0]
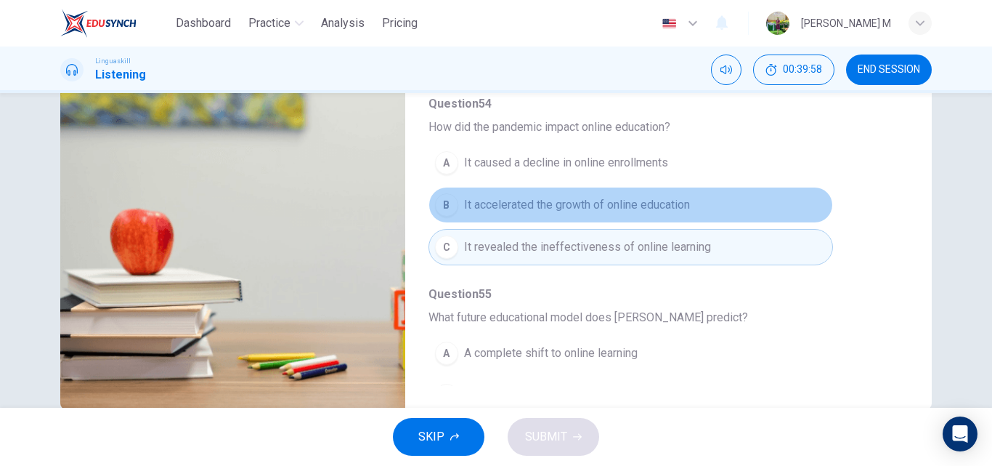
click at [631, 208] on span "It accelerated the growth of online education" at bounding box center [577, 204] width 226 height 17
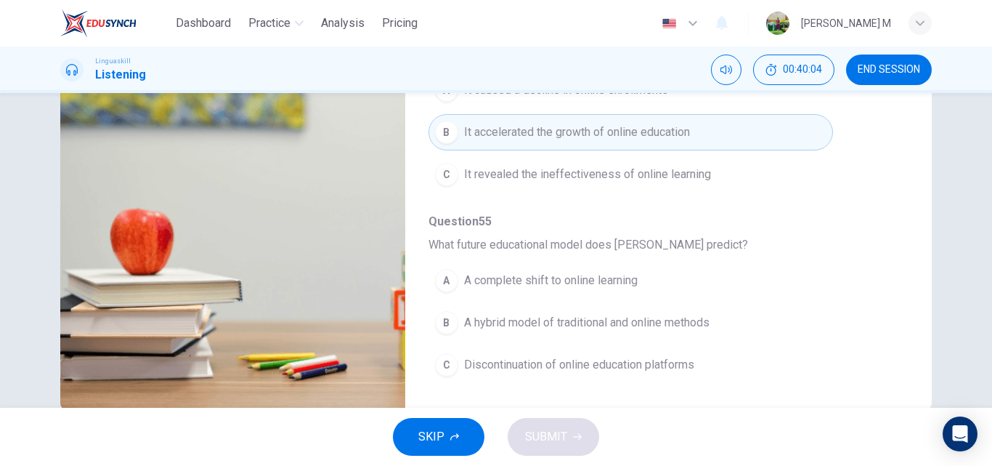
scroll to position [248, 0]
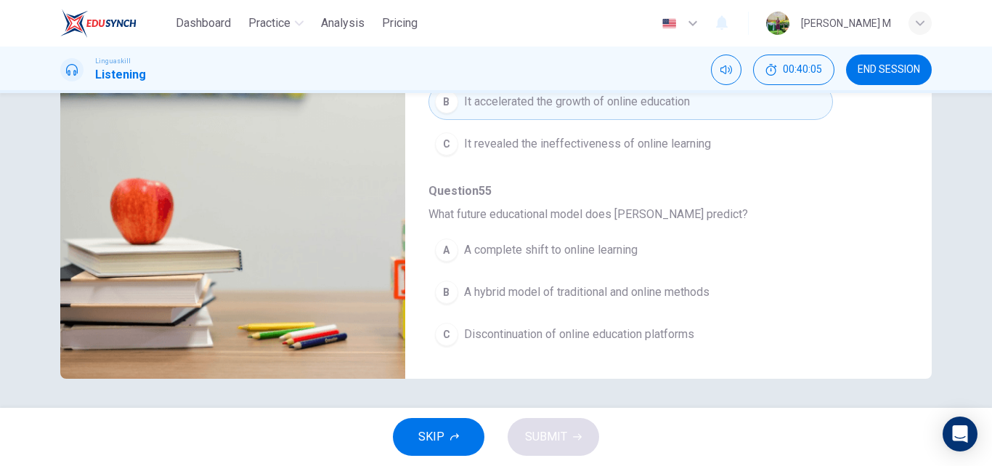
click at [666, 288] on span "A hybrid model of traditional and online methods" at bounding box center [587, 291] width 246 height 17
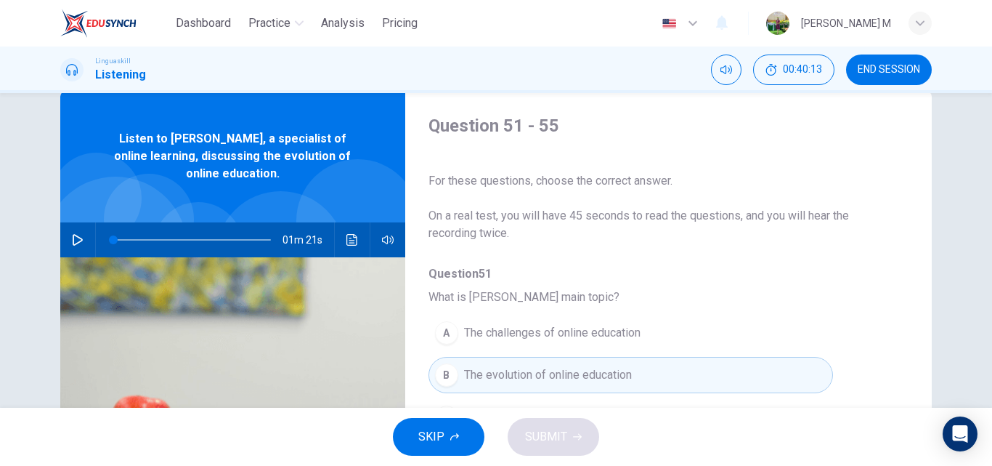
scroll to position [31, 0]
click at [66, 246] on button "button" at bounding box center [77, 240] width 23 height 35
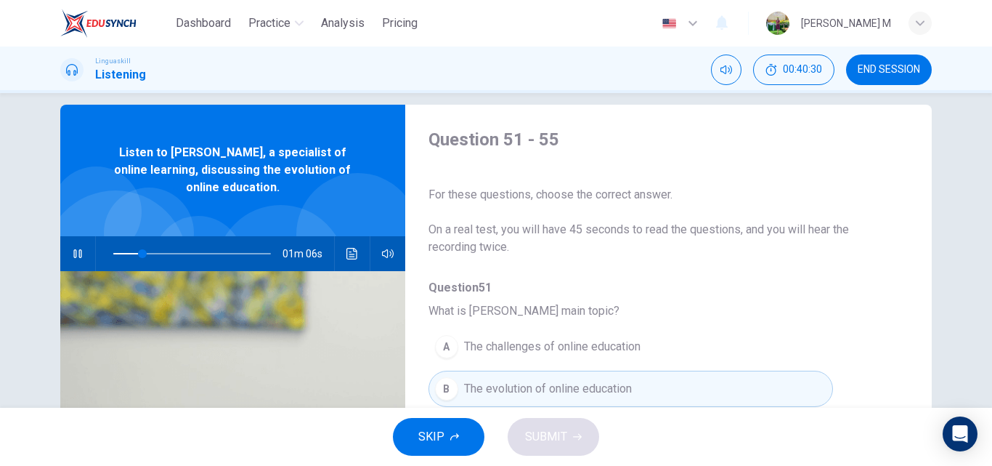
scroll to position [0, 0]
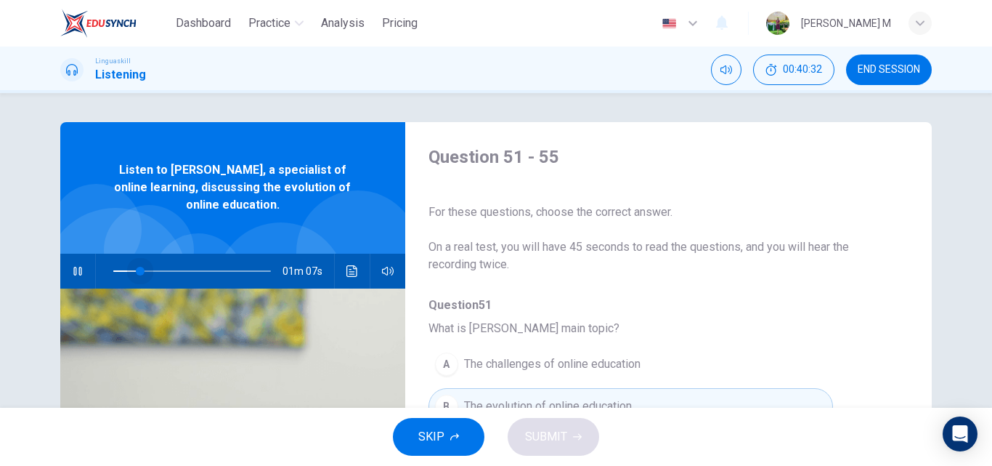
click at [137, 273] on span at bounding box center [140, 271] width 9 height 9
drag, startPoint x: 131, startPoint y: 273, endPoint x: 84, endPoint y: 264, distance: 47.4
click at [84, 264] on div "01m 18s" at bounding box center [232, 271] width 345 height 35
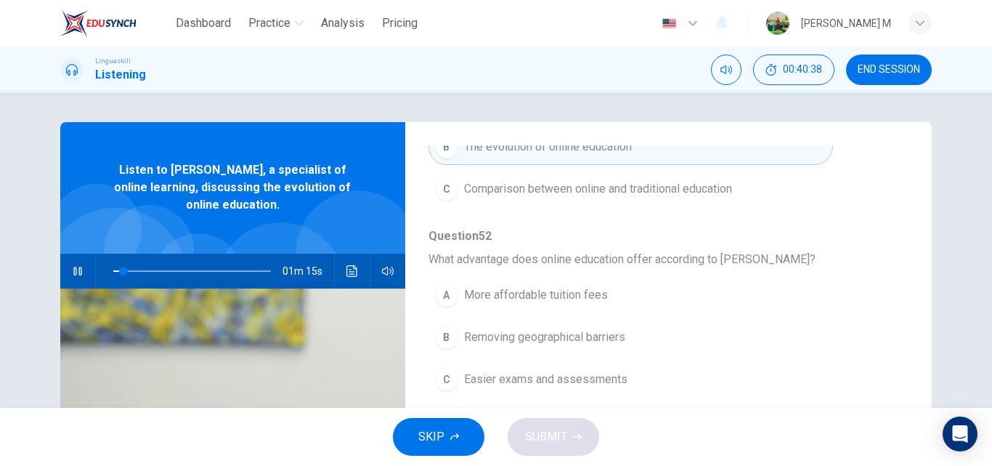
scroll to position [291, 0]
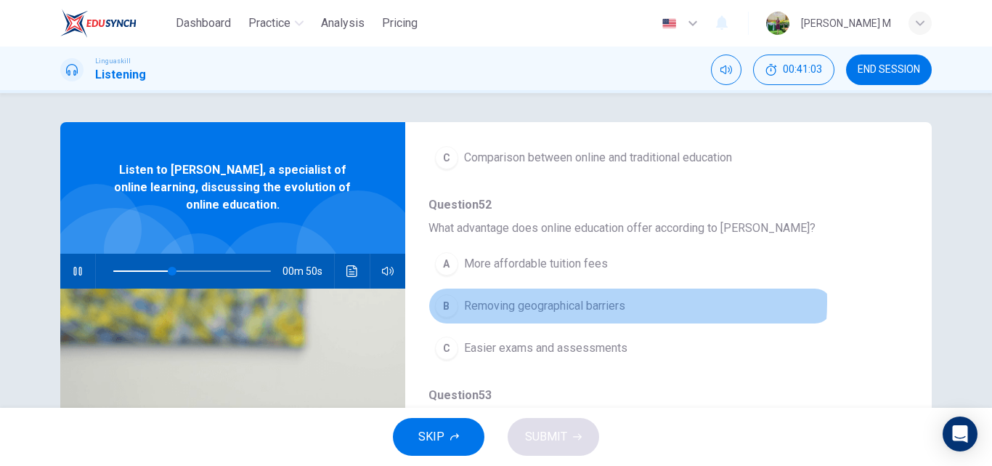
click at [597, 301] on span "Removing geographical barriers" at bounding box center [544, 305] width 161 height 17
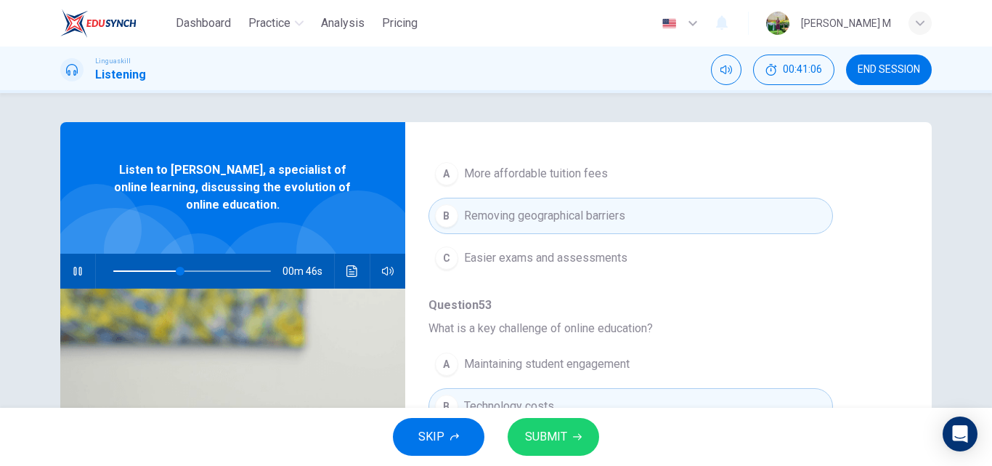
scroll to position [436, 0]
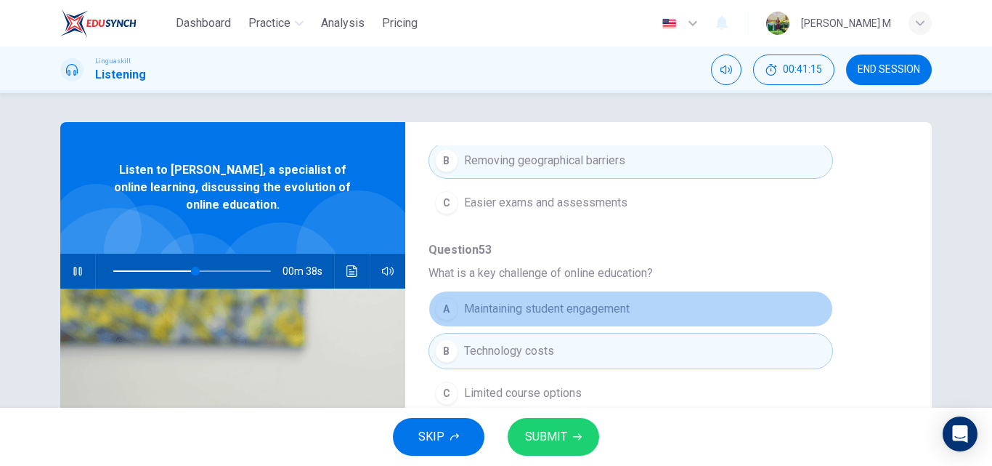
click at [644, 305] on button "A Maintaining student engagement" at bounding box center [631, 309] width 405 height 36
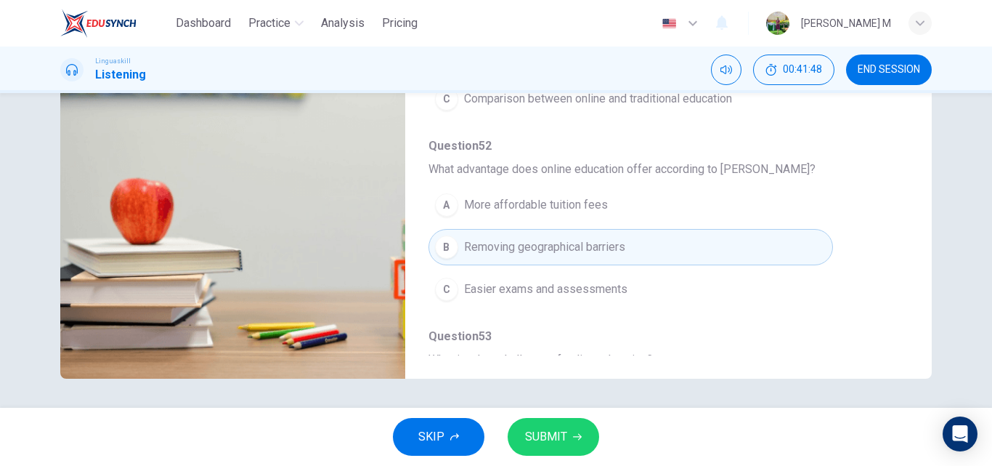
scroll to position [0, 0]
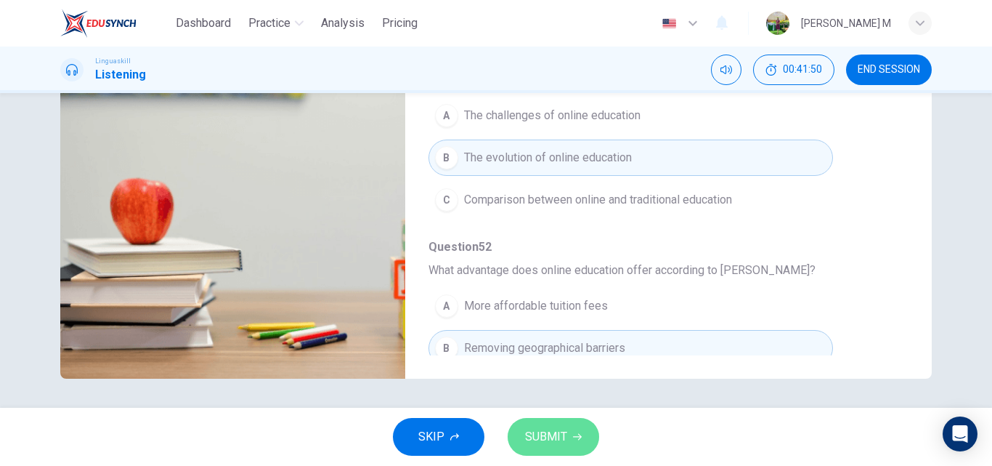
click at [560, 429] on span "SUBMIT" at bounding box center [546, 436] width 42 height 20
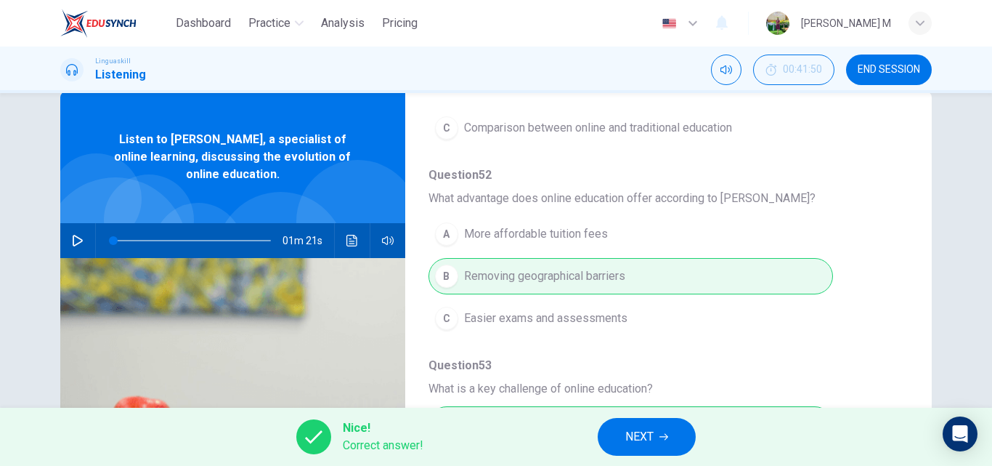
scroll to position [291, 0]
click at [72, 235] on icon "button" at bounding box center [78, 241] width 12 height 12
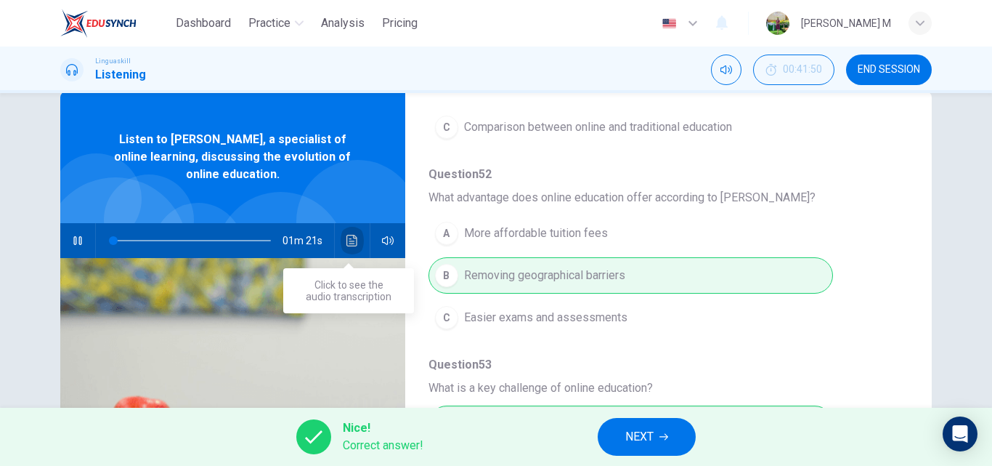
click at [349, 243] on icon "Click to see the audio transcription" at bounding box center [353, 241] width 12 height 12
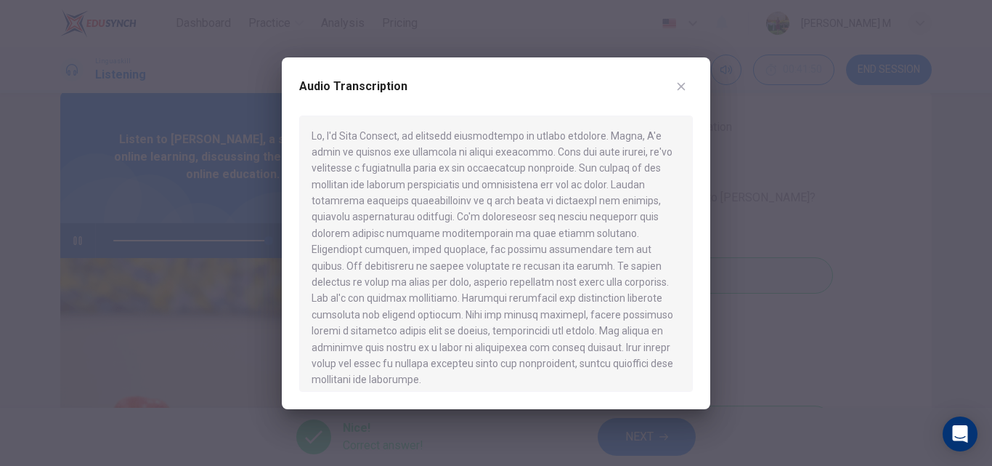
type input "0"
click at [685, 90] on icon "button" at bounding box center [682, 86] width 8 height 8
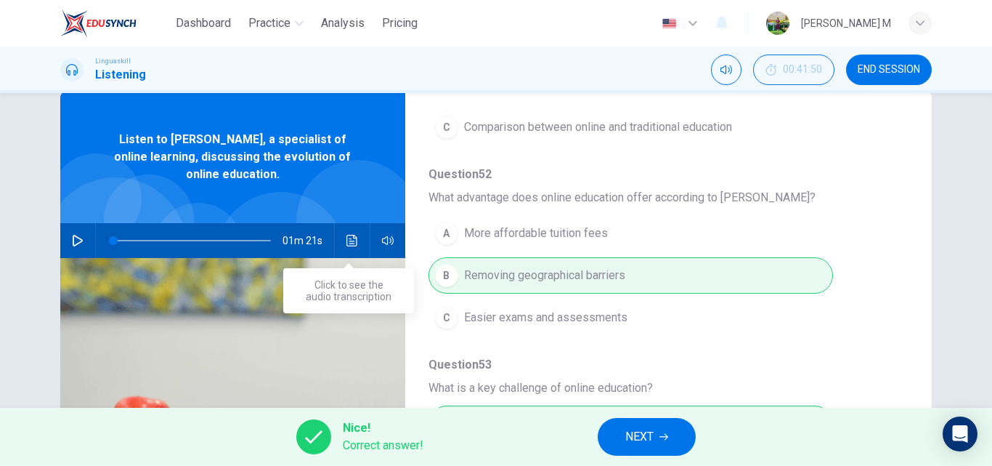
click at [352, 243] on icon "Click to see the audio transcription" at bounding box center [353, 241] width 12 height 12
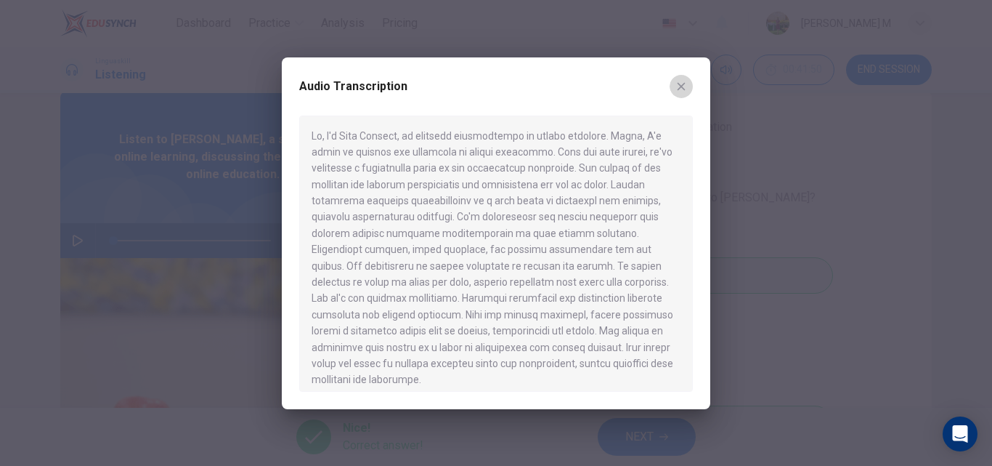
click at [673, 90] on button "button" at bounding box center [681, 86] width 23 height 23
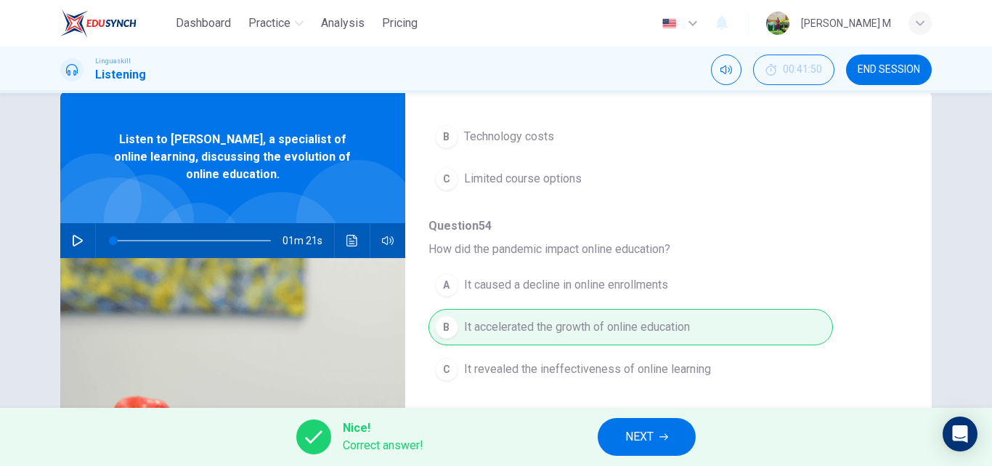
scroll to position [627, 0]
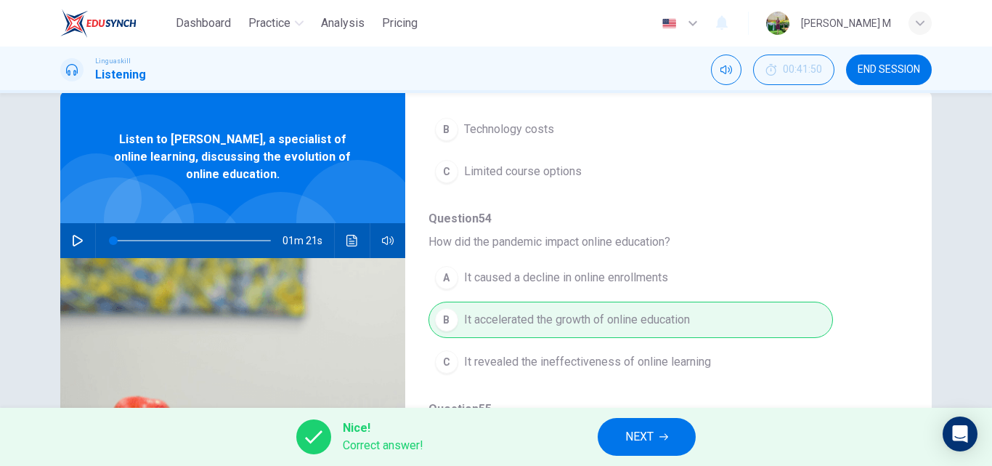
click at [617, 434] on button "NEXT" at bounding box center [647, 437] width 98 height 38
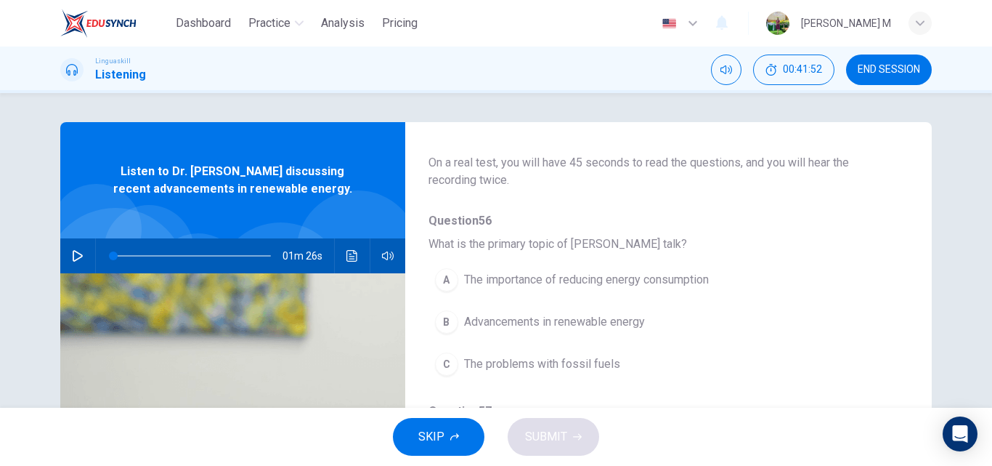
scroll to position [0, 0]
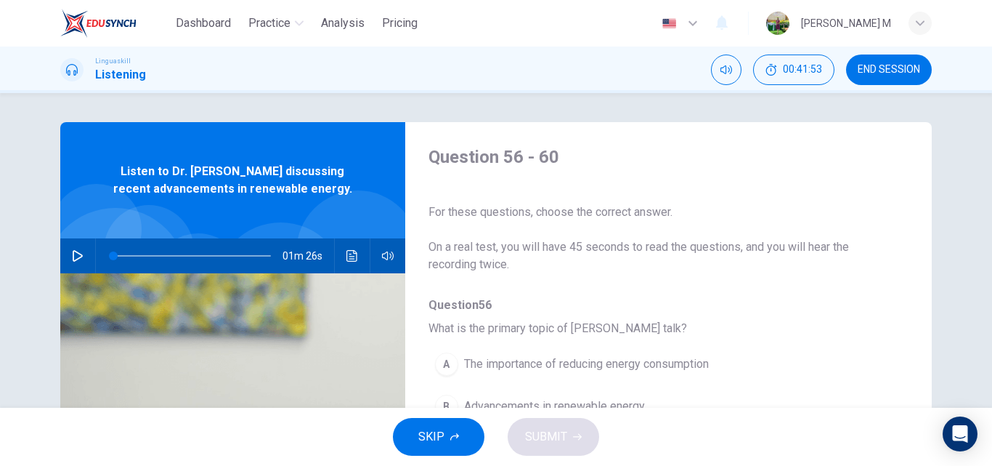
click at [81, 252] on button "button" at bounding box center [77, 255] width 23 height 35
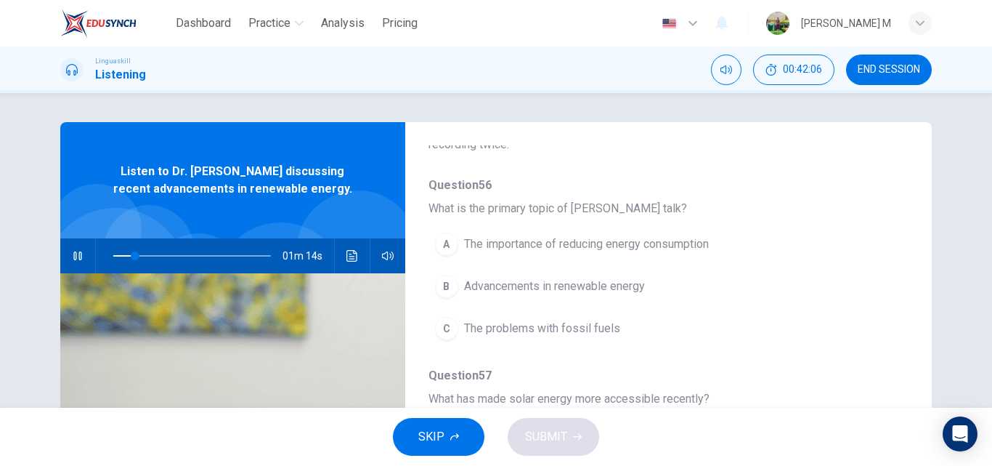
scroll to position [145, 0]
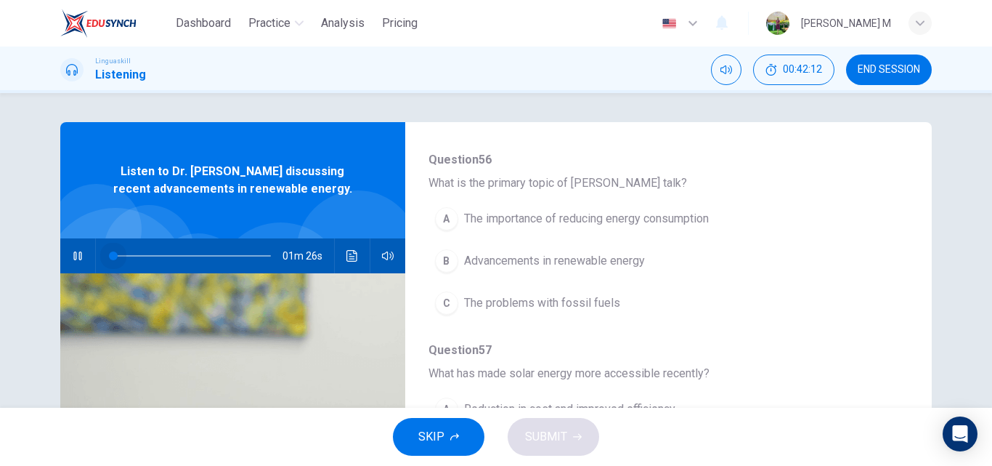
drag, startPoint x: 135, startPoint y: 252, endPoint x: 109, endPoint y: 259, distance: 27.1
click at [109, 259] on span at bounding box center [113, 255] width 9 height 9
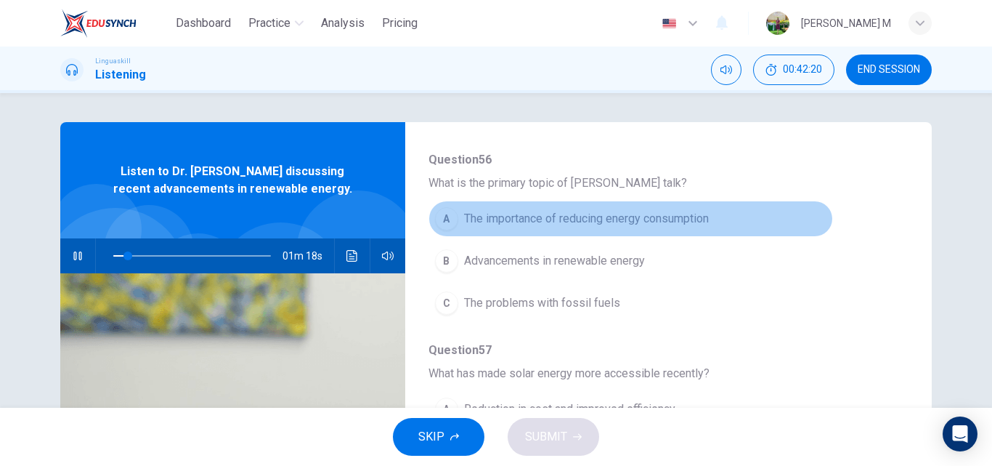
click at [681, 219] on span "The importance of reducing energy consumption" at bounding box center [586, 218] width 245 height 17
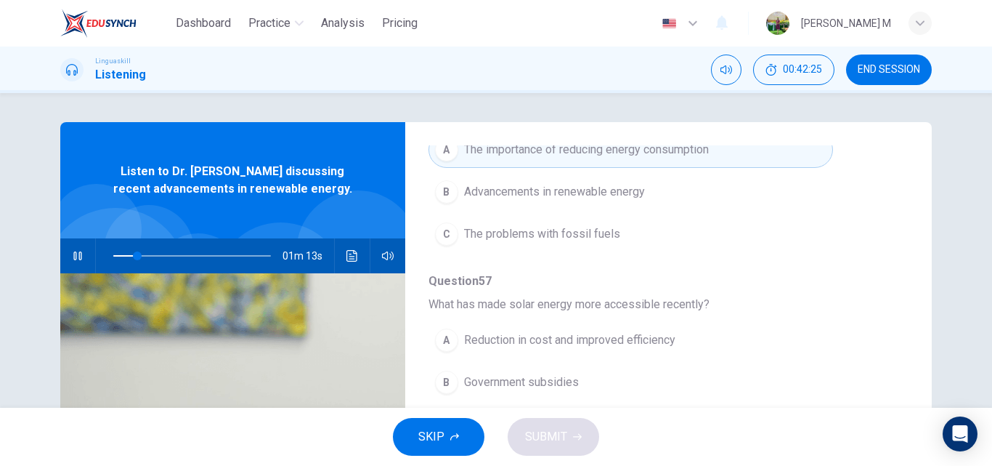
scroll to position [291, 0]
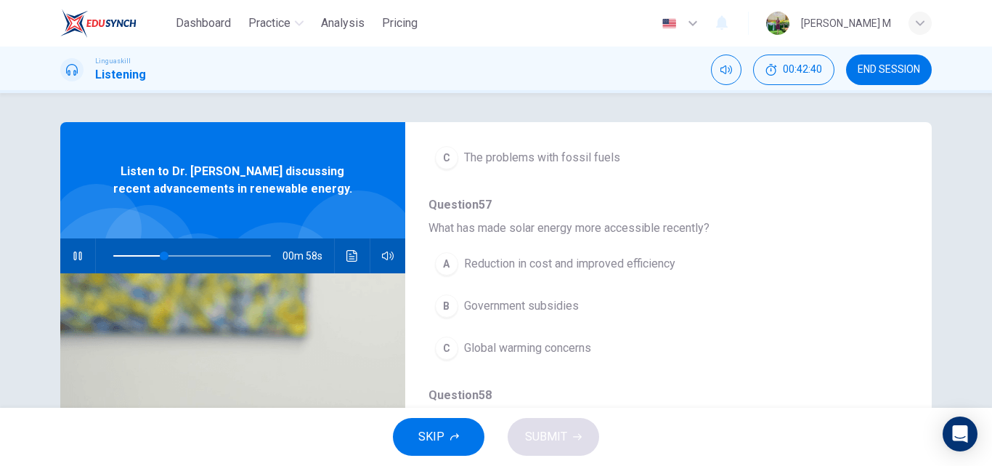
click at [629, 263] on span "Reduction in cost and improved efficiency" at bounding box center [569, 263] width 211 height 17
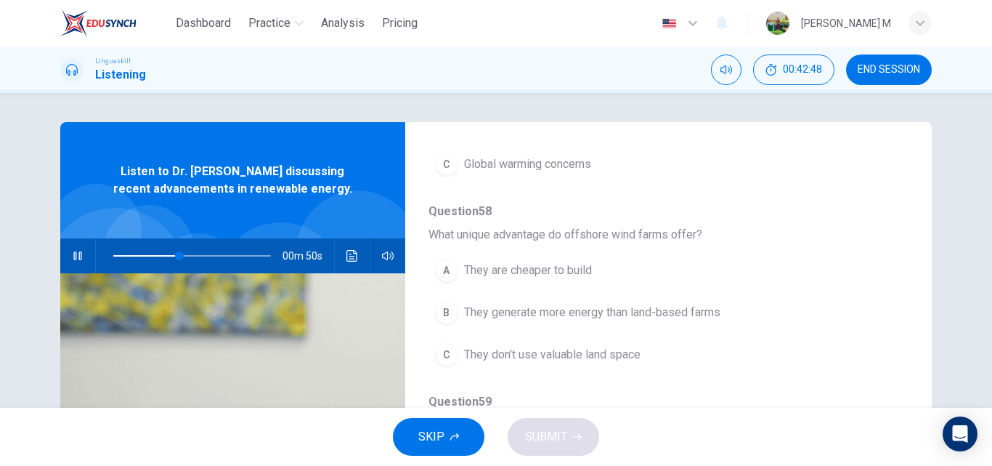
scroll to position [509, 0]
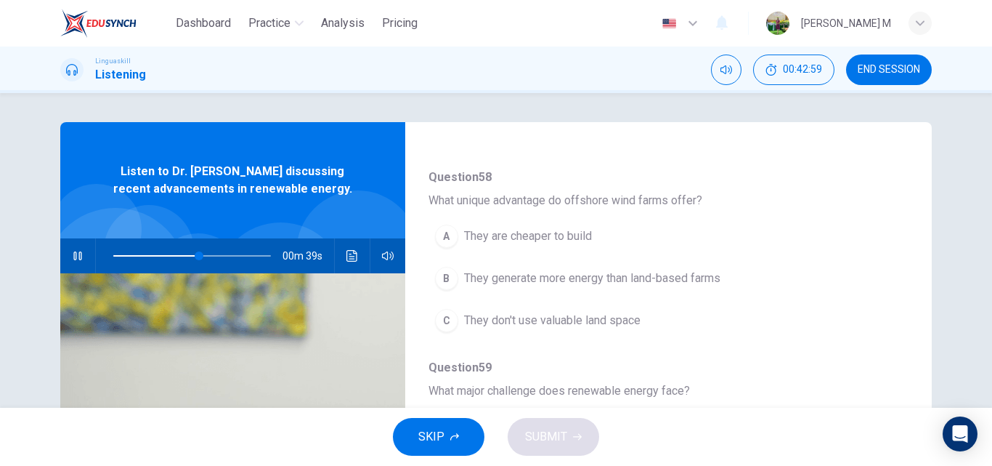
click at [653, 278] on span "They generate more energy than land-based farms" at bounding box center [592, 278] width 256 height 17
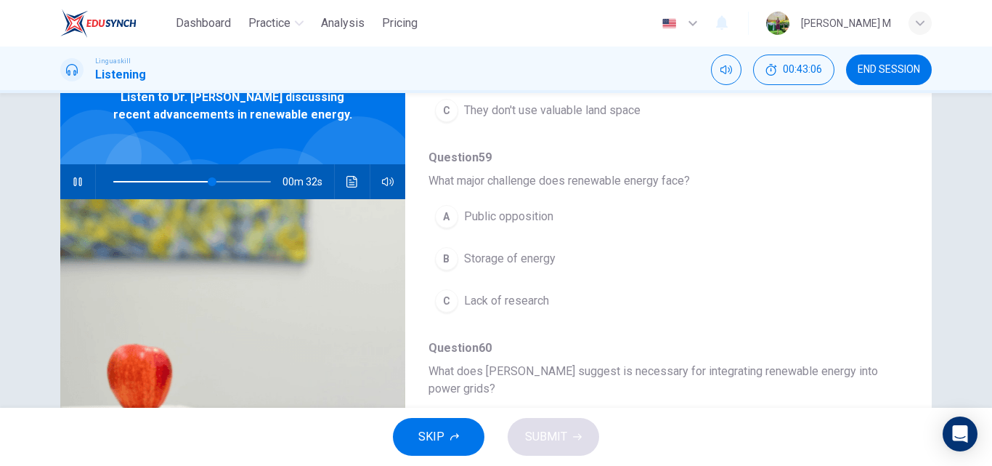
scroll to position [73, 0]
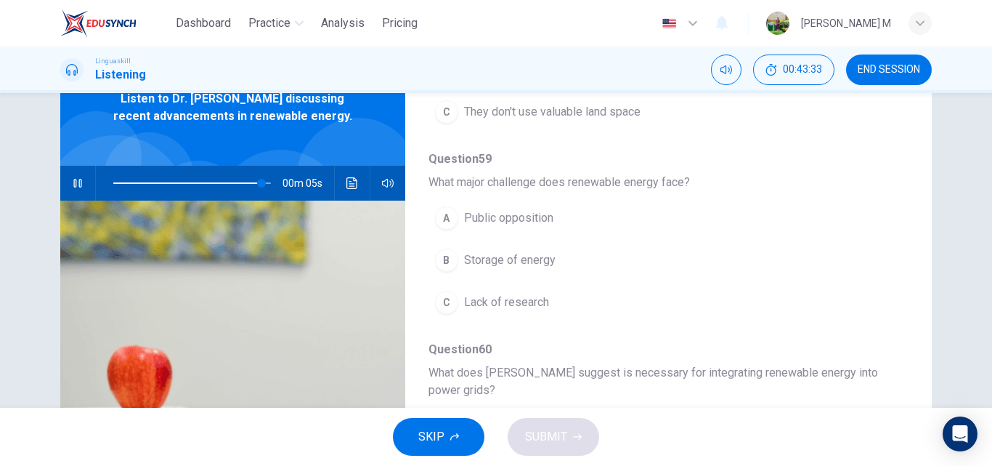
click at [519, 297] on span "Lack of research" at bounding box center [506, 301] width 85 height 17
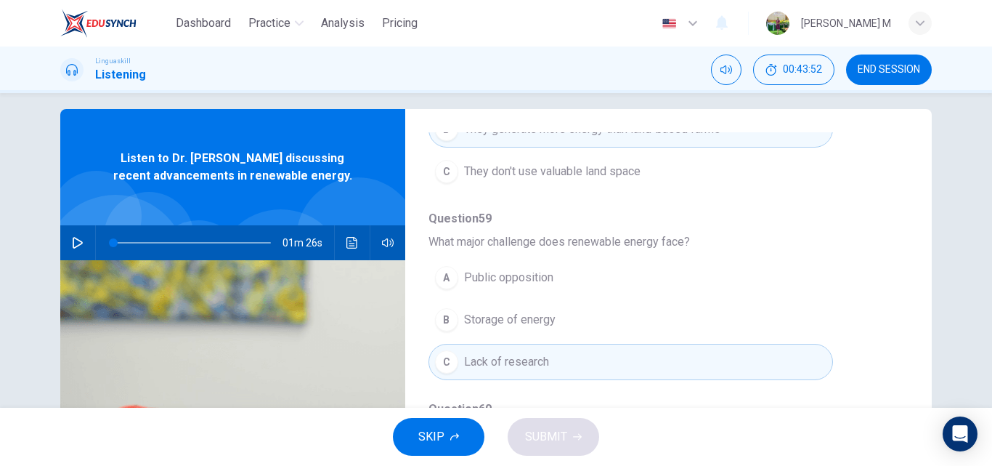
scroll to position [0, 0]
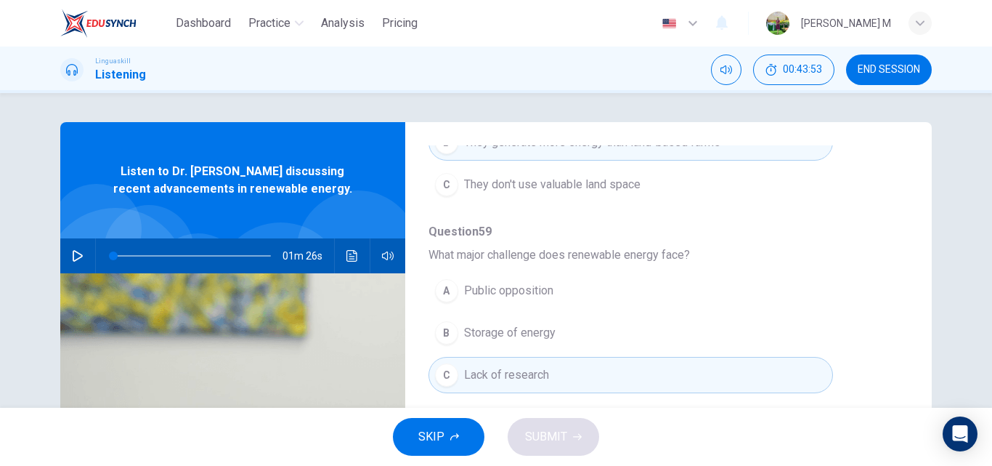
click at [72, 250] on icon "button" at bounding box center [78, 256] width 12 height 12
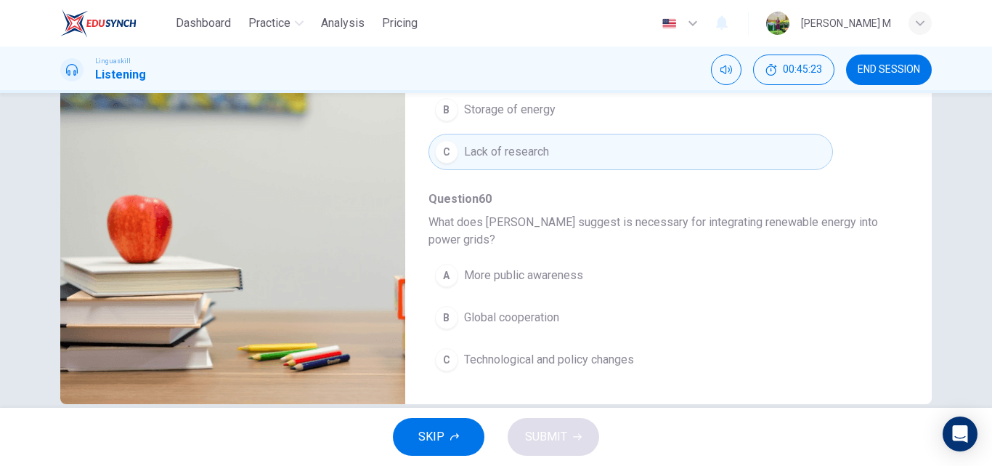
scroll to position [248, 0]
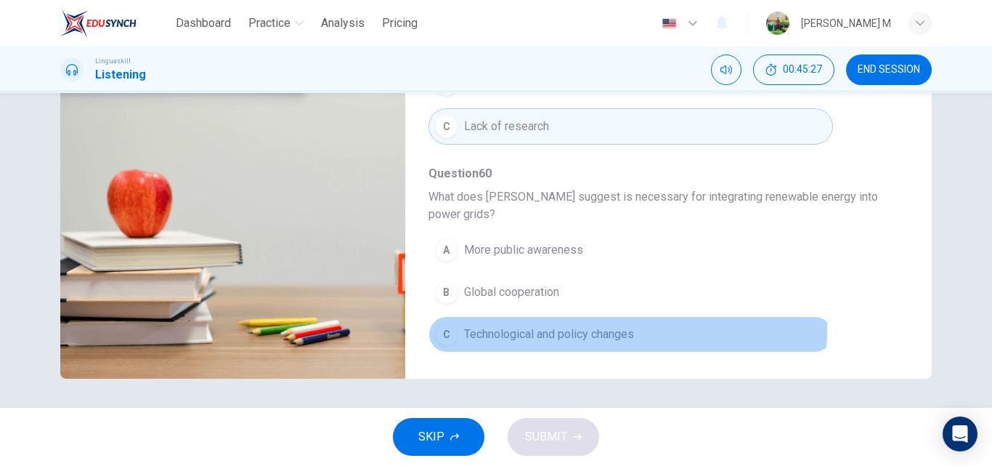
click at [590, 329] on span "Technological and policy changes" at bounding box center [549, 333] width 170 height 17
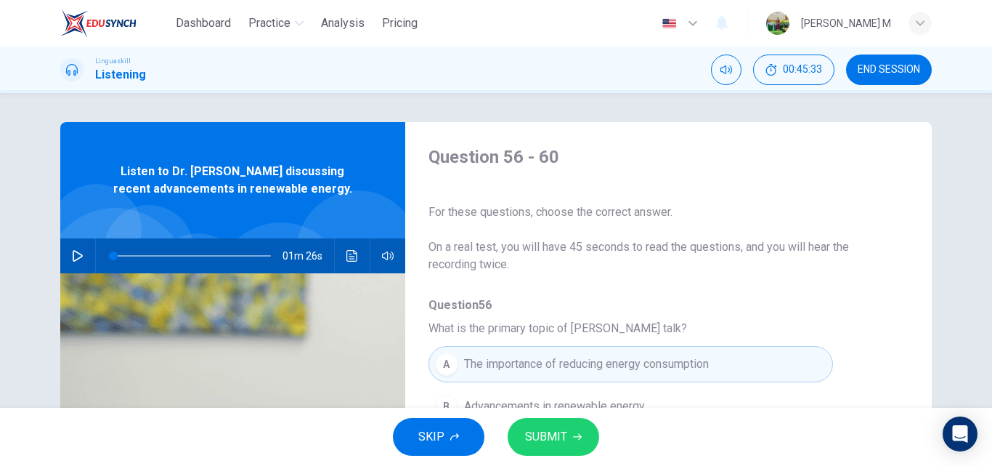
scroll to position [145, 0]
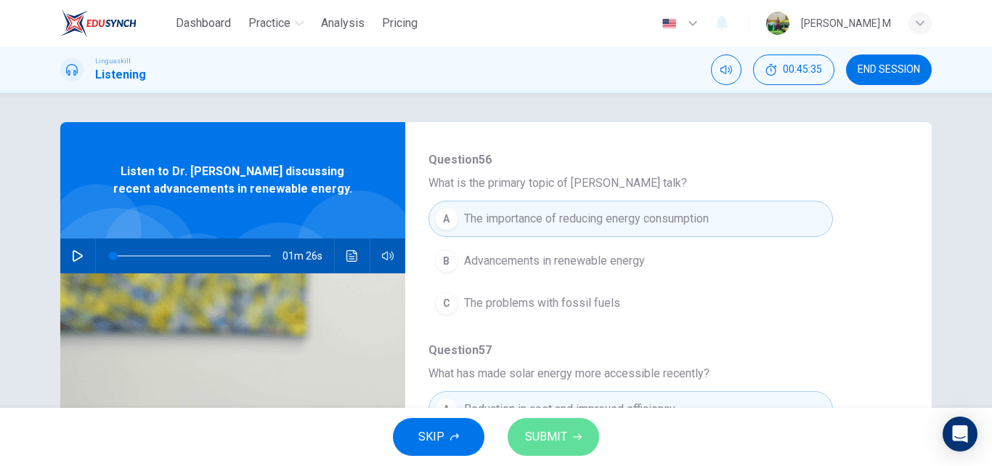
click at [548, 437] on span "SUBMIT" at bounding box center [546, 436] width 42 height 20
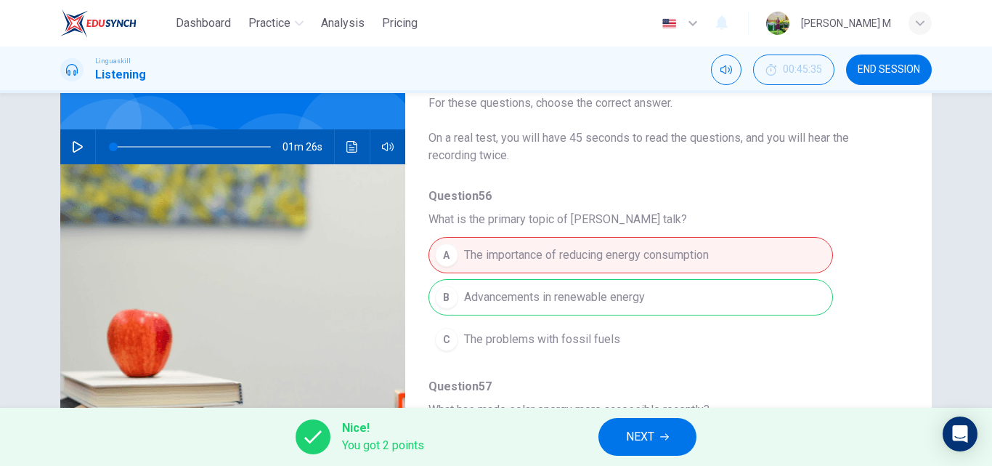
scroll to position [0, 0]
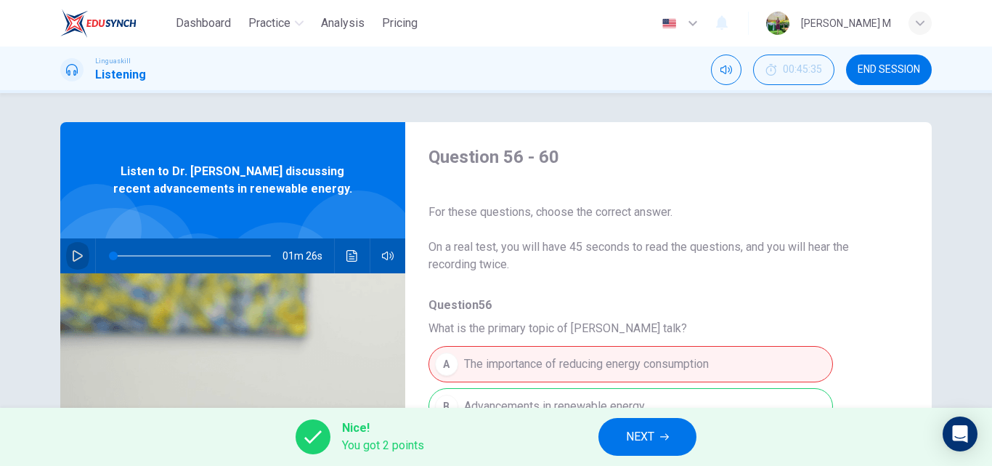
click at [67, 250] on button "button" at bounding box center [77, 255] width 23 height 35
click at [348, 255] on icon "Click to see the audio transcription" at bounding box center [353, 256] width 12 height 12
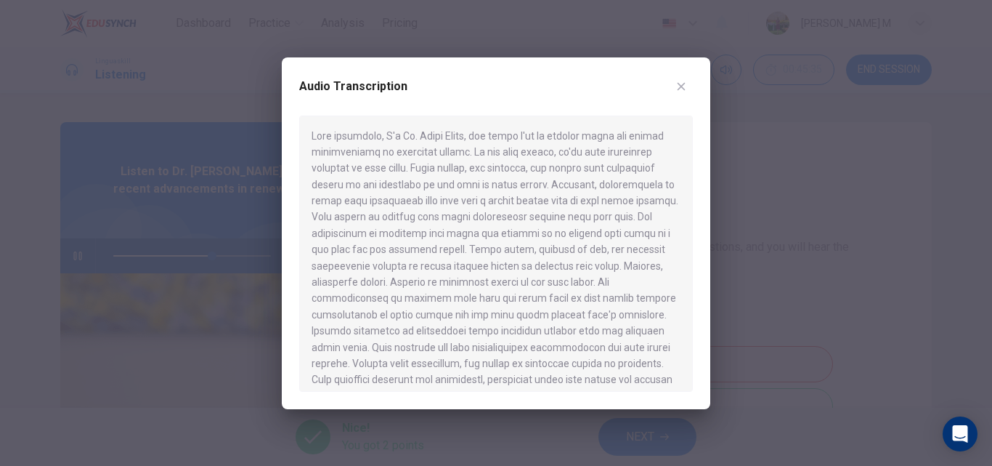
click at [678, 79] on button "button" at bounding box center [681, 86] width 23 height 23
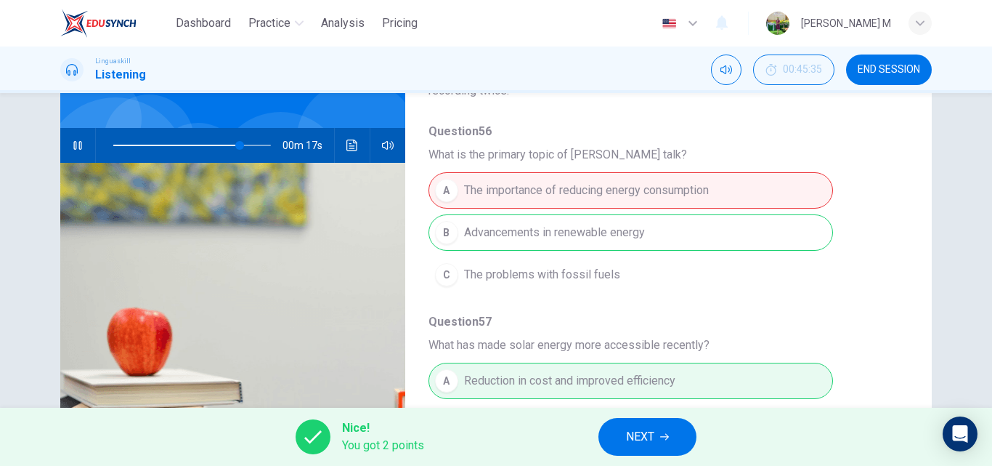
scroll to position [103, 0]
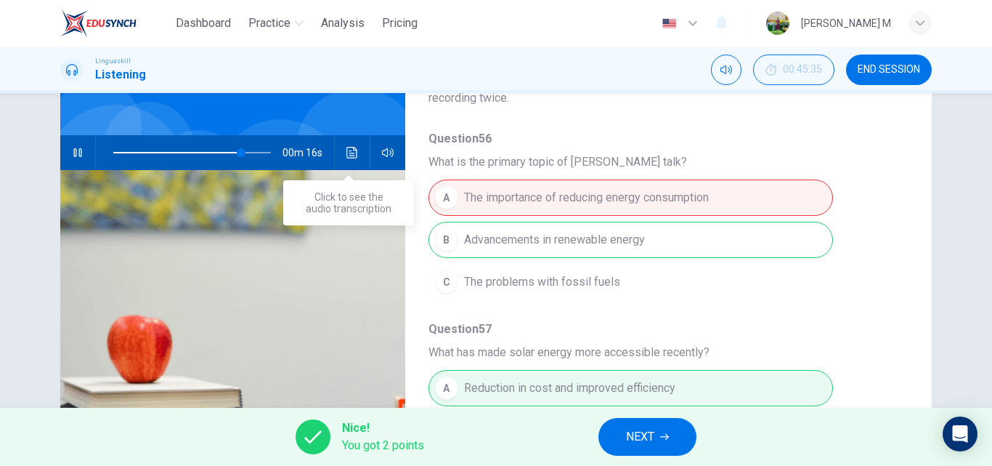
click at [341, 156] on button "Click to see the audio transcription" at bounding box center [352, 152] width 23 height 35
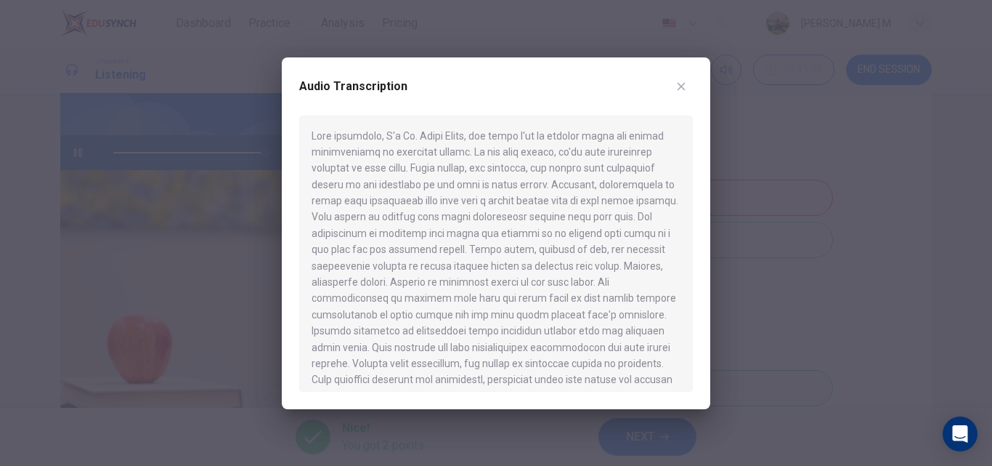
scroll to position [41, 0]
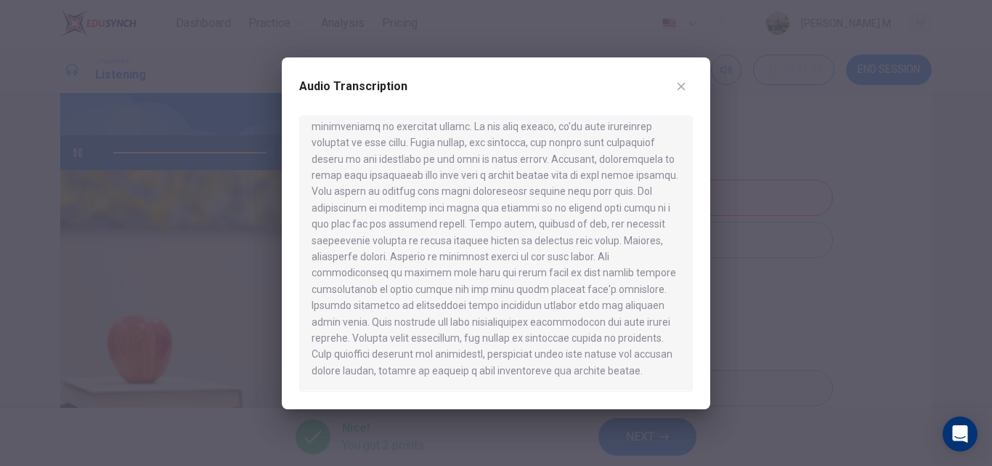
type input "0"
click at [679, 89] on icon "button" at bounding box center [682, 86] width 8 height 8
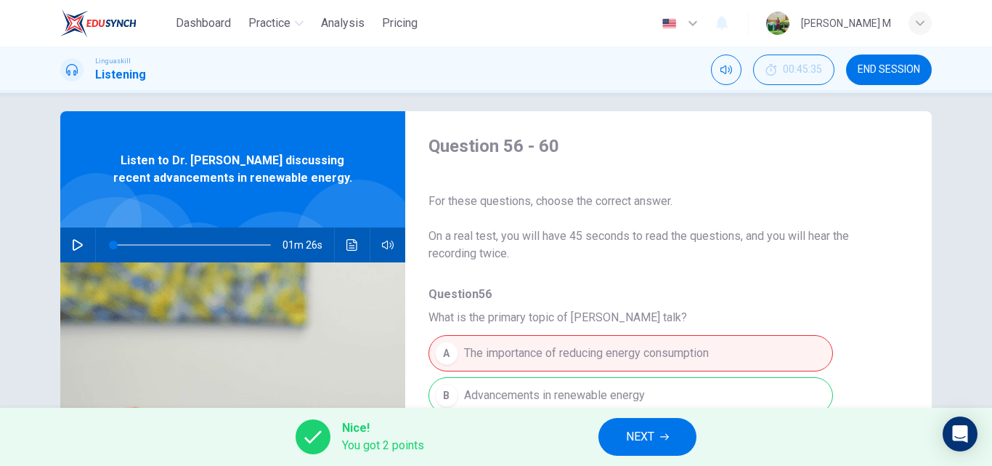
scroll to position [0, 0]
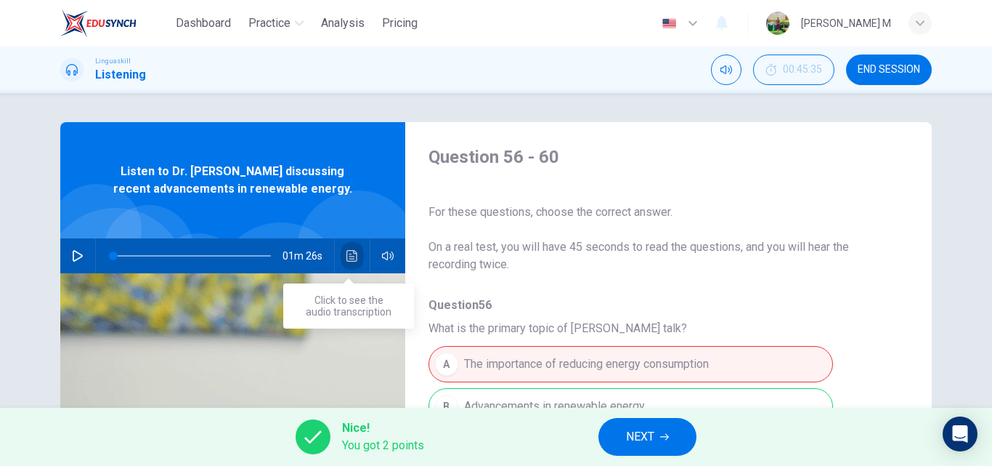
click at [355, 250] on button "Click to see the audio transcription" at bounding box center [352, 255] width 23 height 35
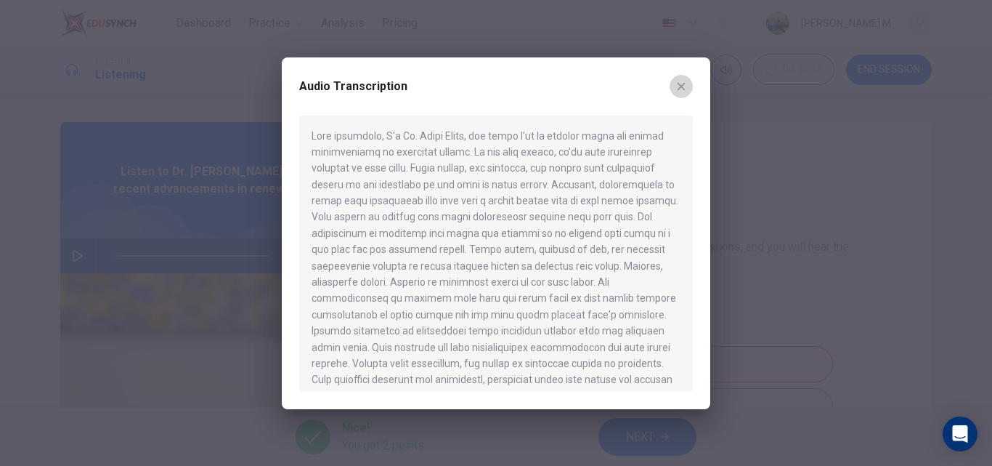
click at [674, 89] on button "button" at bounding box center [681, 86] width 23 height 23
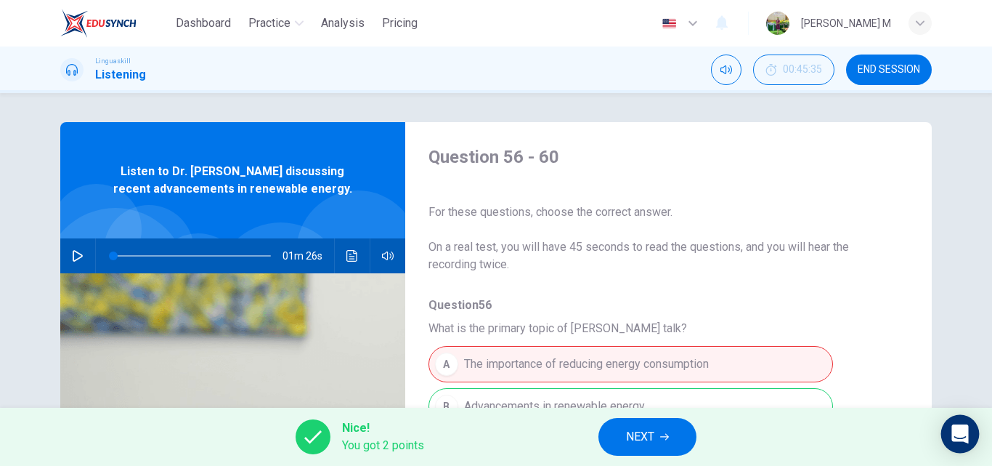
click at [951, 428] on div "Open Intercom Messenger" at bounding box center [960, 434] width 39 height 39
click at [910, 70] on span "END SESSION" at bounding box center [889, 70] width 62 height 12
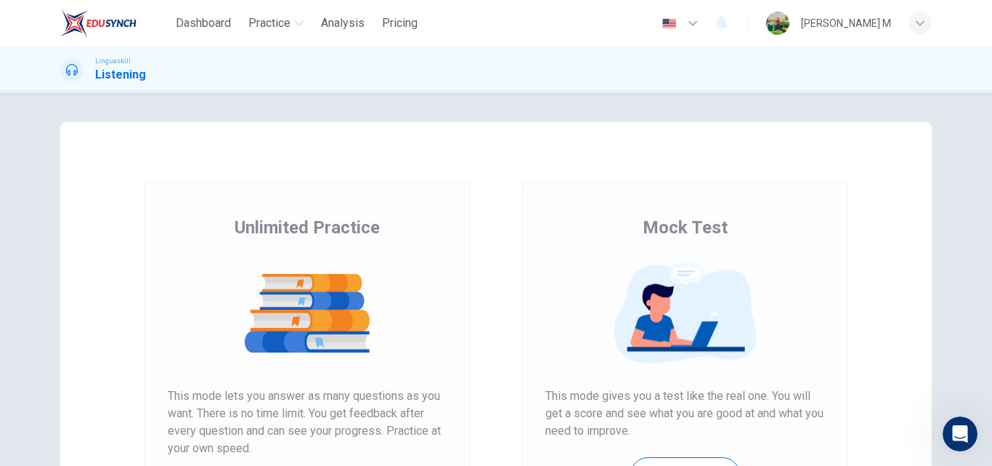
click at [927, 20] on div "button" at bounding box center [920, 23] width 23 height 23
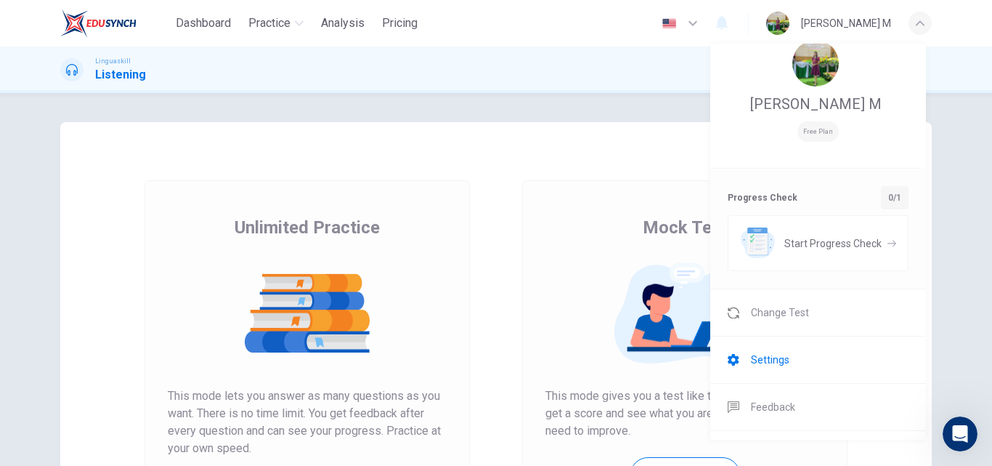
scroll to position [33, 0]
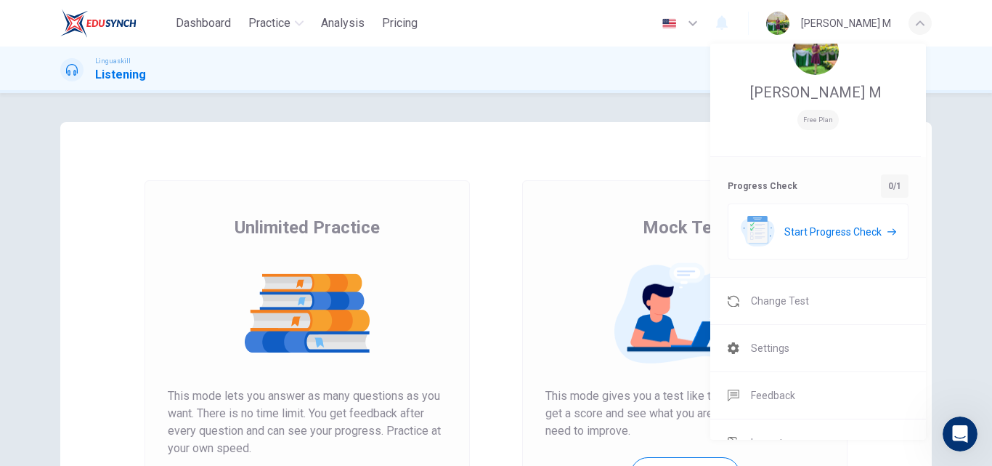
click at [856, 209] on div "Start Progress Check" at bounding box center [818, 231] width 181 height 56
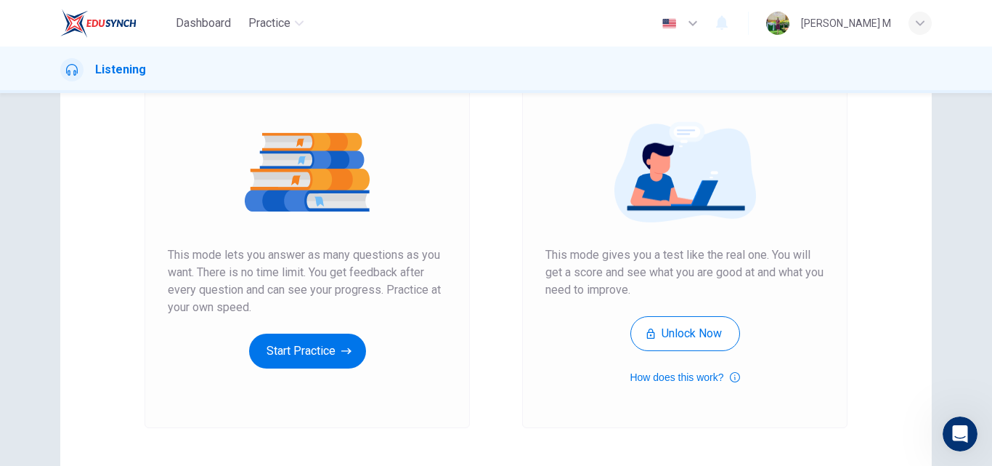
scroll to position [145, 0]
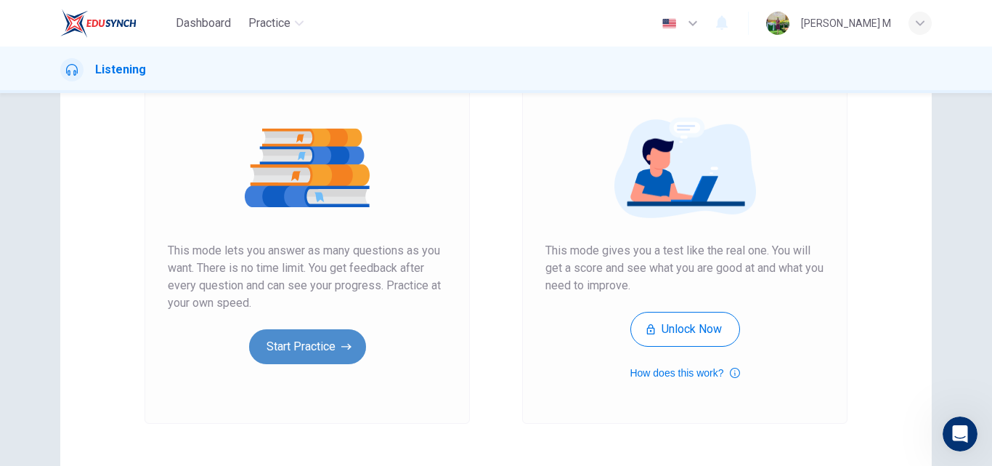
click at [297, 355] on button "Start Practice" at bounding box center [307, 346] width 117 height 35
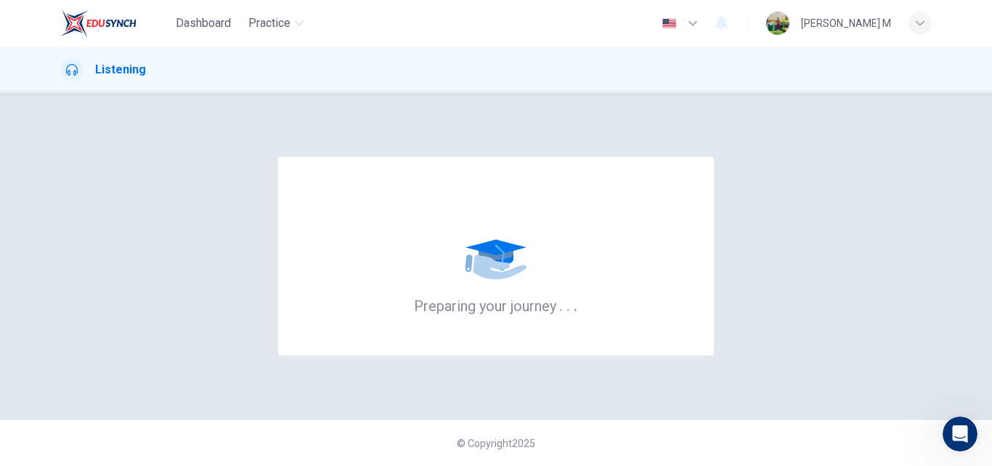
click at [918, 22] on icon "button" at bounding box center [920, 22] width 9 height 5
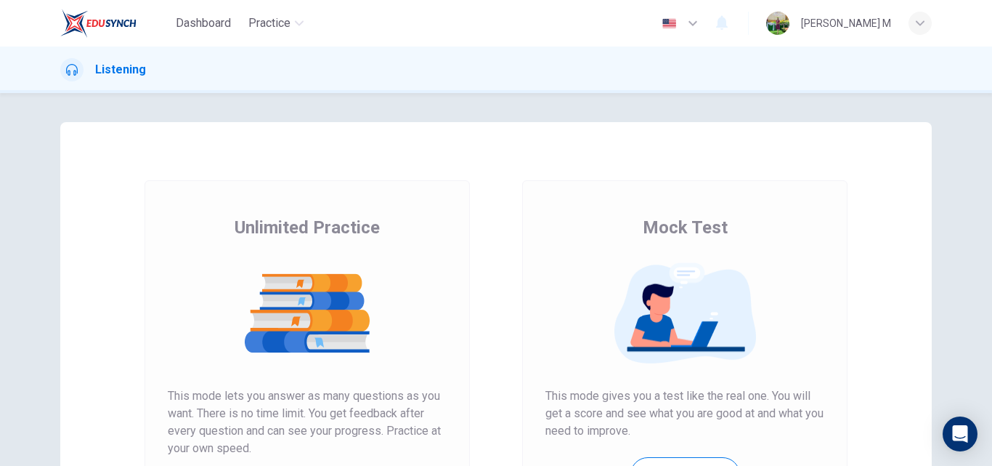
click at [915, 21] on div "button" at bounding box center [920, 23] width 23 height 23
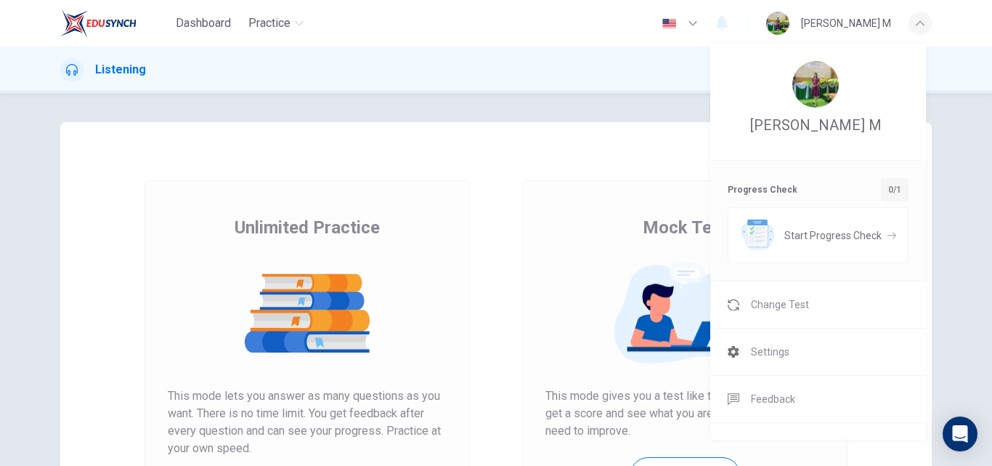
click at [280, 24] on div at bounding box center [496, 233] width 992 height 466
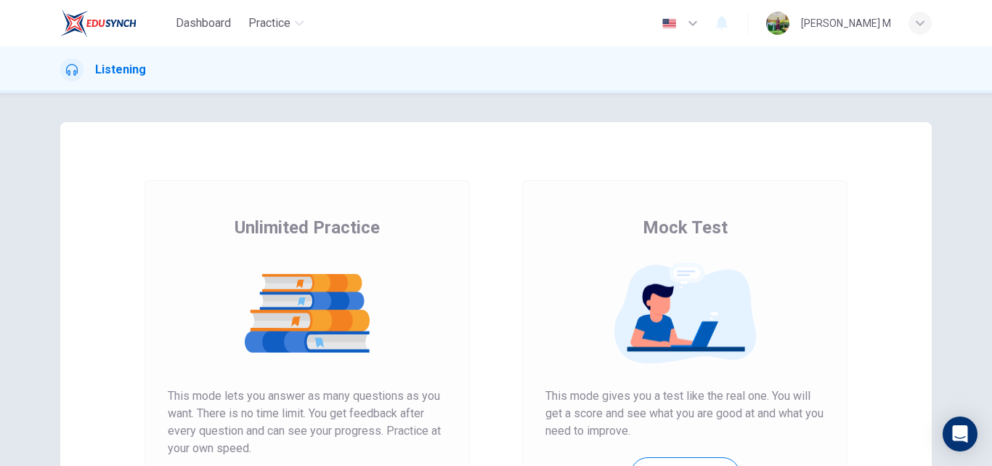
click at [117, 76] on h1 "Listening" at bounding box center [120, 69] width 51 height 17
click at [790, 23] on img at bounding box center [777, 23] width 23 height 23
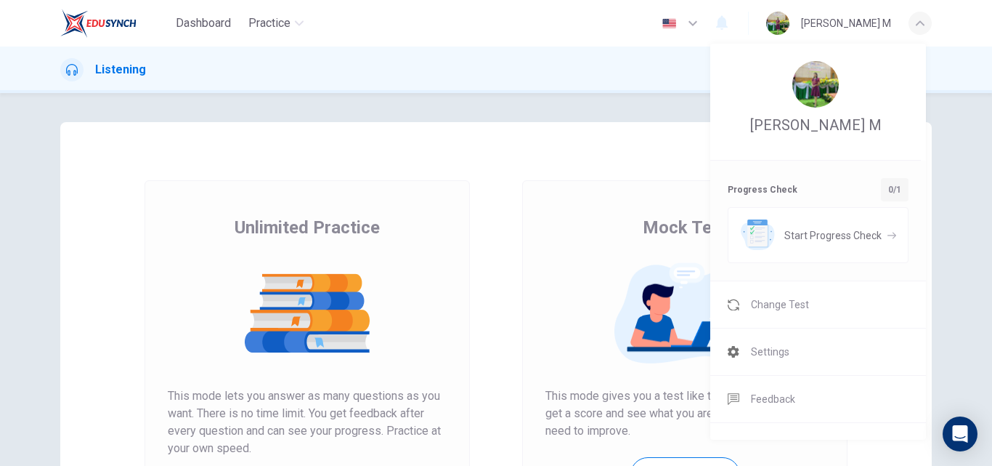
click at [195, 24] on div at bounding box center [496, 233] width 992 height 466
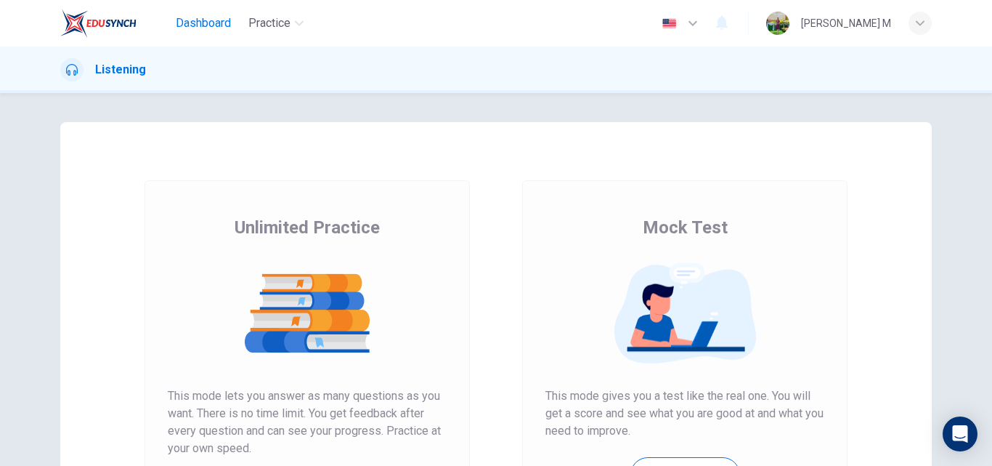
click at [214, 22] on span "Dashboard" at bounding box center [203, 23] width 55 height 17
